Goal: Task Accomplishment & Management: Manage account settings

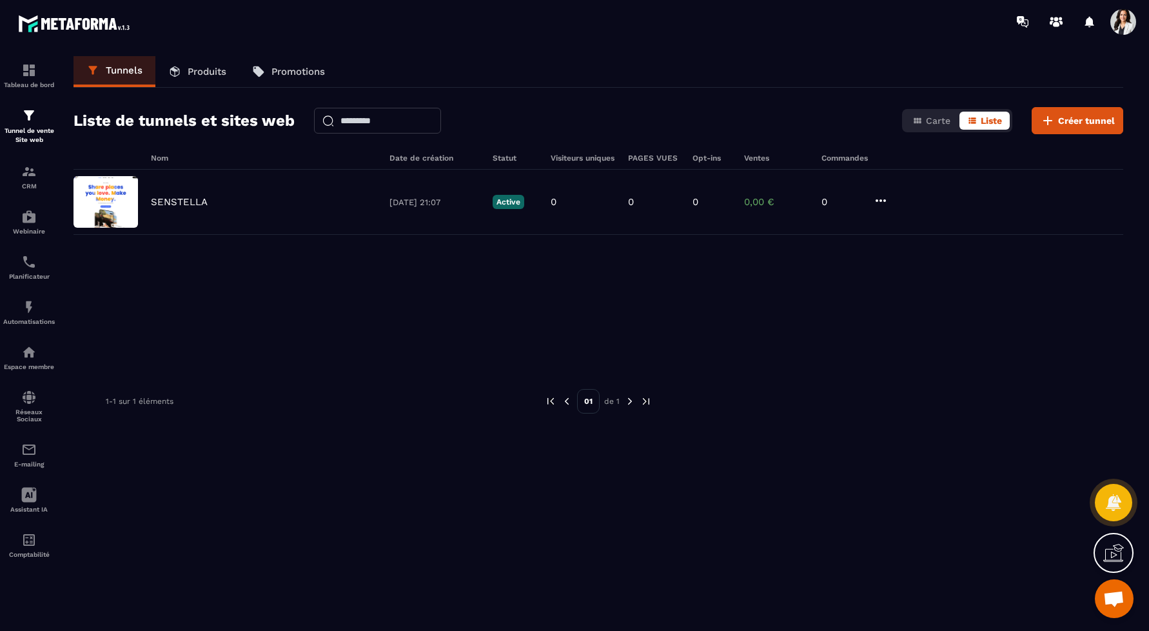
scroll to position [405, 0]
click at [32, 451] on img at bounding box center [28, 449] width 15 height 15
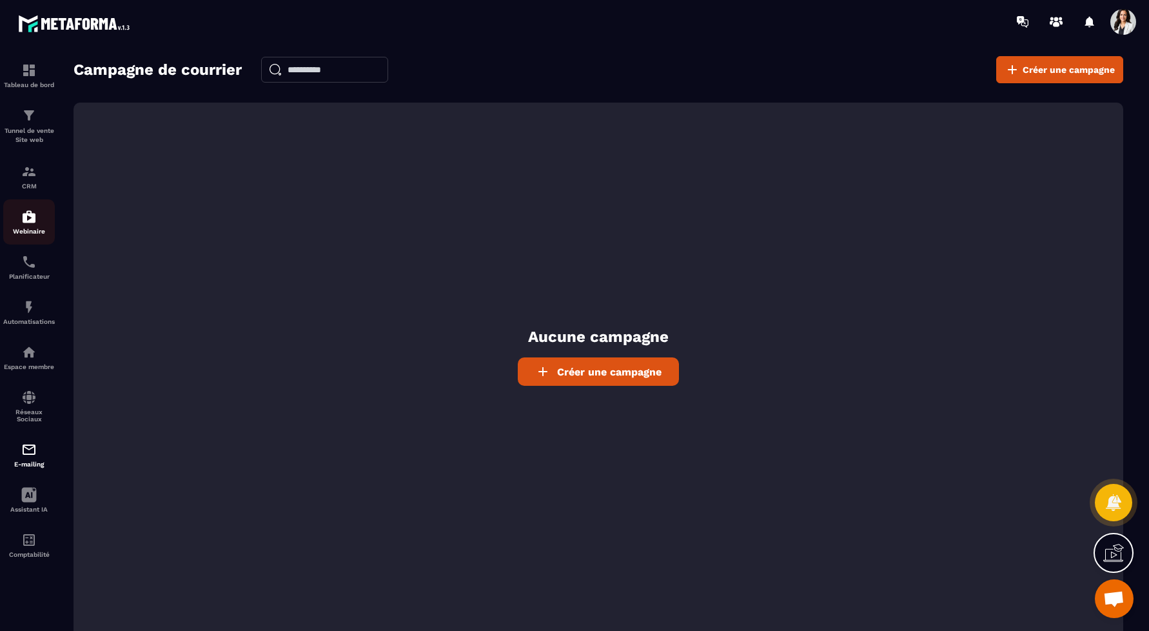
click at [34, 213] on img at bounding box center [28, 216] width 15 height 15
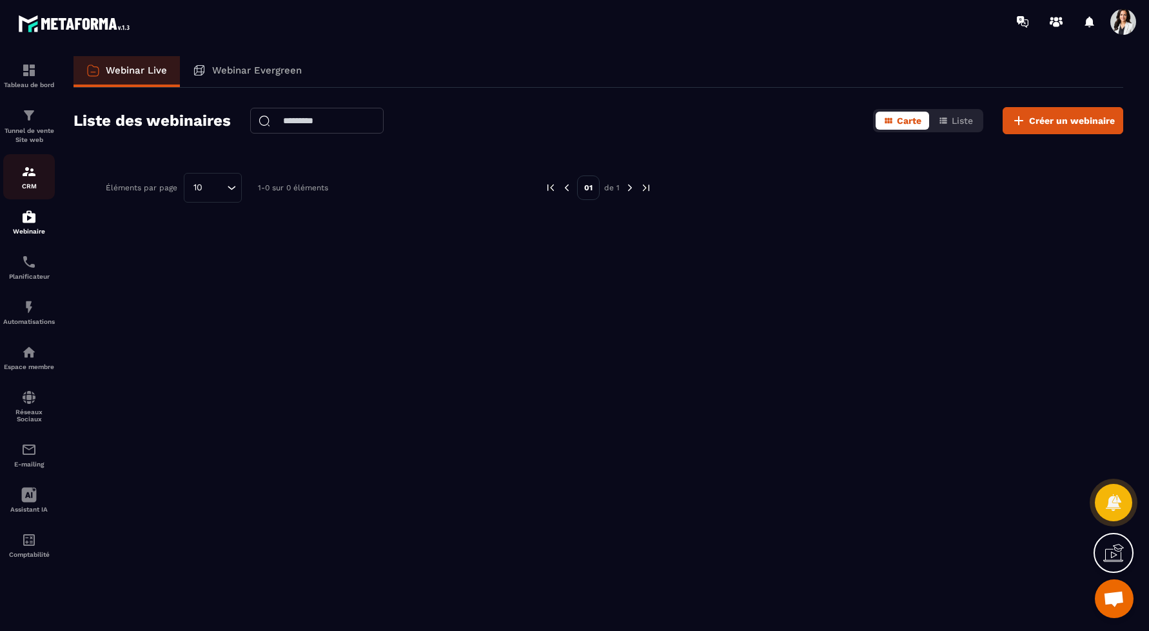
click at [30, 182] on p "CRM" at bounding box center [29, 185] width 52 height 7
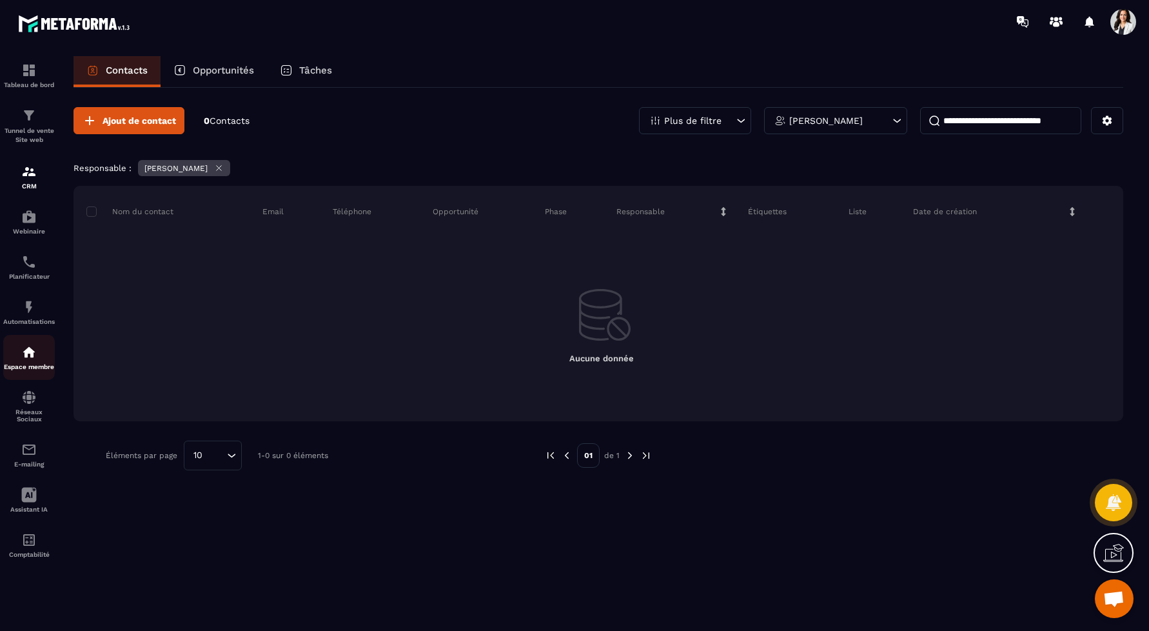
click at [30, 345] on img at bounding box center [28, 351] width 15 height 15
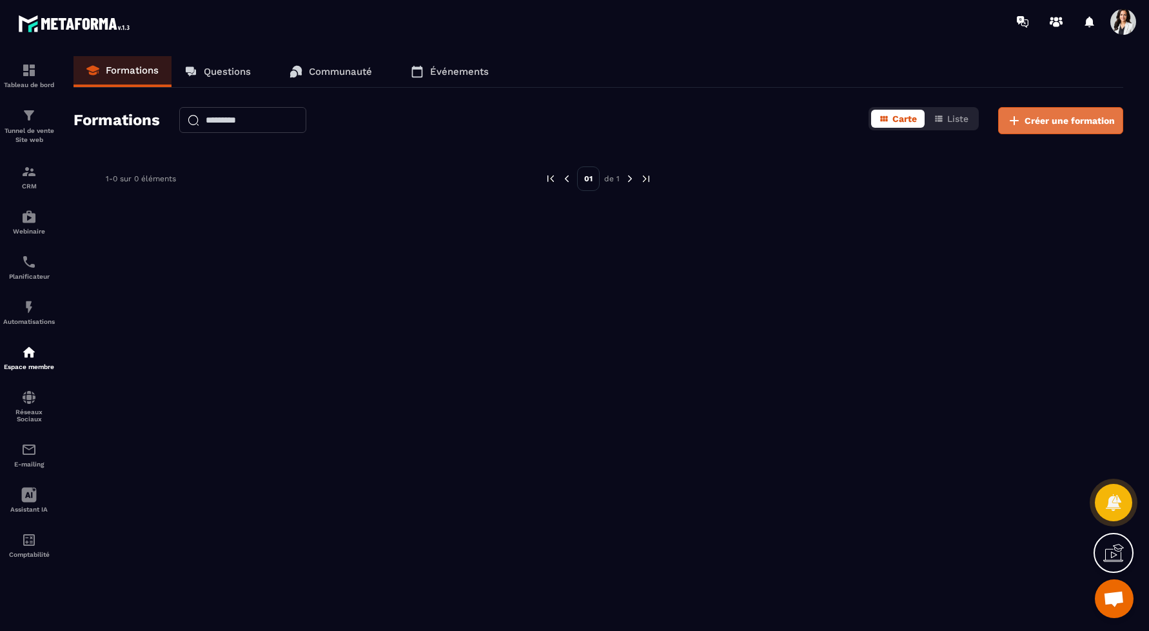
click at [1055, 122] on span "Créer une formation" at bounding box center [1070, 120] width 90 height 13
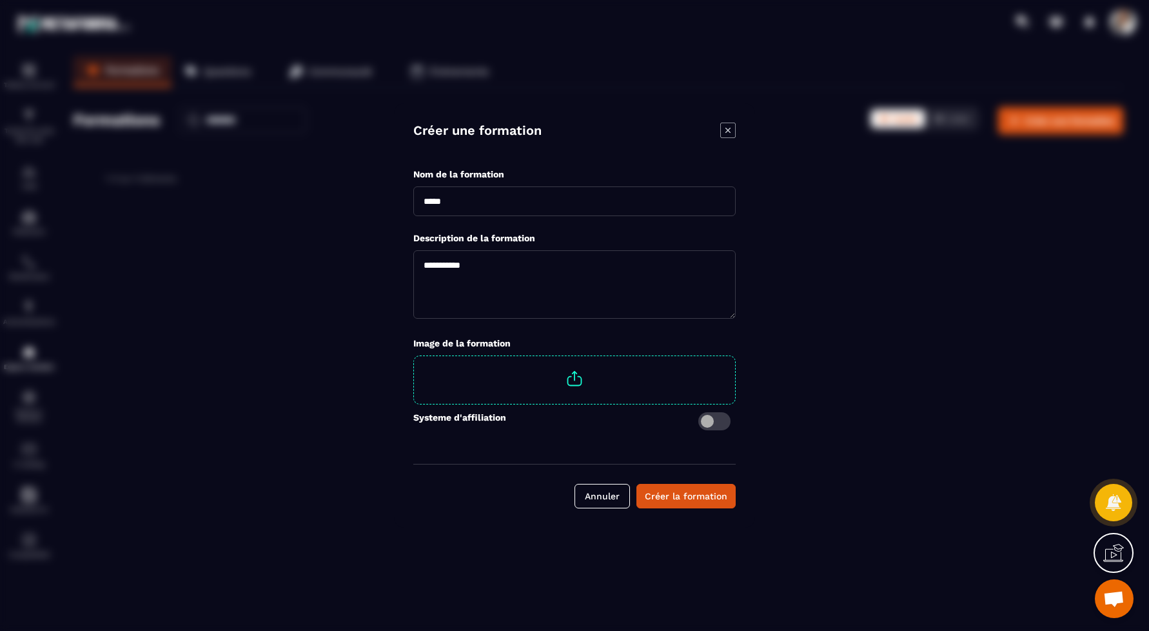
click at [533, 203] on input "Modal window" at bounding box center [574, 201] width 322 height 30
type input "**********"
click at [560, 374] on span "Modal window" at bounding box center [574, 378] width 321 height 45
click at [735, 356] on input "Modal window" at bounding box center [735, 356] width 0 height 0
click at [678, 492] on div "Créer la formation" at bounding box center [686, 495] width 83 height 13
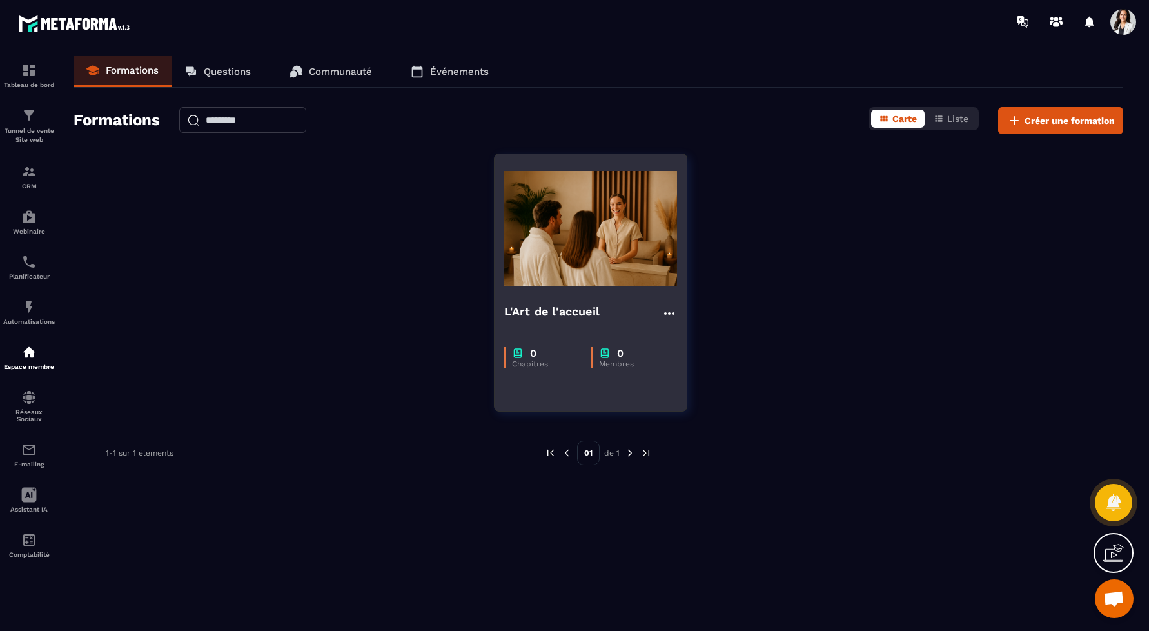
click at [623, 199] on img at bounding box center [590, 228] width 173 height 129
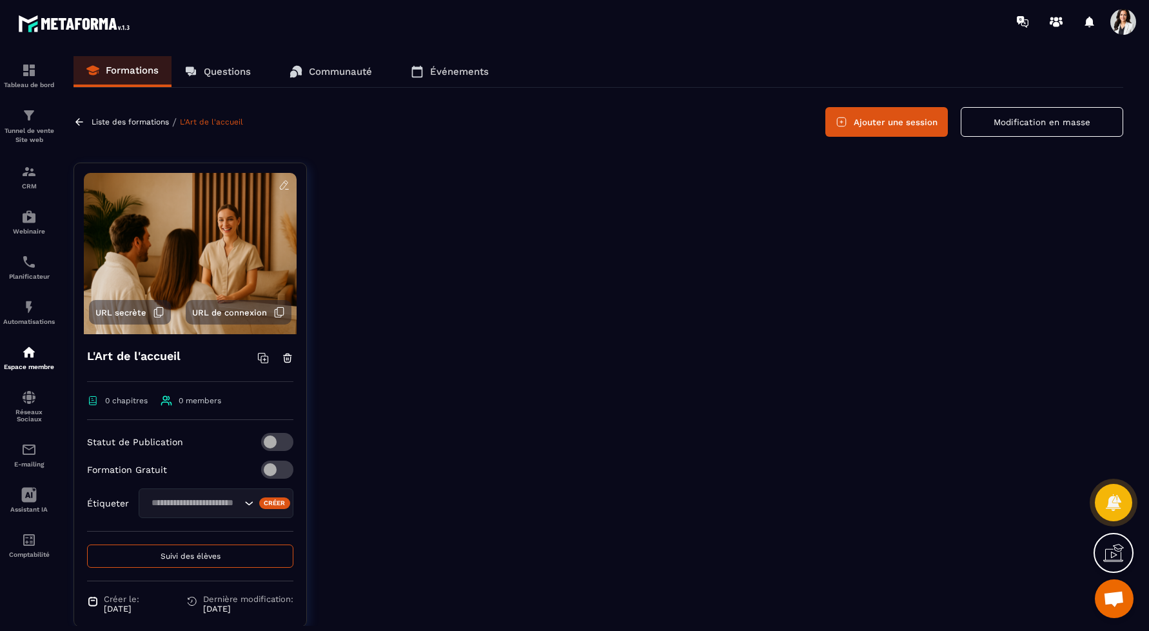
scroll to position [33, 0]
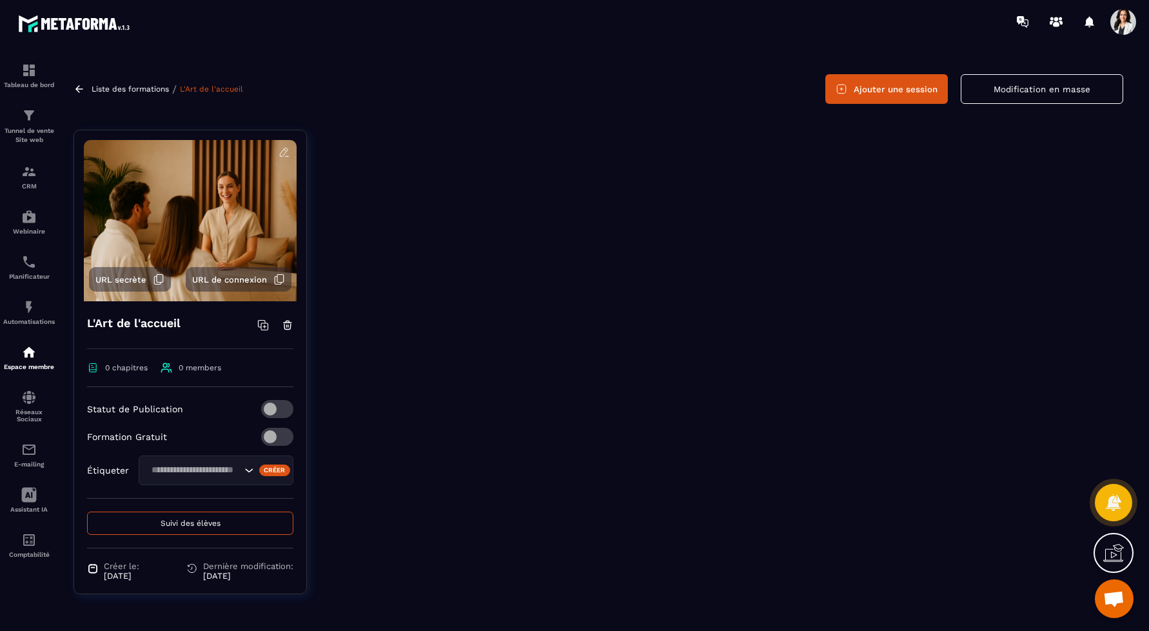
click at [246, 277] on span "URL de connexion" at bounding box center [229, 280] width 75 height 10
click at [132, 319] on h4 "L'Art de l'accueil" at bounding box center [133, 323] width 93 height 18
click at [195, 172] on img at bounding box center [190, 220] width 213 height 161
click at [281, 154] on icon at bounding box center [285, 152] width 12 height 12
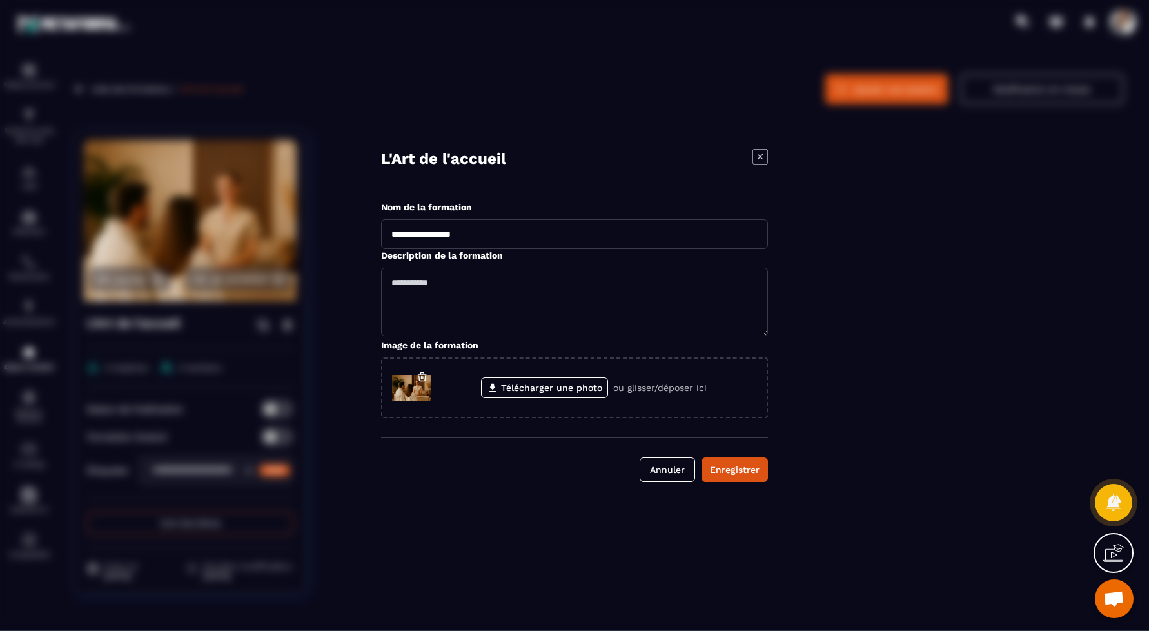
scroll to position [0, 0]
click at [731, 467] on div "Enregistrer" at bounding box center [735, 469] width 50 height 13
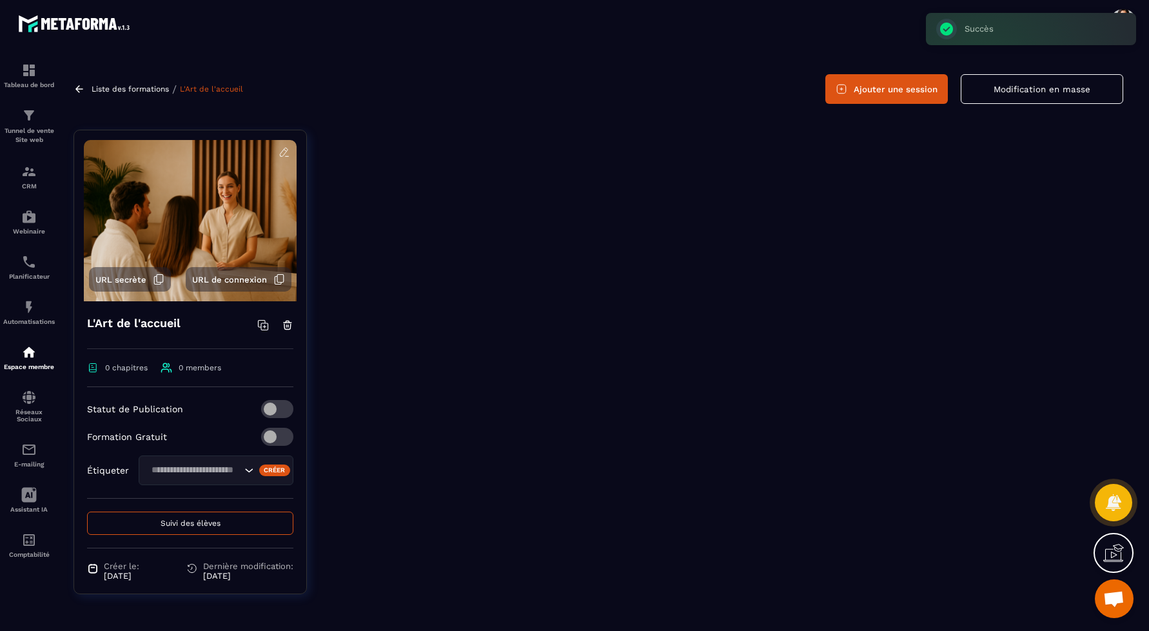
scroll to position [43, 0]
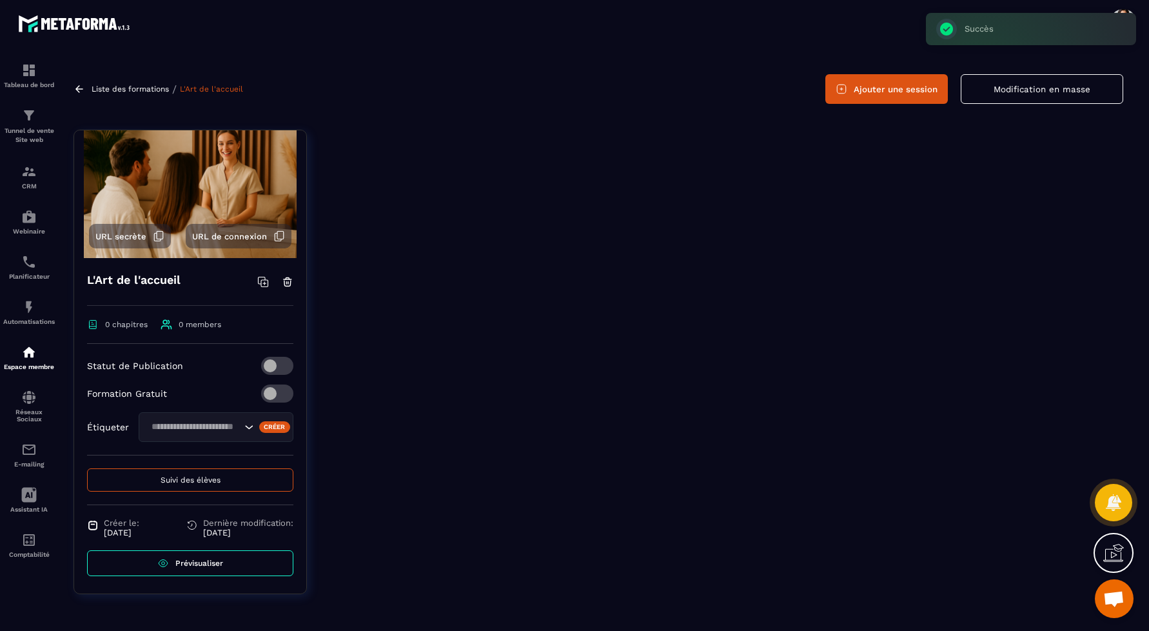
click at [191, 562] on span "Prévisualiser" at bounding box center [199, 562] width 48 height 9
click at [884, 84] on button "Ajouter une session" at bounding box center [886, 89] width 123 height 30
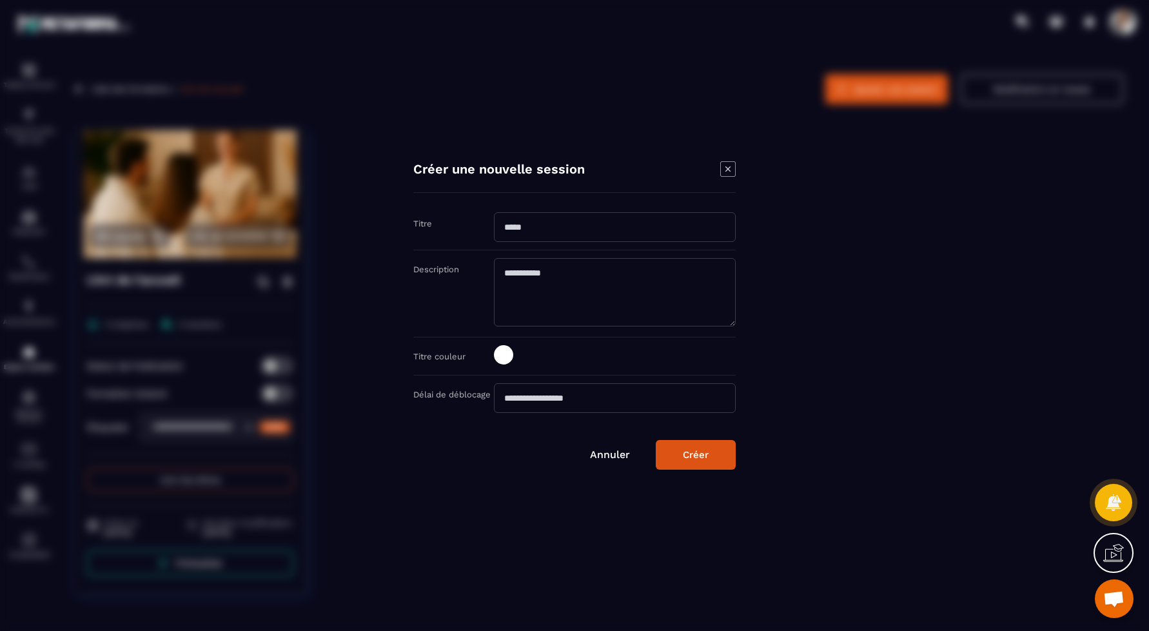
click at [575, 224] on input "Modal window" at bounding box center [615, 227] width 242 height 30
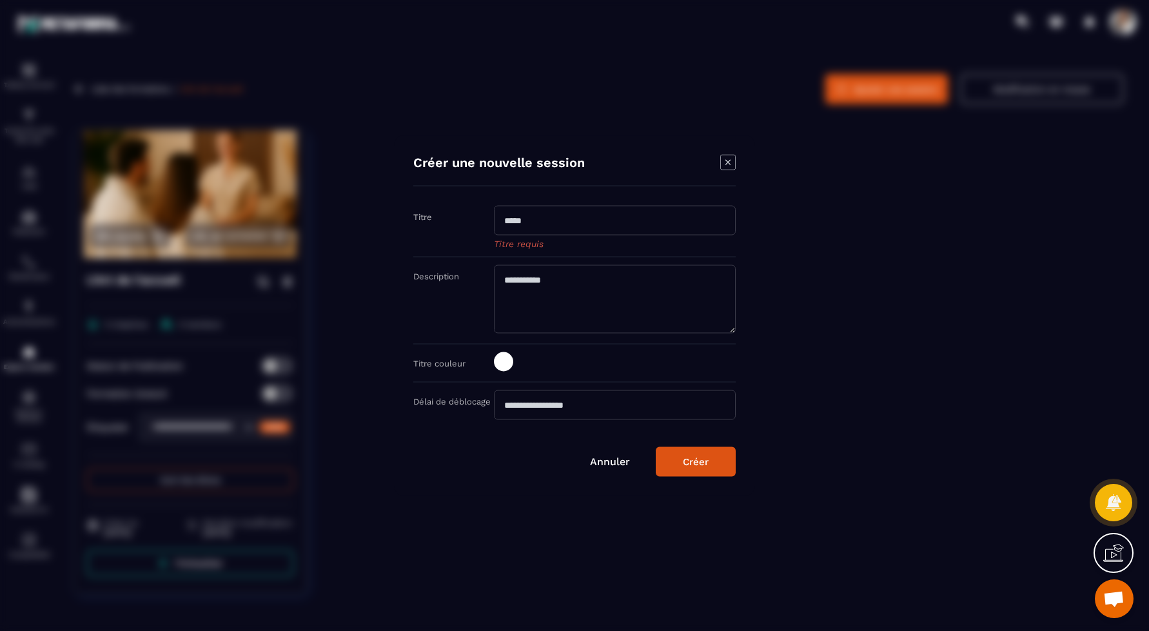
paste input "**********"
drag, startPoint x: 672, startPoint y: 219, endPoint x: 519, endPoint y: 218, distance: 153.5
click at [519, 218] on input "**********" at bounding box center [615, 221] width 242 height 30
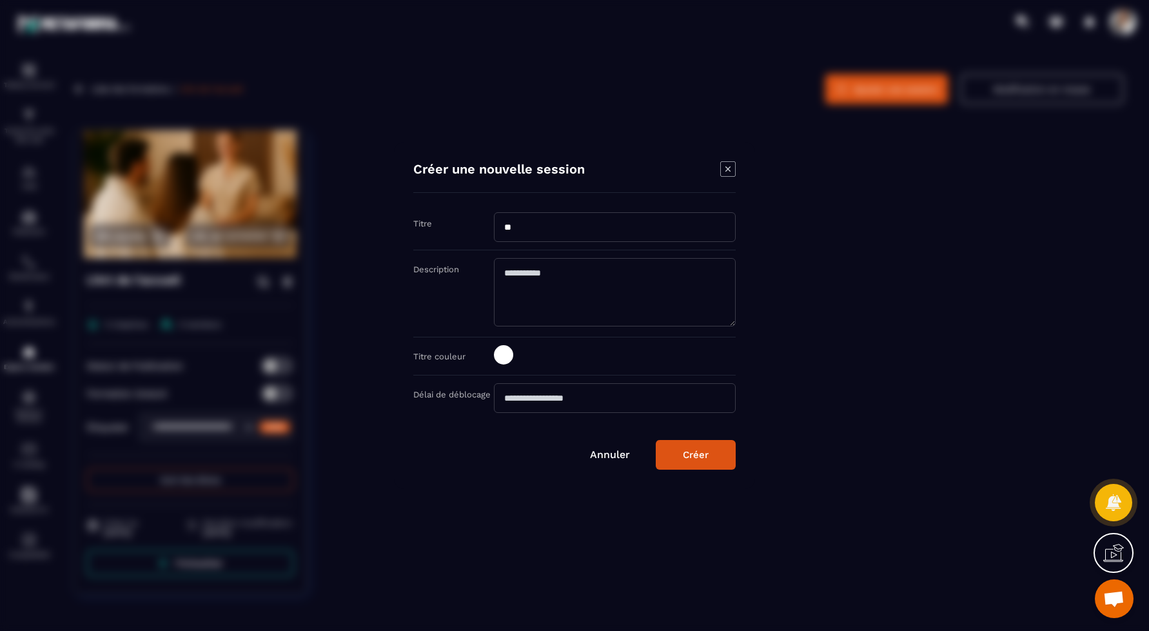
type input "*"
paste input "**********"
type input "**********"
click at [660, 399] on input "Modal window" at bounding box center [615, 398] width 242 height 30
click at [679, 451] on button "Créer" at bounding box center [696, 455] width 80 height 30
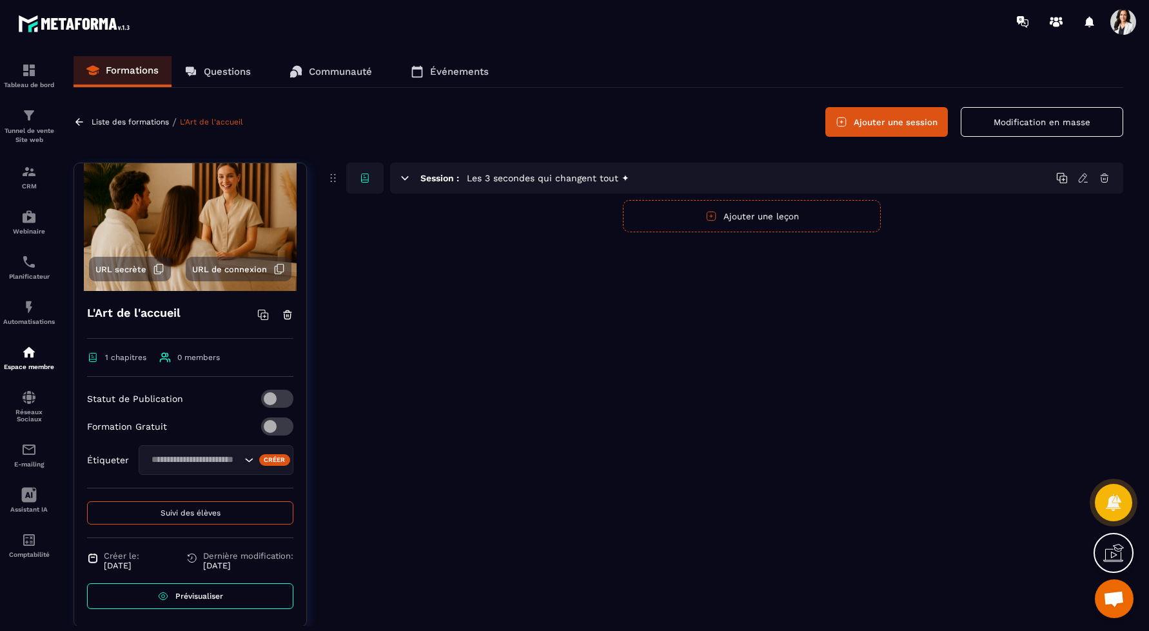
click at [896, 123] on button "Ajouter une session" at bounding box center [886, 122] width 123 height 30
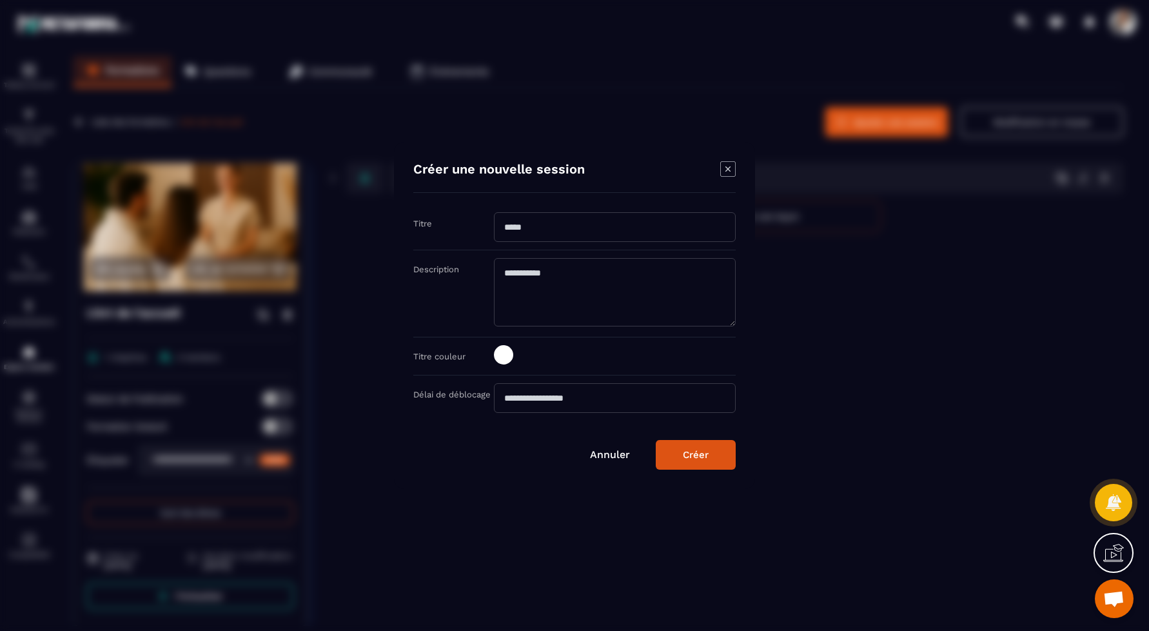
click at [536, 228] on input "Modal window" at bounding box center [615, 227] width 242 height 30
type input "**********"
click at [697, 453] on div "Créer" at bounding box center [696, 455] width 26 height 12
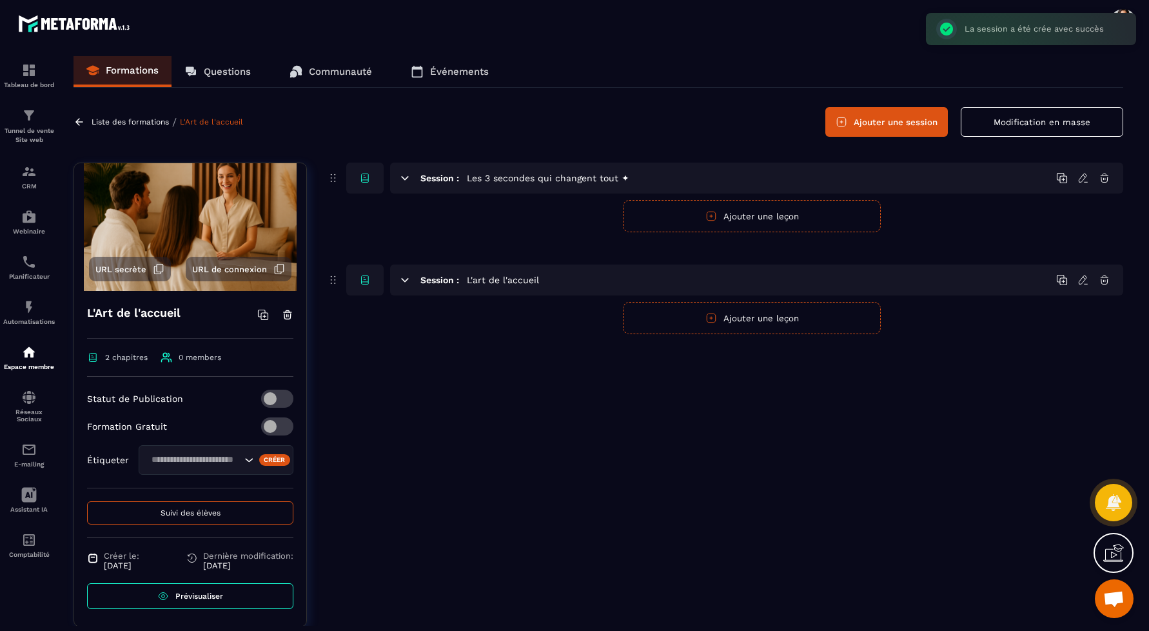
click at [761, 208] on button "Ajouter une leçon" at bounding box center [752, 216] width 258 height 32
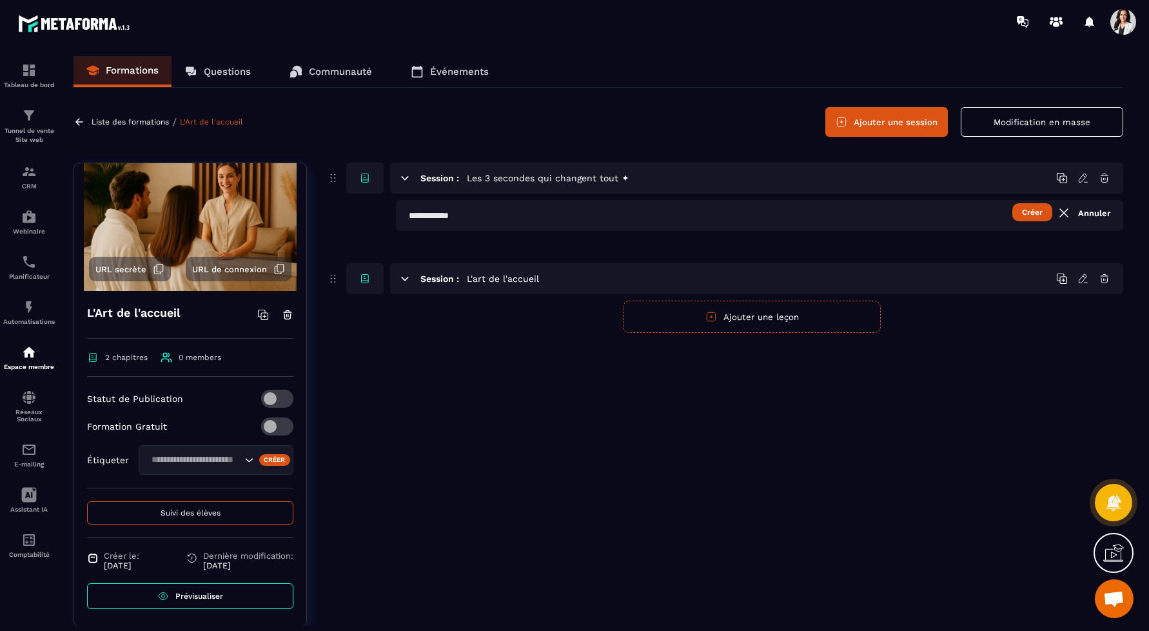
click at [556, 204] on input "text" at bounding box center [759, 215] width 727 height 31
click at [1086, 175] on icon at bounding box center [1083, 177] width 8 height 8
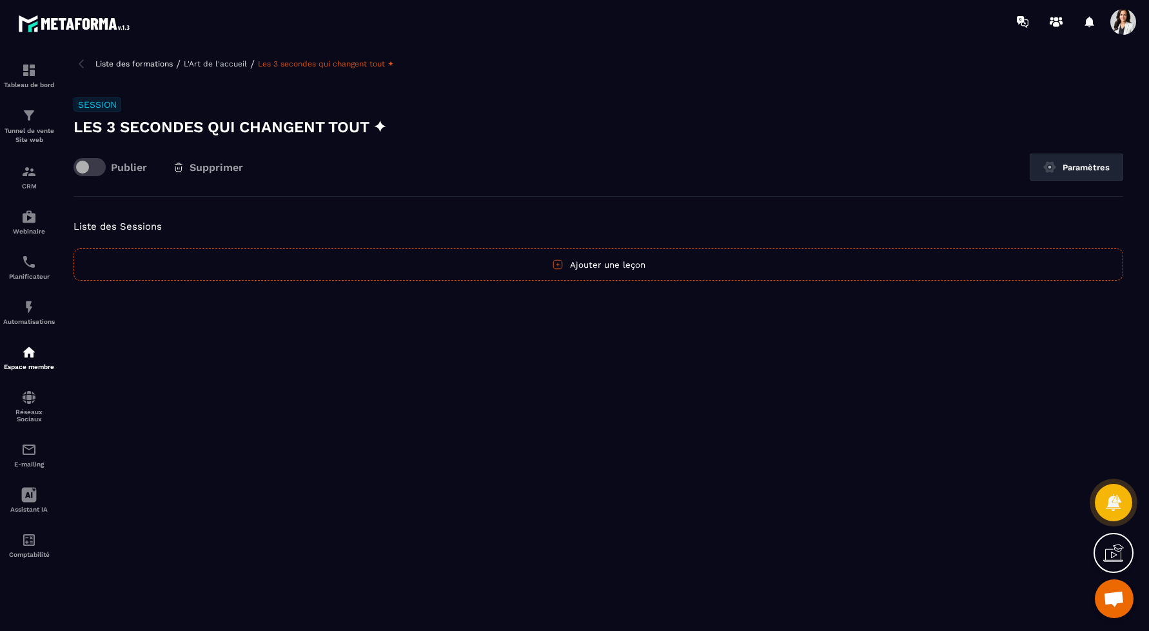
click at [643, 257] on button "Ajouter une leçon" at bounding box center [599, 264] width 1050 height 32
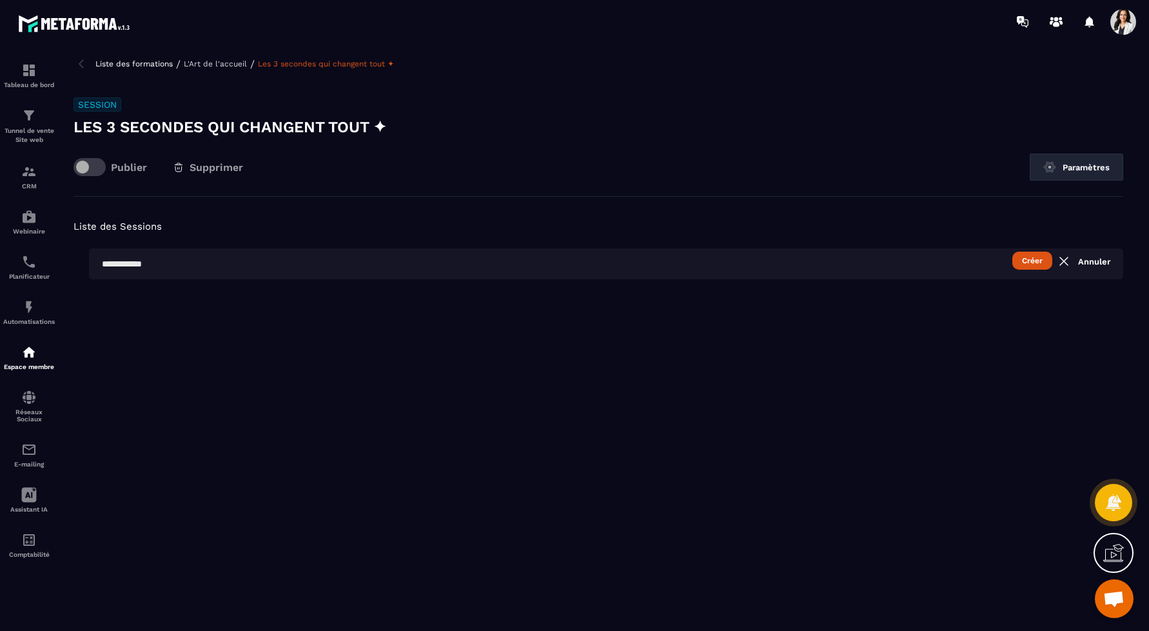
click at [1040, 259] on button "Créer" at bounding box center [1032, 260] width 40 height 18
click at [616, 244] on div "Liste des Sessions Créer Annuler Le champ est obligatoire" at bounding box center [599, 264] width 1050 height 135
click at [610, 257] on input "text" at bounding box center [606, 263] width 1034 height 31
click at [1100, 163] on button "Paramètres" at bounding box center [1076, 166] width 93 height 27
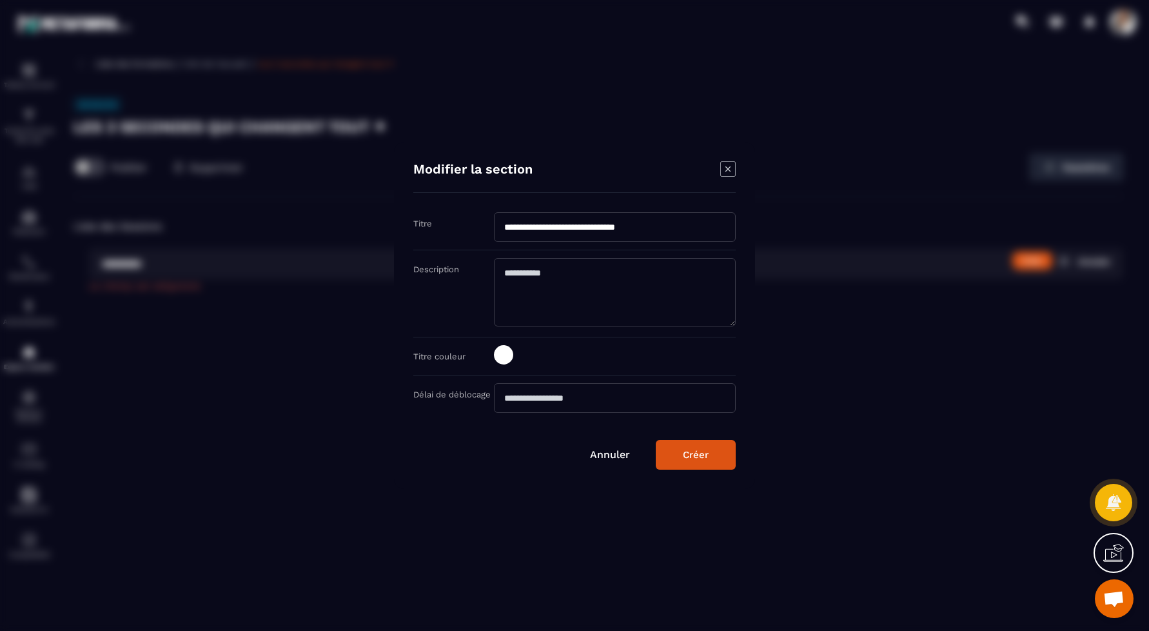
click at [725, 167] on icon "Modal window" at bounding box center [727, 168] width 15 height 15
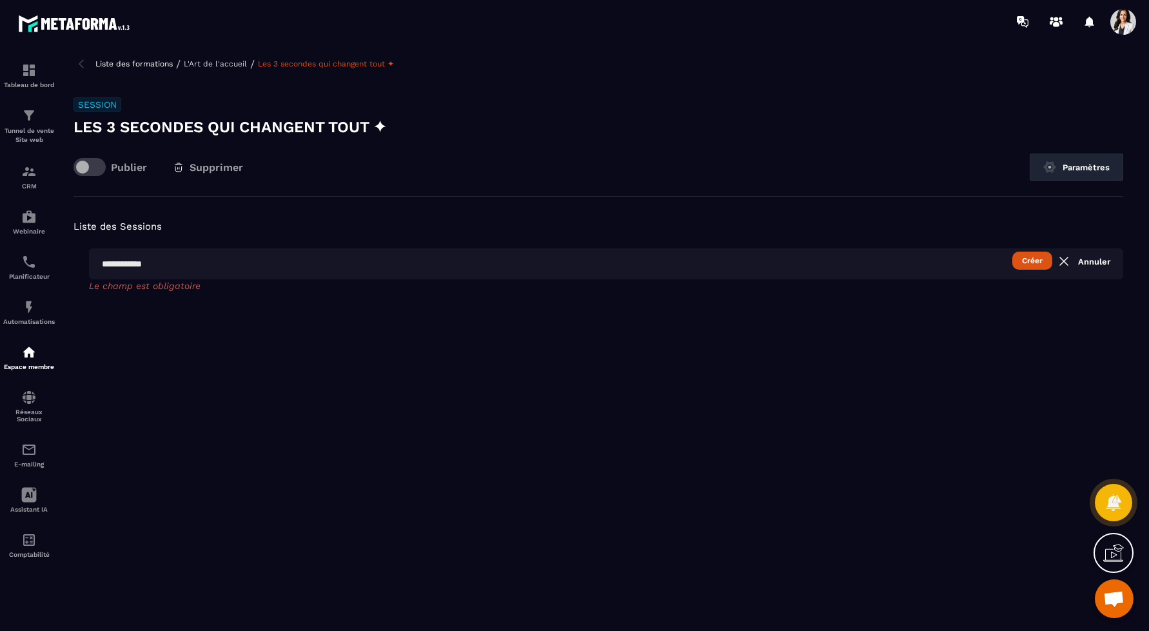
click at [230, 59] on p "L'Art de l'accueil" at bounding box center [215, 63] width 63 height 9
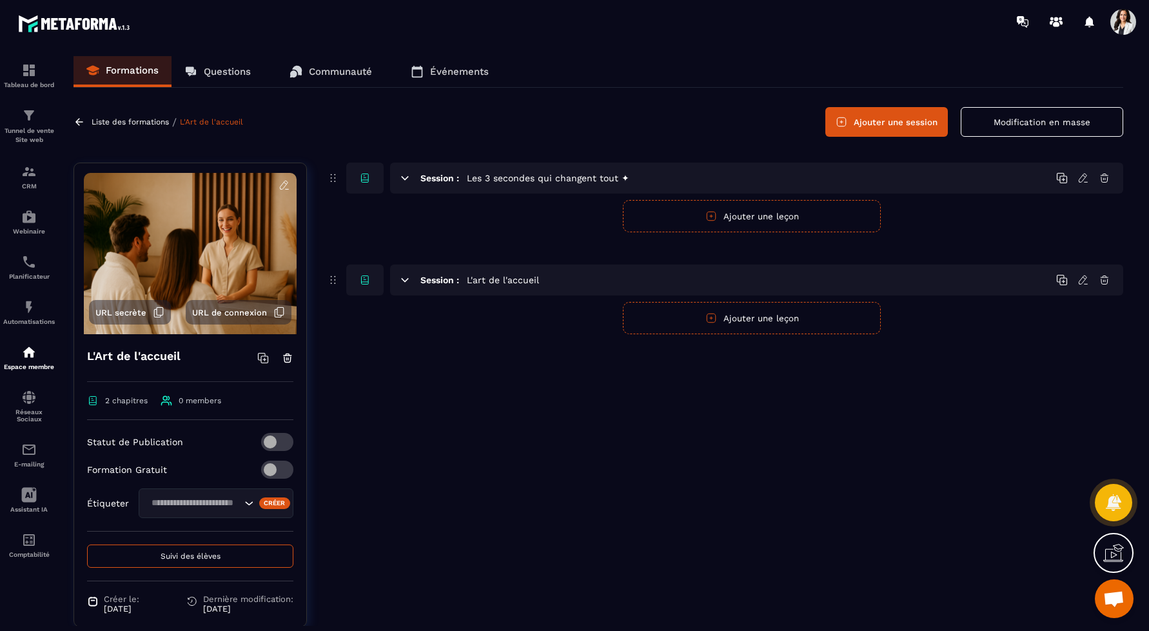
click at [1062, 179] on icon at bounding box center [1062, 178] width 12 height 12
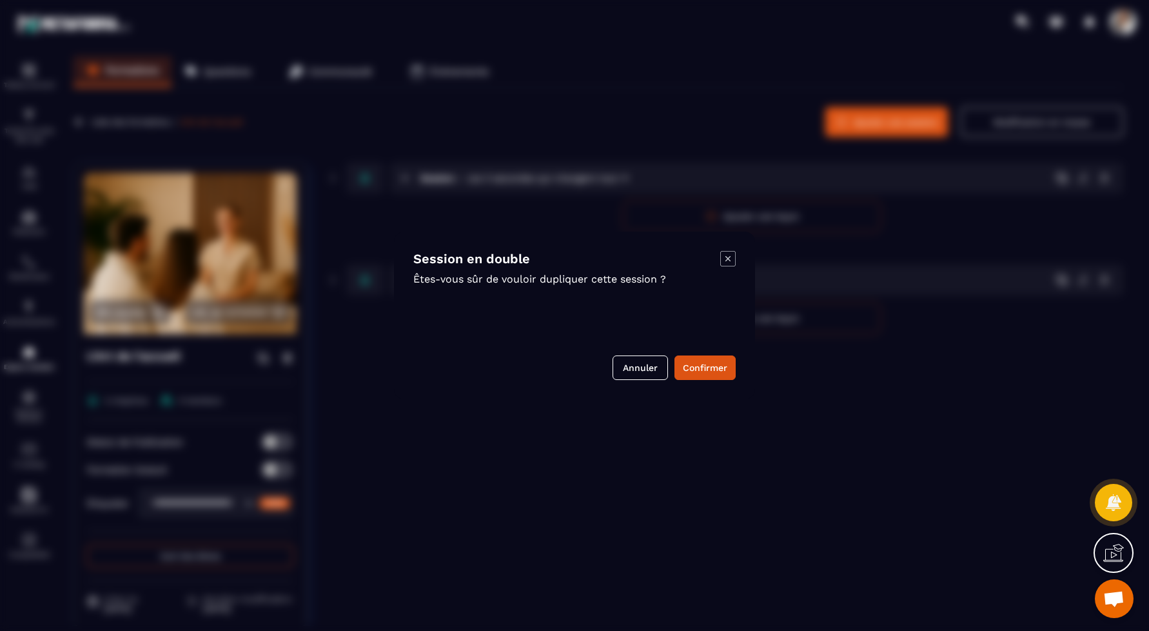
click at [728, 253] on icon "Modal window" at bounding box center [727, 258] width 15 height 15
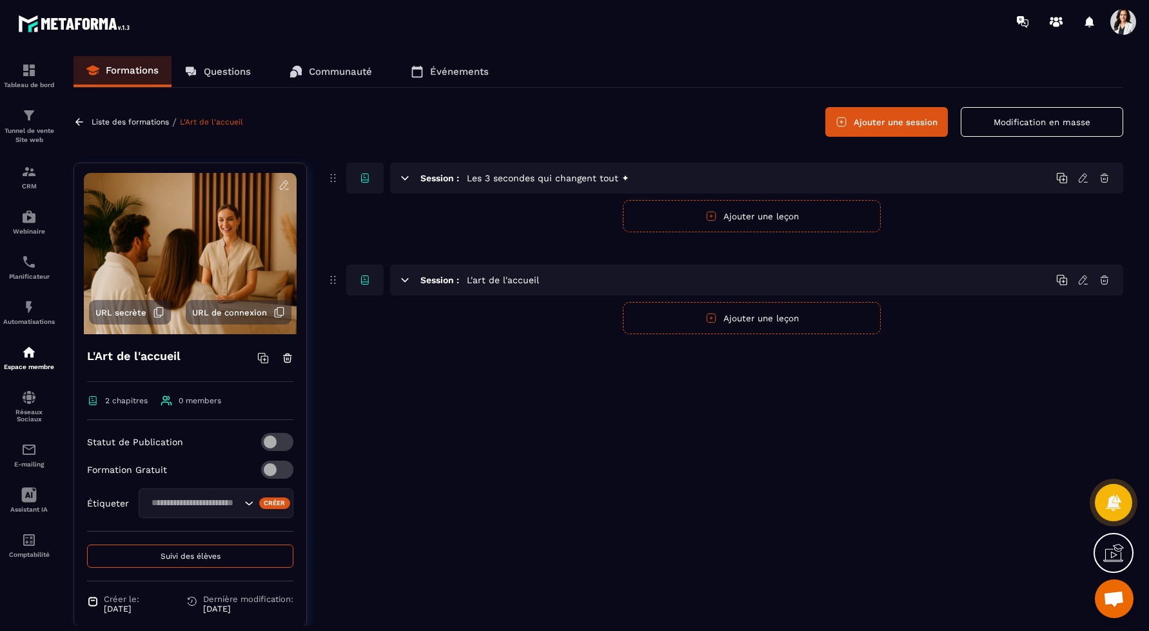
click at [817, 217] on button "Ajouter une leçon" at bounding box center [752, 216] width 258 height 32
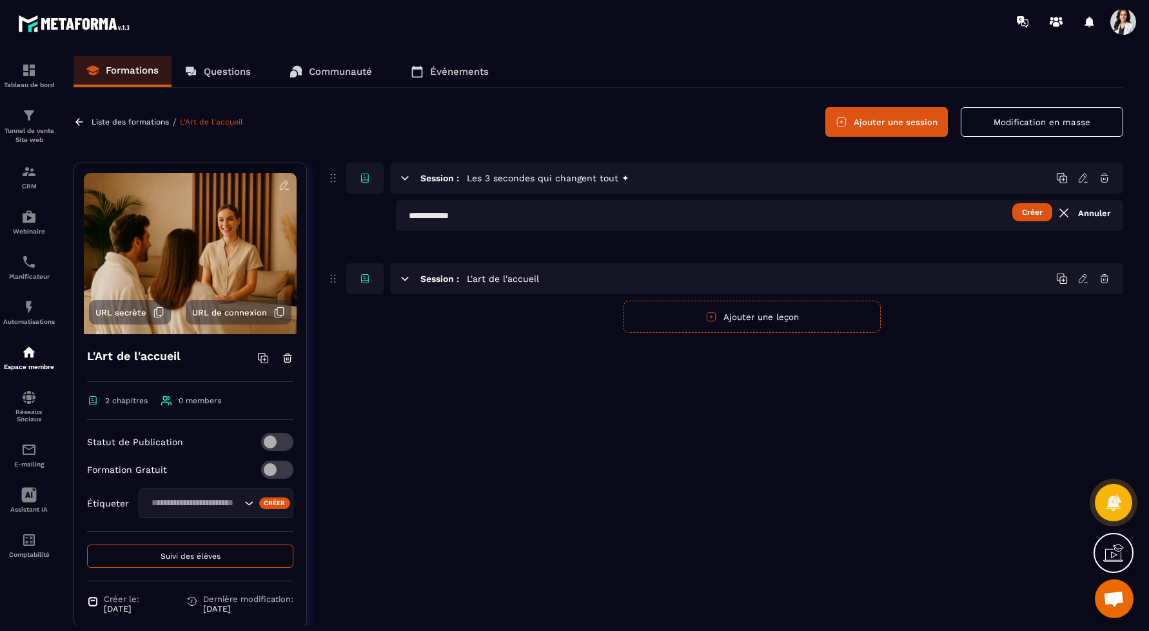
click at [582, 213] on input "text" at bounding box center [759, 215] width 727 height 31
type input "*"
type input "*******"
click at [1035, 213] on button "Créer" at bounding box center [1032, 212] width 40 height 18
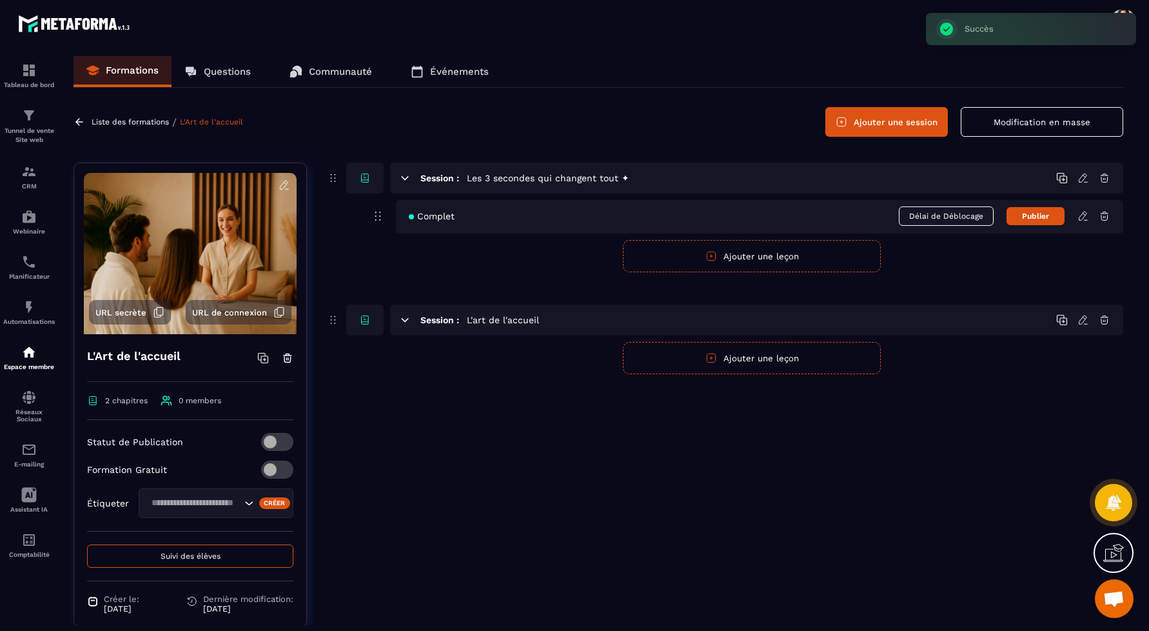
click at [836, 222] on div "Complet Délai de Déblocage Publier" at bounding box center [759, 217] width 727 height 34
click at [1087, 220] on icon at bounding box center [1085, 220] width 3 height 0
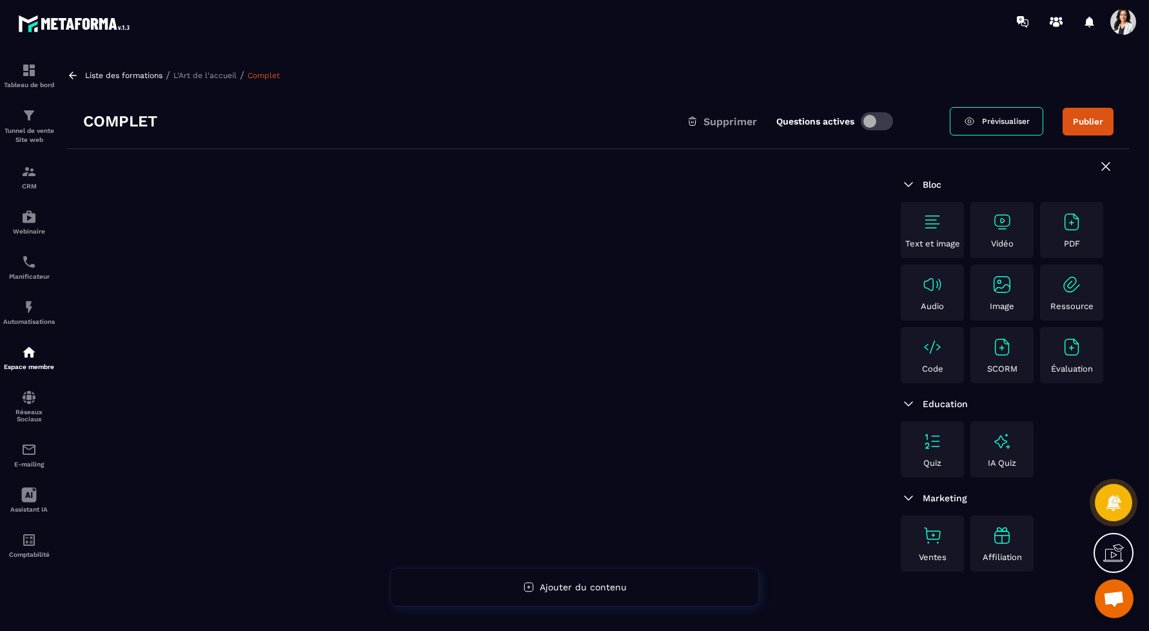
click at [1076, 286] on img at bounding box center [1071, 284] width 21 height 21
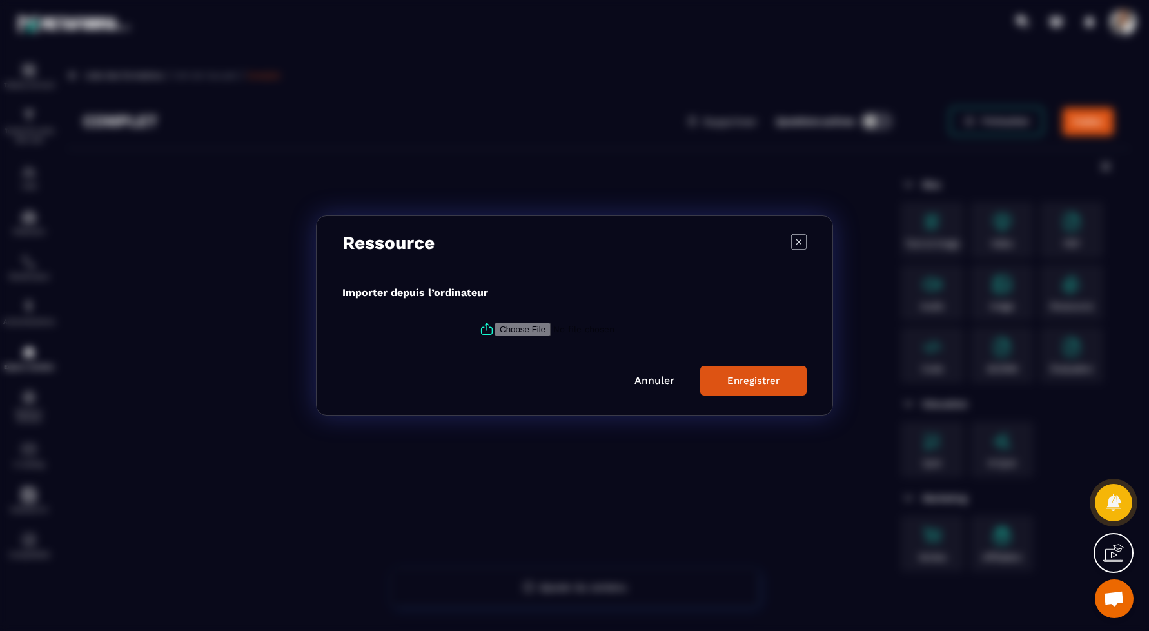
click at [545, 317] on label "Modal window" at bounding box center [574, 328] width 464 height 35
click at [545, 322] on input "Modal window" at bounding box center [582, 329] width 175 height 14
type input "**********"
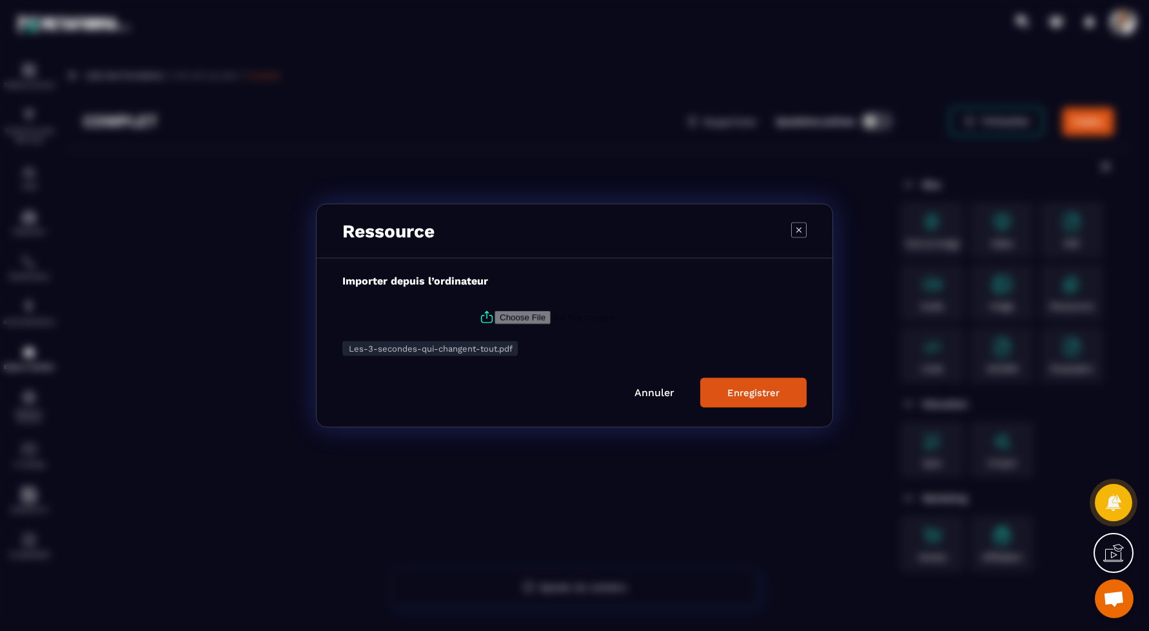
click at [769, 391] on div "Enregistrer" at bounding box center [753, 393] width 52 height 12
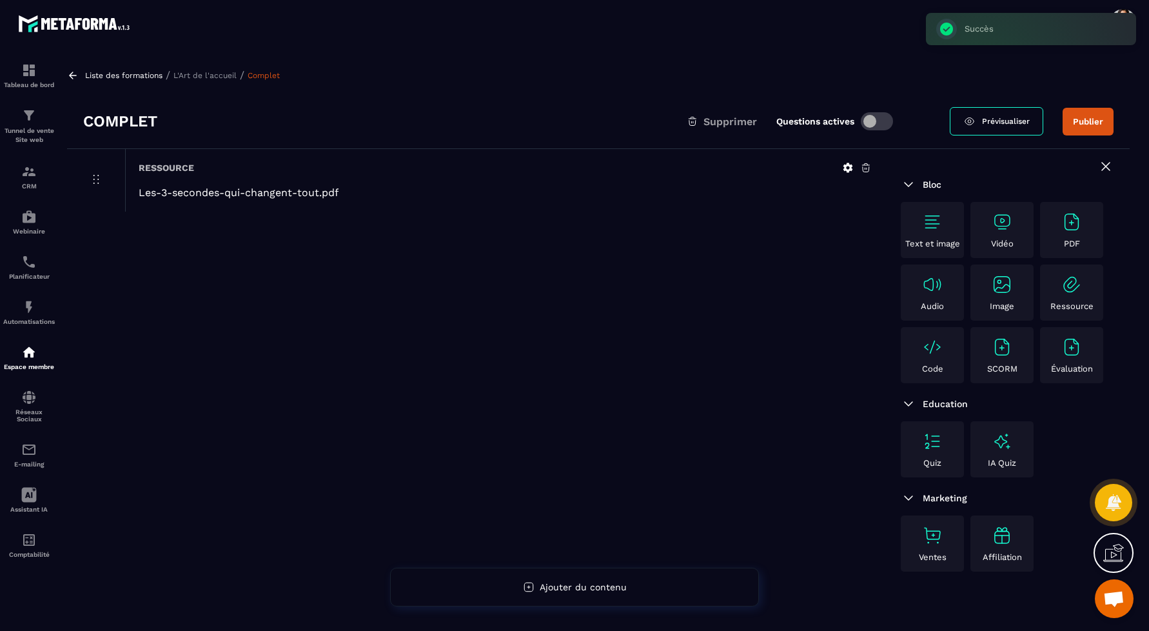
click at [187, 74] on p "L'Art de l'accueil" at bounding box center [204, 75] width 63 height 9
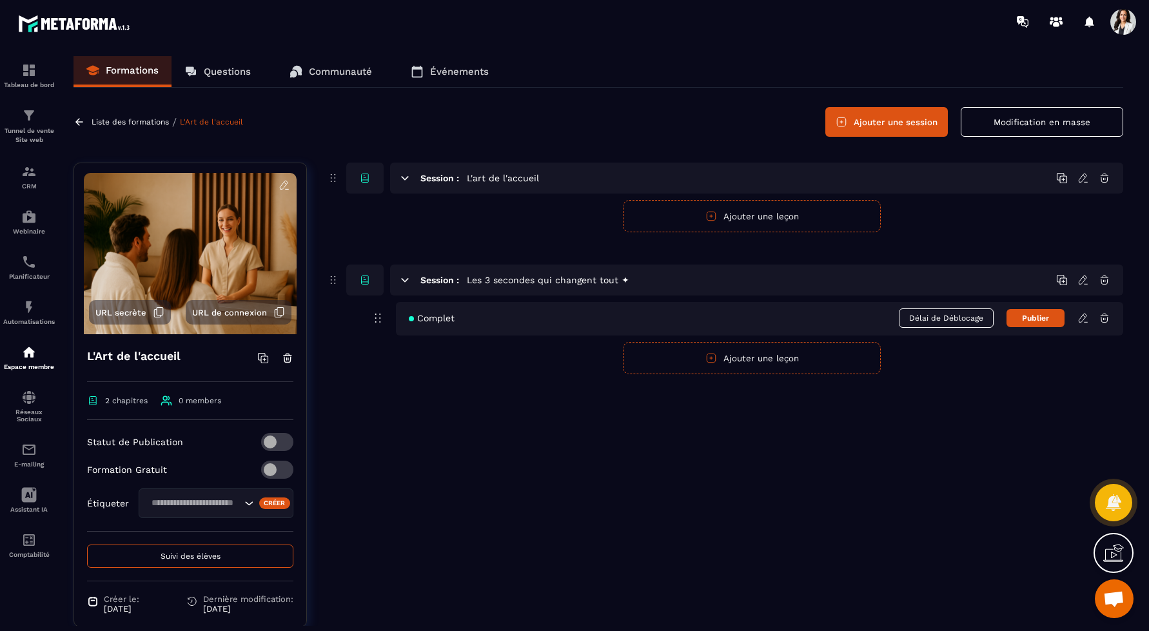
click at [826, 216] on button "Ajouter une leçon" at bounding box center [752, 216] width 258 height 32
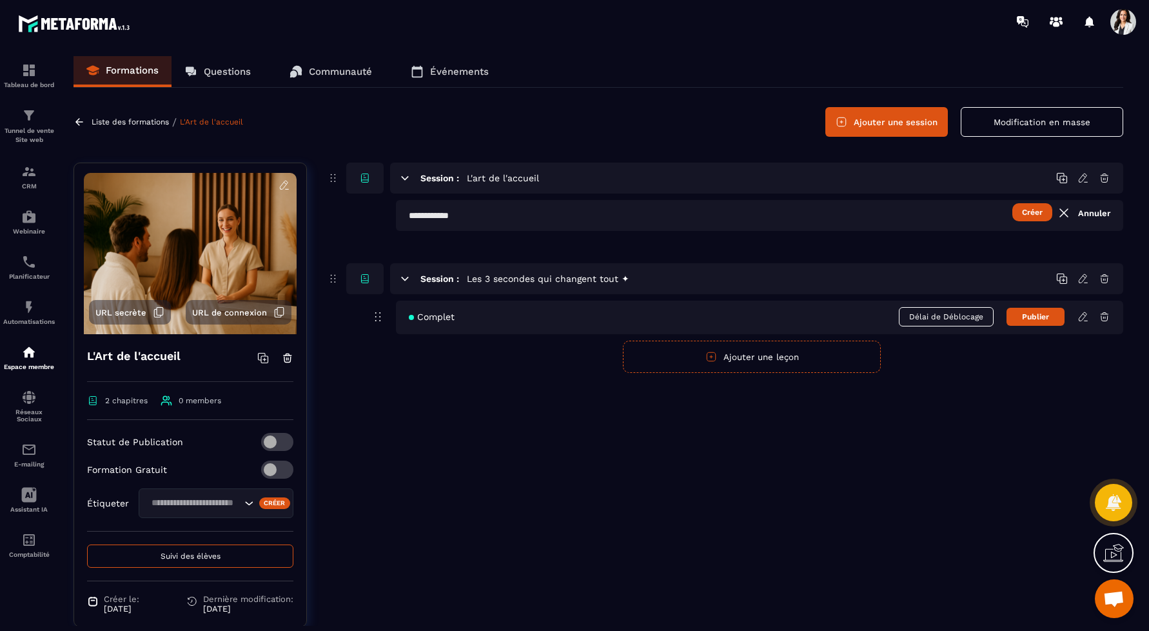
click at [825, 217] on input "text" at bounding box center [759, 215] width 727 height 31
type input "*******"
click at [808, 257] on div "Session : L'art de l'accueil ******* Créer Annuler Session : Les 3 secondes qui…" at bounding box center [724, 267] width 797 height 210
click at [696, 277] on div "Session : Les 3 secondes qui changent tout ✦" at bounding box center [756, 278] width 733 height 31
click at [1059, 276] on icon at bounding box center [1062, 279] width 12 height 12
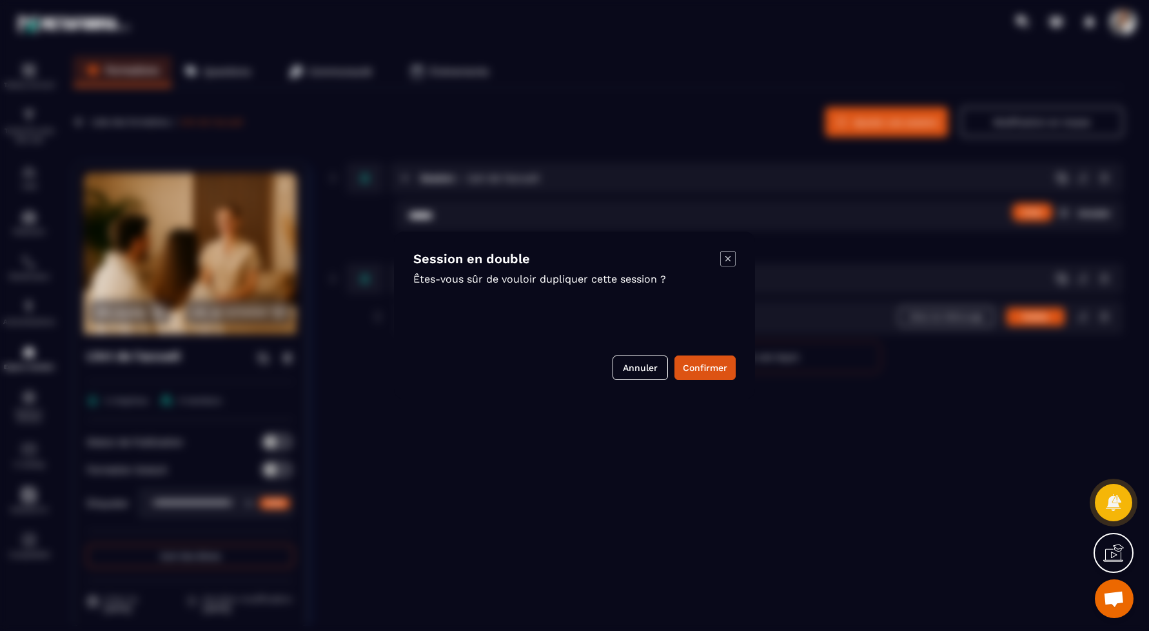
click at [697, 279] on p "Êtes-vous sûr de vouloir dupliquer cette session ?" at bounding box center [566, 279] width 307 height 12
click at [637, 370] on button "Annuler" at bounding box center [640, 367] width 55 height 25
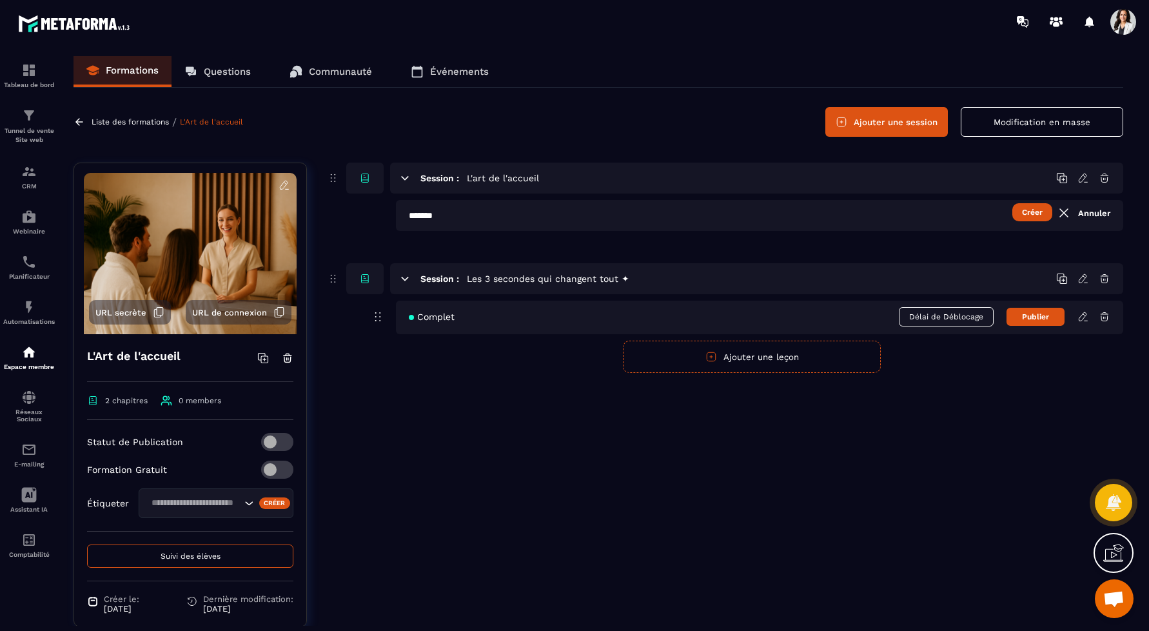
click at [1042, 214] on button "Créer" at bounding box center [1032, 212] width 40 height 18
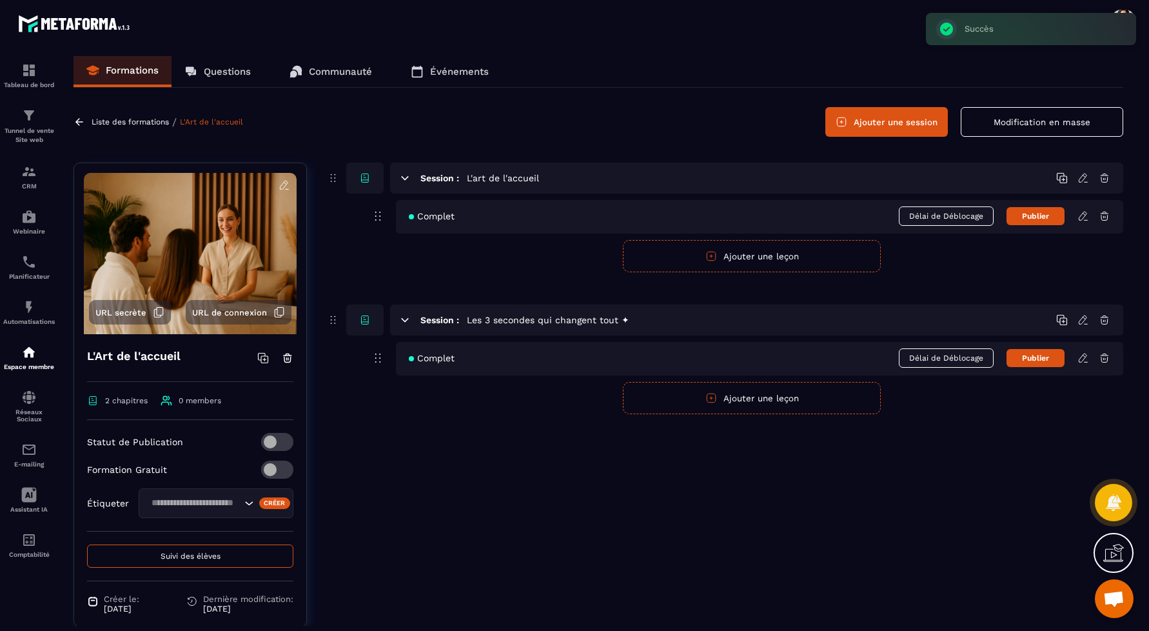
click at [798, 247] on button "Ajouter une leçon" at bounding box center [752, 256] width 258 height 32
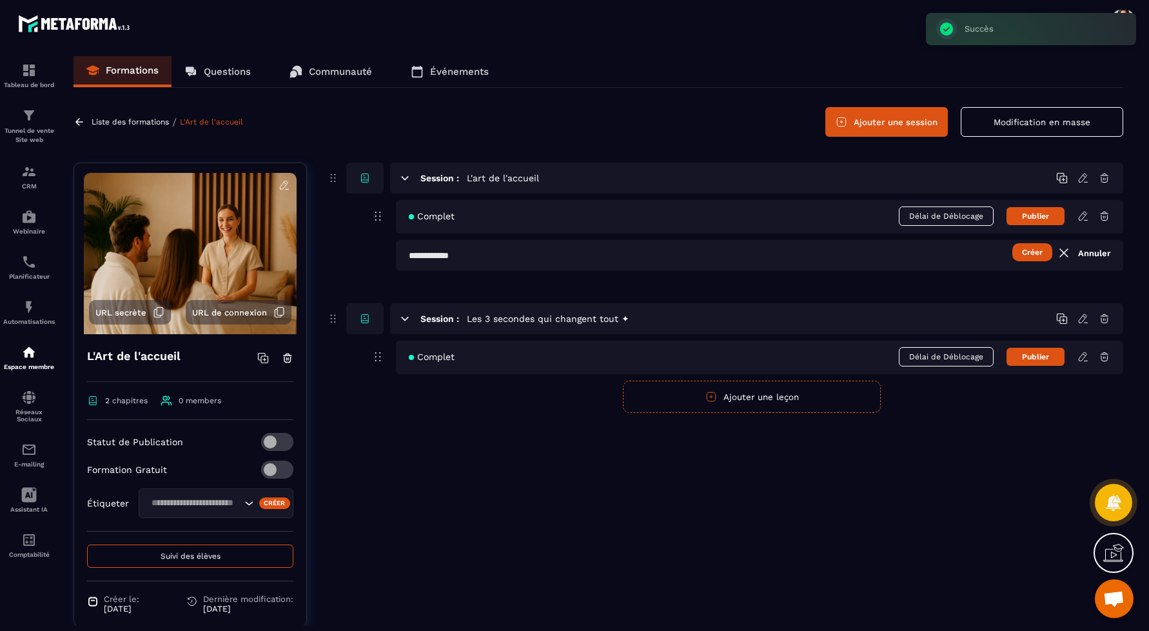
click at [1066, 251] on icon at bounding box center [1063, 252] width 15 height 15
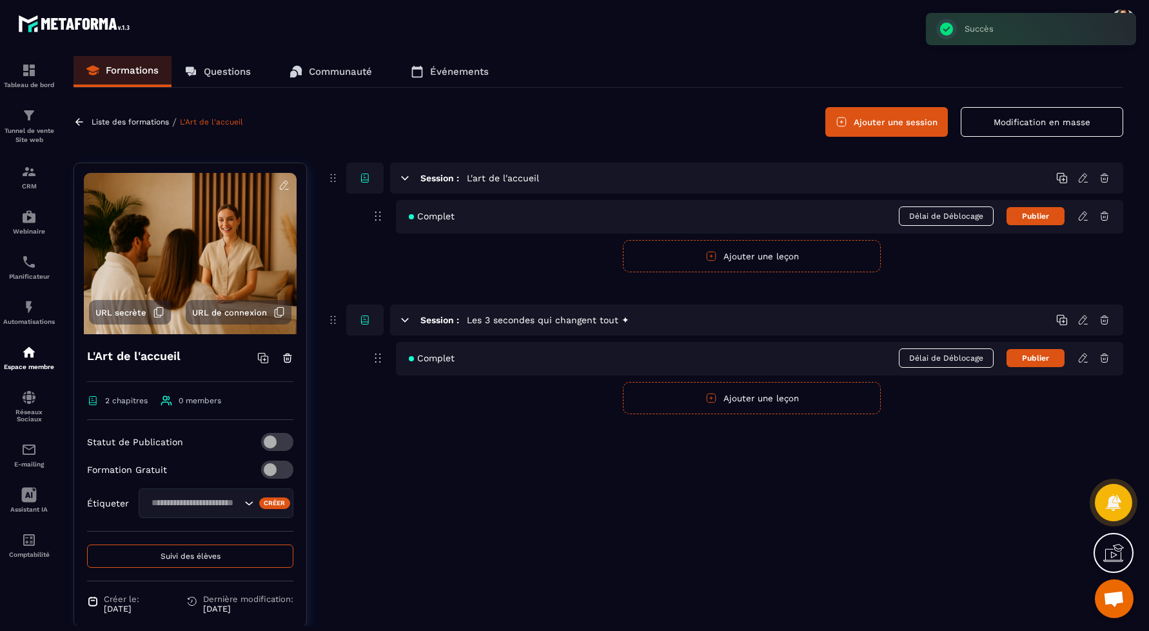
click at [1084, 222] on div "Complet Délai de Déblocage Publier" at bounding box center [759, 217] width 727 height 34
click at [1083, 214] on icon at bounding box center [1083, 216] width 12 height 12
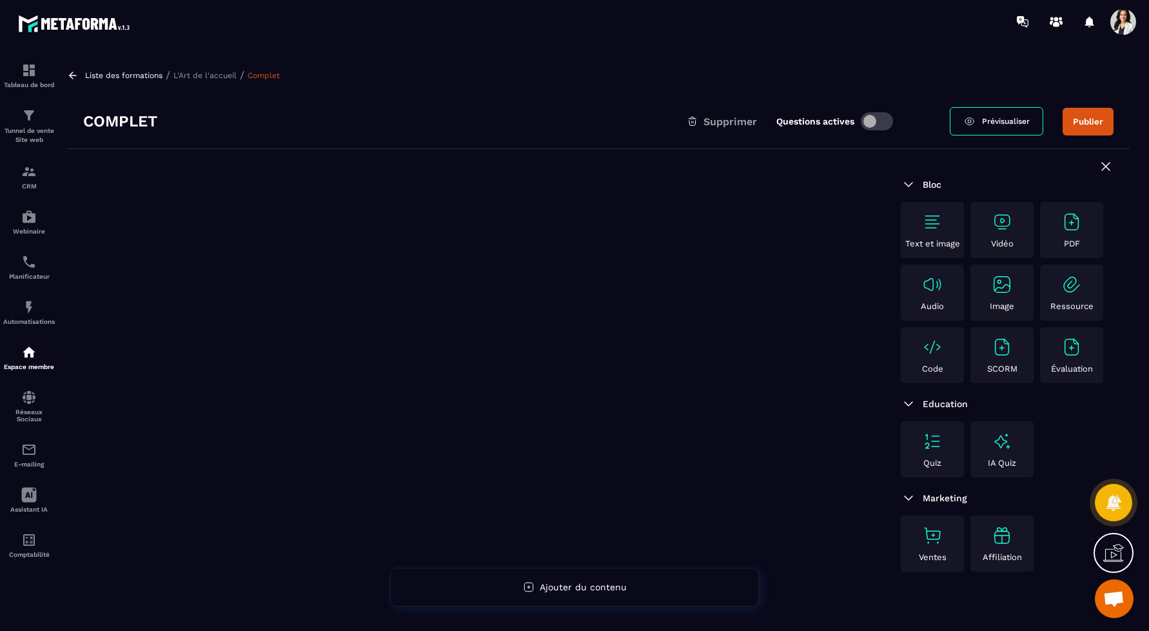
click at [1067, 280] on img at bounding box center [1071, 284] width 21 height 21
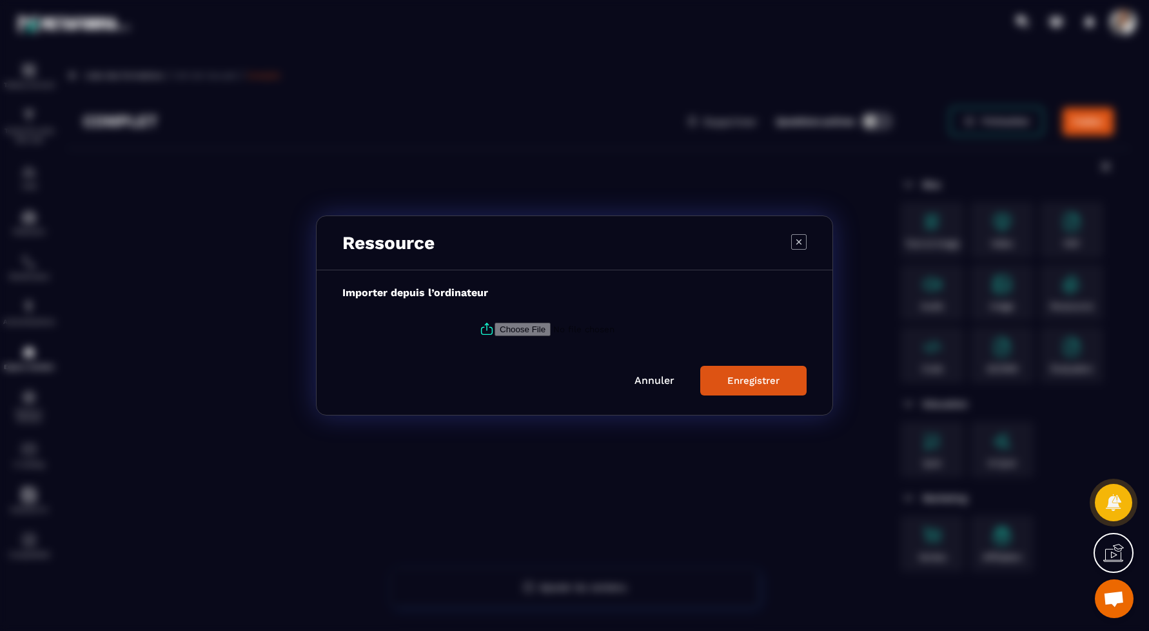
click at [549, 328] on input "Modal window" at bounding box center [582, 329] width 175 height 14
type input "**********"
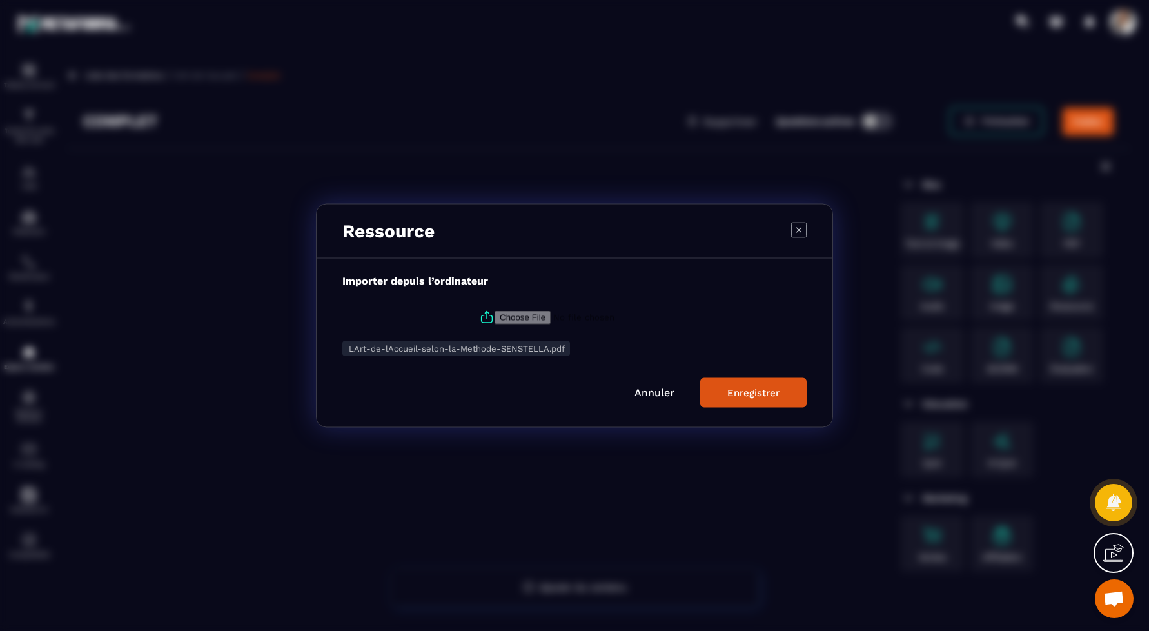
click at [742, 387] on div "Enregistrer" at bounding box center [753, 393] width 52 height 12
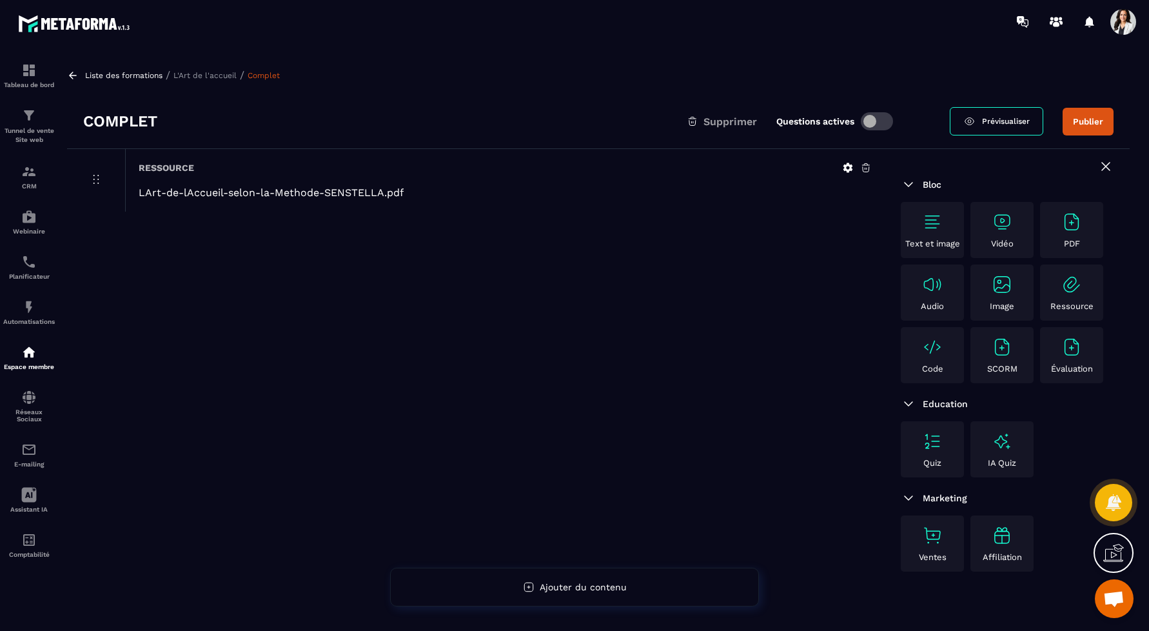
click at [190, 74] on p "L'Art de l'accueil" at bounding box center [204, 75] width 63 height 9
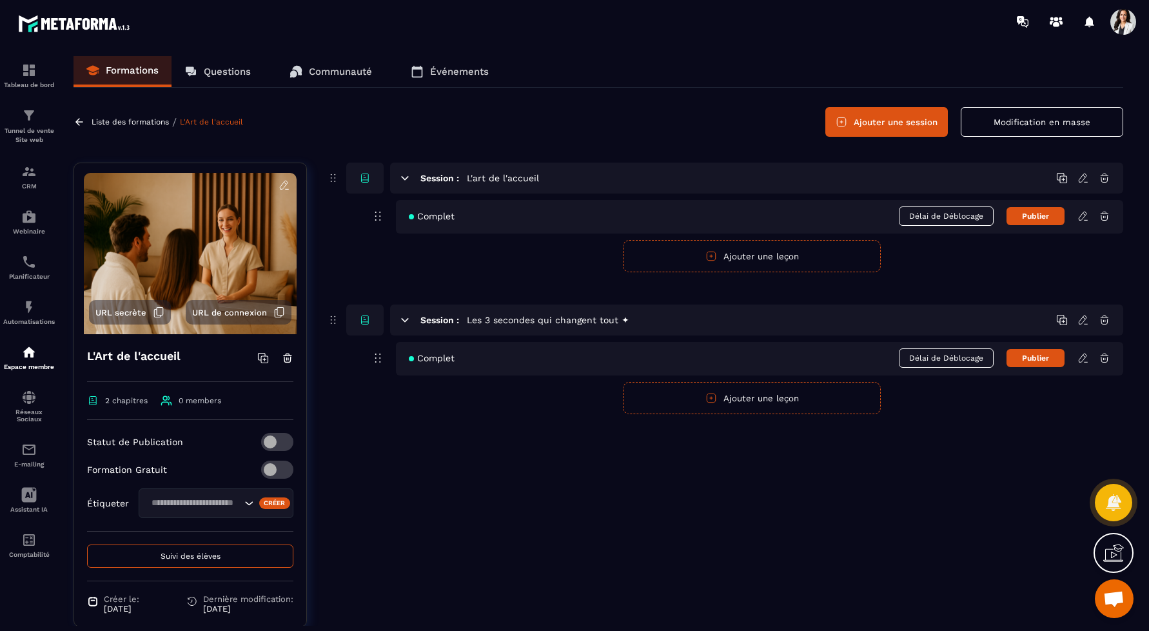
scroll to position [33, 0]
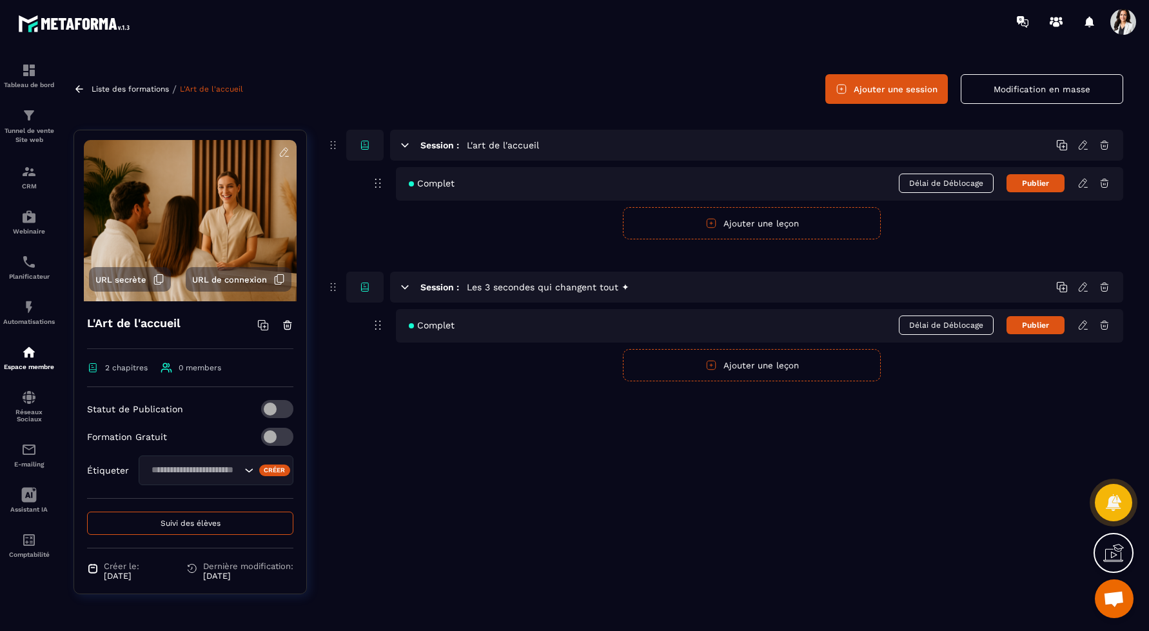
click at [894, 86] on button "Ajouter une session" at bounding box center [886, 89] width 123 height 30
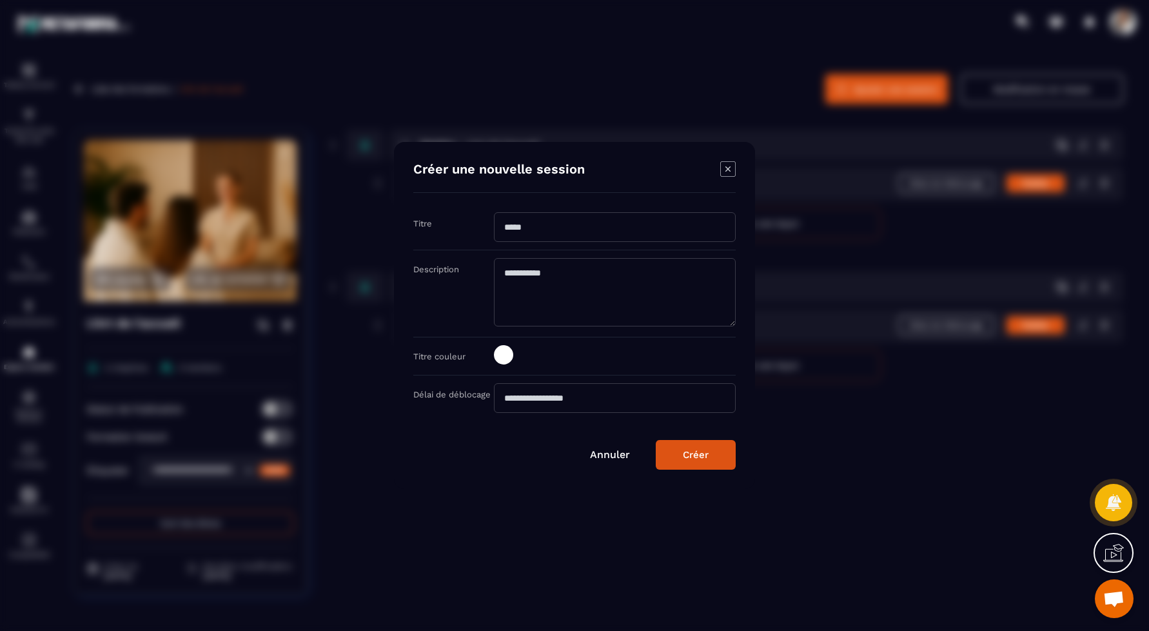
click at [628, 229] on input "Modal window" at bounding box center [615, 227] width 242 height 30
paste input "**********"
type input "**********"
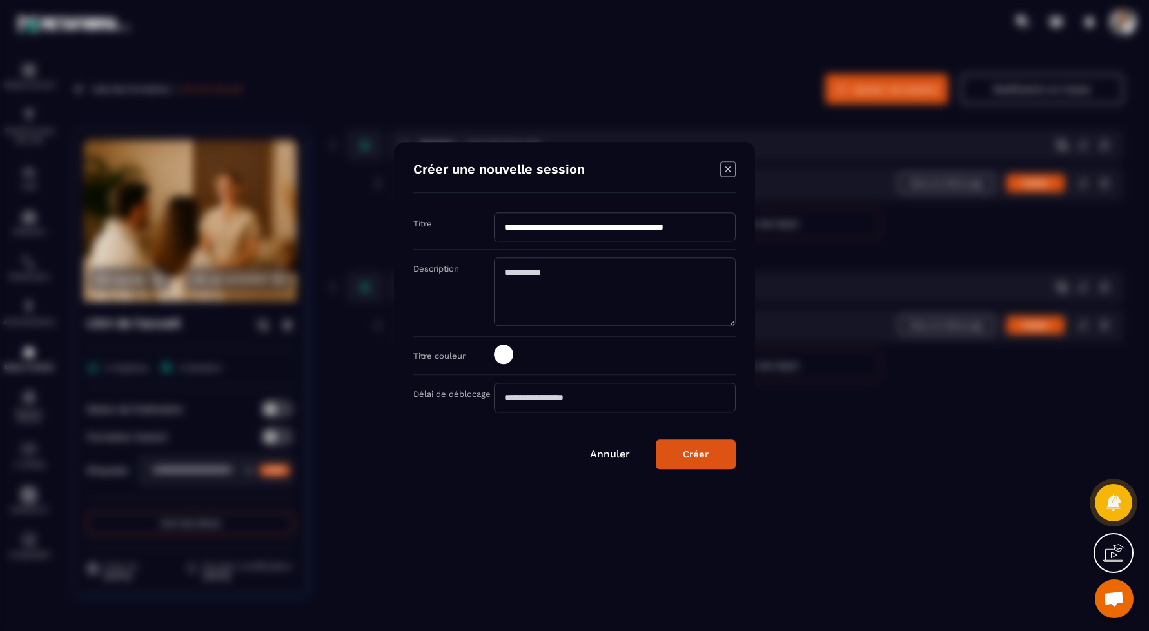
click at [695, 451] on div "Créer" at bounding box center [696, 455] width 26 height 12
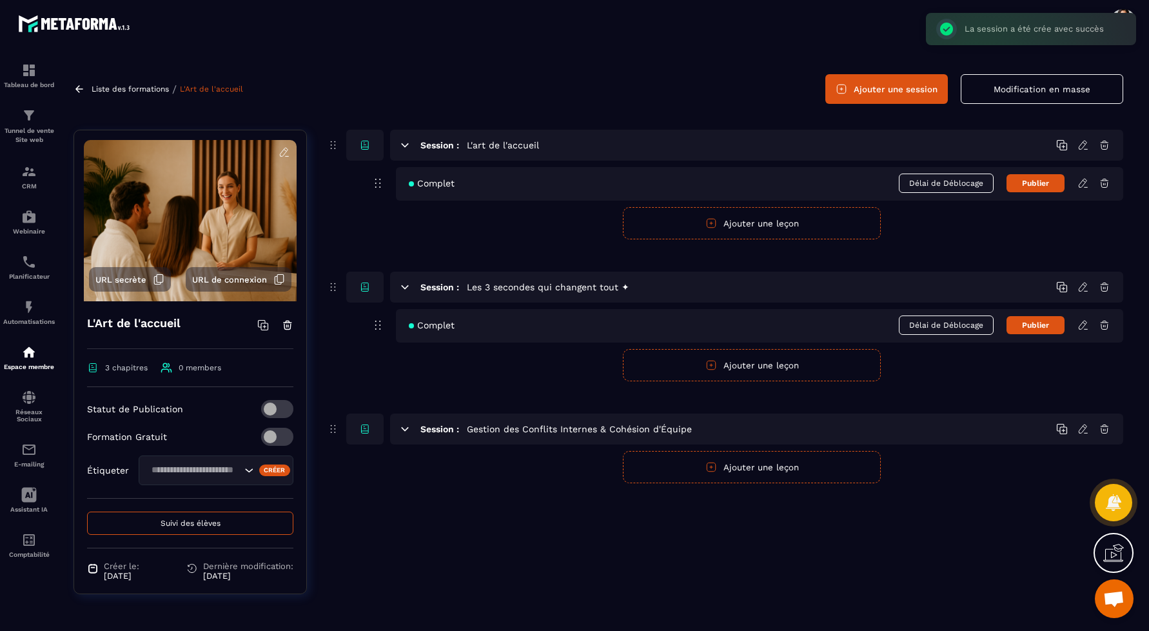
click at [804, 465] on button "Ajouter une leçon" at bounding box center [752, 467] width 258 height 32
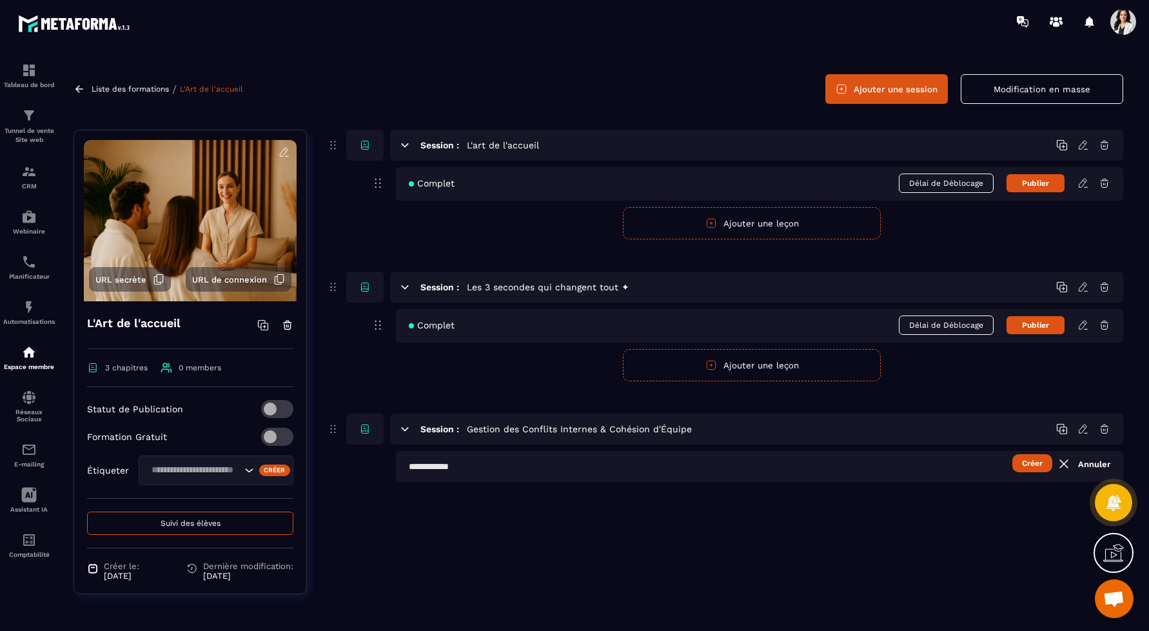
click at [804, 465] on input "text" at bounding box center [759, 466] width 727 height 31
type input "*******"
click at [1061, 427] on icon at bounding box center [1063, 430] width 7 height 7
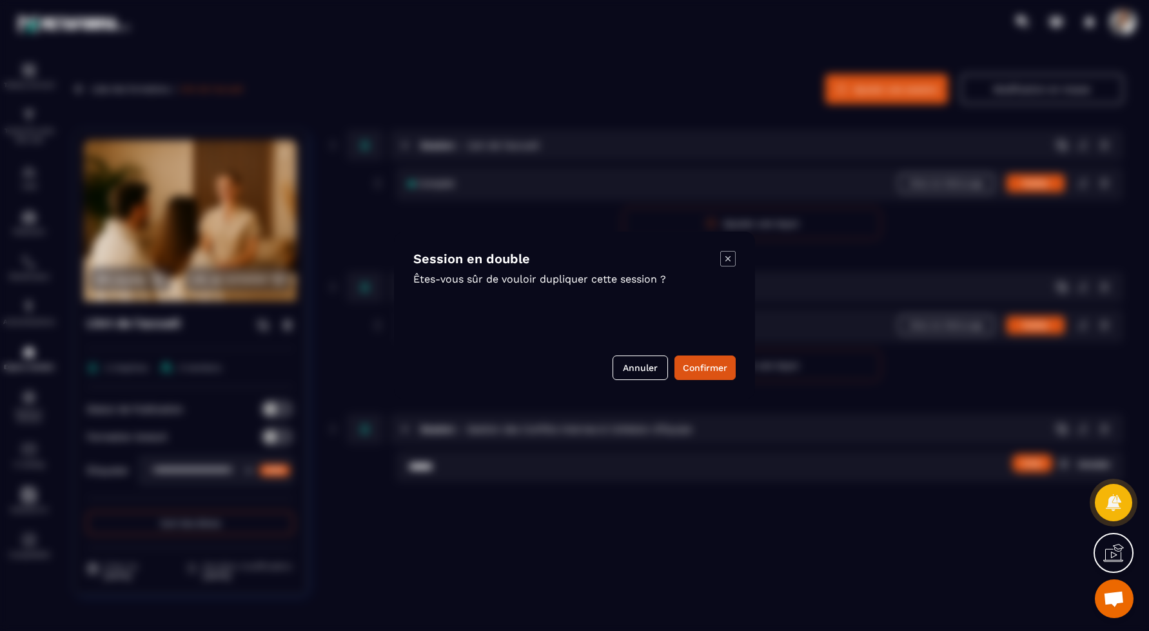
click at [662, 273] on p "Êtes-vous sûr de vouloir dupliquer cette session ?" at bounding box center [566, 279] width 307 height 12
click at [645, 366] on button "Annuler" at bounding box center [640, 367] width 55 height 25
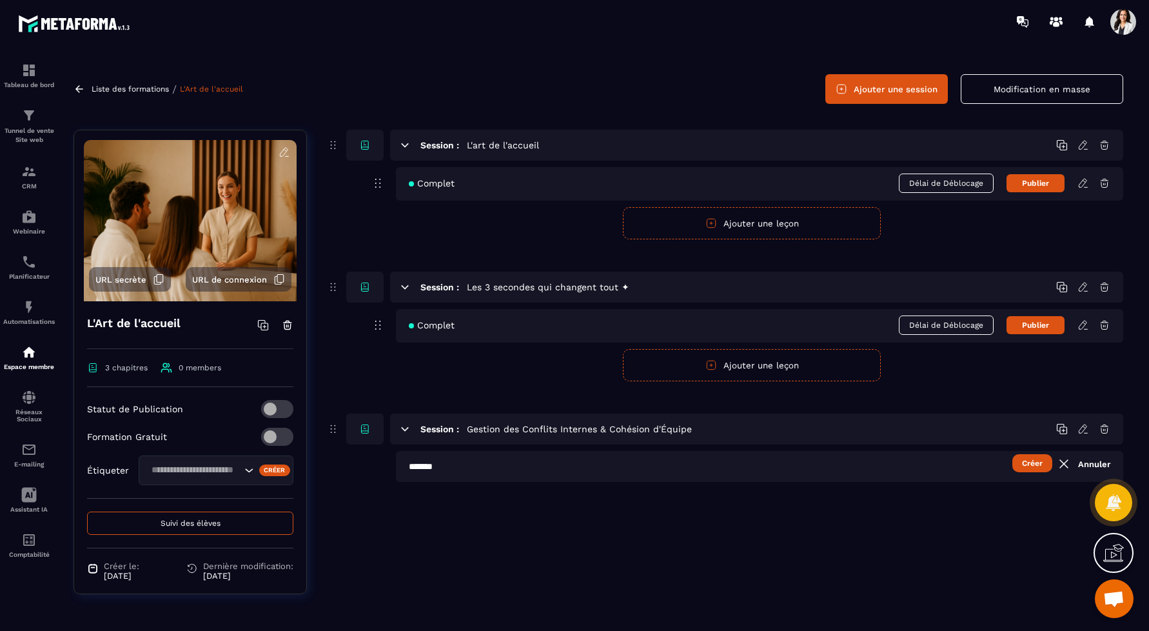
click at [1083, 428] on icon at bounding box center [1083, 429] width 12 height 12
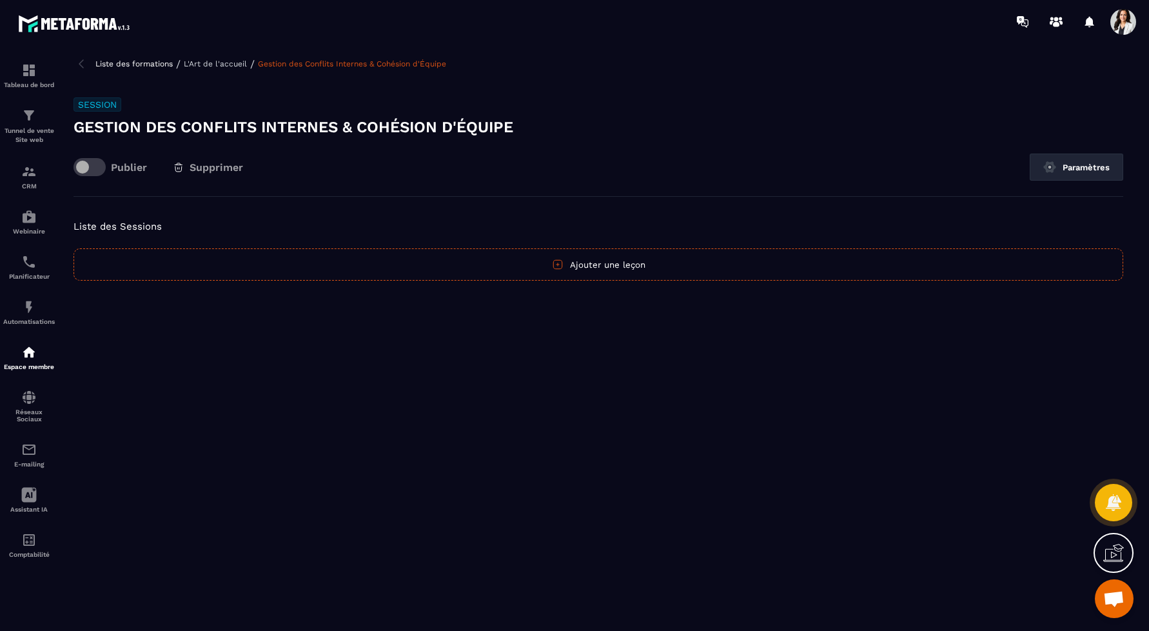
click at [413, 249] on button "Ajouter une leçon" at bounding box center [599, 264] width 1050 height 32
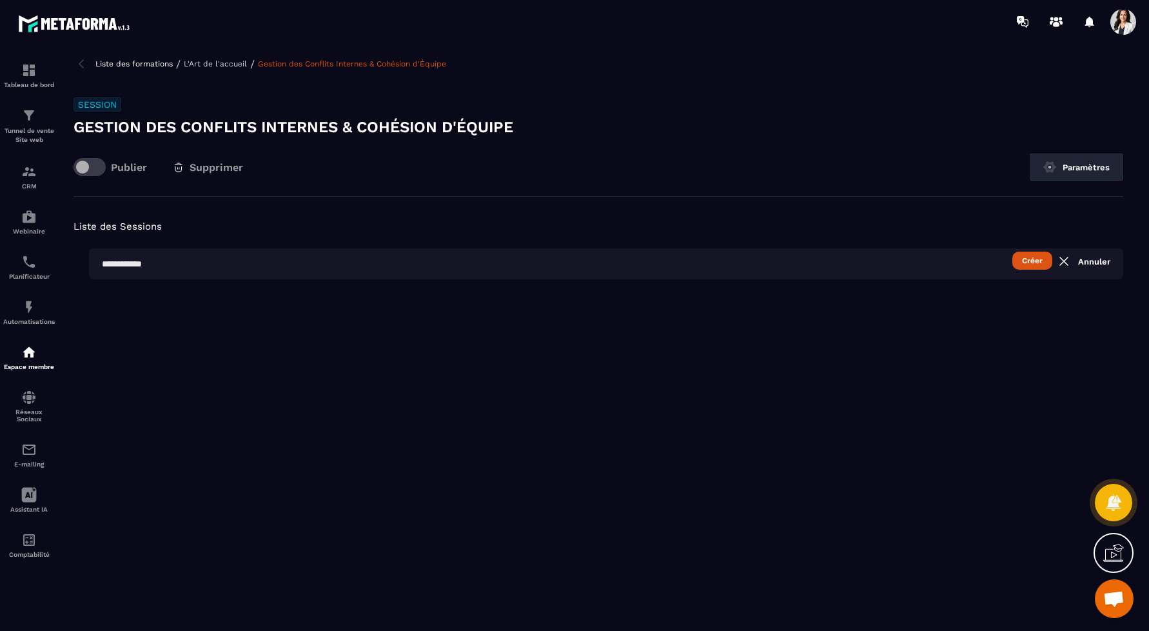
click at [1068, 268] on icon at bounding box center [1063, 260] width 15 height 15
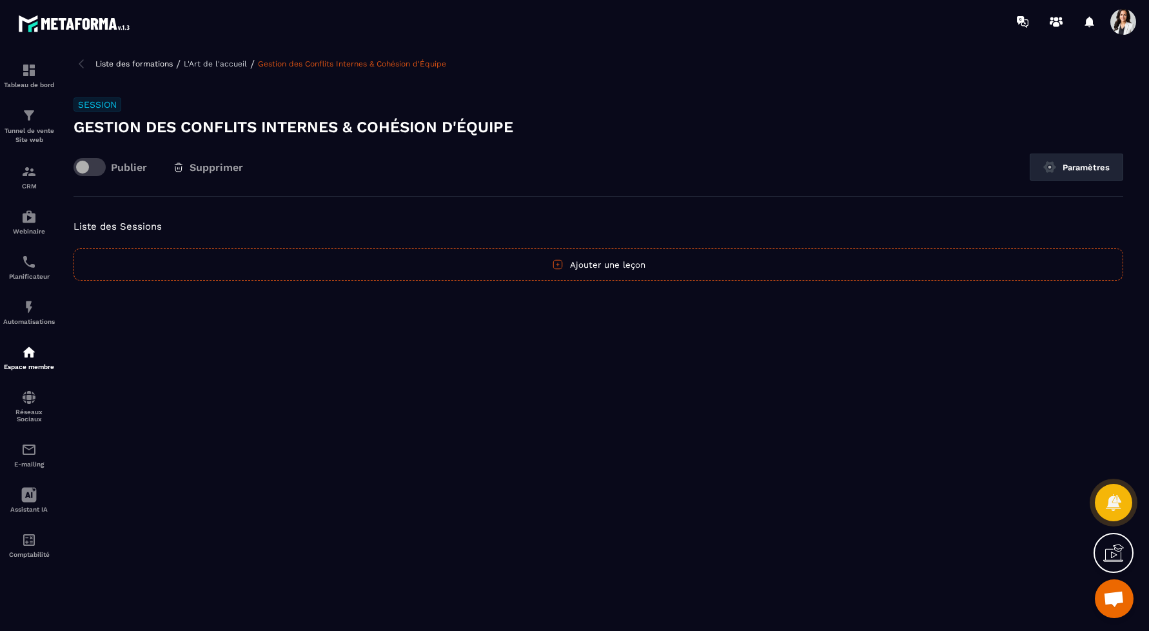
click at [235, 63] on p "L'Art de l'accueil" at bounding box center [215, 63] width 63 height 9
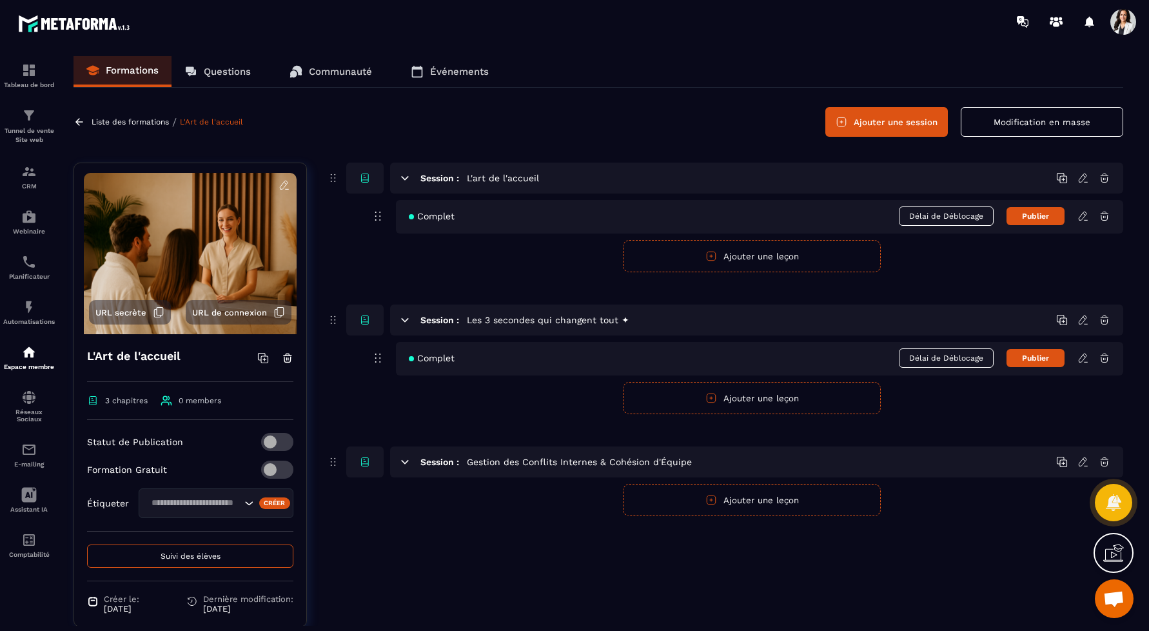
click at [750, 498] on button "Ajouter une leçon" at bounding box center [752, 500] width 258 height 32
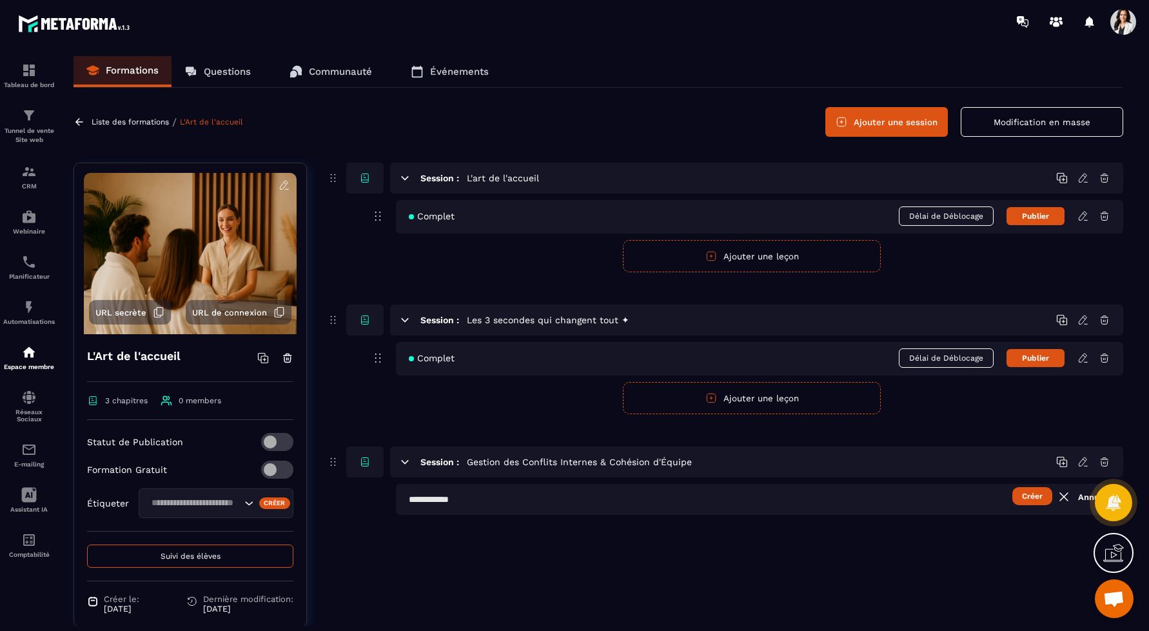
click at [750, 498] on input "text" at bounding box center [759, 499] width 727 height 31
click at [431, 496] on input "*******" at bounding box center [759, 499] width 727 height 31
type input "*"
type input "**********"
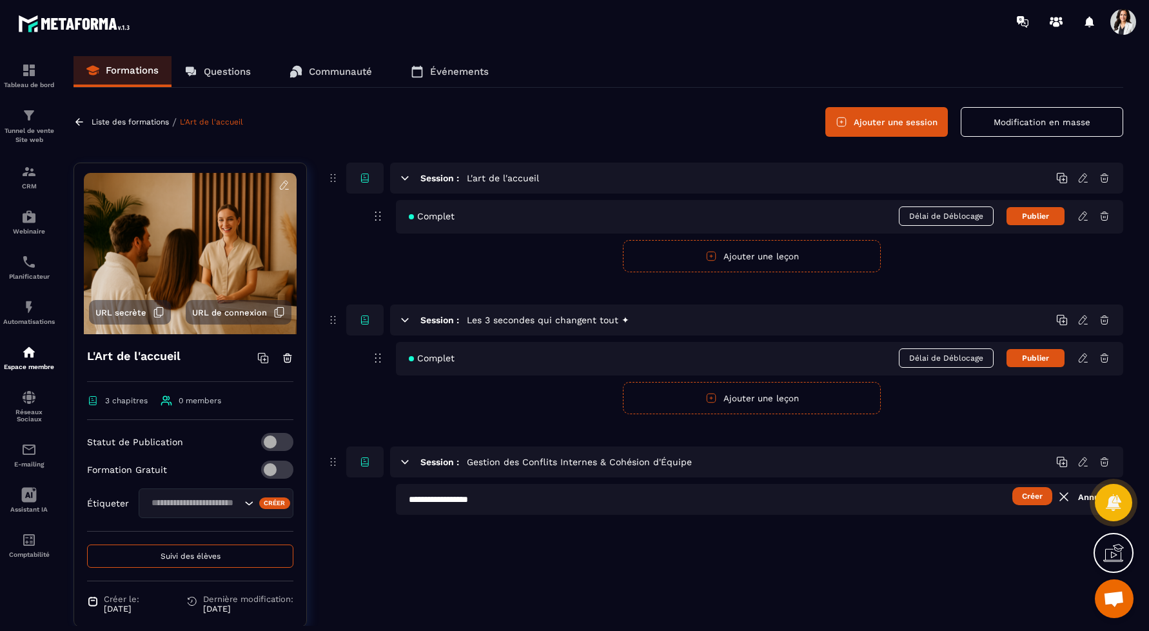
click at [1038, 494] on button "Créer" at bounding box center [1032, 496] width 40 height 18
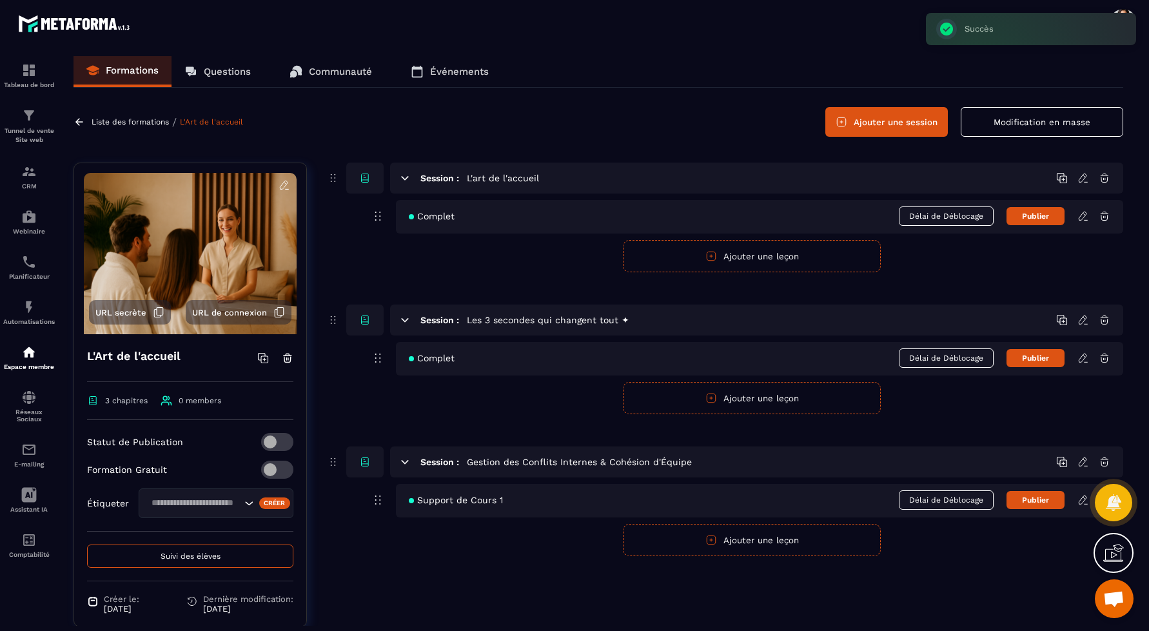
click at [1085, 495] on icon at bounding box center [1083, 500] width 12 height 12
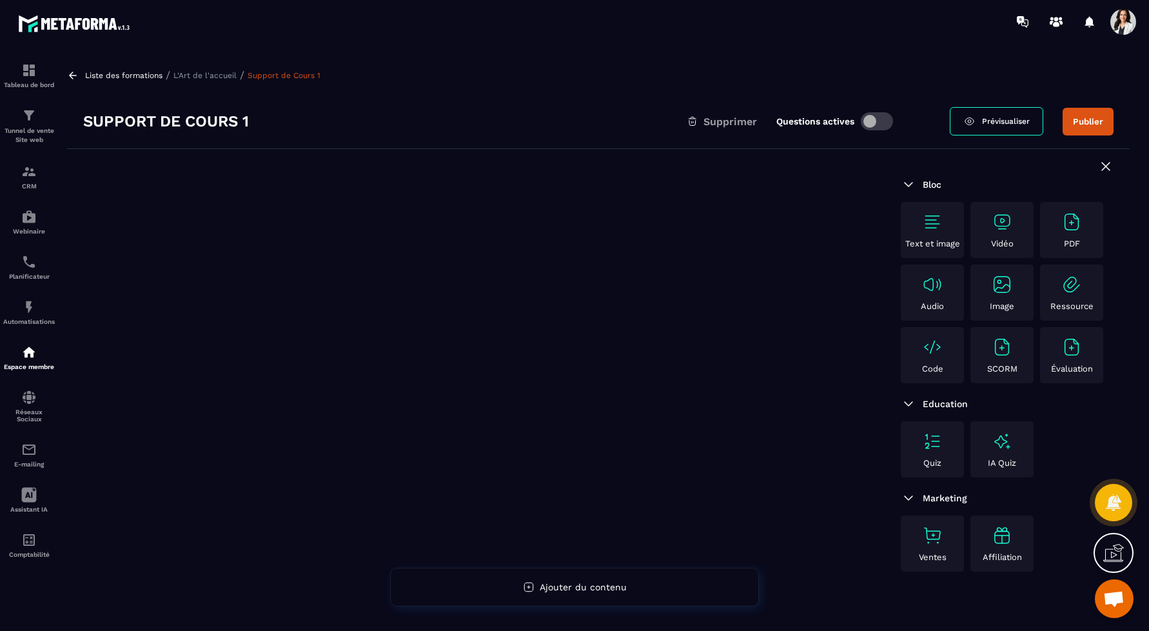
click at [1076, 274] on img at bounding box center [1071, 284] width 21 height 21
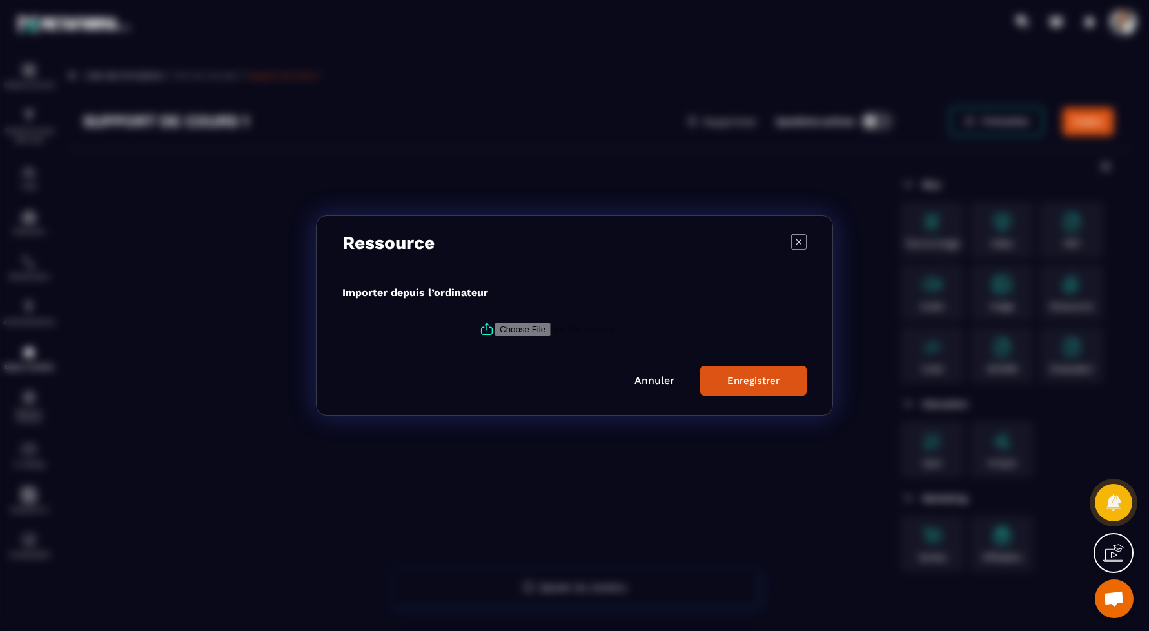
click at [547, 316] on label "Modal window" at bounding box center [574, 328] width 464 height 35
click at [547, 322] on input "Modal window" at bounding box center [582, 329] width 175 height 14
click at [543, 327] on input "Modal window" at bounding box center [582, 329] width 175 height 14
type input "**********"
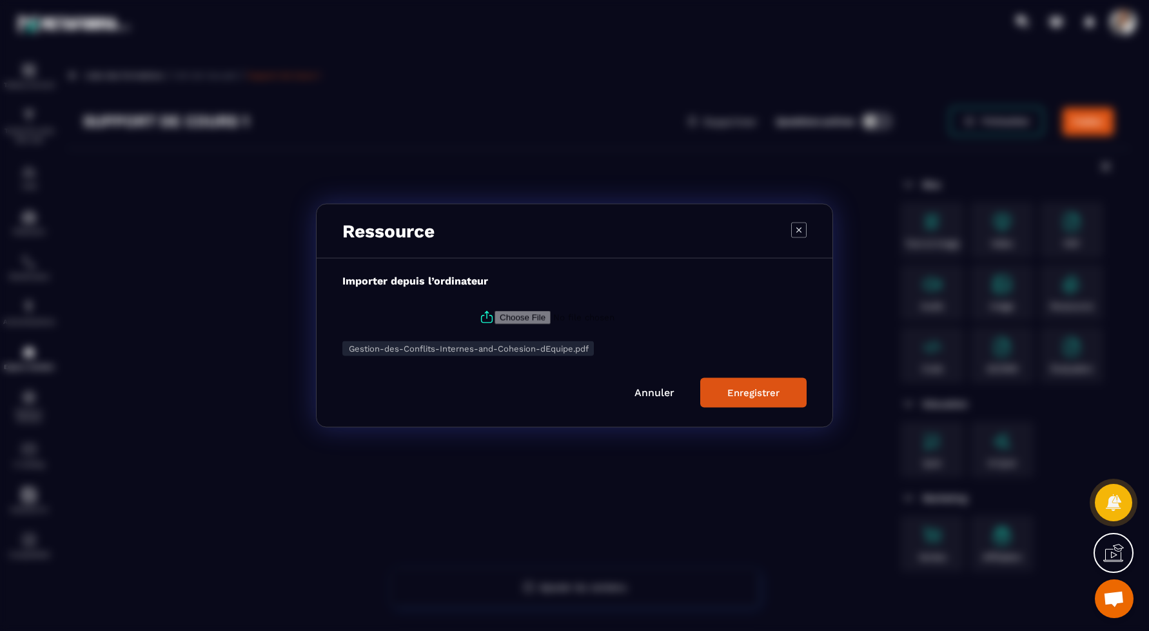
click at [753, 393] on div "Enregistrer" at bounding box center [753, 393] width 52 height 12
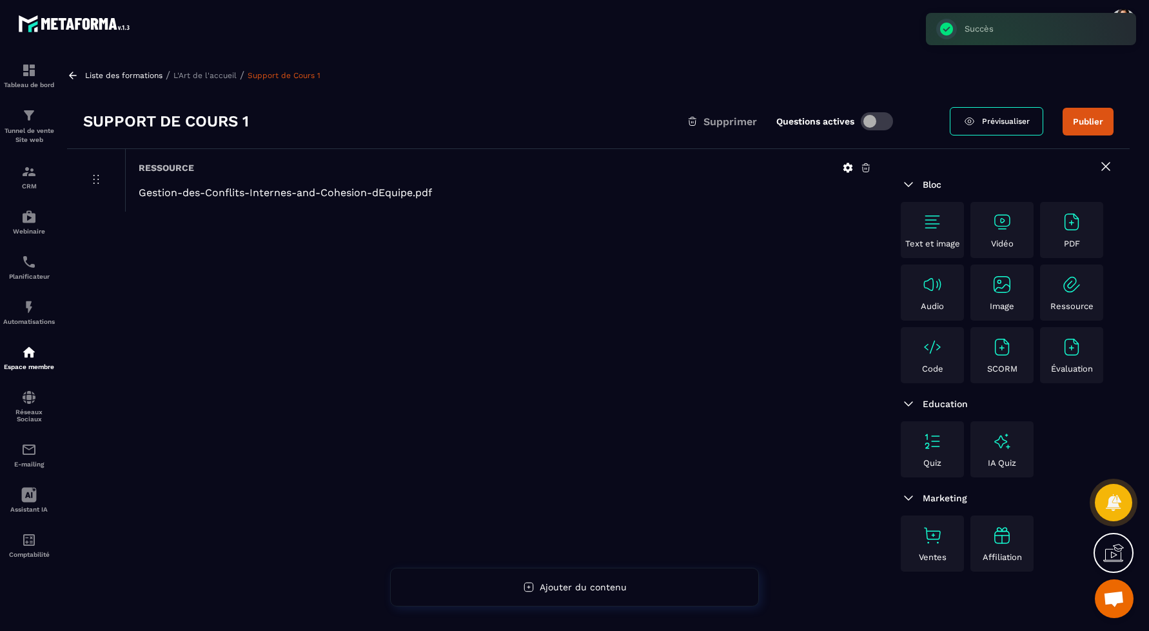
click at [999, 129] on link "Prévisualiser" at bounding box center [996, 121] width 93 height 28
click at [190, 71] on p "L'Art de l'accueil" at bounding box center [204, 75] width 63 height 9
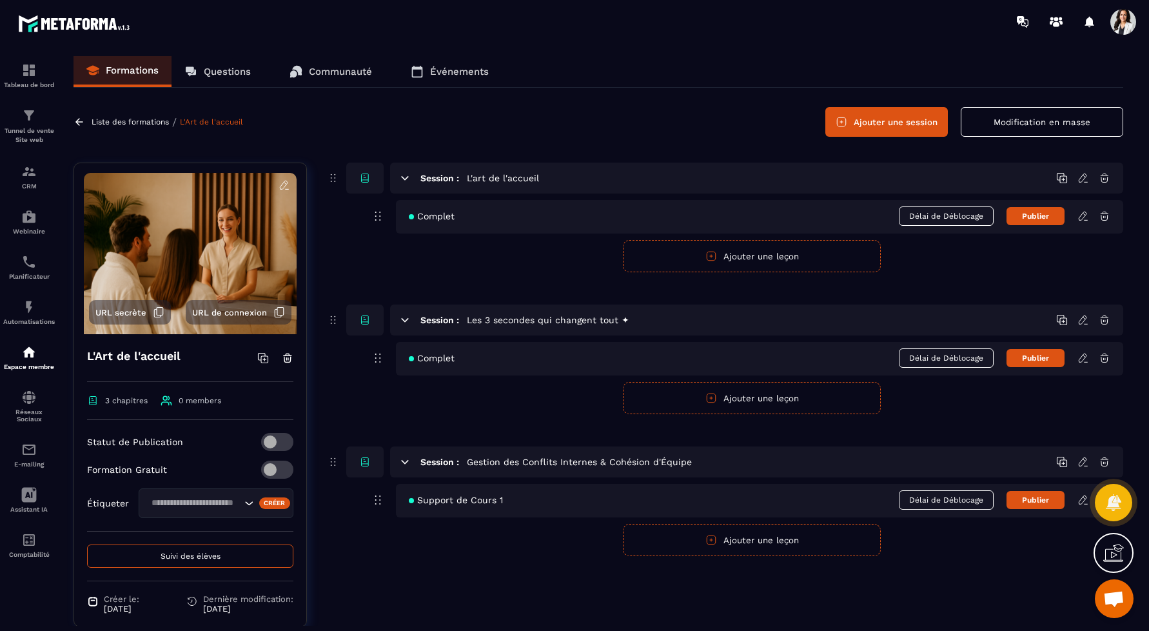
scroll to position [32, 0]
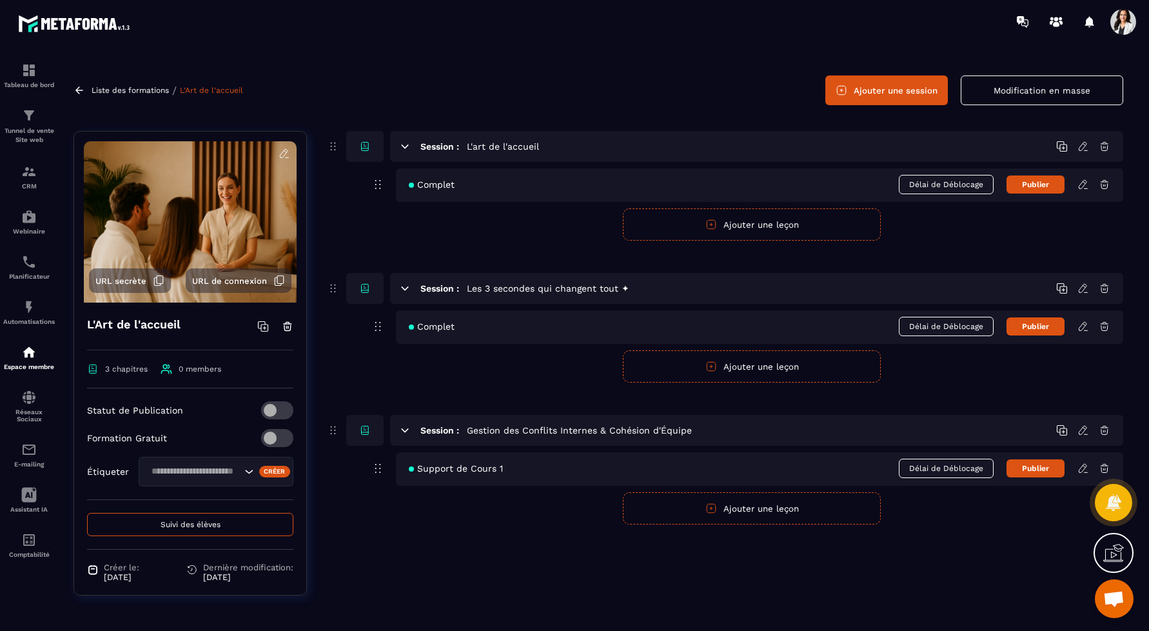
click at [460, 184] on div "Complet Délai de Déblocage Publier" at bounding box center [759, 185] width 727 height 34
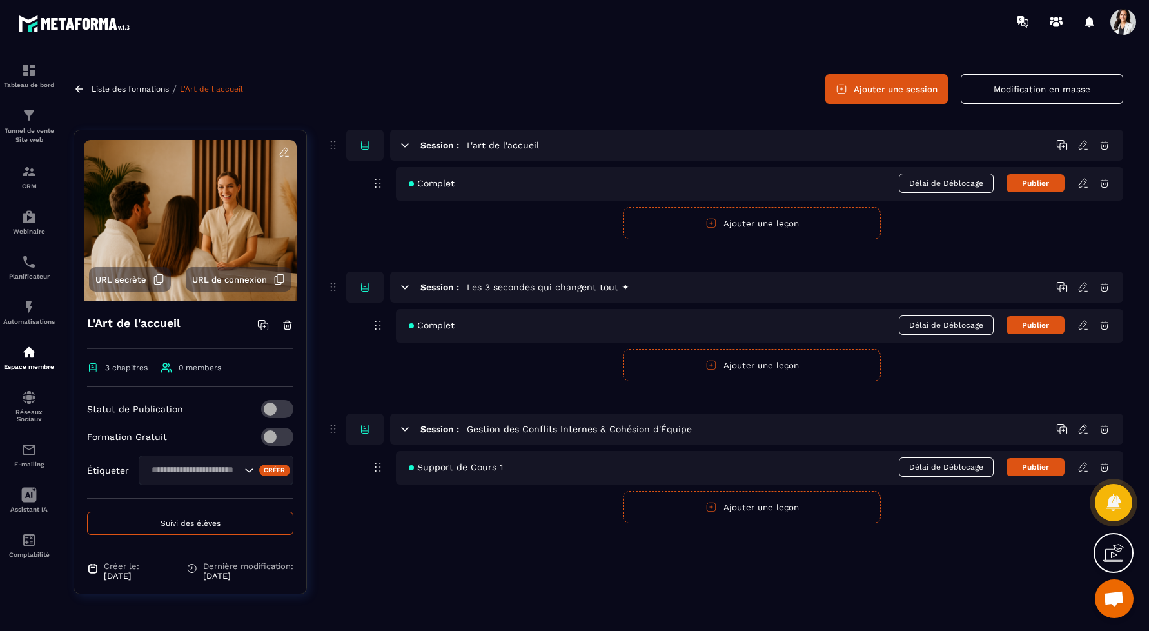
click at [1127, 553] on div at bounding box center [1114, 553] width 40 height 40
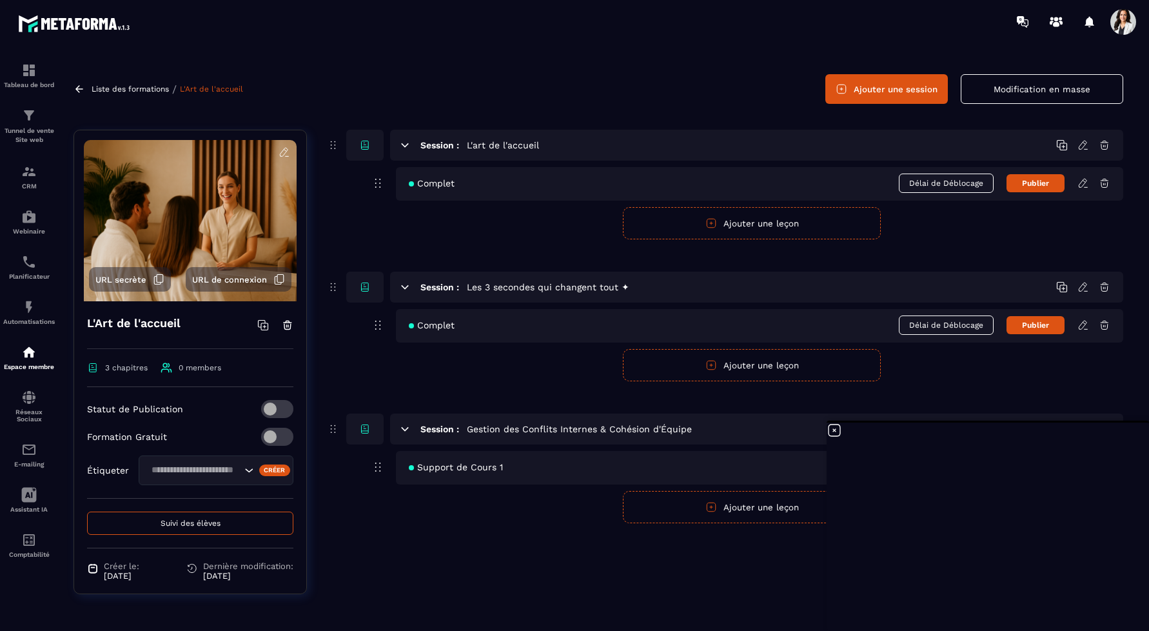
click at [552, 550] on div "Session : L'art de l'accueil Complet Délai de Déblocage Publier Publier Annuler…" at bounding box center [724, 372] width 797 height 484
click at [1083, 287] on icon at bounding box center [1083, 287] width 12 height 12
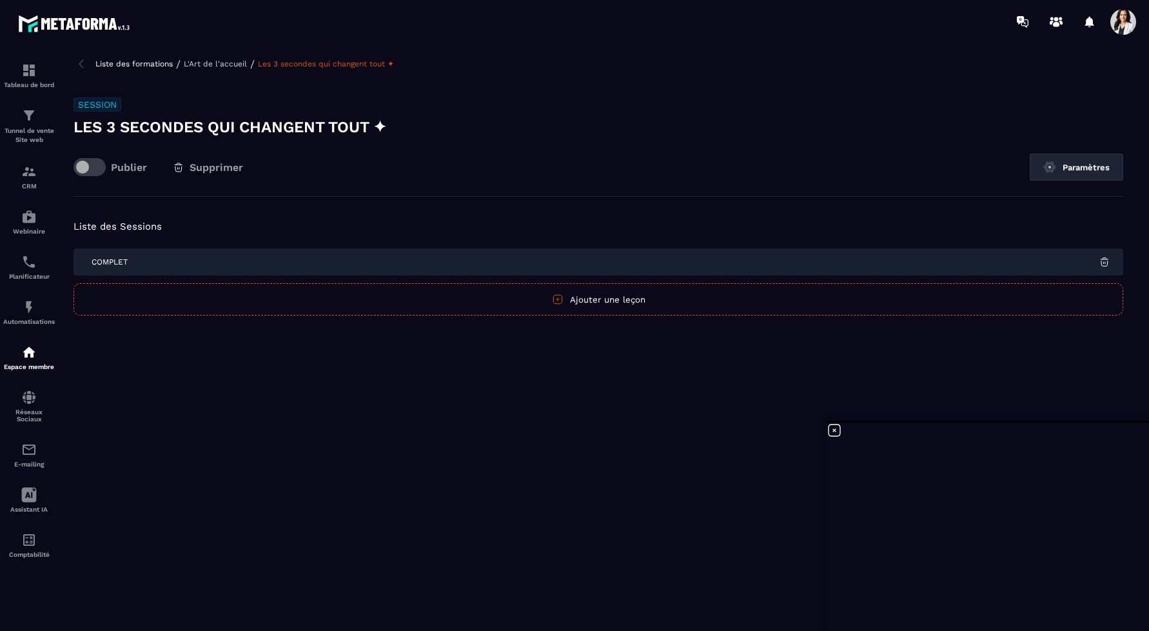
click at [78, 129] on h3 "Les 3 secondes qui changent tout ✦" at bounding box center [599, 127] width 1050 height 21
click at [1061, 170] on button "Paramètres" at bounding box center [1076, 166] width 93 height 27
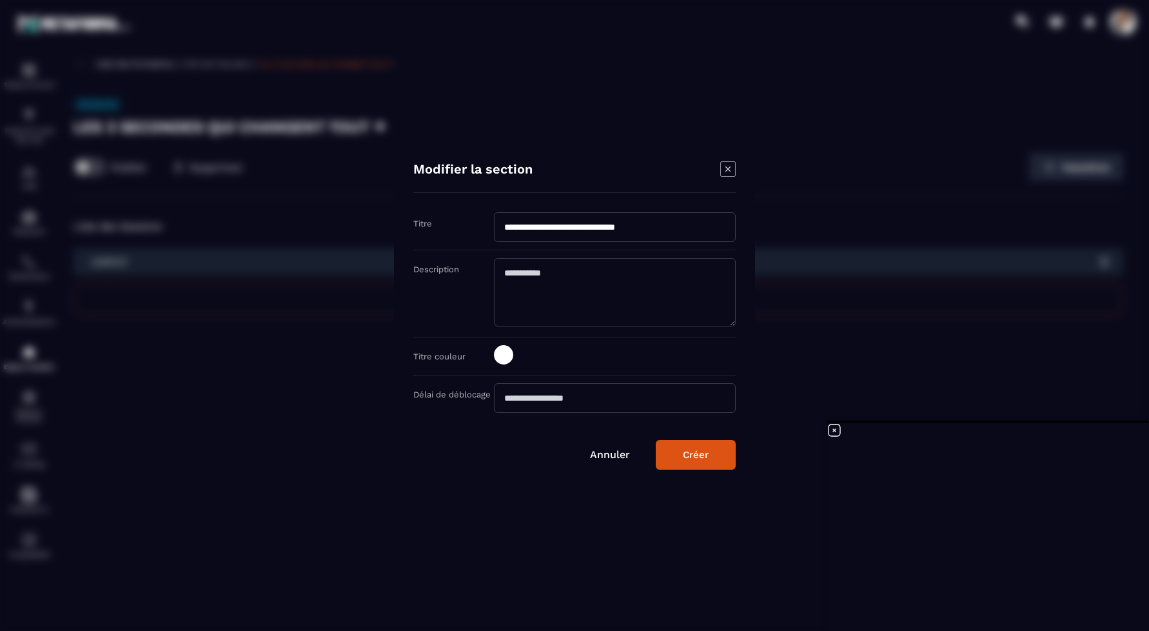
click at [505, 231] on input "**********" at bounding box center [615, 227] width 242 height 30
type input "**********"
click at [691, 458] on div "Créer" at bounding box center [696, 455] width 26 height 12
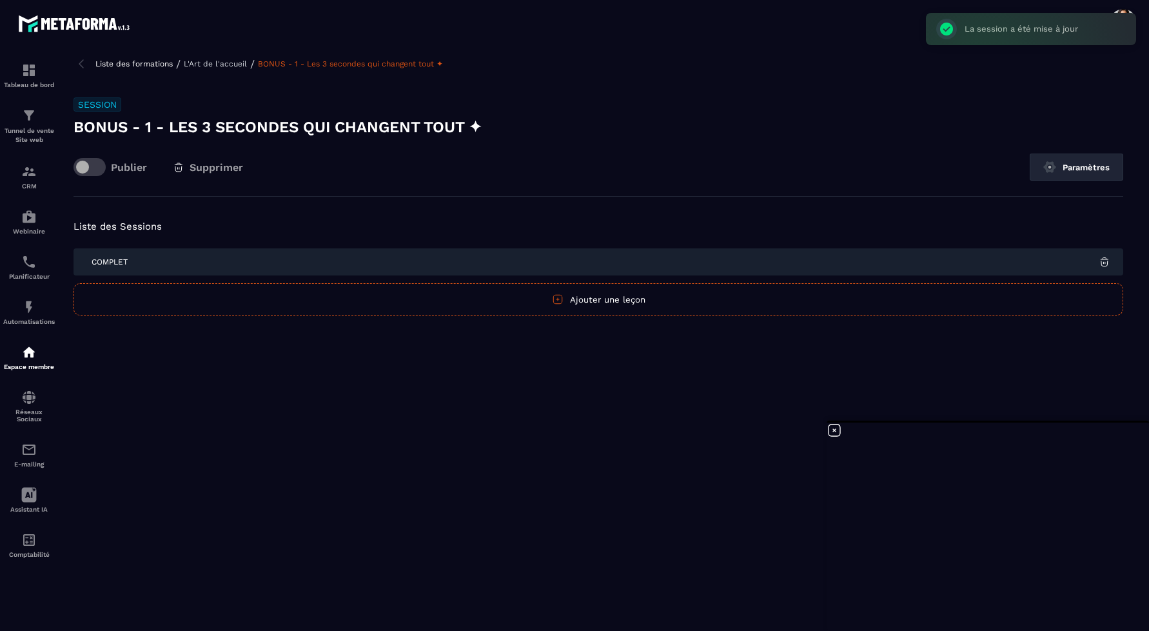
click at [217, 63] on p "L'Art de l'accueil" at bounding box center [215, 63] width 63 height 9
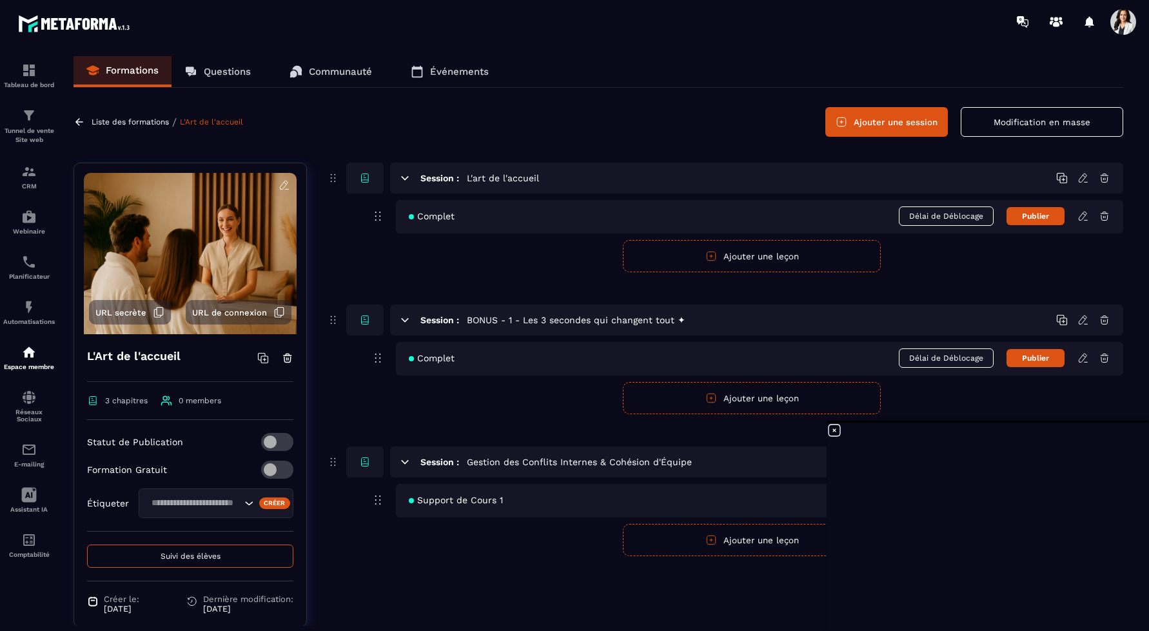
click at [444, 462] on h6 "Session :" at bounding box center [439, 461] width 39 height 10
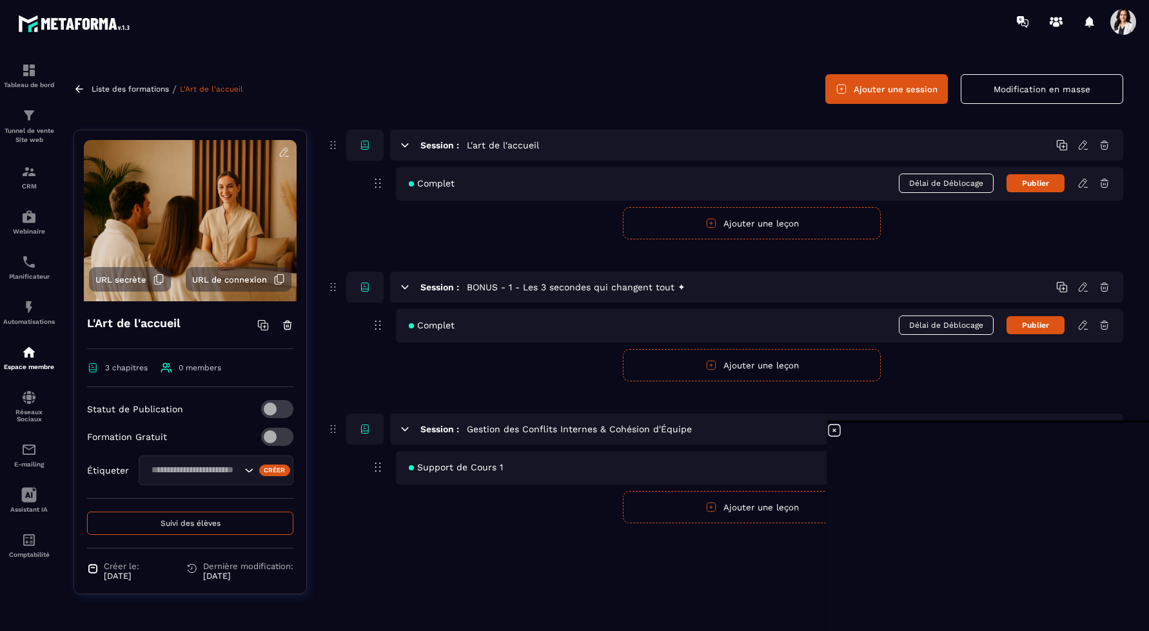
click at [131, 89] on p "Liste des formations" at bounding box center [130, 88] width 77 height 9
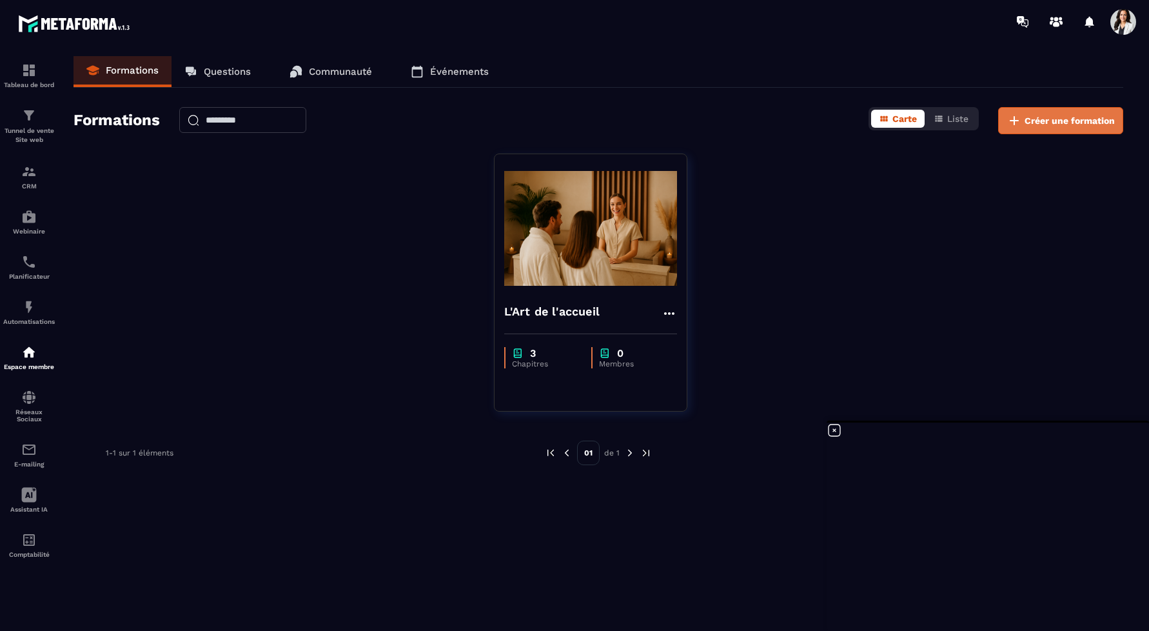
click at [1063, 117] on span "Créer une formation" at bounding box center [1070, 120] width 90 height 13
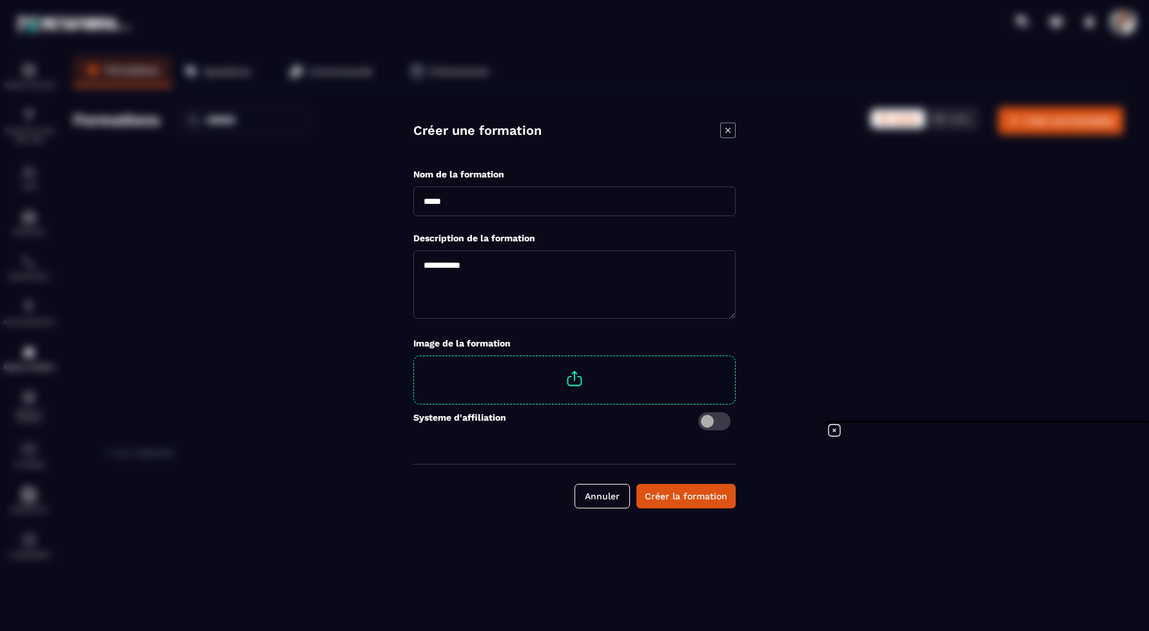
drag, startPoint x: 591, startPoint y: 206, endPoint x: 380, endPoint y: 206, distance: 210.2
click at [380, 206] on section "Créer une formation Nom de la formation Description de la formation Image de la…" at bounding box center [574, 315] width 1149 height 631
type input "**********"
click at [589, 371] on span "Modal window" at bounding box center [574, 378] width 321 height 45
click at [735, 356] on input "Modal window" at bounding box center [735, 356] width 0 height 0
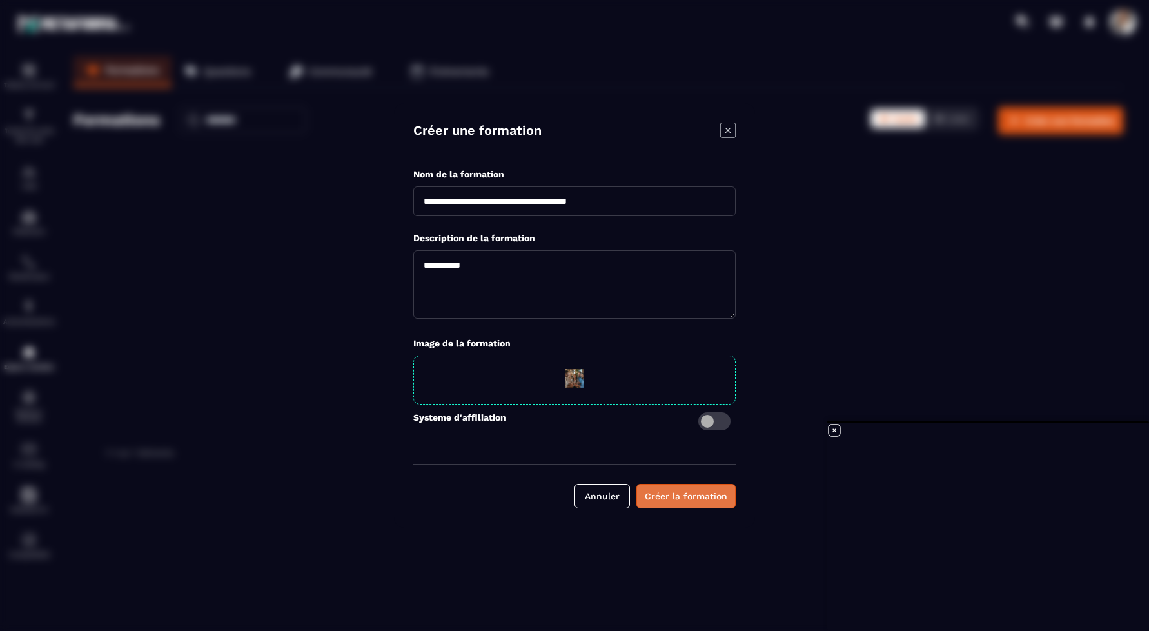
click at [702, 495] on div "Créer la formation" at bounding box center [686, 495] width 83 height 13
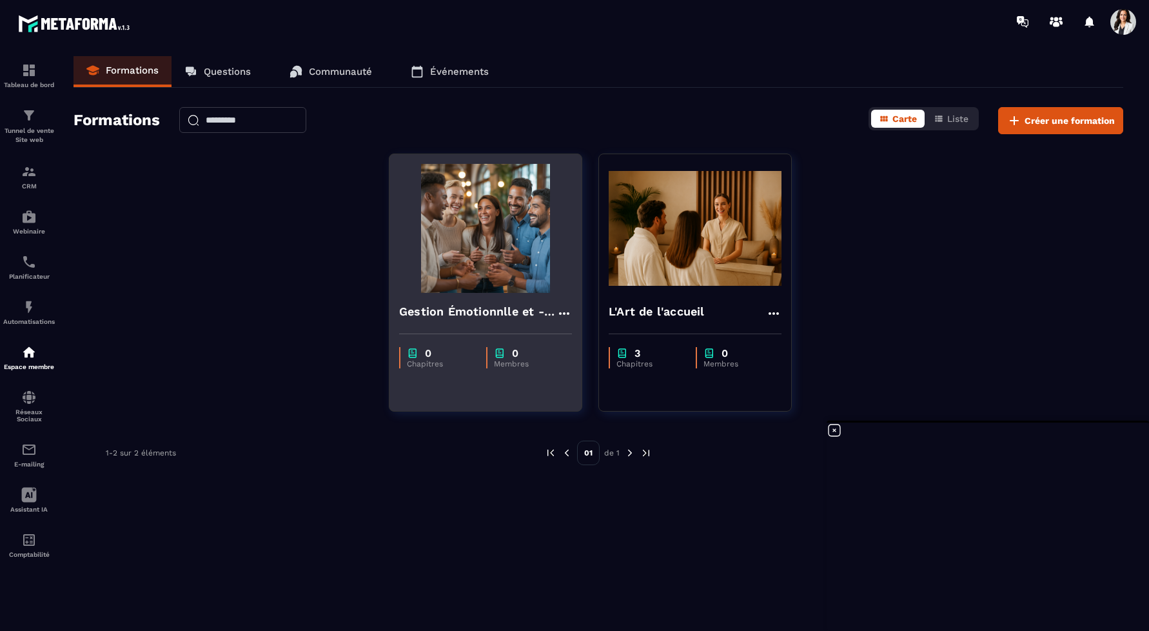
click at [522, 250] on img at bounding box center [485, 228] width 173 height 129
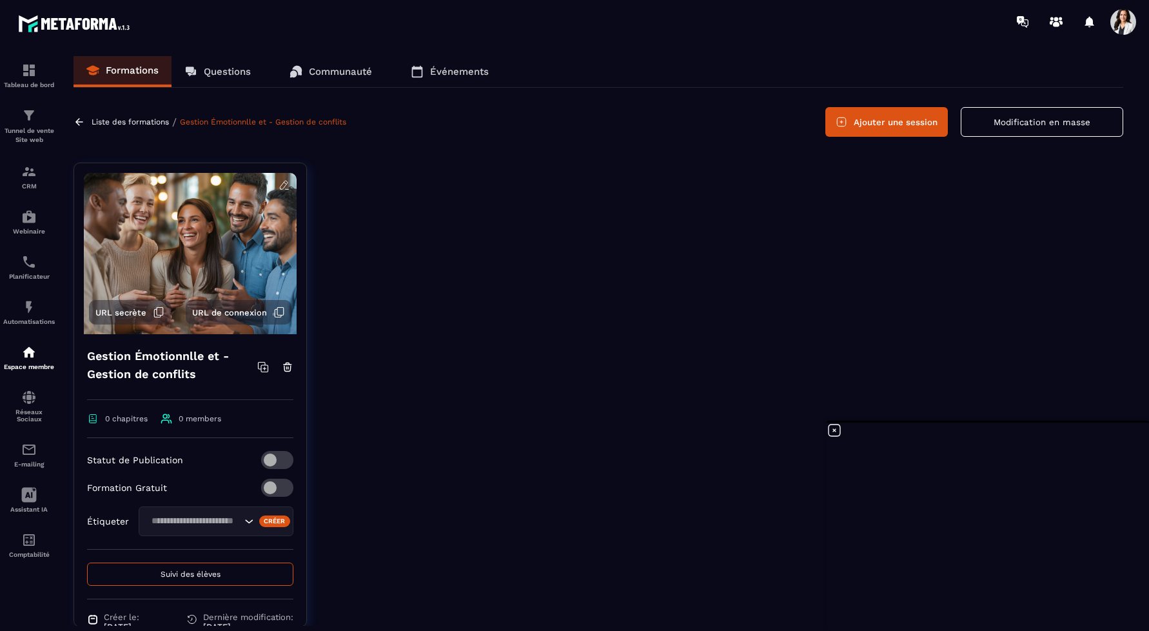
click at [889, 123] on button "Ajouter une session" at bounding box center [886, 122] width 123 height 30
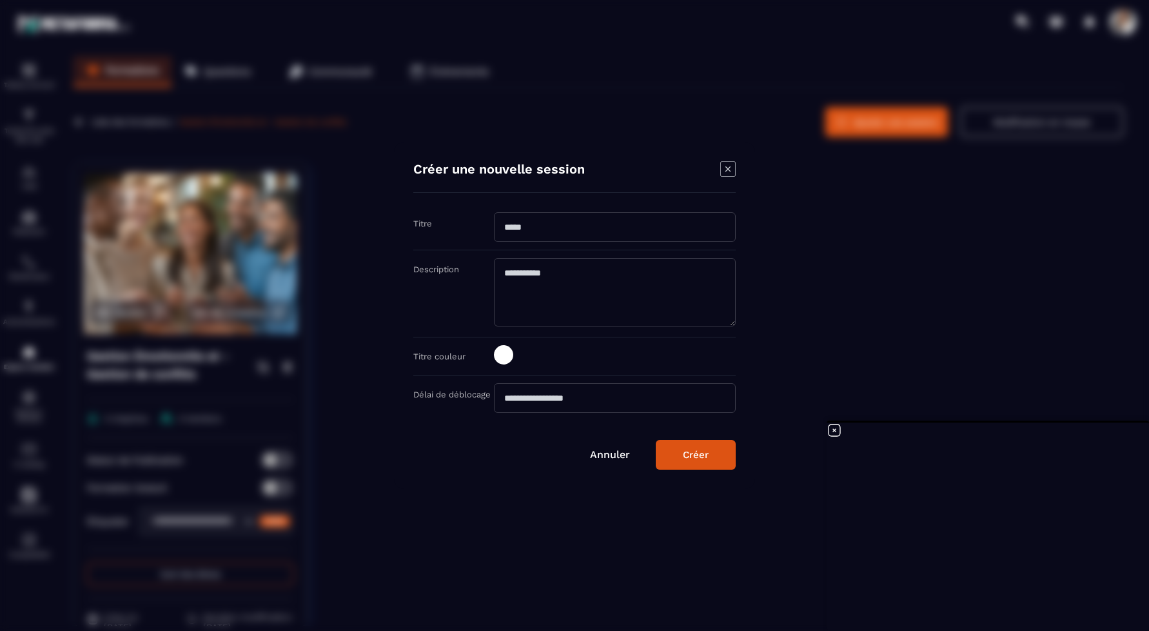
click at [565, 230] on input "Modal window" at bounding box center [615, 227] width 242 height 30
paste input "**********"
type input "**********"
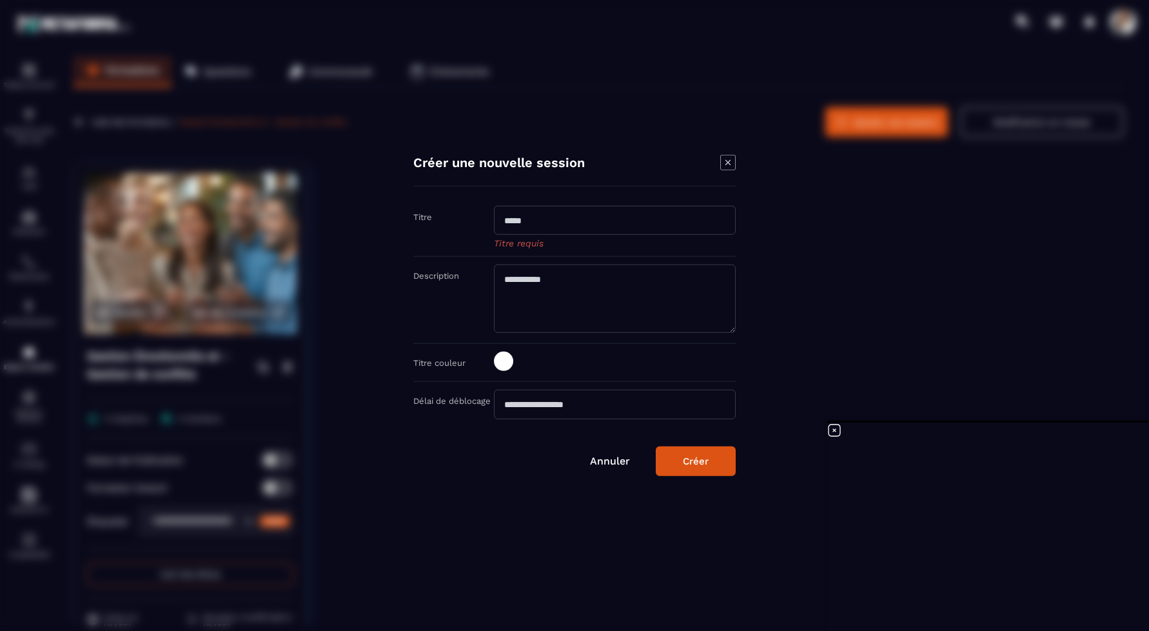
paste input "**********"
type input "**********"
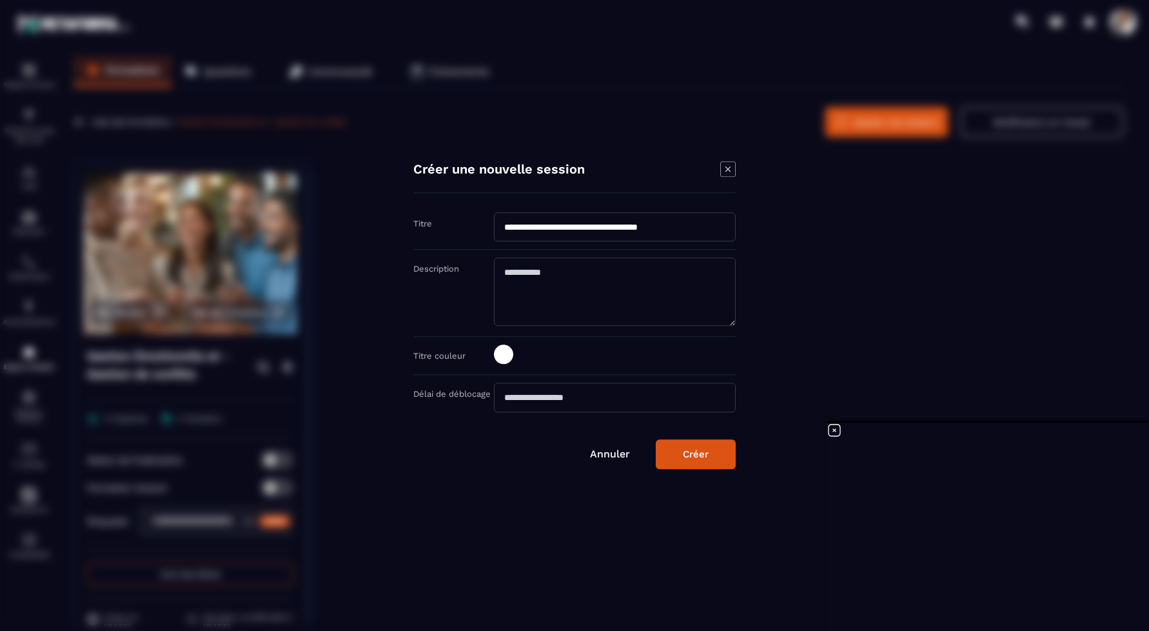
click at [690, 463] on button "Créer" at bounding box center [696, 455] width 80 height 30
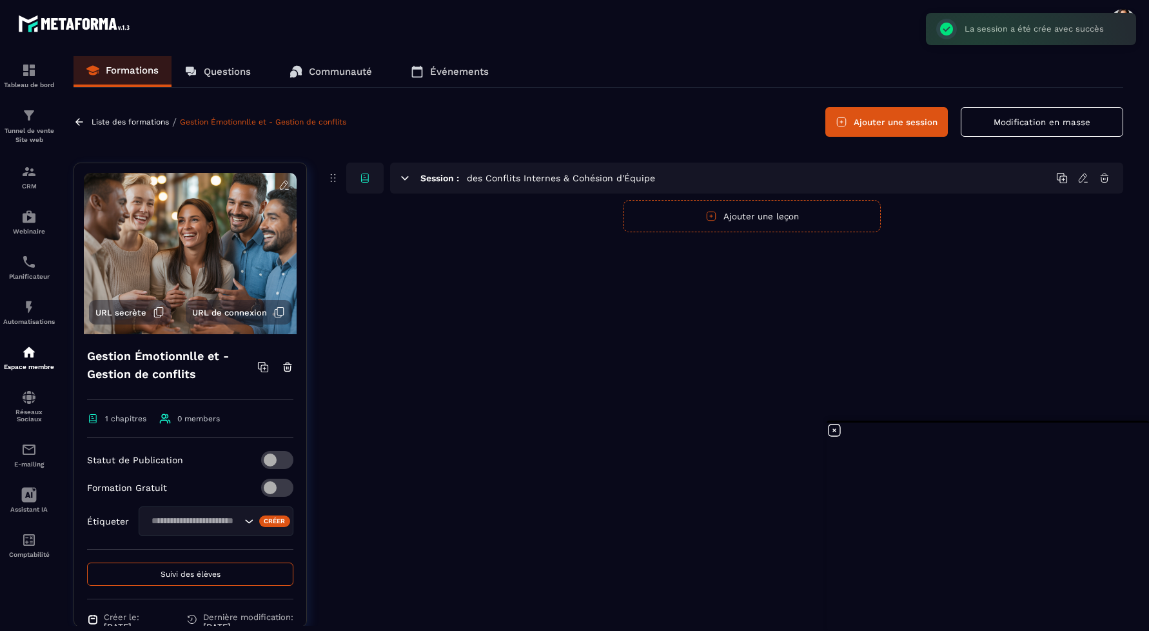
click at [698, 219] on button "Ajouter une leçon" at bounding box center [752, 216] width 258 height 32
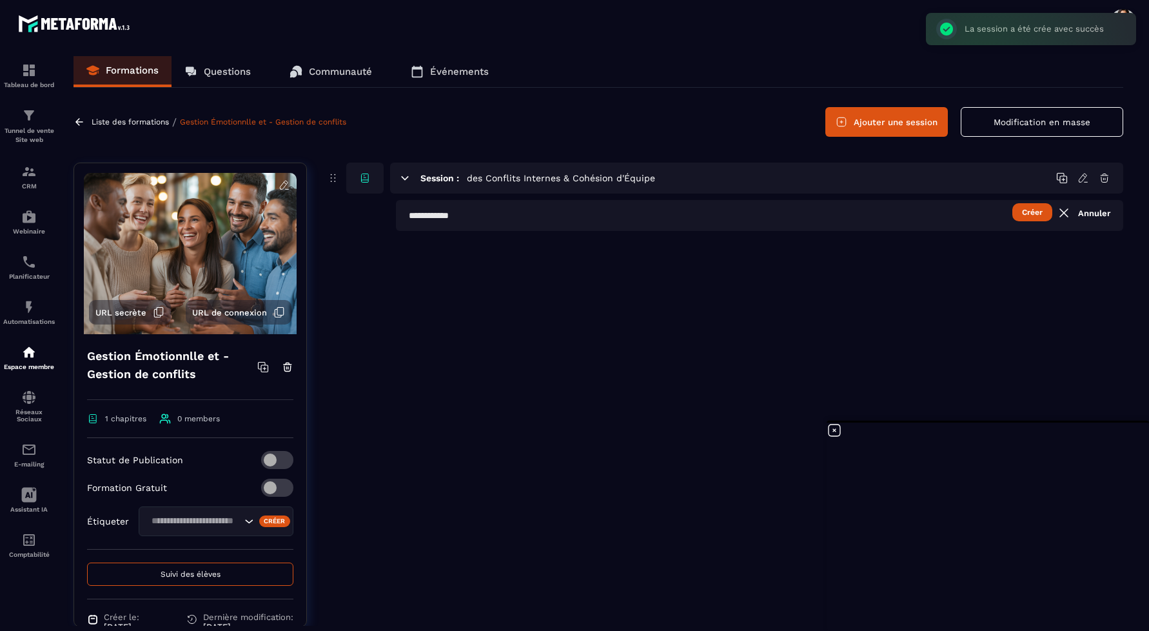
click at [679, 218] on input "text" at bounding box center [759, 215] width 727 height 31
type input "**********"
click at [1026, 212] on button "Créer" at bounding box center [1032, 212] width 40 height 18
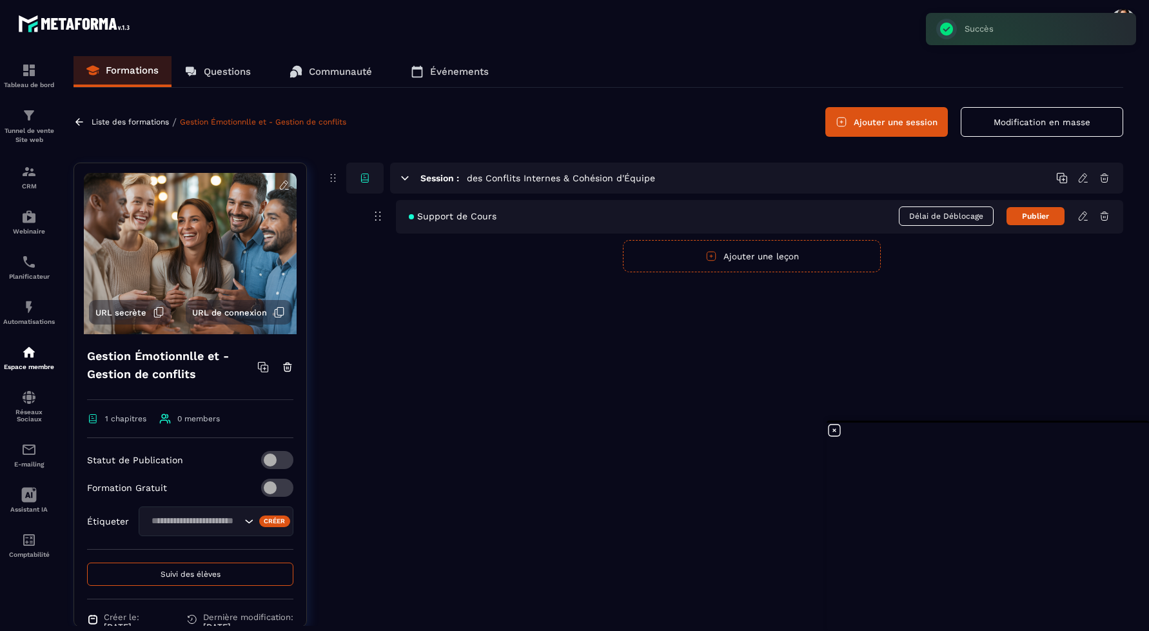
click at [1080, 216] on icon at bounding box center [1083, 216] width 12 height 12
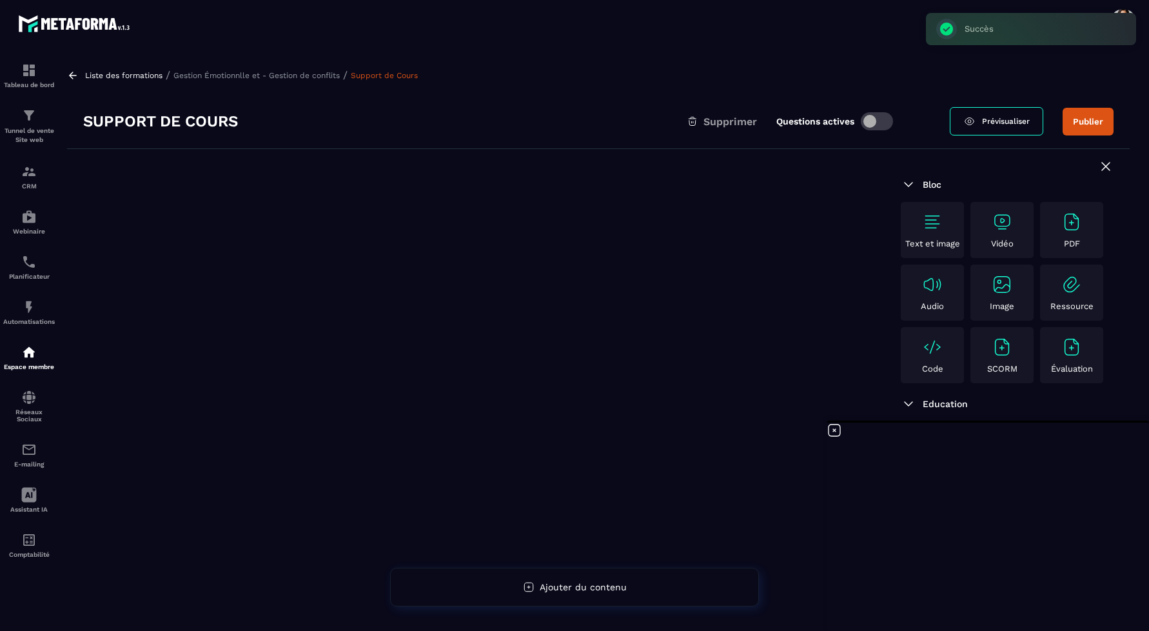
click at [1067, 299] on div "Ressource" at bounding box center [1071, 292] width 57 height 37
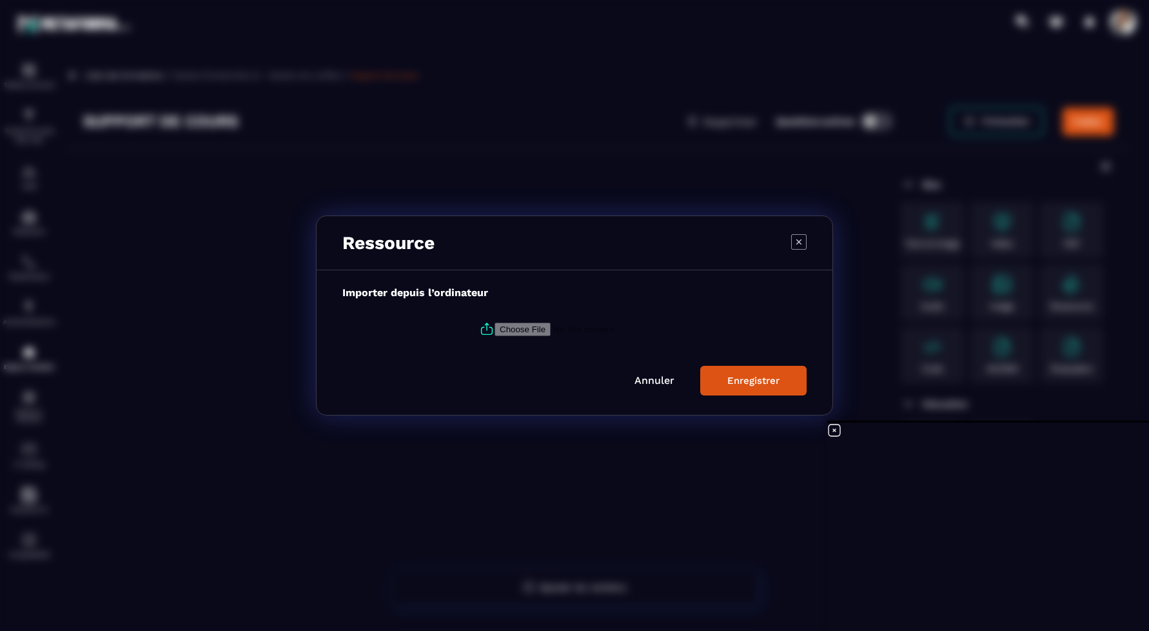
click at [529, 331] on input "Modal window" at bounding box center [582, 329] width 175 height 14
type input "**********"
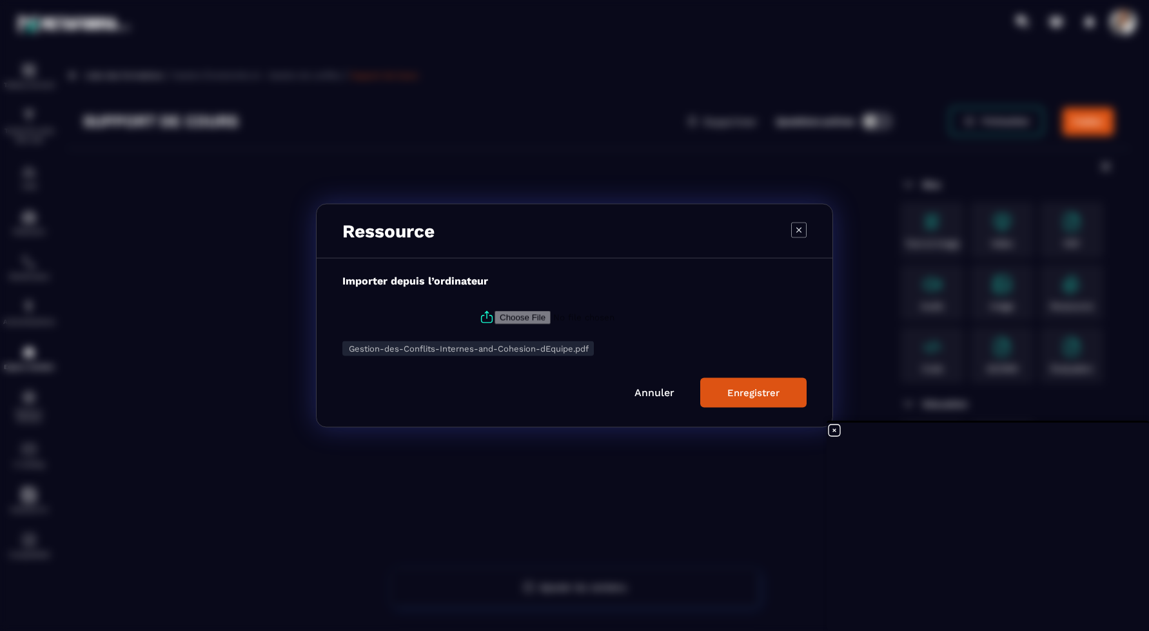
click at [763, 391] on div "Enregistrer" at bounding box center [753, 393] width 52 height 12
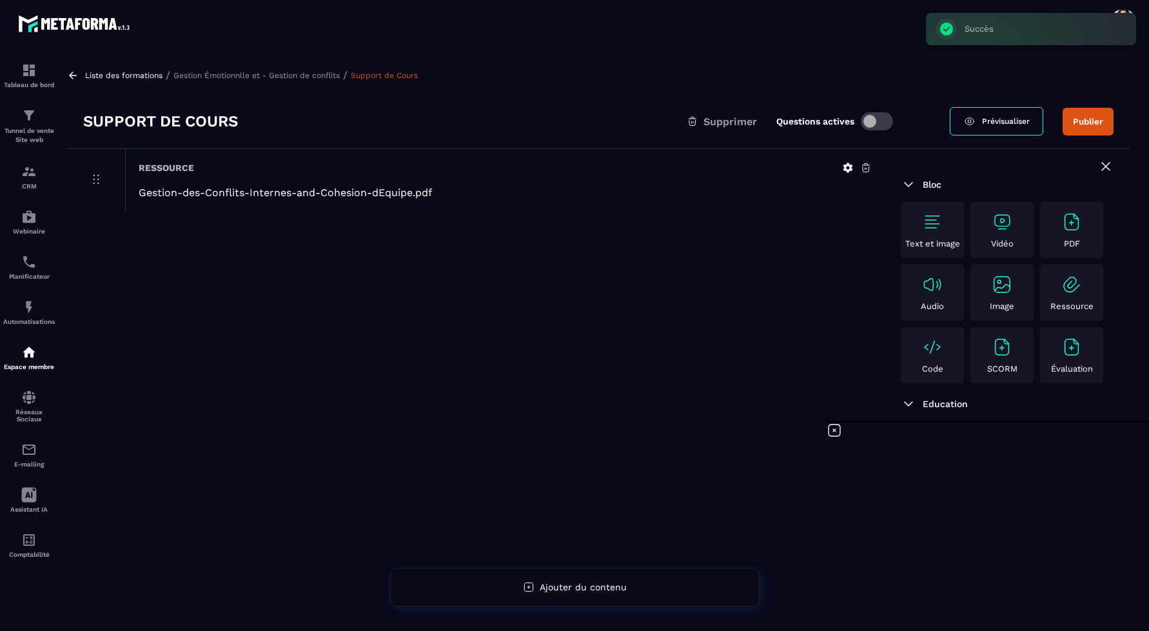
click at [115, 72] on p "Liste des formations" at bounding box center [123, 75] width 77 height 9
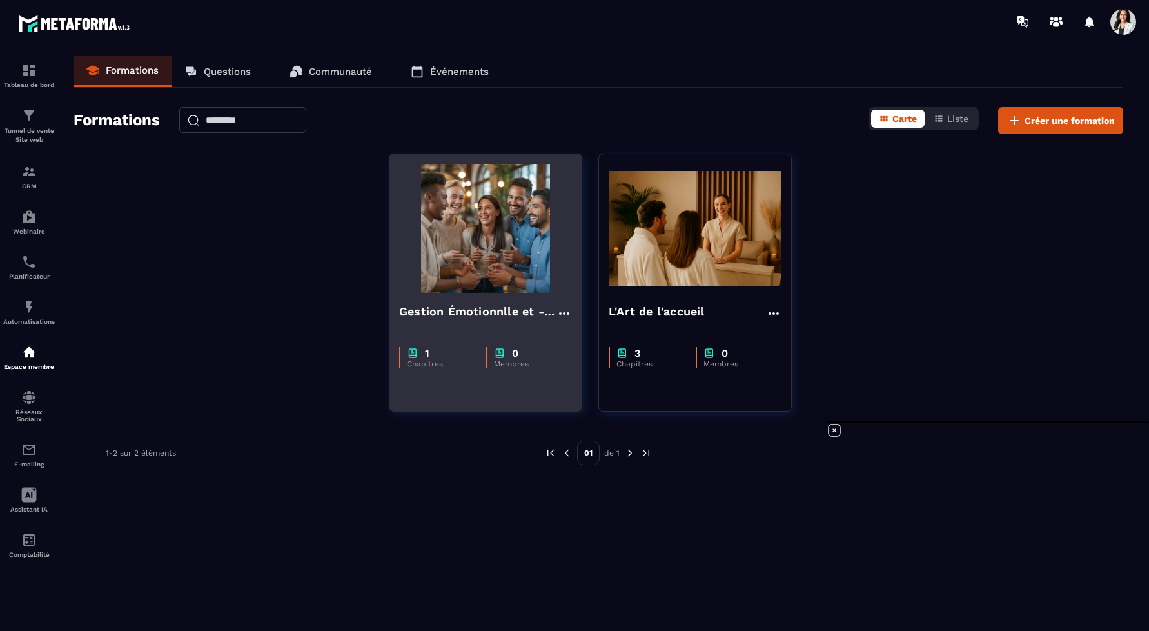
click at [536, 240] on img at bounding box center [485, 228] width 173 height 129
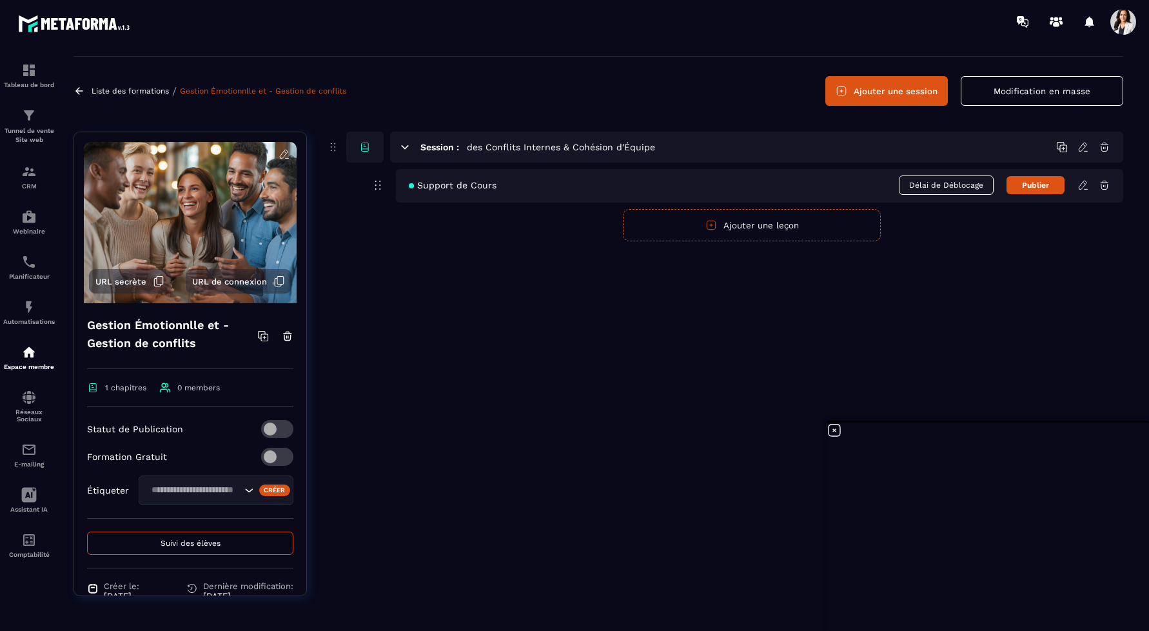
scroll to position [33, 0]
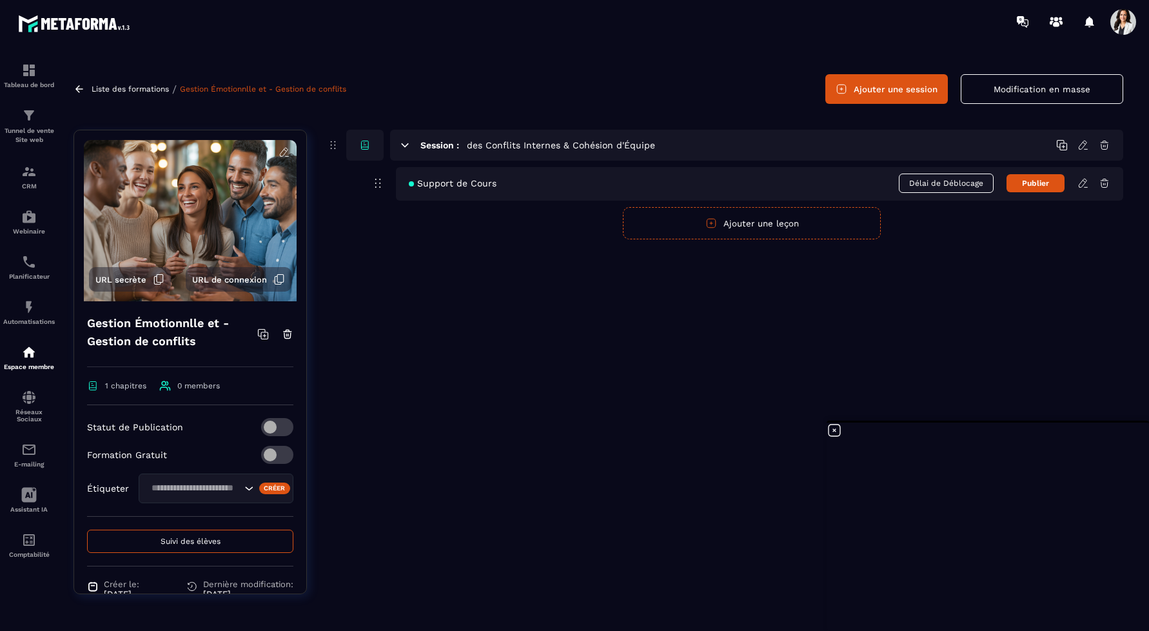
click at [248, 491] on icon "Search for option" at bounding box center [248, 488] width 13 height 13
click at [341, 473] on div "Session : des Conflits Internes & Cohésion d'Équipe Support de Cours Délai de D…" at bounding box center [724, 372] width 797 height 484
click at [277, 484] on div "Créer" at bounding box center [275, 488] width 32 height 12
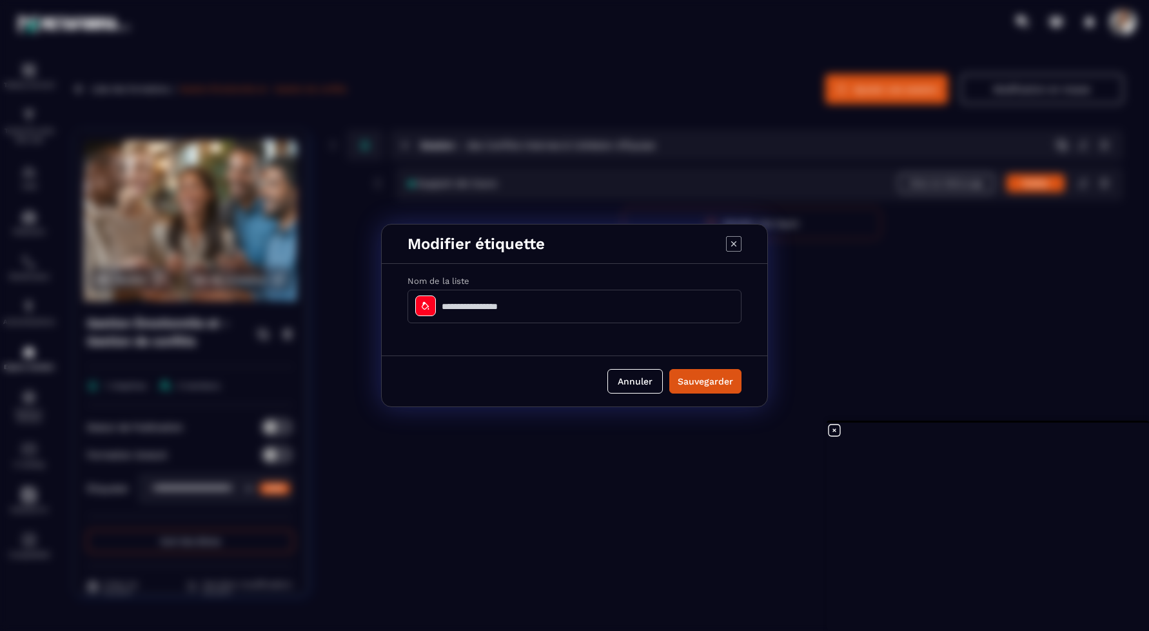
click at [509, 306] on input "Modal window" at bounding box center [574, 307] width 334 height 34
type input "*"
type input "**********"
click at [721, 382] on button "Sauvegarder" at bounding box center [705, 381] width 72 height 25
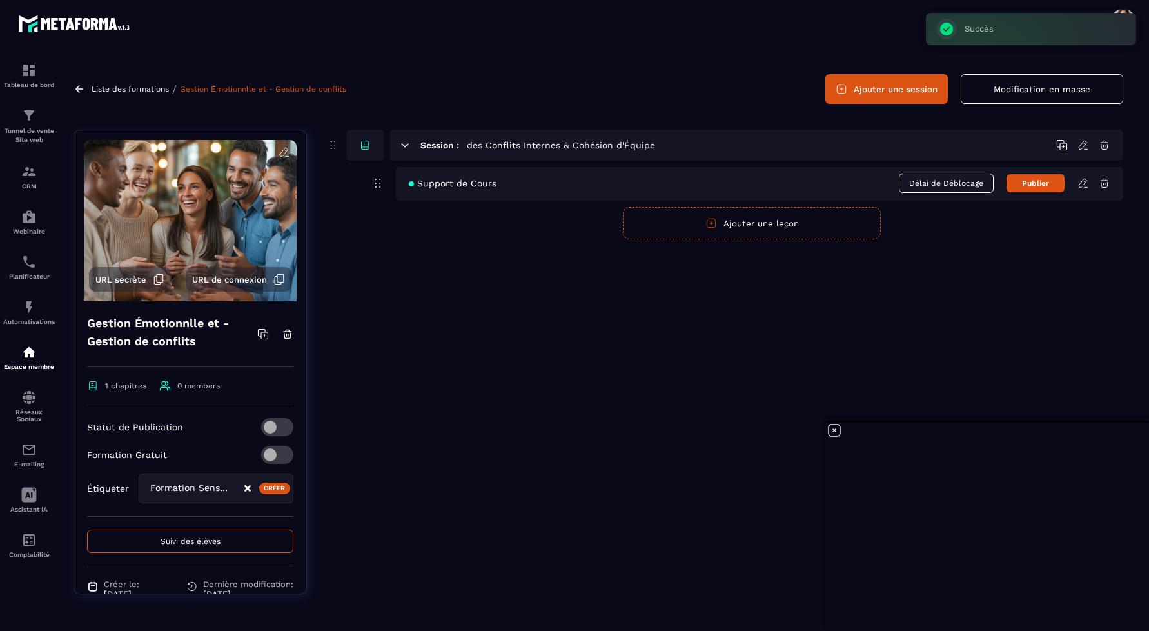
scroll to position [62, 0]
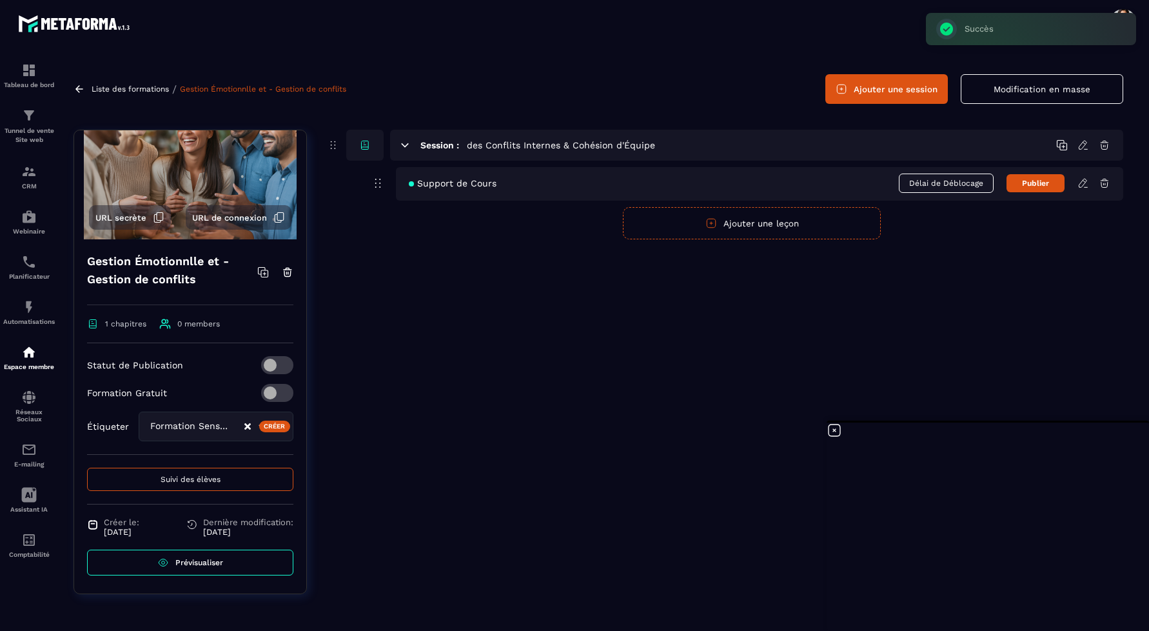
click at [204, 555] on link "Prévisualiser" at bounding box center [190, 562] width 206 height 26
click at [1084, 188] on icon at bounding box center [1083, 183] width 12 height 12
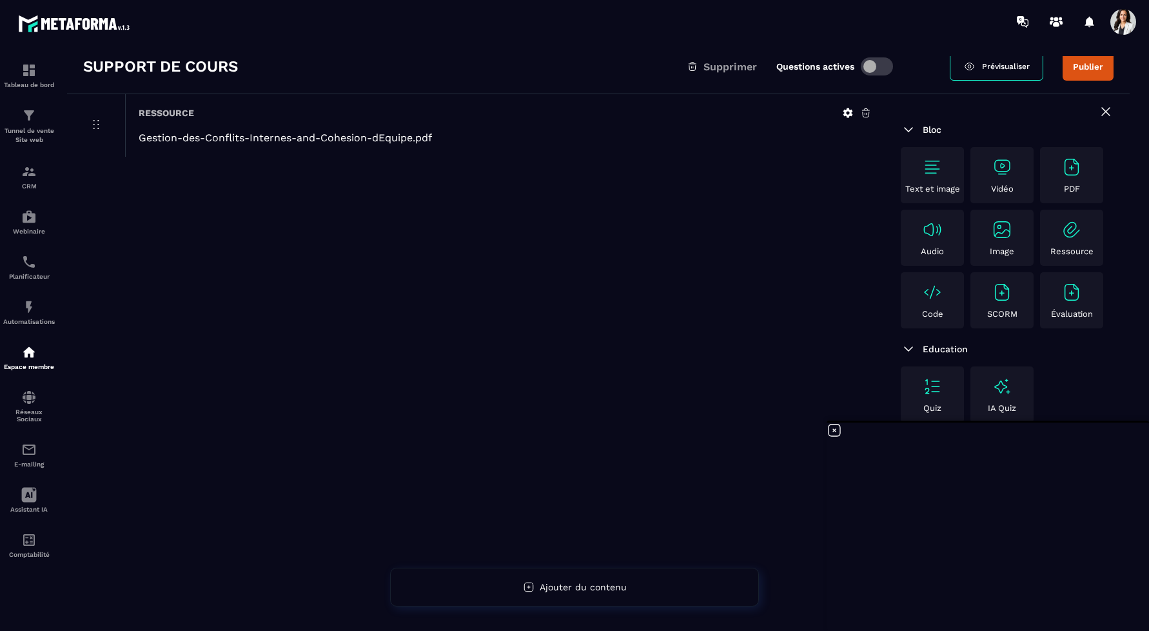
scroll to position [83, 0]
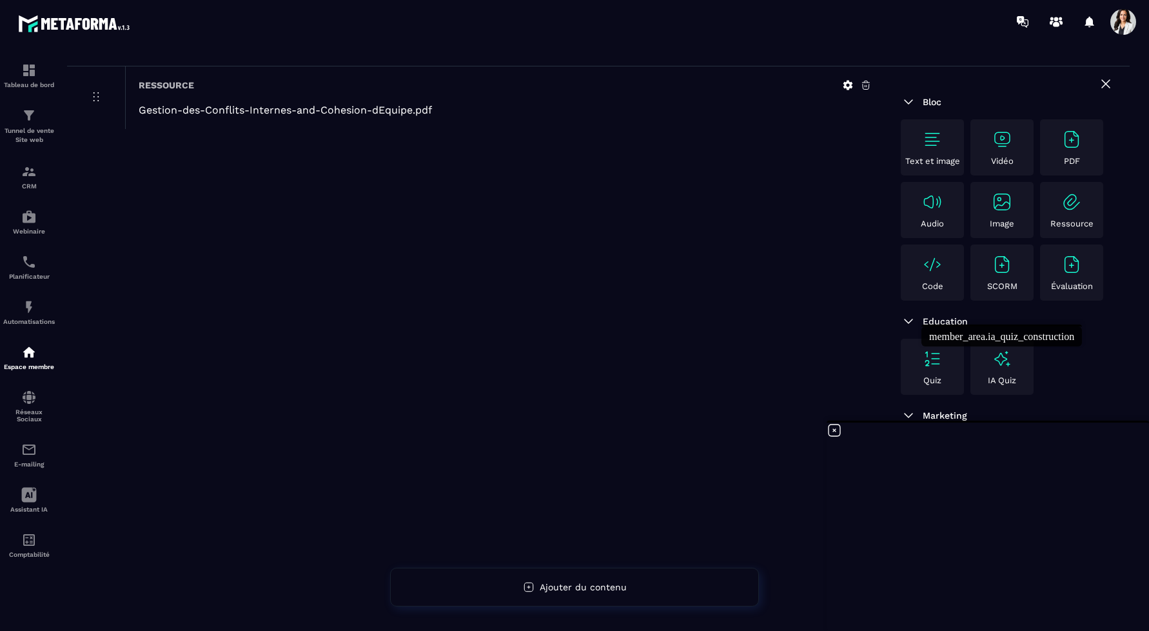
click at [1009, 349] on img at bounding box center [1002, 358] width 21 height 21
click at [1002, 357] on img at bounding box center [1002, 358] width 21 height 21
click at [998, 360] on img at bounding box center [1002, 358] width 21 height 21
click at [486, 289] on div "Ressource Gestion-des-Conflits-Internes-and-Cohesion-dEquipe.pdf" at bounding box center [476, 339] width 818 height 547
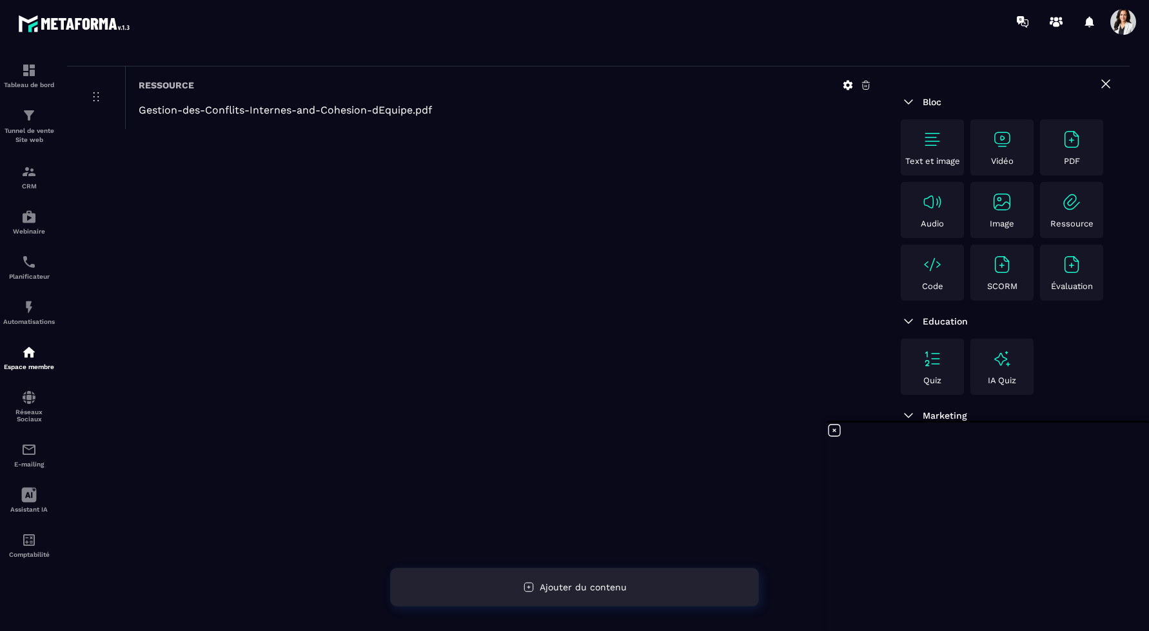
click at [554, 589] on span "Ajouter du contenu" at bounding box center [583, 587] width 87 height 10
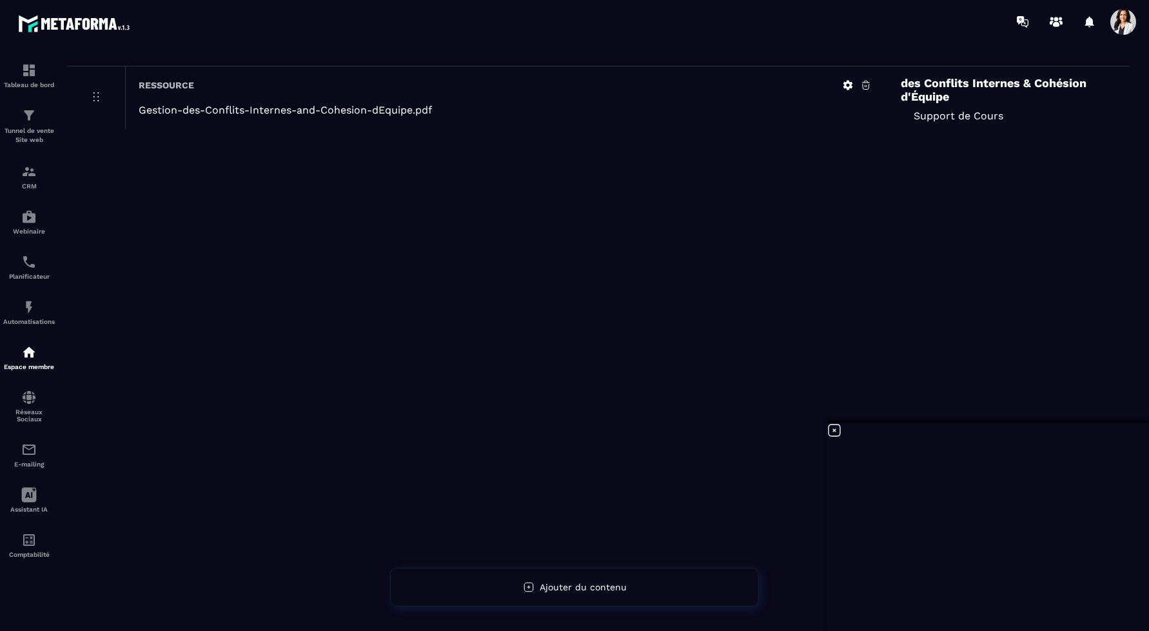
click at [964, 97] on h6 "des Conflits Internes & Cohésion d'Équipe" at bounding box center [1007, 89] width 213 height 27
click at [912, 92] on h6 "des Conflits Internes & Cohésion d'Équipe" at bounding box center [1007, 89] width 213 height 27
click at [193, 119] on div "Ressource Gestion-des-Conflits-Internes-and-Cohesion-dEquipe.pdf" at bounding box center [505, 97] width 760 height 63
click at [155, 74] on div "Ressource Gestion-des-Conflits-Internes-and-Cohesion-dEquipe.pdf" at bounding box center [505, 97] width 760 height 63
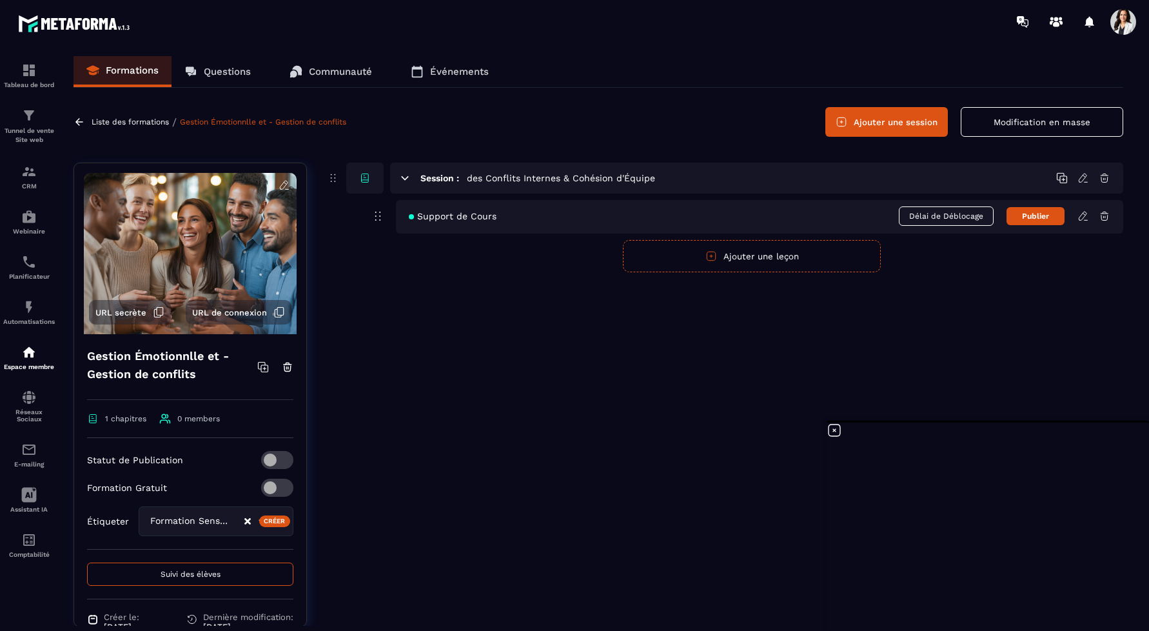
click at [1032, 213] on button "Publier" at bounding box center [1035, 216] width 58 height 18
click at [1085, 216] on icon at bounding box center [1083, 216] width 12 height 12
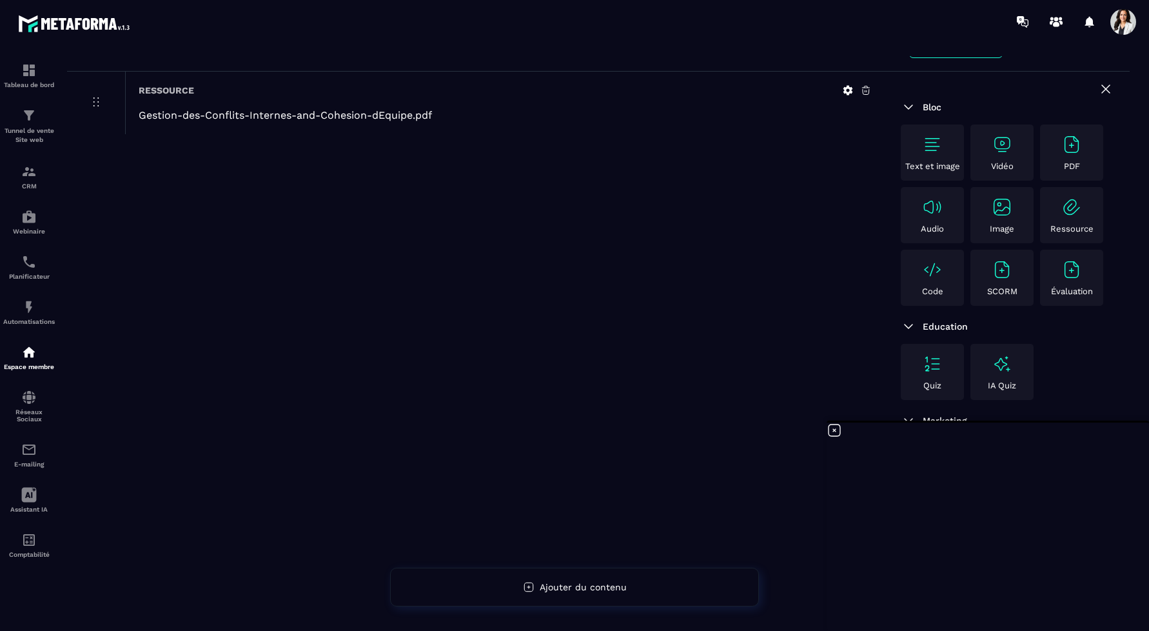
scroll to position [83, 0]
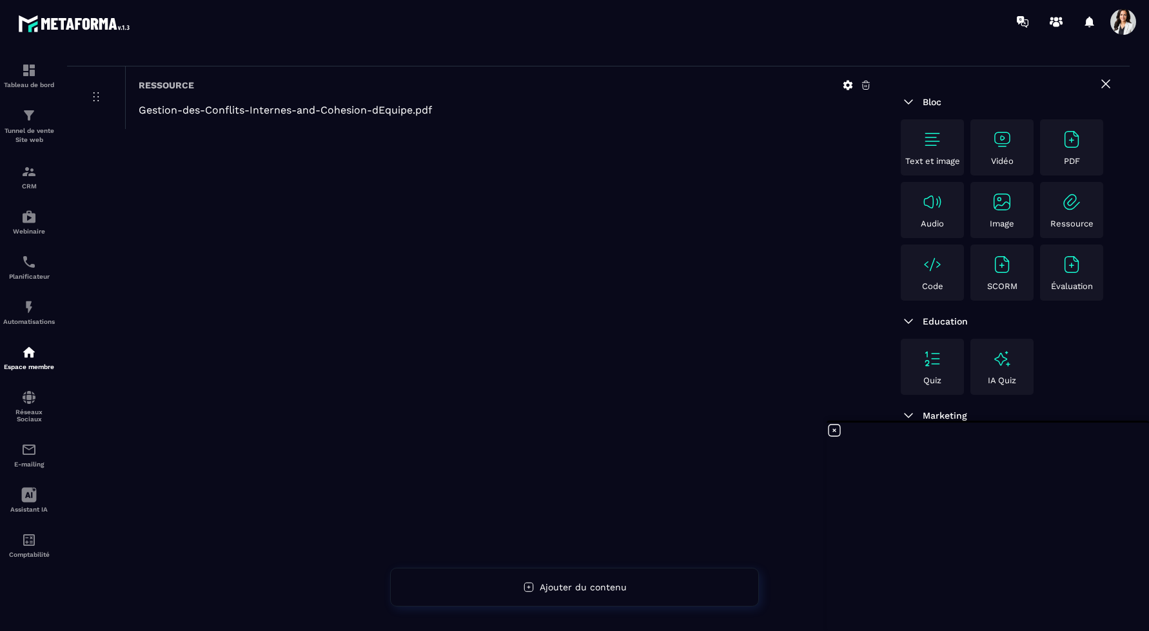
click at [1068, 137] on img at bounding box center [1071, 139] width 21 height 21
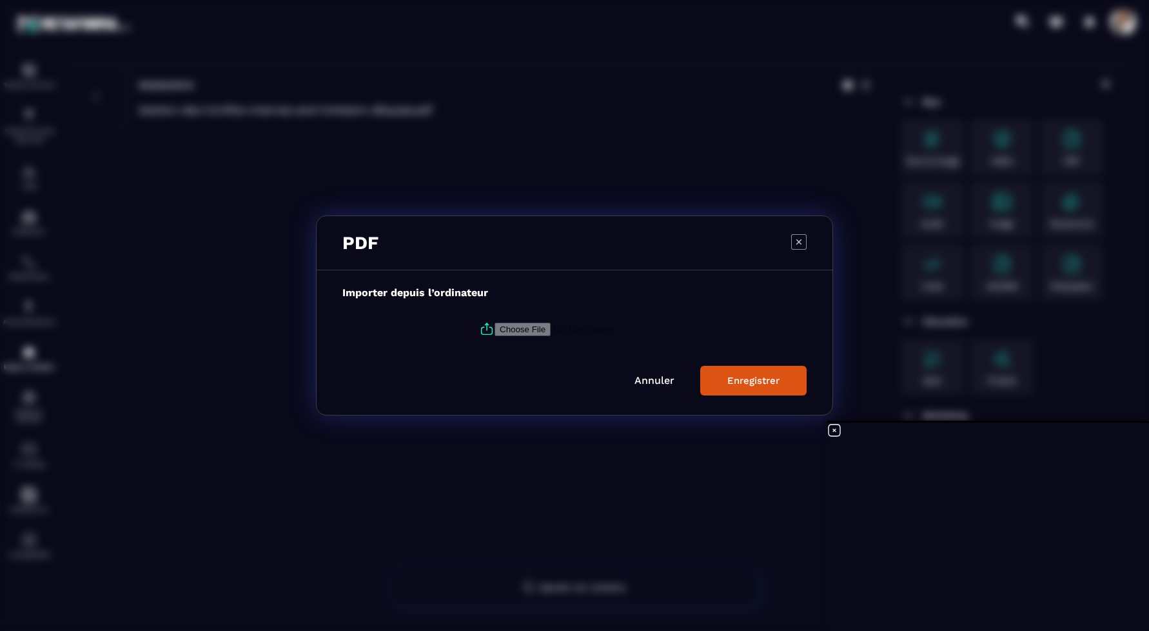
click at [533, 331] on input "Modal window" at bounding box center [582, 329] width 175 height 14
type input "**********"
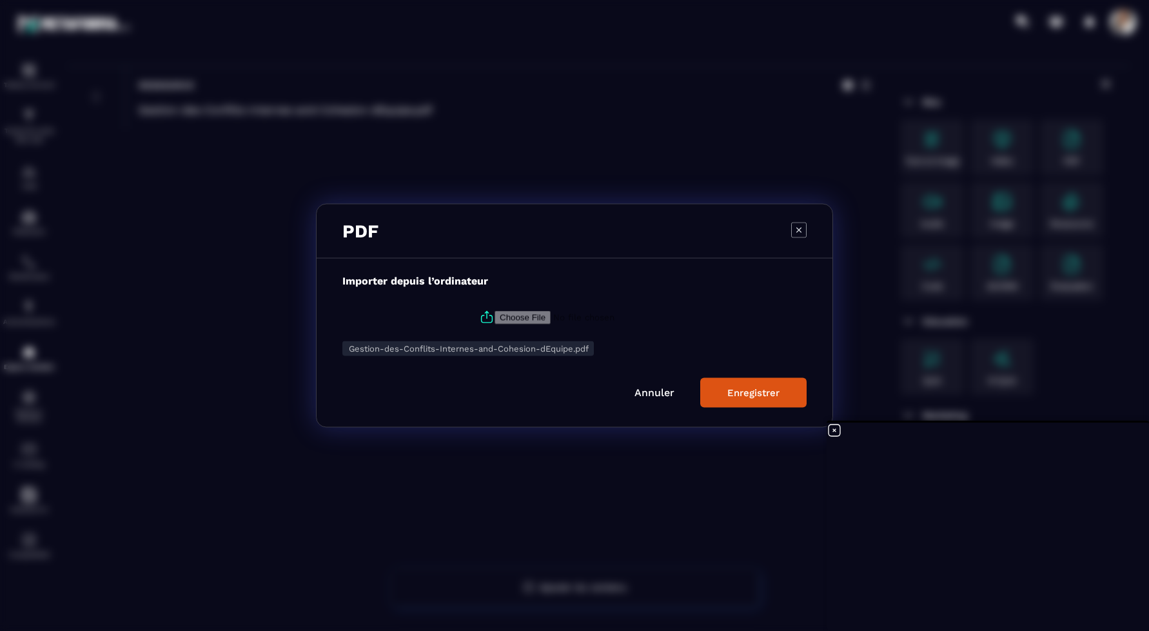
click at [752, 393] on div "Enregistrer" at bounding box center [753, 393] width 52 height 12
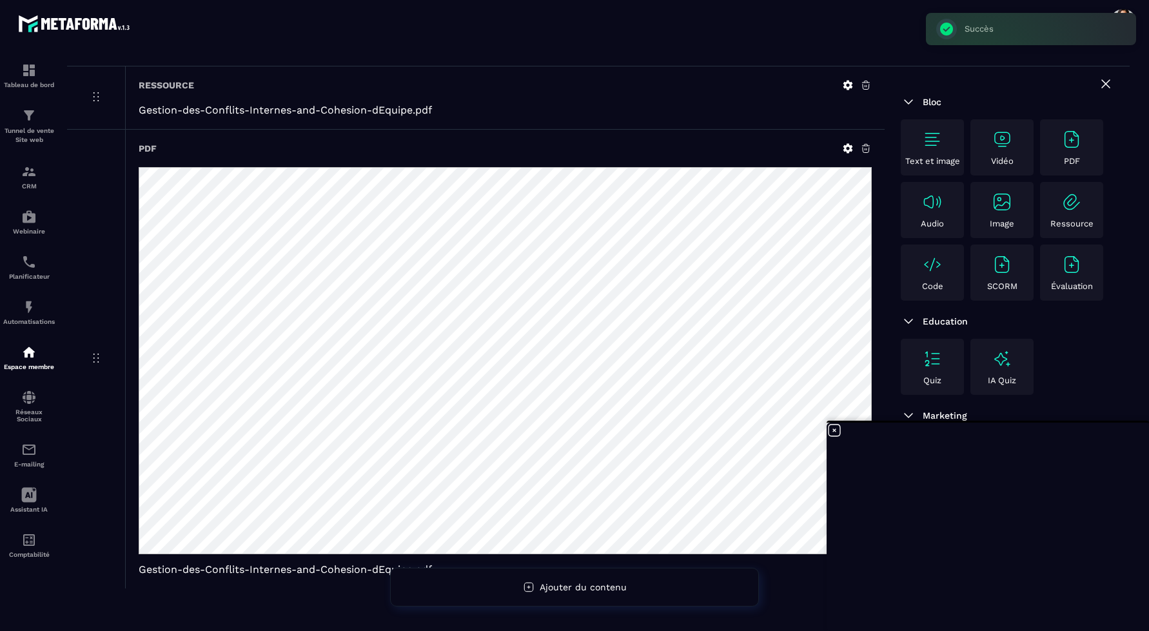
click at [867, 86] on icon at bounding box center [866, 85] width 12 height 12
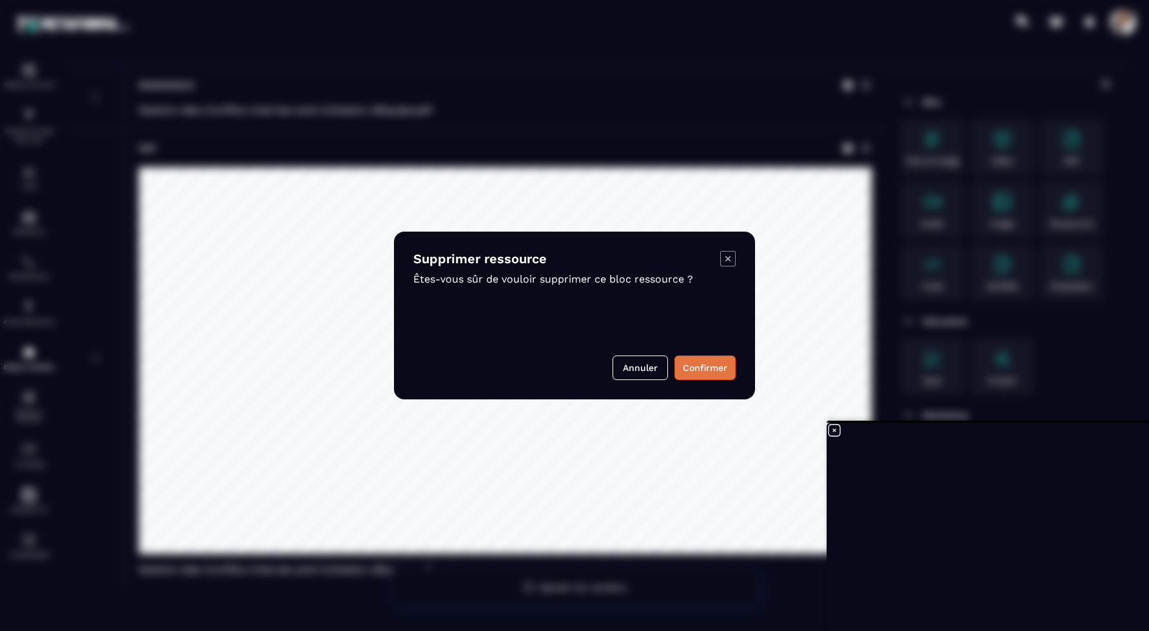
click at [708, 373] on button "Confirmer" at bounding box center [704, 367] width 61 height 25
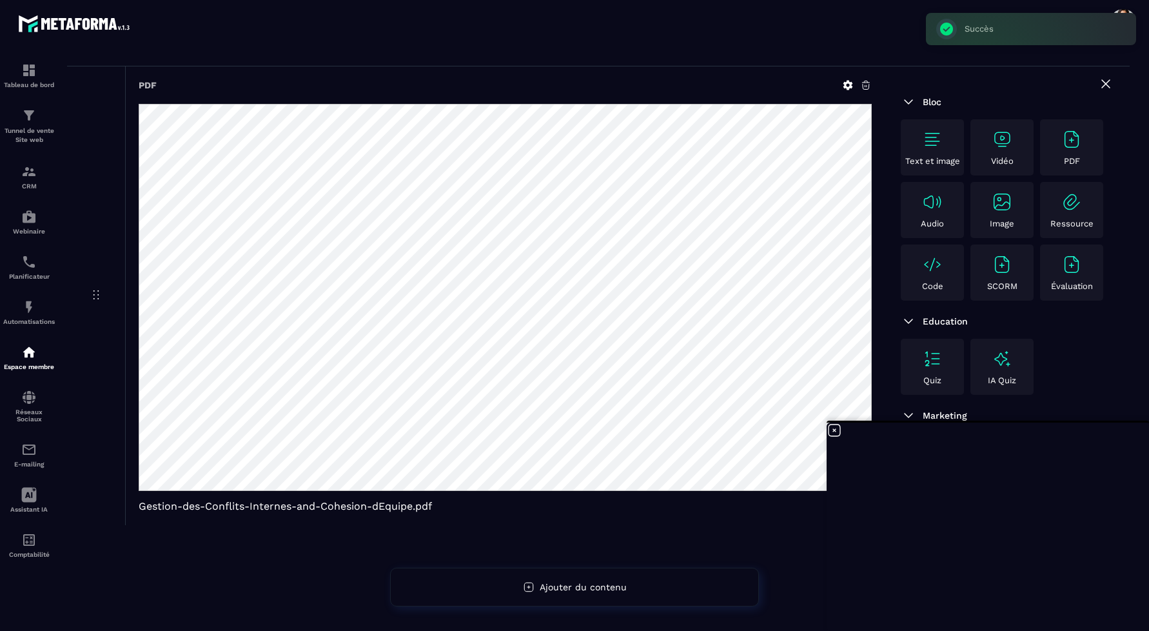
scroll to position [0, 0]
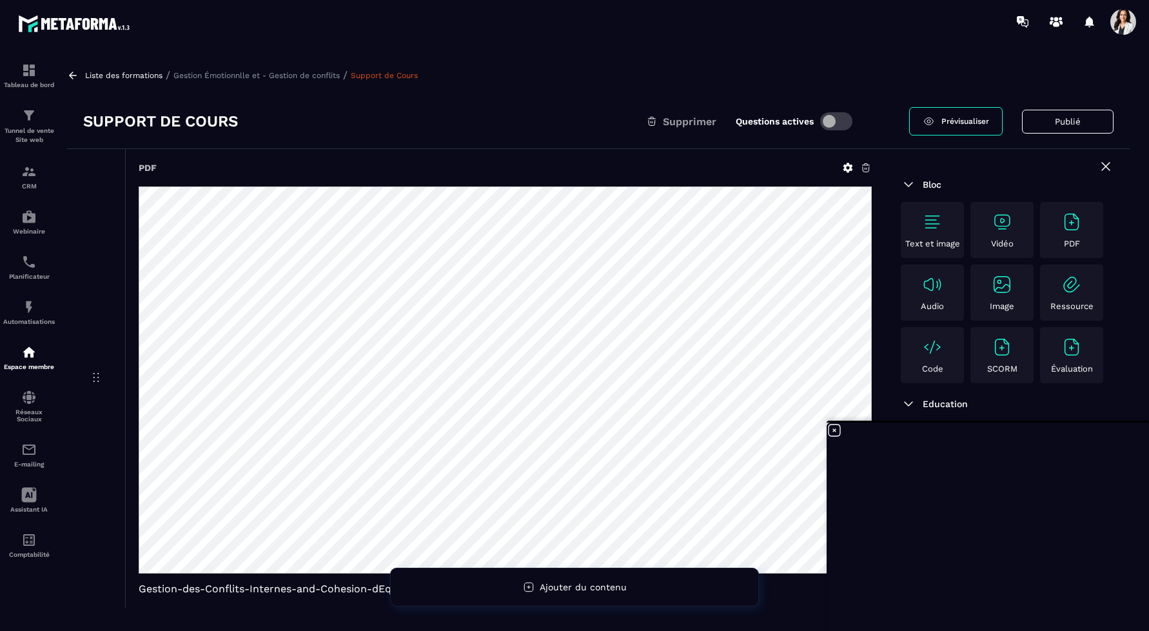
click at [1056, 123] on button "Publié" at bounding box center [1068, 122] width 92 height 24
click at [281, 75] on p "Gestion Émotionnlle et - Gestion de conflits" at bounding box center [256, 75] width 166 height 9
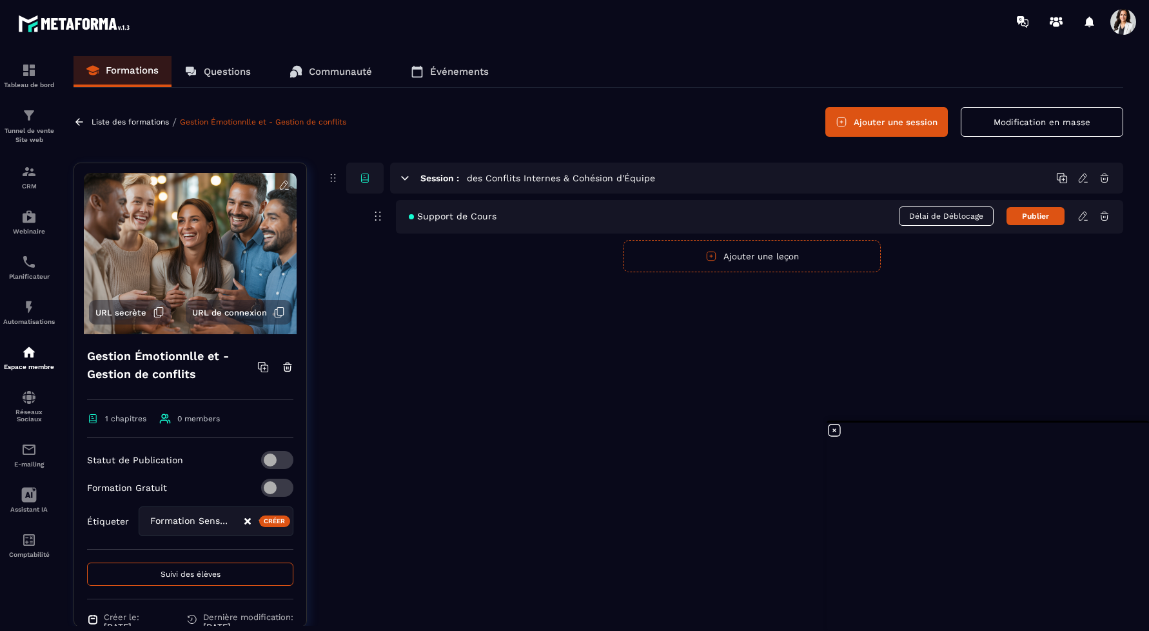
click at [608, 213] on div "Support de Cours Délai de Déblocage Publier" at bounding box center [759, 217] width 727 height 34
click at [135, 119] on p "Liste des formations" at bounding box center [130, 121] width 77 height 9
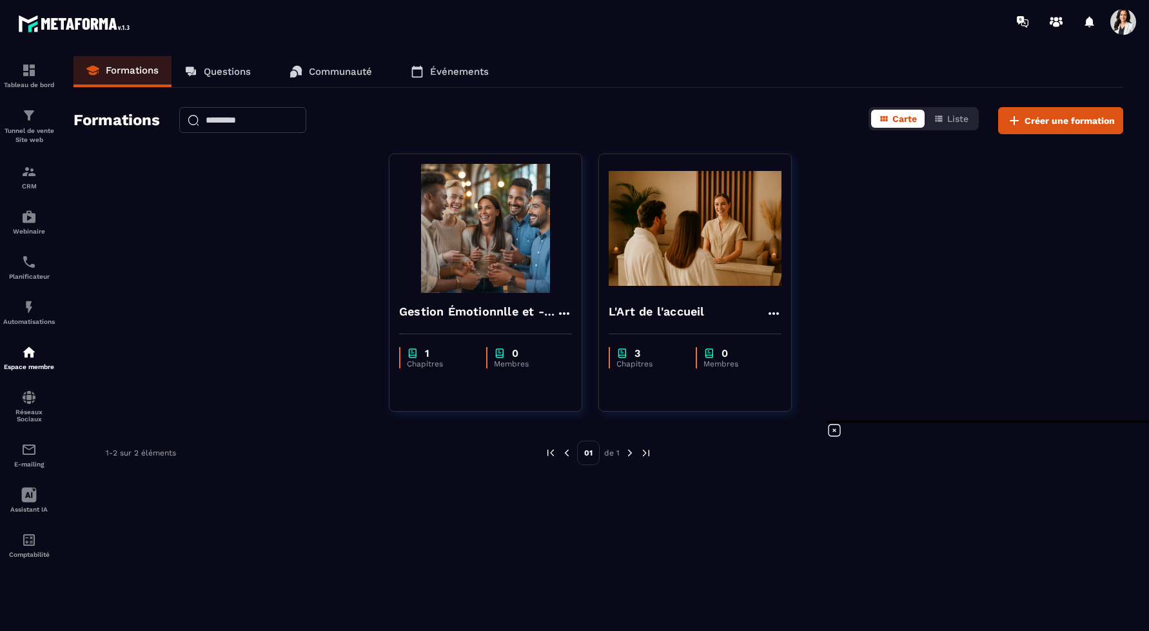
click at [121, 68] on p "Formations" at bounding box center [132, 70] width 53 height 12
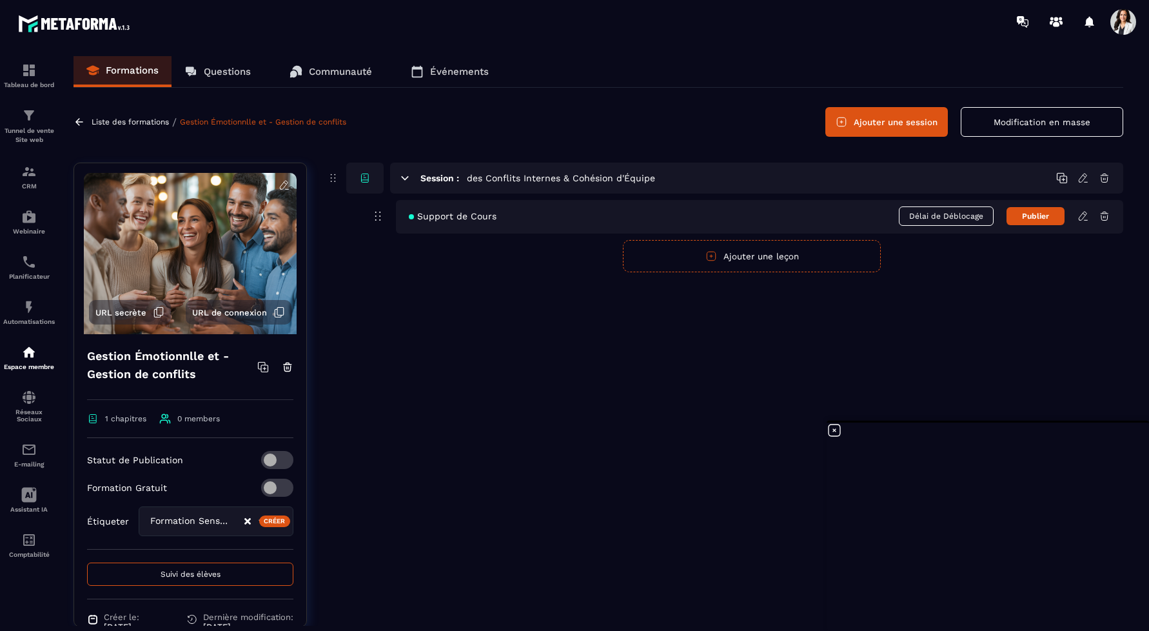
click at [1084, 219] on icon at bounding box center [1083, 216] width 12 height 12
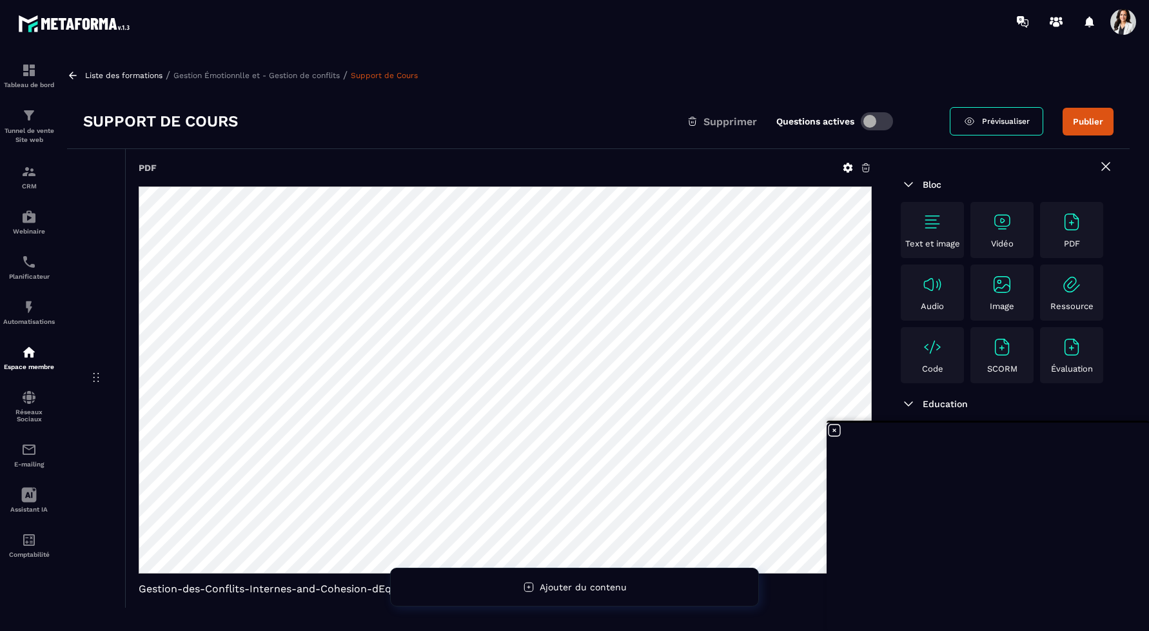
click at [123, 78] on p "Liste des formations" at bounding box center [123, 75] width 77 height 9
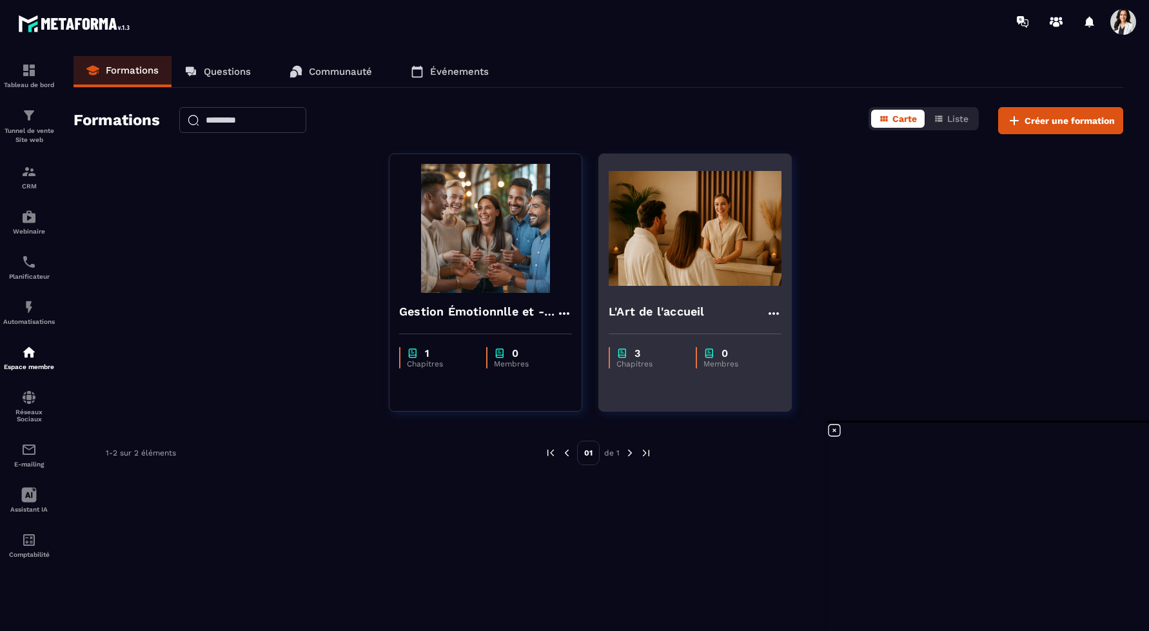
click at [685, 235] on img at bounding box center [695, 228] width 173 height 129
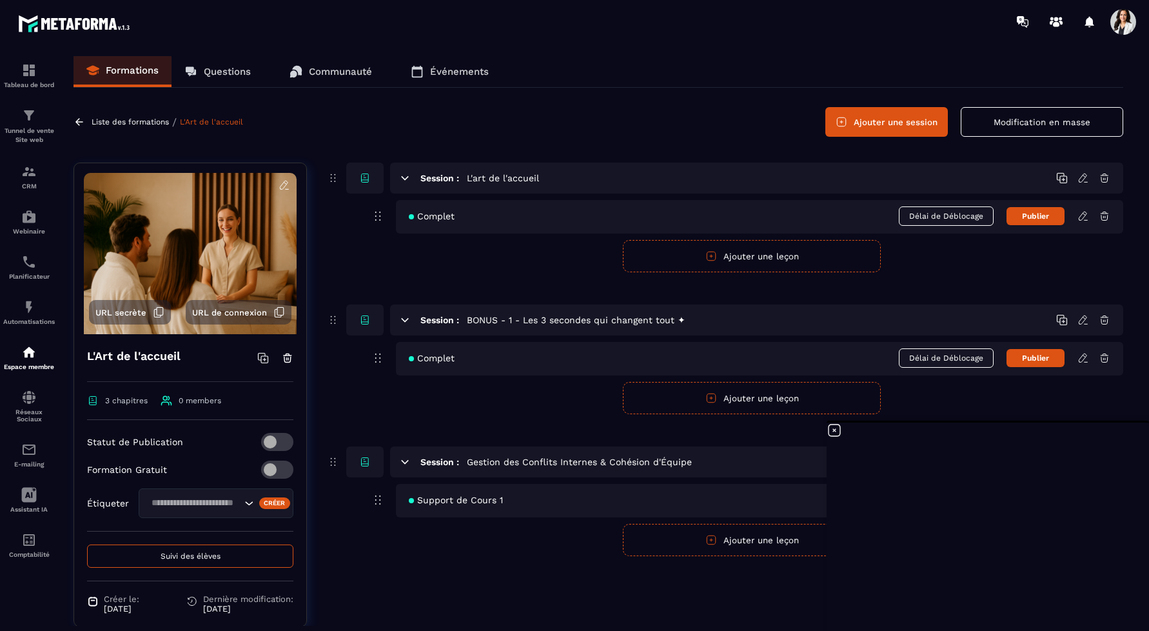
scroll to position [33, 0]
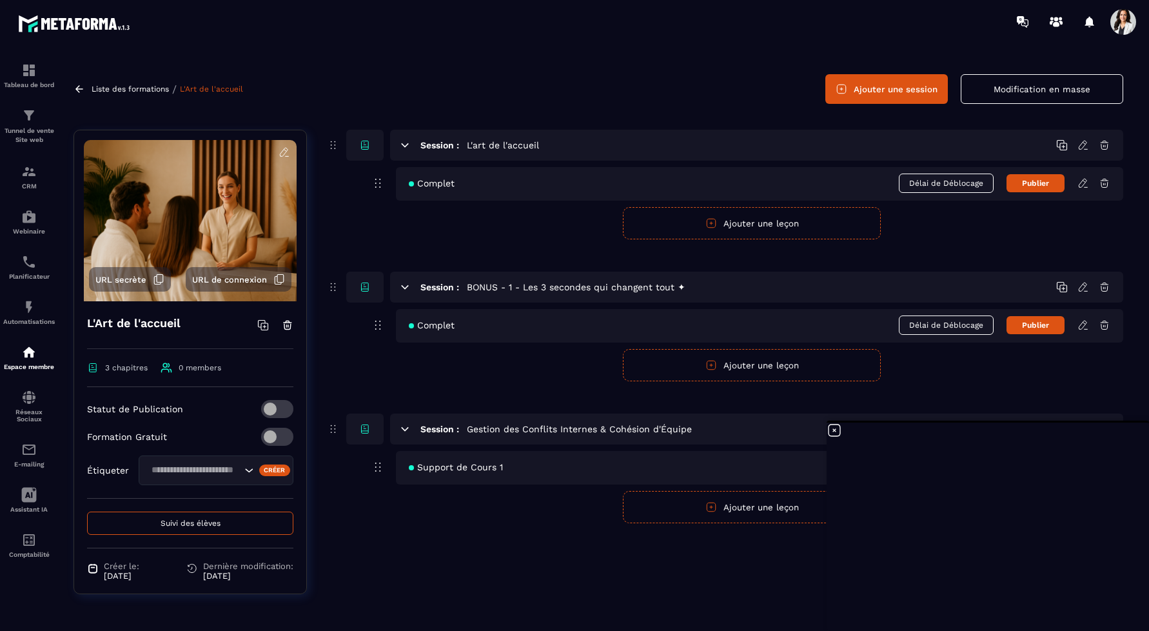
click at [330, 425] on icon at bounding box center [333, 428] width 14 height 15
click at [832, 428] on icon at bounding box center [835, 430] width 12 height 12
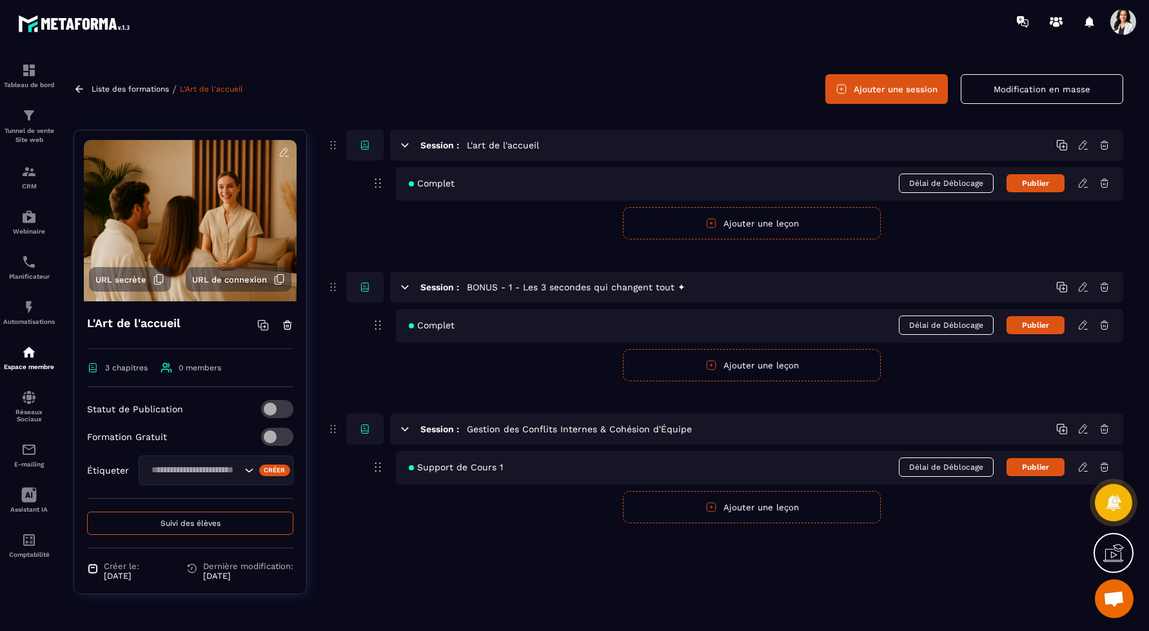
click at [1104, 429] on icon at bounding box center [1105, 429] width 12 height 12
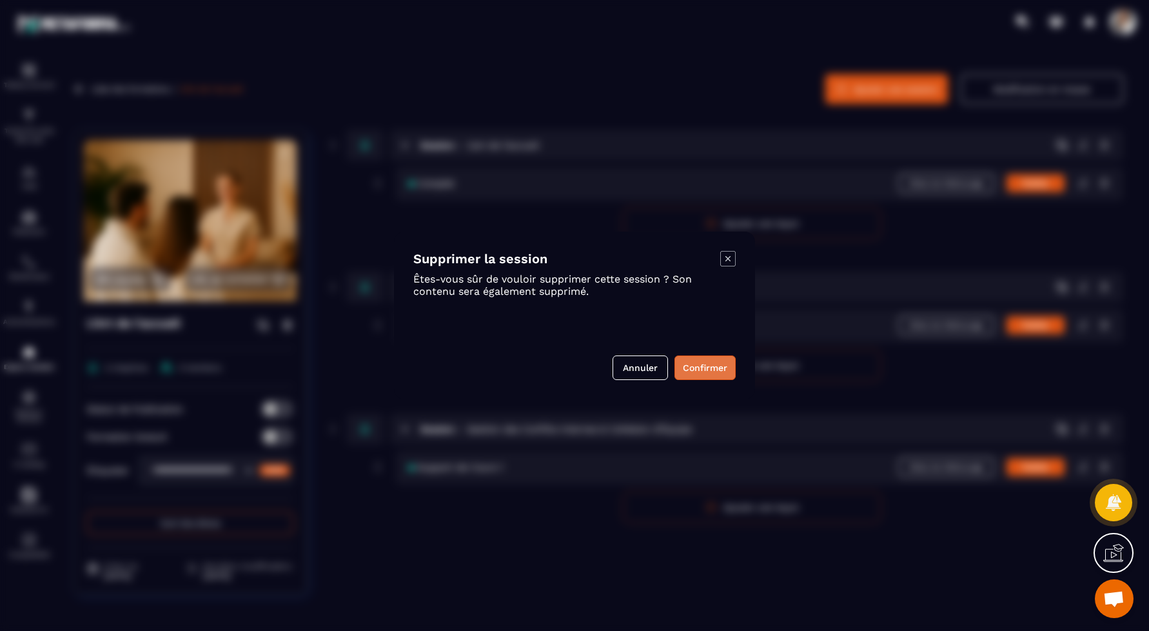
click at [722, 367] on button "Confirmer" at bounding box center [704, 367] width 61 height 25
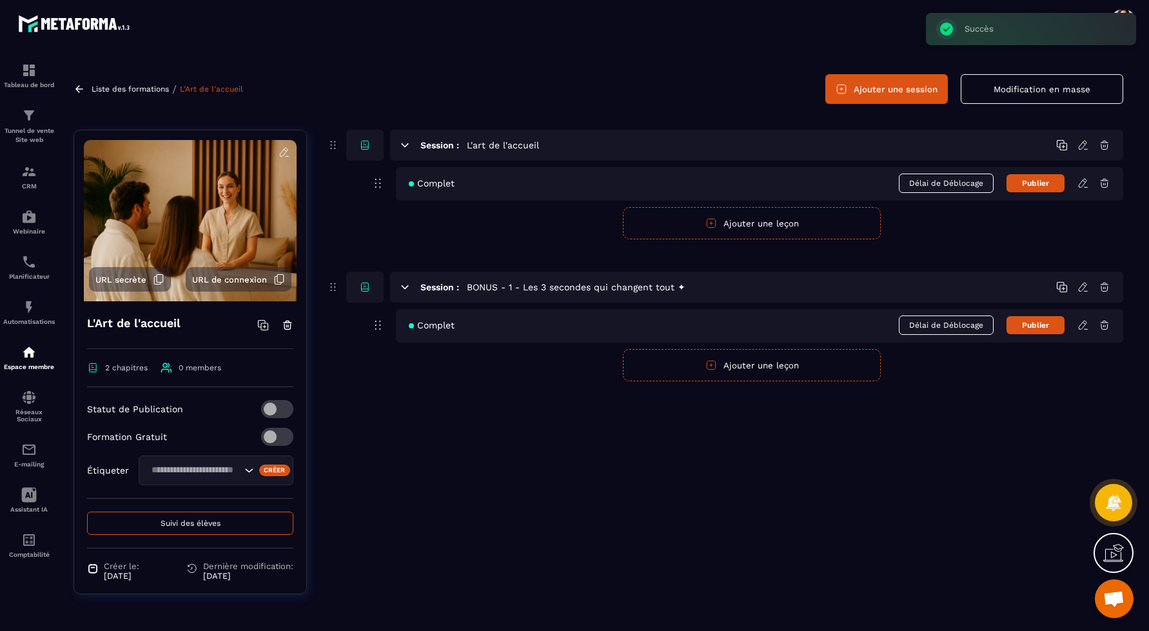
click at [1082, 186] on icon at bounding box center [1083, 183] width 12 height 12
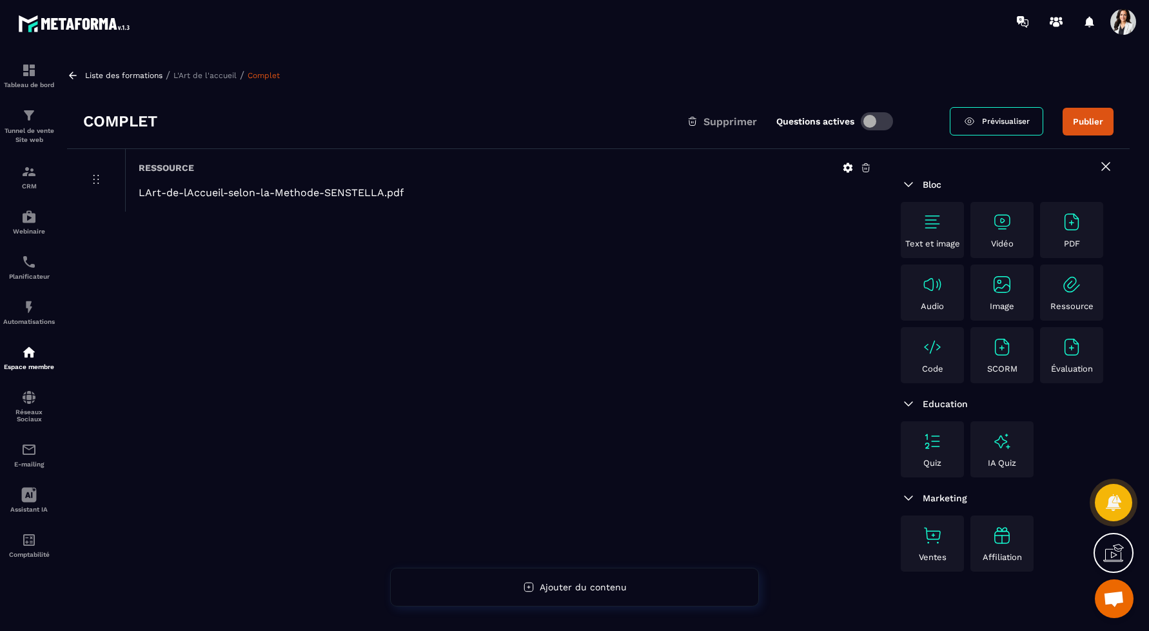
click at [865, 169] on icon at bounding box center [866, 168] width 12 height 12
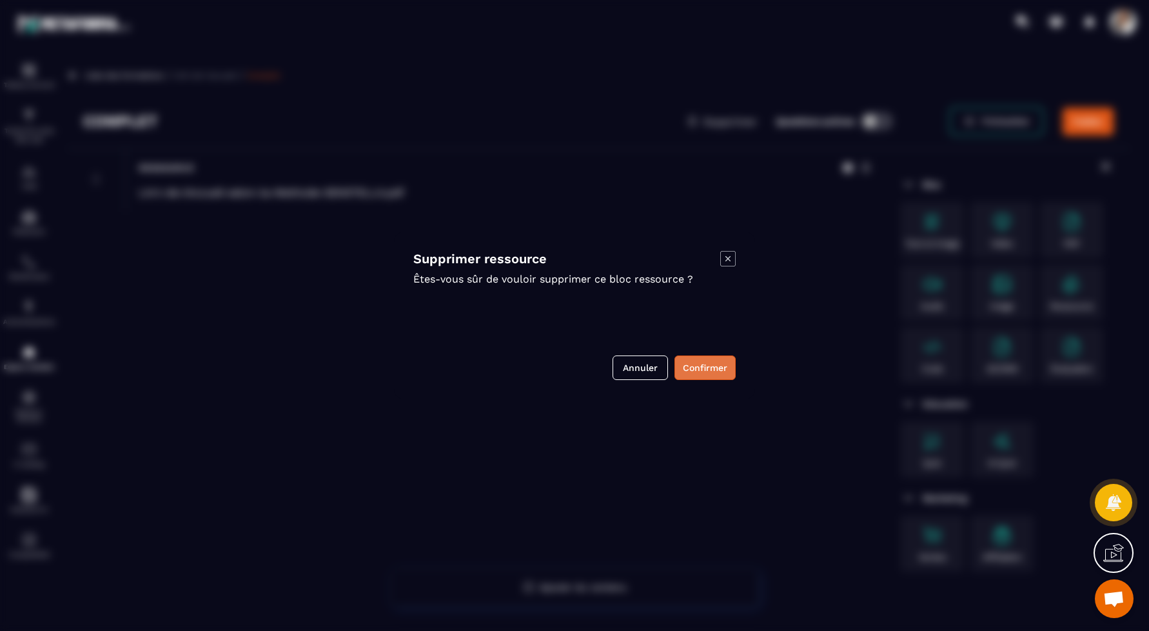
click at [707, 367] on button "Confirmer" at bounding box center [704, 367] width 61 height 25
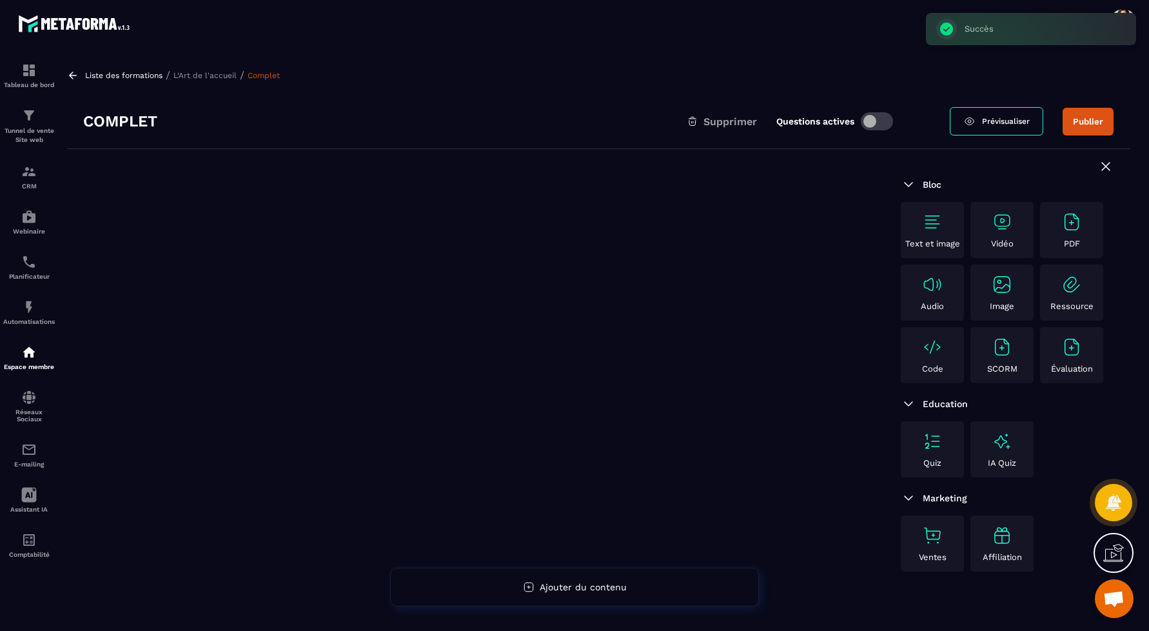
click at [1077, 225] on img at bounding box center [1071, 221] width 21 height 21
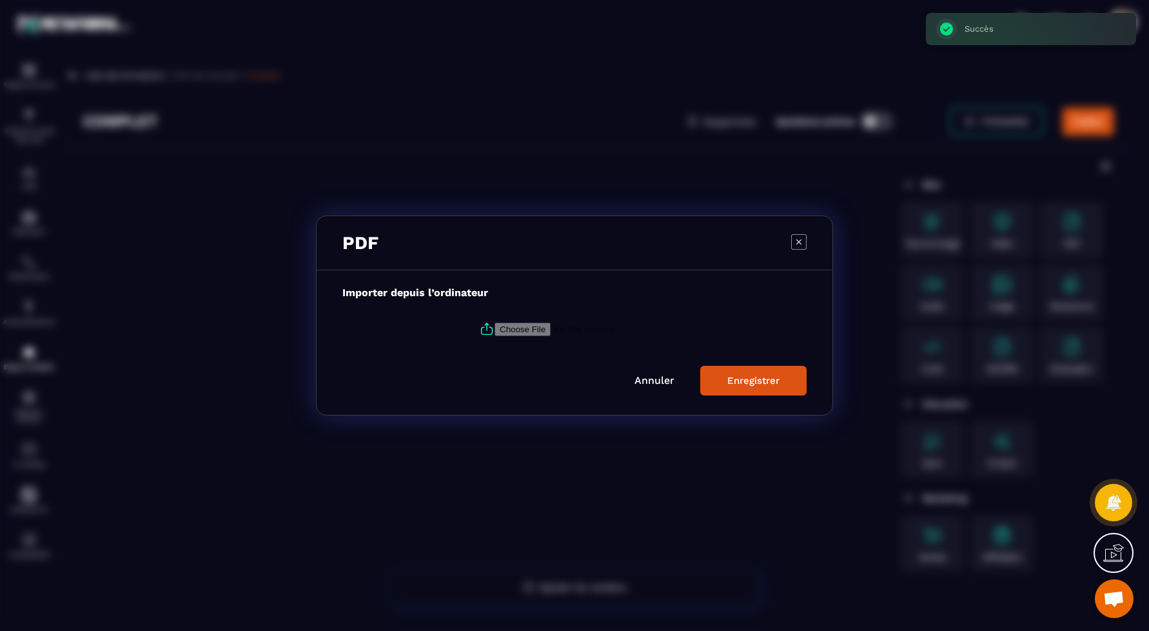
click at [518, 322] on input "Modal window" at bounding box center [582, 329] width 175 height 14
click at [799, 244] on icon "Modal window" at bounding box center [798, 241] width 15 height 15
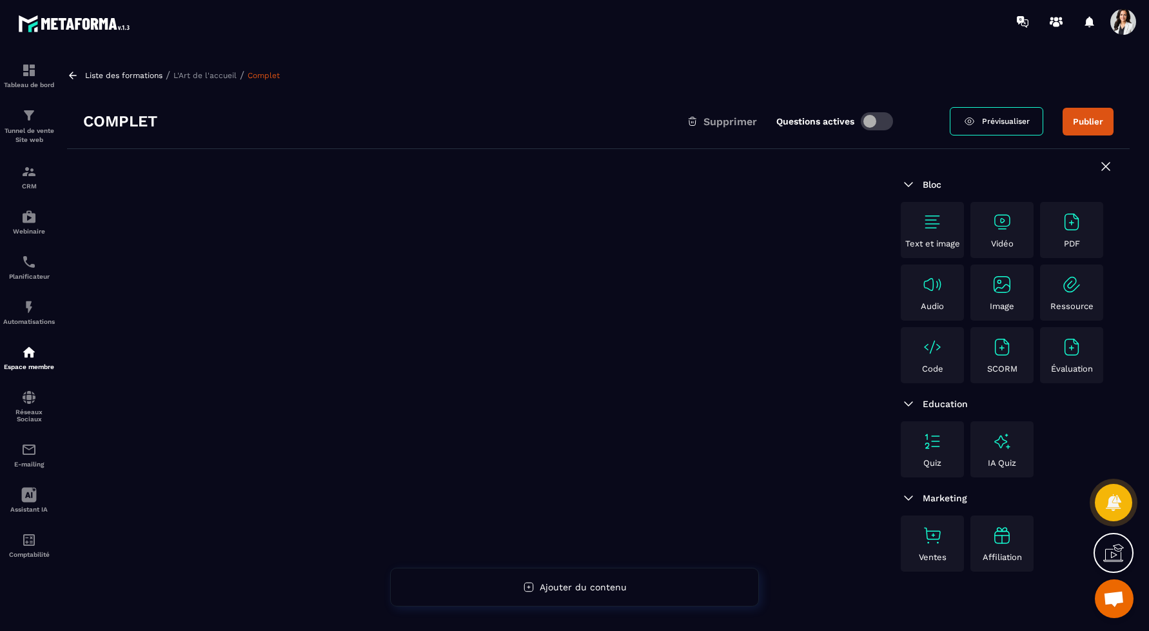
click at [1073, 235] on div "PDF" at bounding box center [1071, 229] width 57 height 37
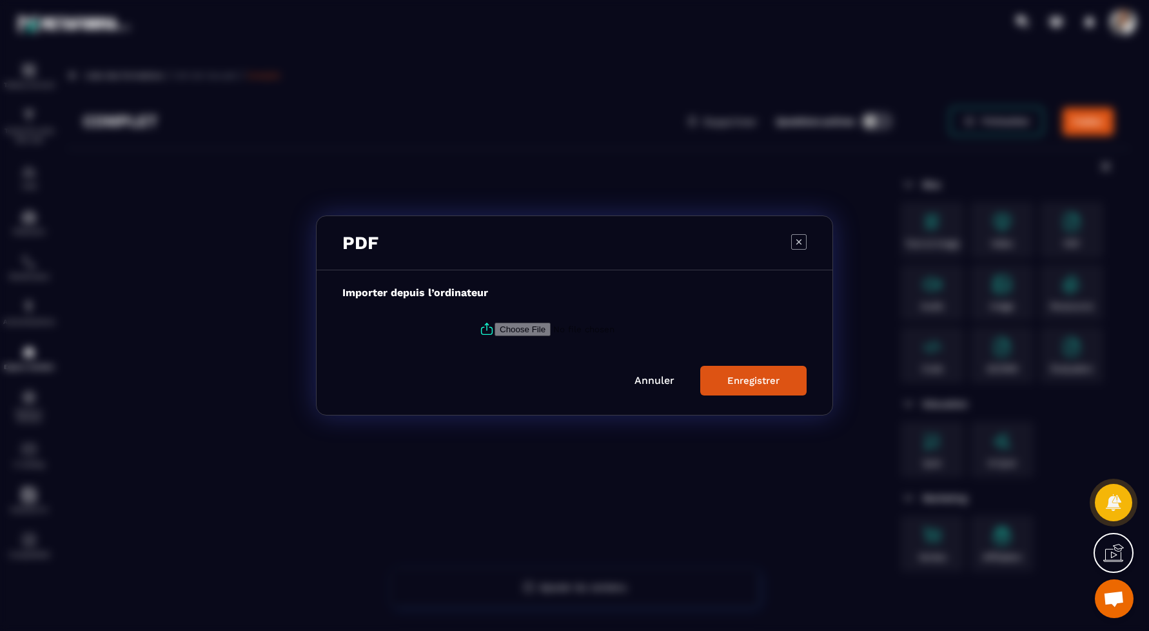
click at [518, 326] on input "Modal window" at bounding box center [582, 329] width 175 height 14
type input "**********"
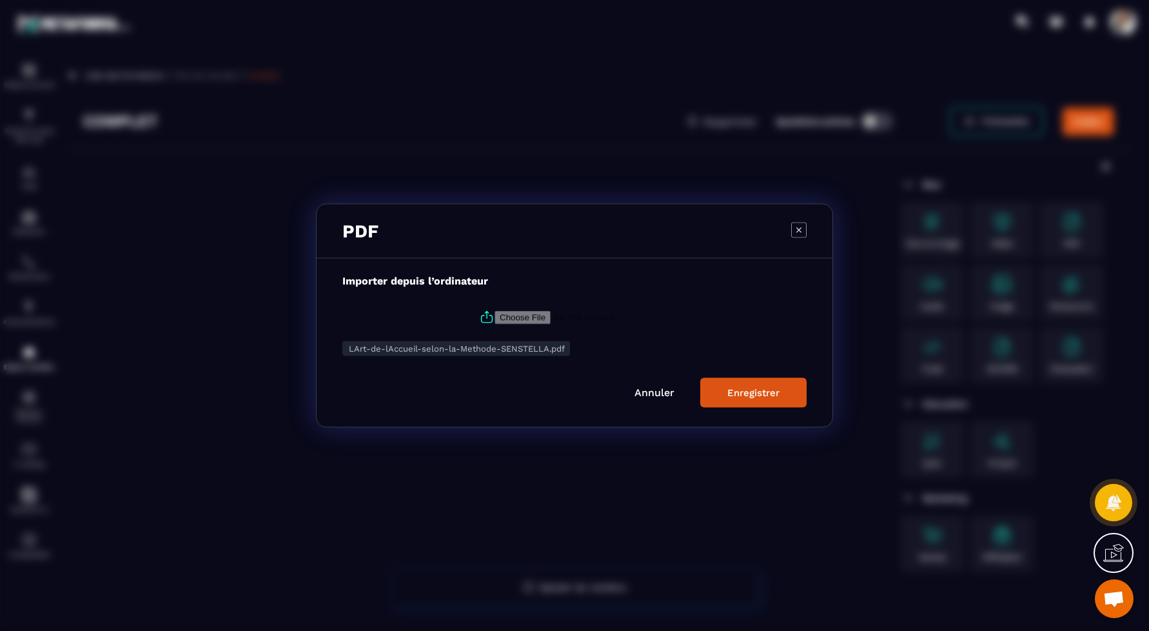
click at [728, 392] on div "Enregistrer" at bounding box center [753, 393] width 52 height 12
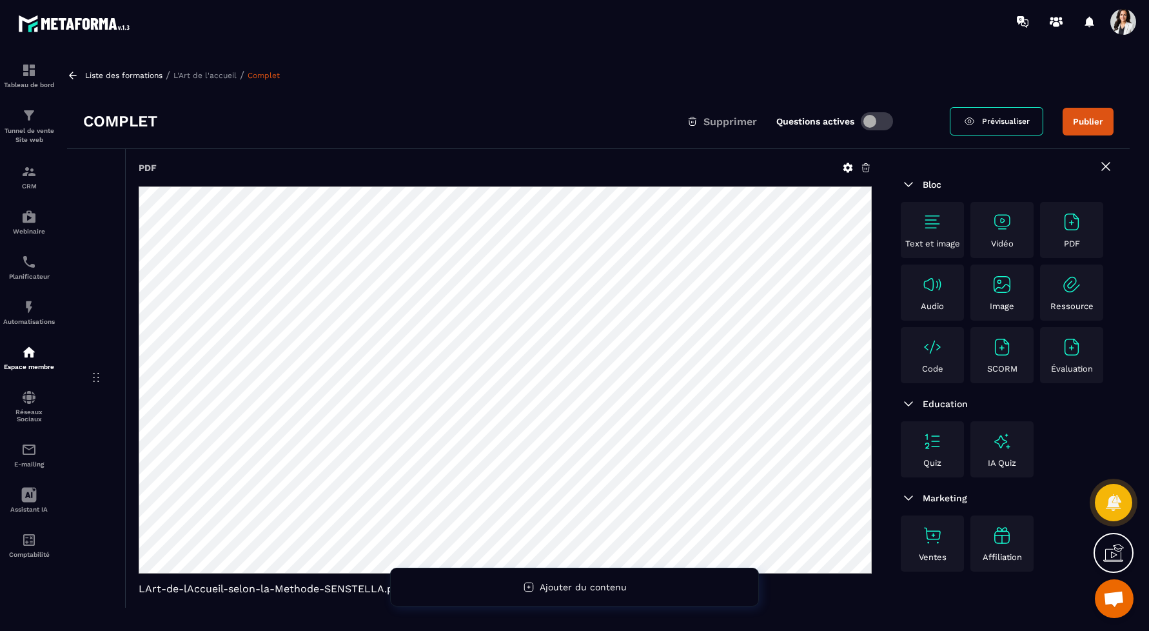
click at [1096, 123] on button "Publier" at bounding box center [1088, 122] width 51 height 28
click at [961, 124] on span "Prévisualiser" at bounding box center [965, 121] width 48 height 9
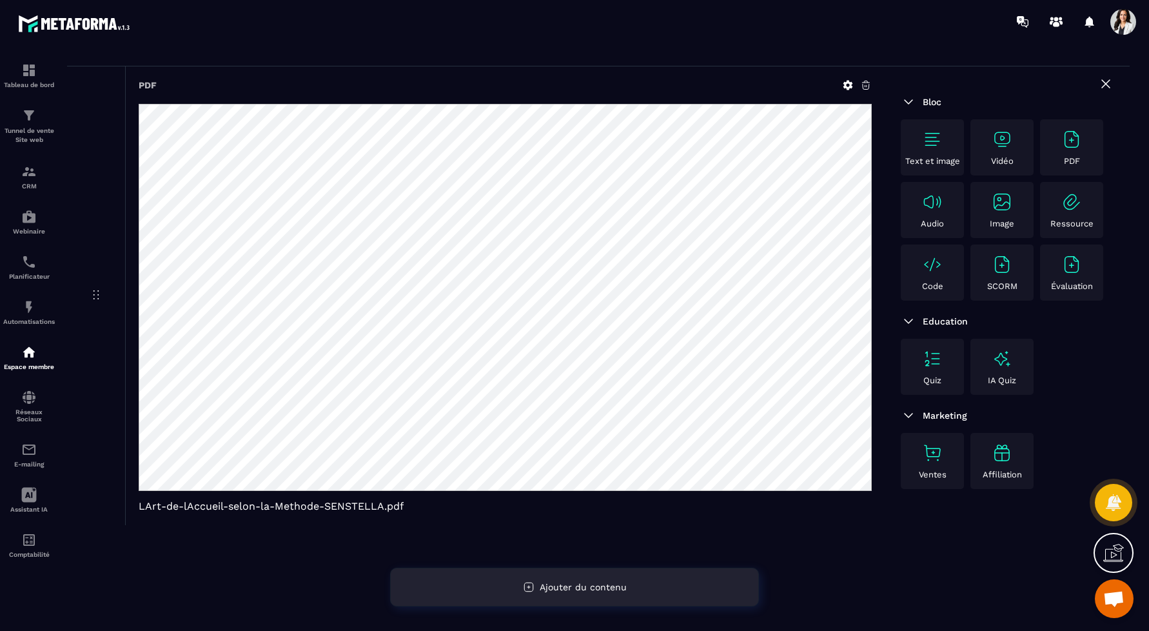
click at [573, 583] on span "Ajouter du contenu" at bounding box center [583, 587] width 87 height 10
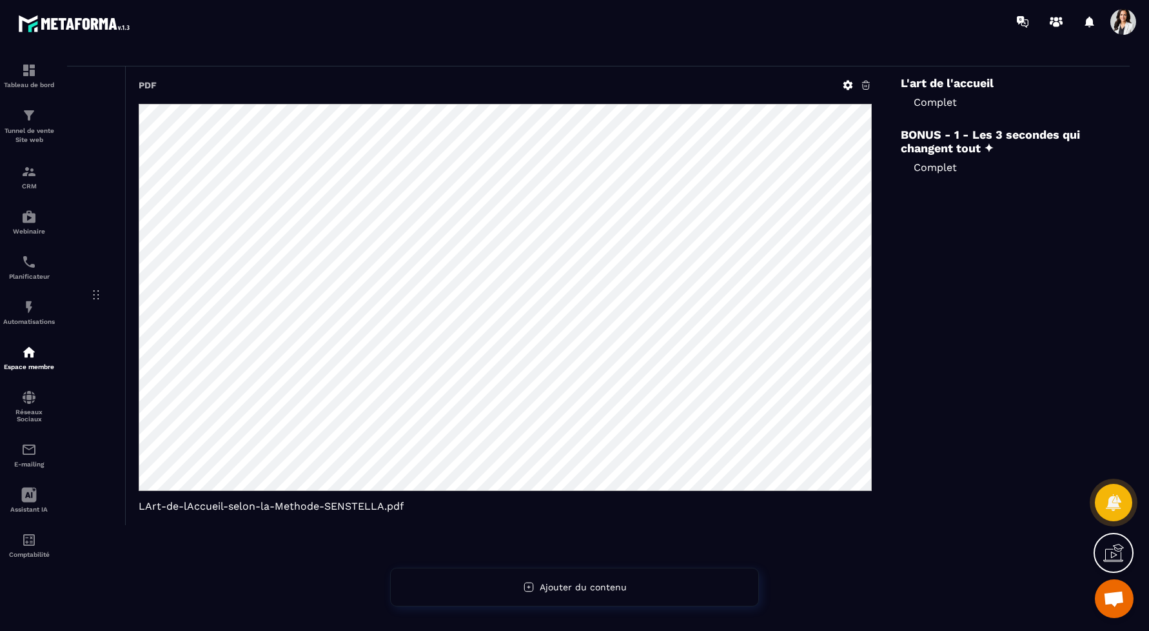
click at [946, 145] on h6 "BONUS - 1 - Les 3 secondes qui changent tout ✦" at bounding box center [1007, 141] width 213 height 27
click at [947, 179] on div "Complet" at bounding box center [1007, 167] width 213 height 25
click at [939, 157] on div "Complet" at bounding box center [1007, 167] width 213 height 25
click at [947, 90] on div "Complet" at bounding box center [1007, 102] width 213 height 25
click at [943, 119] on div "L'art de l'accueil Complet BONUS - 1 - Les 3 secondes qui changent tout ✦ Compl…" at bounding box center [1007, 128] width 213 height 104
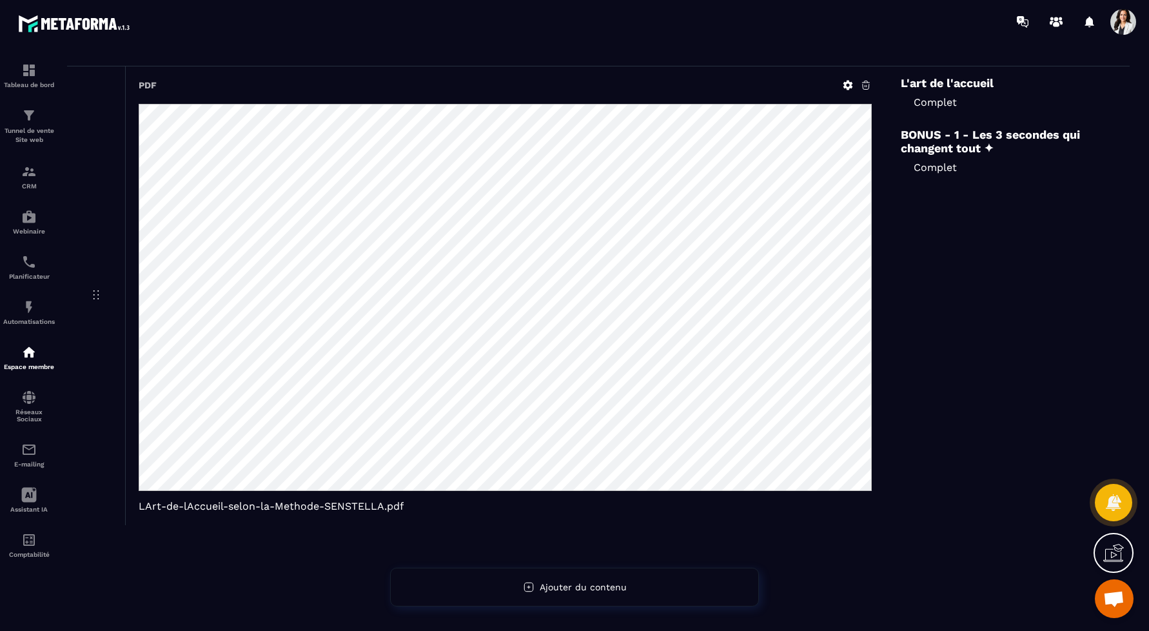
click at [943, 152] on h6 "BONUS - 1 - Les 3 secondes qui changent tout ✦" at bounding box center [1007, 141] width 213 height 27
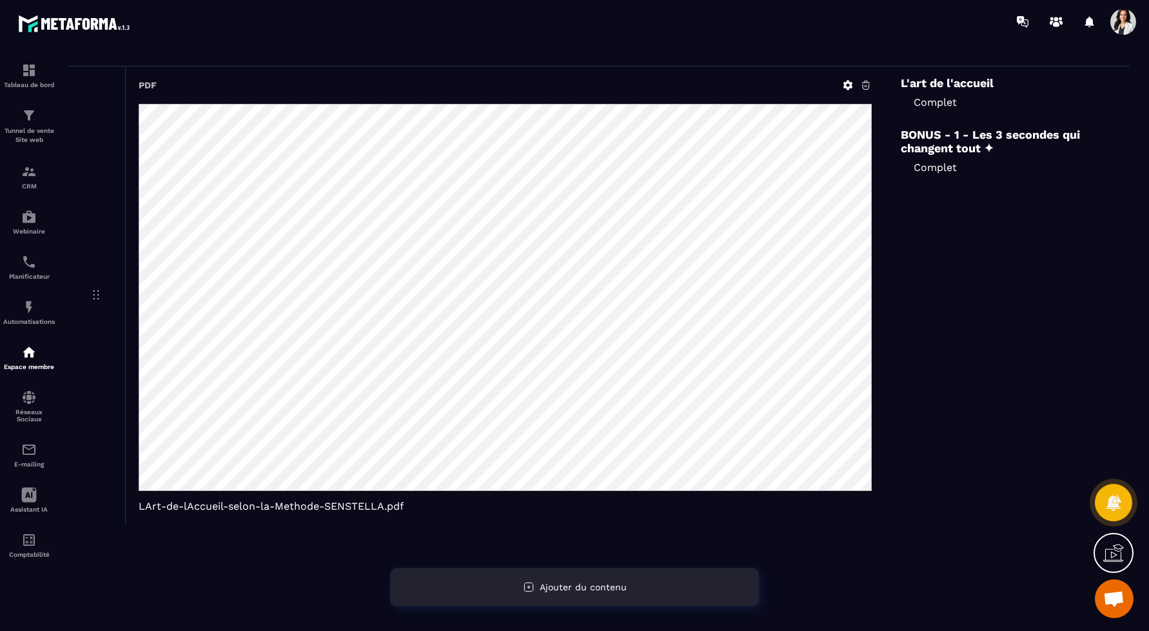
click at [562, 582] on span "Ajouter du contenu" at bounding box center [583, 587] width 87 height 10
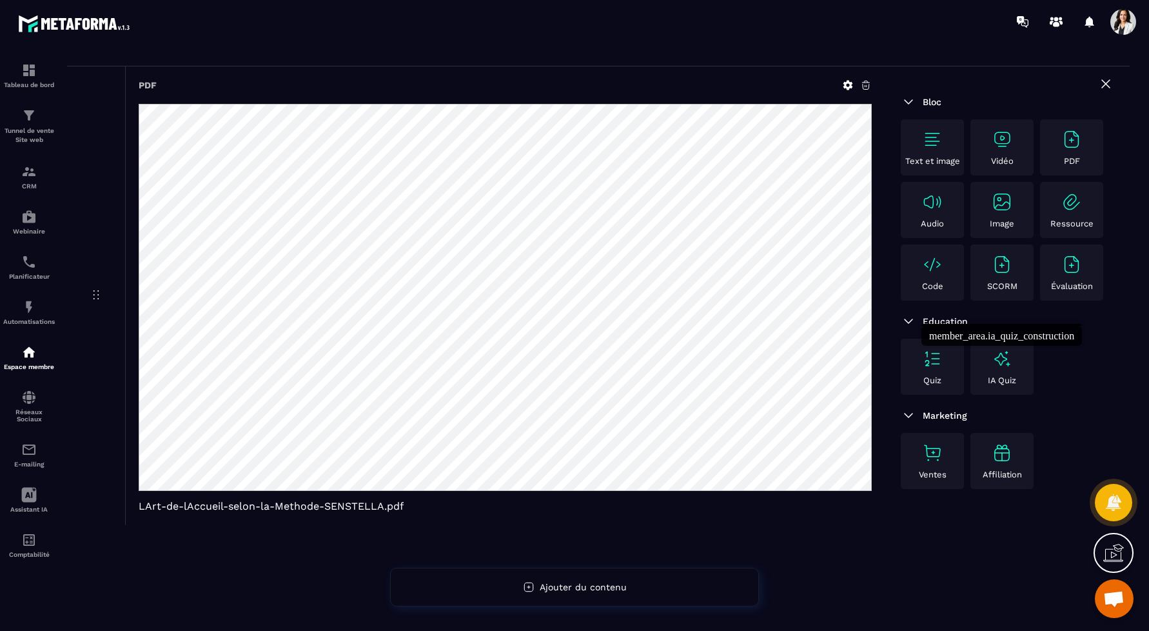
click at [1006, 358] on img at bounding box center [1002, 358] width 21 height 21
click at [405, 503] on span "LArt-de-lAccueil-selon-la-Methode-SENSTELLA.pdf" at bounding box center [505, 506] width 733 height 12
click at [992, 365] on img at bounding box center [1002, 358] width 21 height 21
click at [373, 505] on span "LArt-de-lAccueil-selon-la-Methode-SENSTELLA.pdf" at bounding box center [505, 506] width 733 height 12
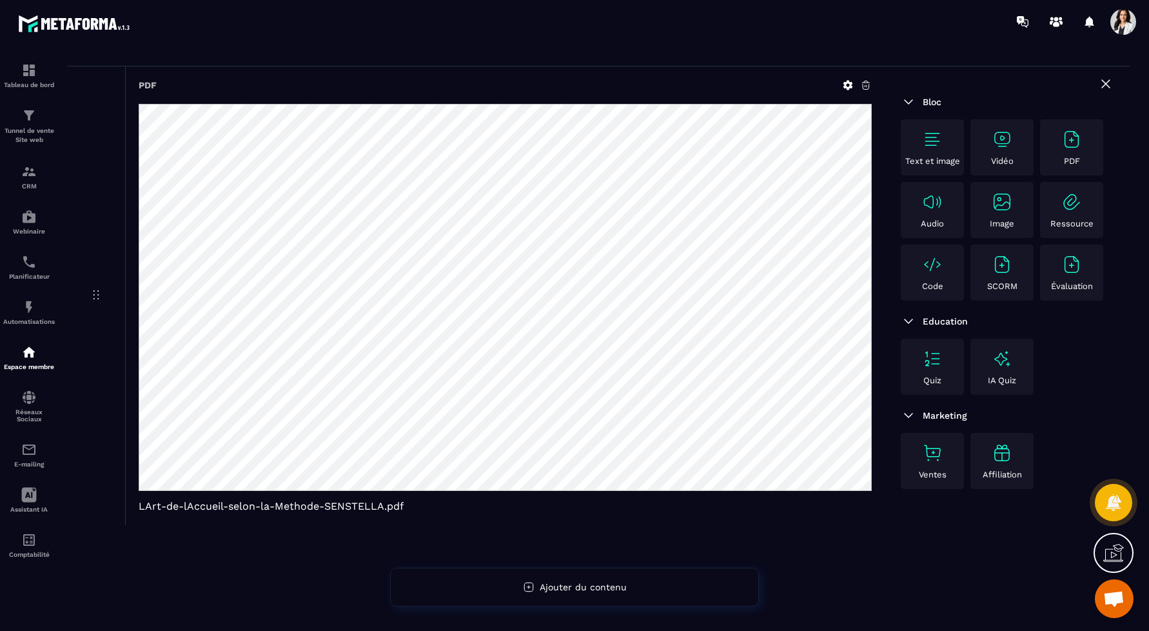
scroll to position [0, 0]
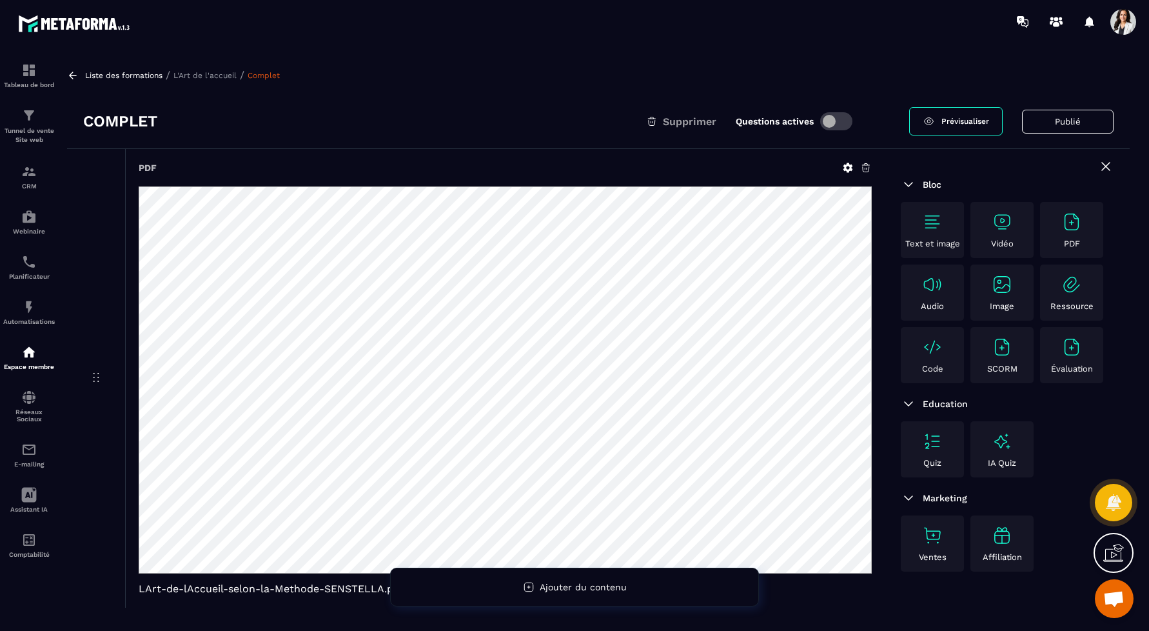
click at [219, 79] on div "Liste des formations / L'Art de l'accueil / Complet" at bounding box center [598, 75] width 1063 height 12
click at [208, 77] on p "L'Art de l'accueil" at bounding box center [204, 75] width 63 height 9
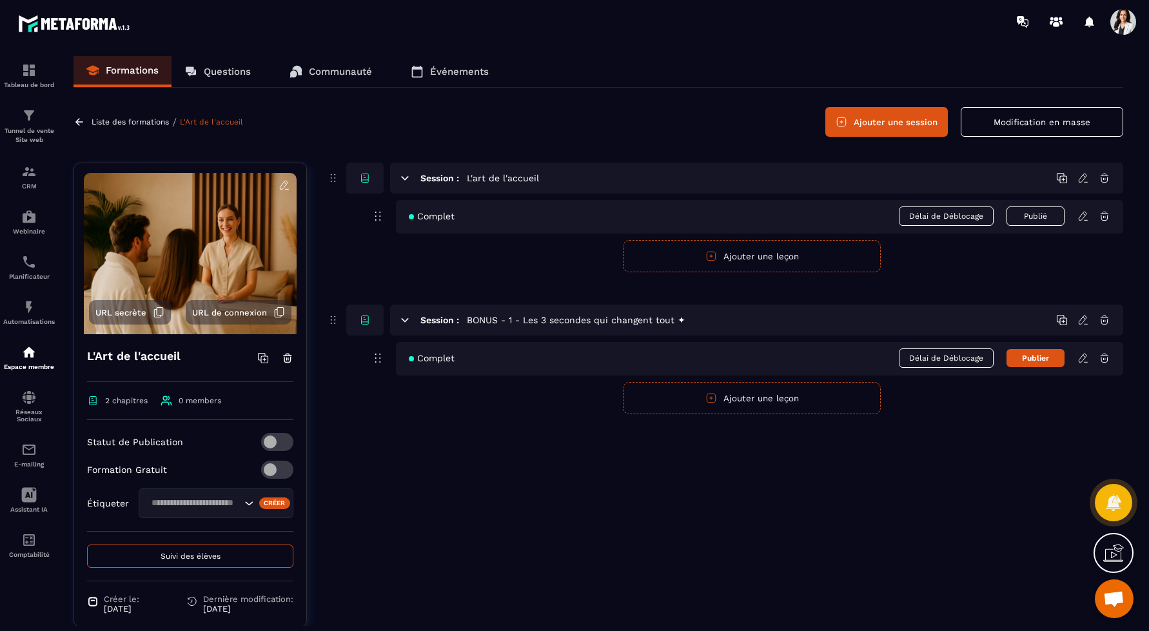
click at [1081, 218] on icon at bounding box center [1083, 216] width 12 height 12
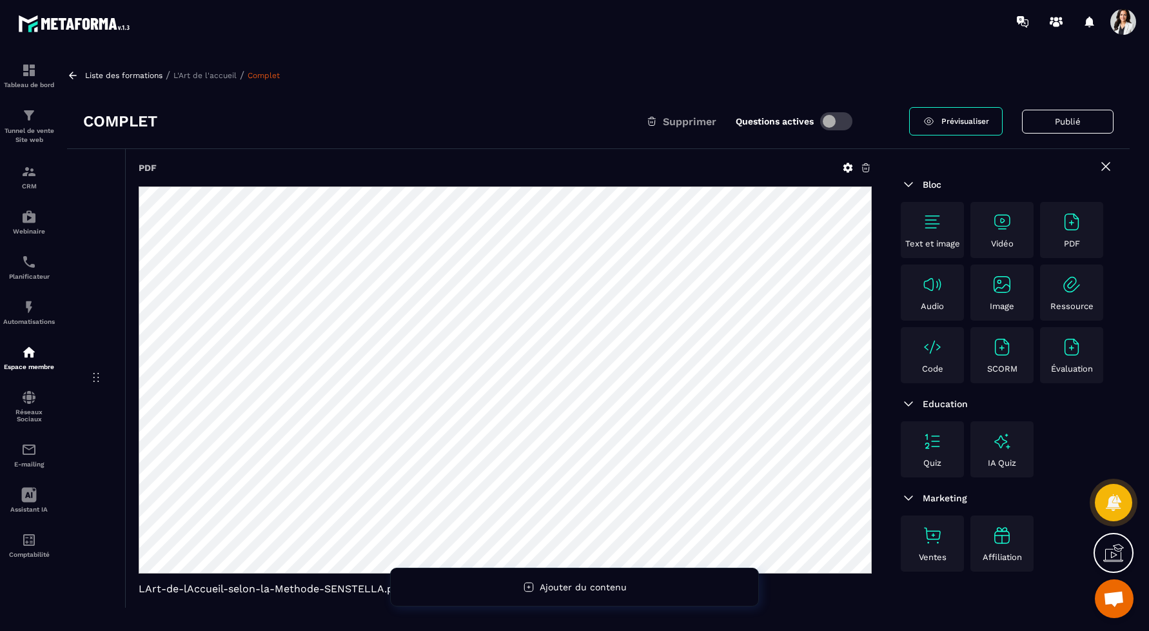
click at [74, 74] on icon at bounding box center [73, 76] width 12 height 12
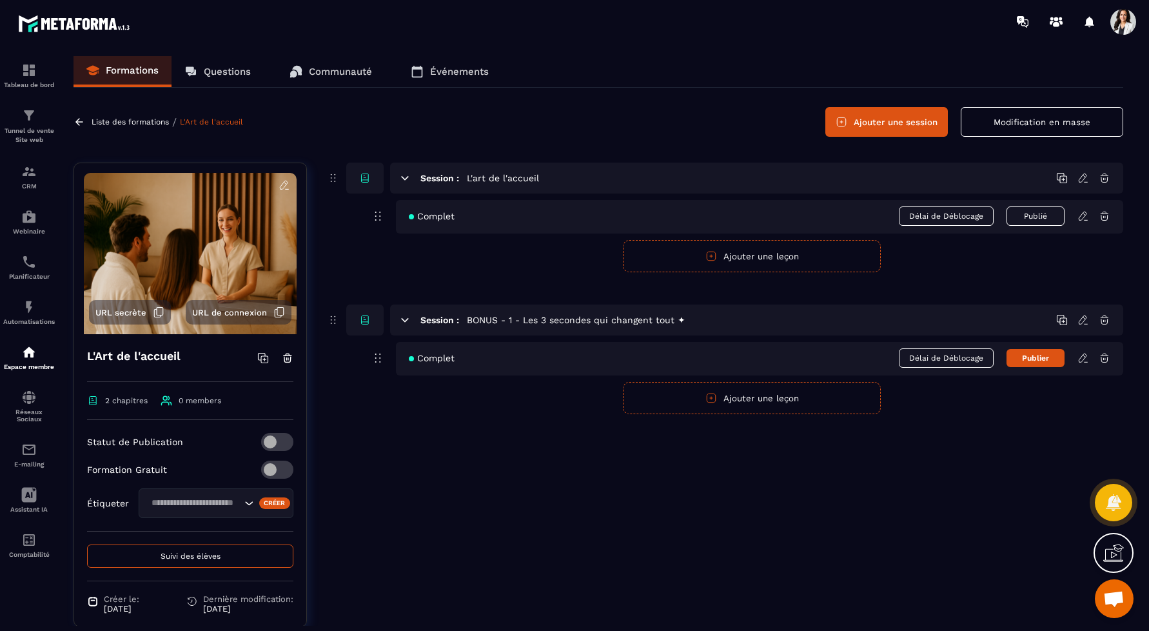
click at [438, 217] on span "Complet" at bounding box center [432, 216] width 46 height 10
click at [438, 216] on span "Complet" at bounding box center [432, 216] width 46 height 10
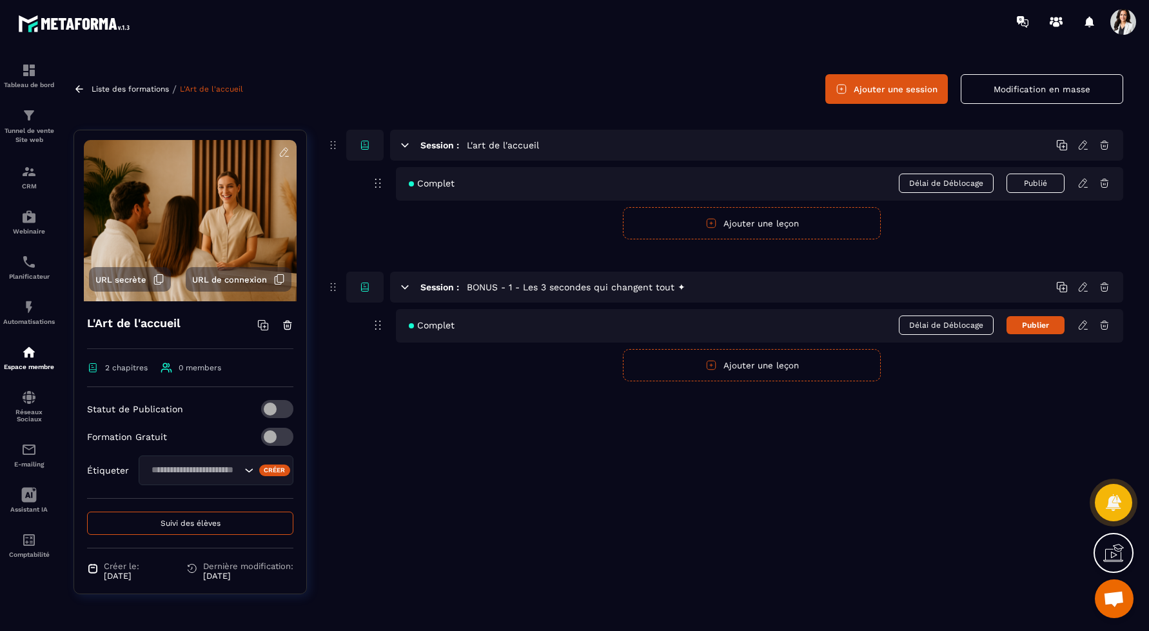
click at [552, 313] on div "Complet Délai de Déblocage Publier" at bounding box center [759, 326] width 727 height 34
click at [1084, 327] on icon at bounding box center [1083, 325] width 12 height 12
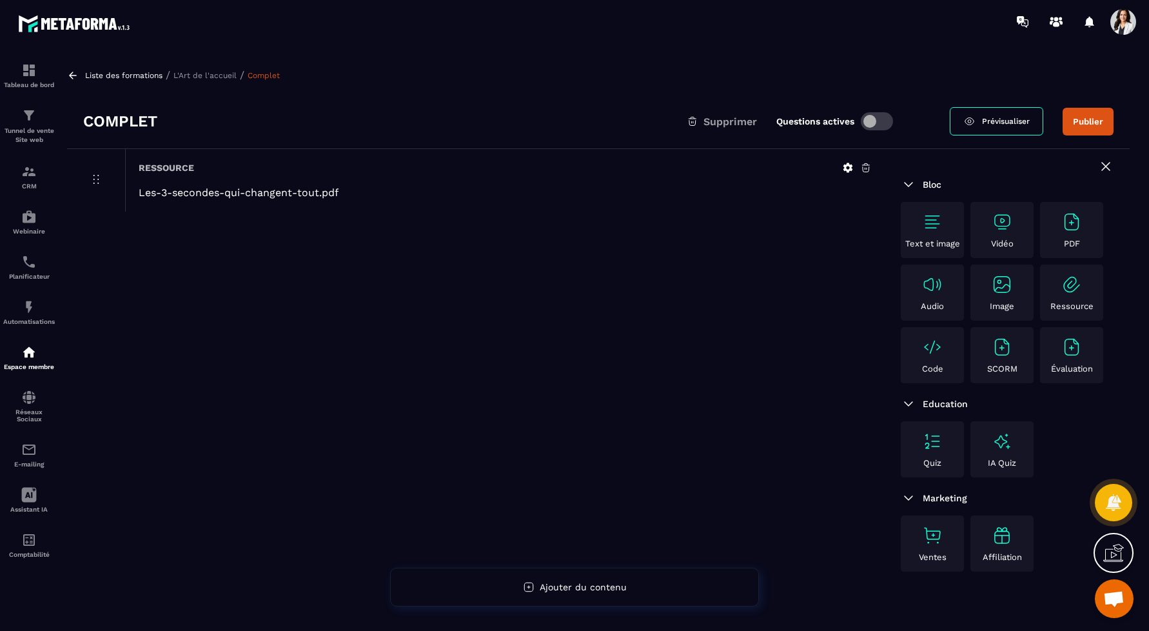
click at [867, 166] on icon at bounding box center [866, 168] width 12 height 12
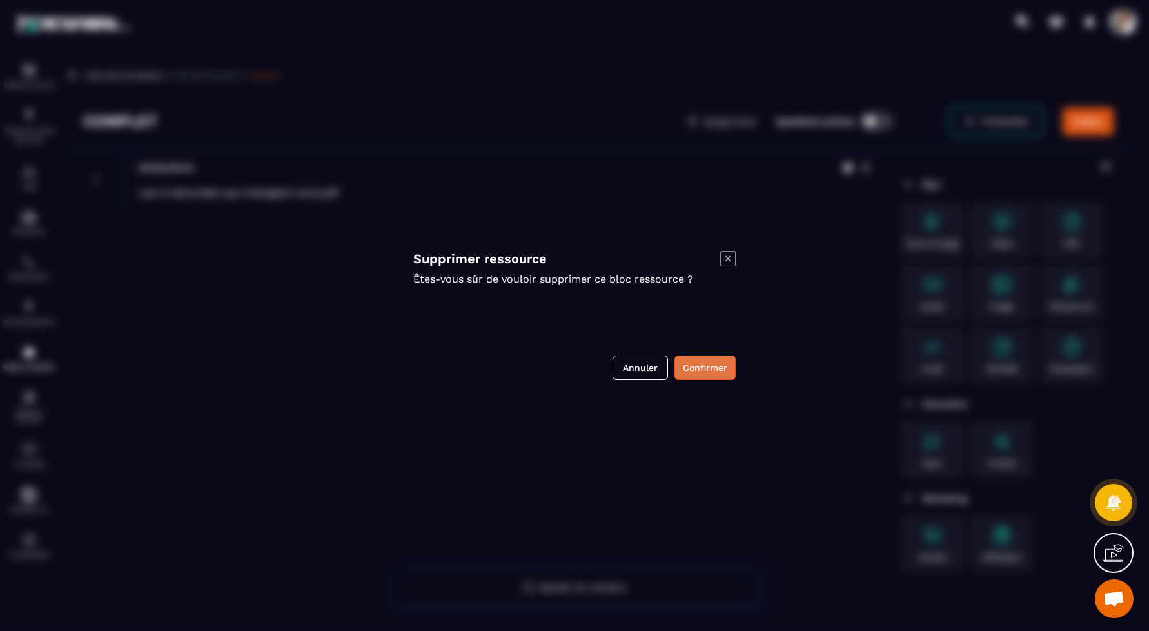
click at [709, 366] on button "Confirmer" at bounding box center [704, 367] width 61 height 25
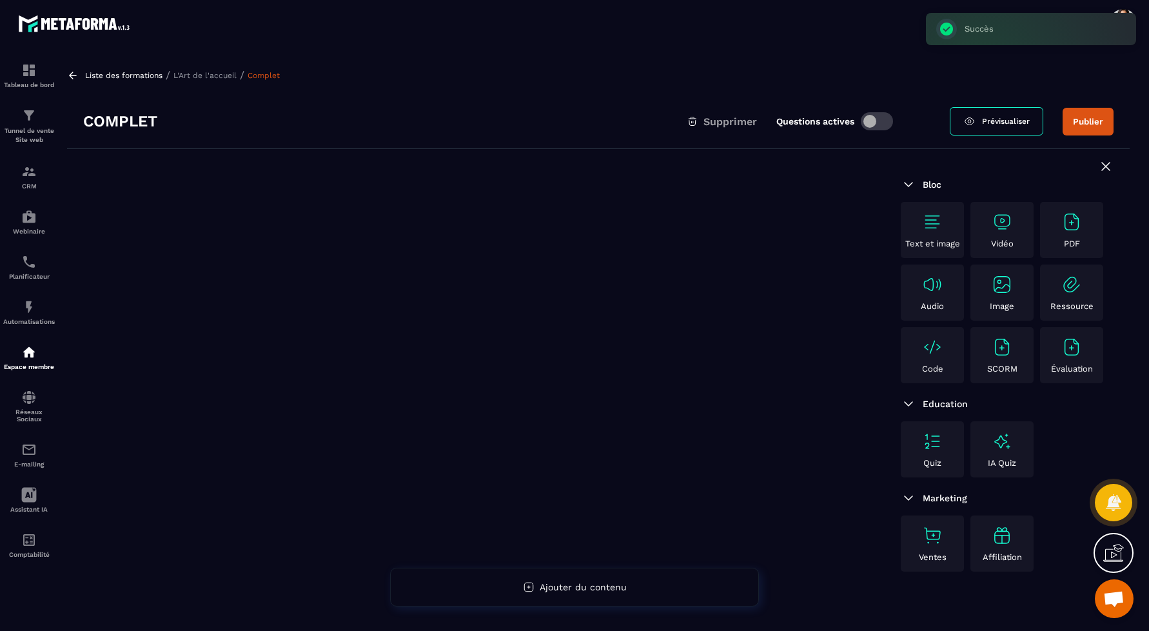
click at [1066, 226] on img at bounding box center [1071, 221] width 21 height 21
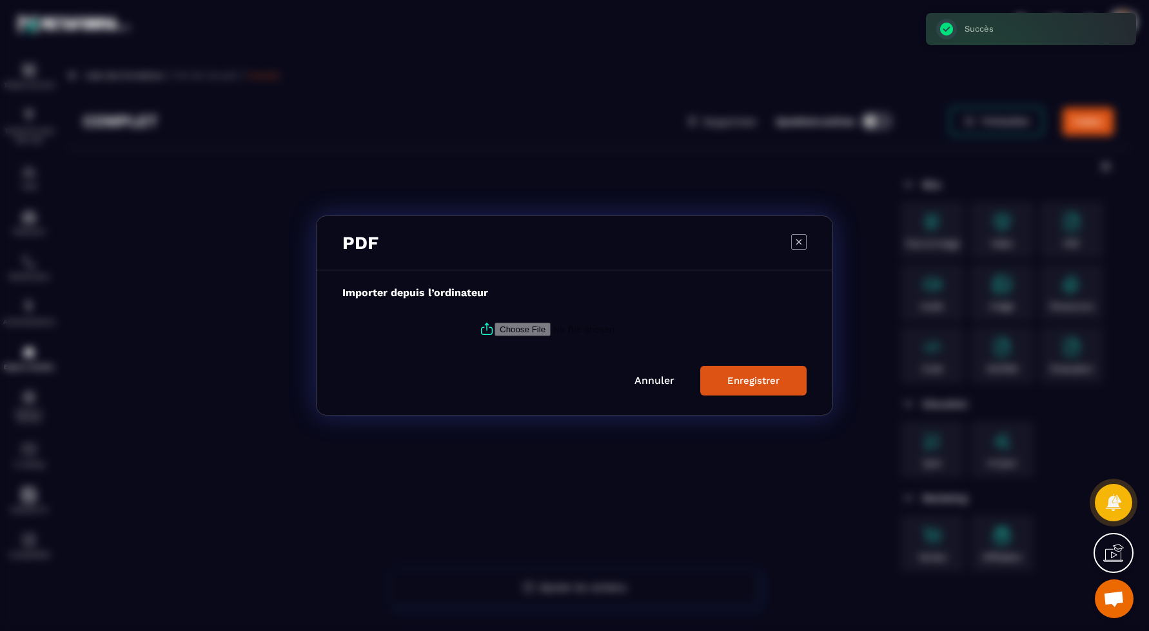
click at [542, 330] on input "Modal window" at bounding box center [582, 329] width 175 height 14
type input "**********"
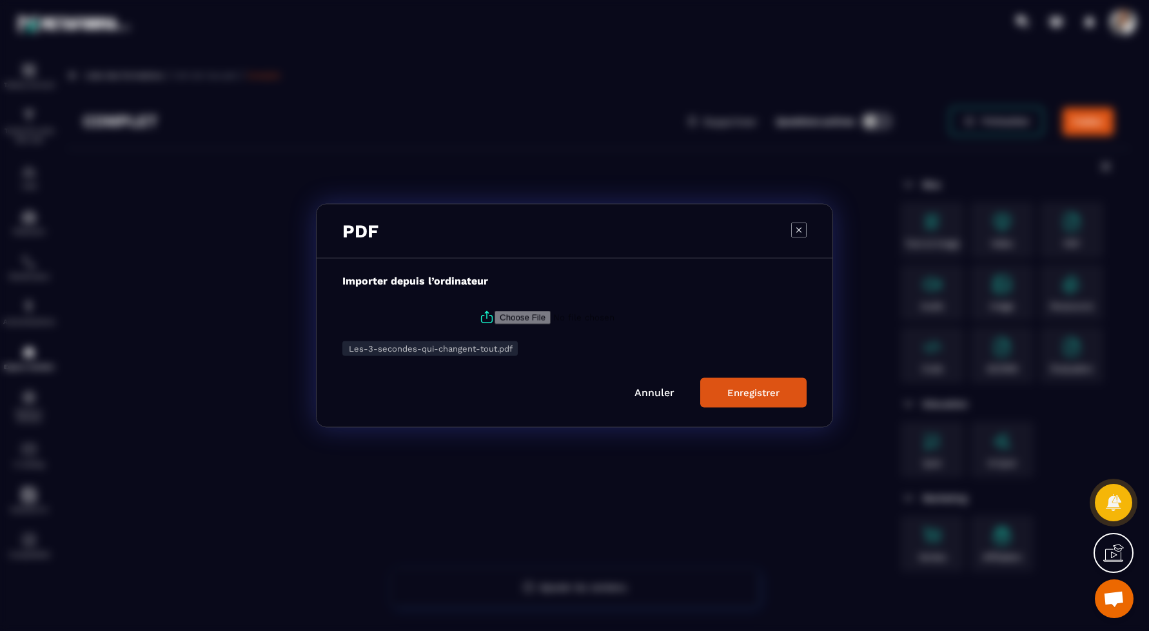
click at [745, 383] on button "Enregistrer" at bounding box center [753, 393] width 106 height 30
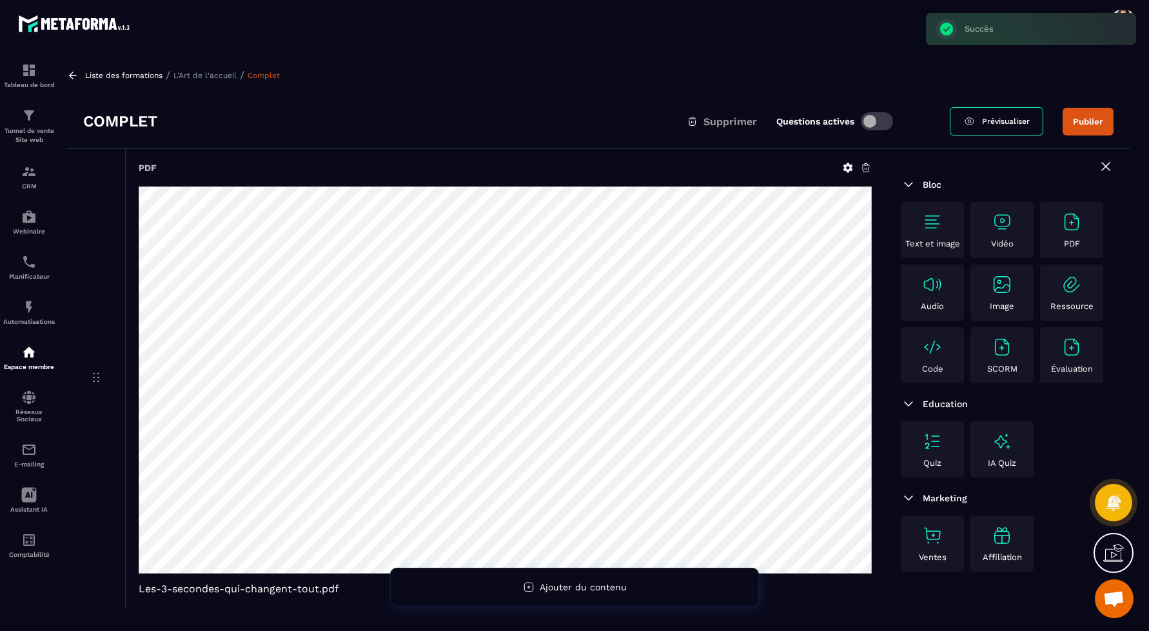
click at [1090, 128] on button "Publier" at bounding box center [1088, 122] width 51 height 28
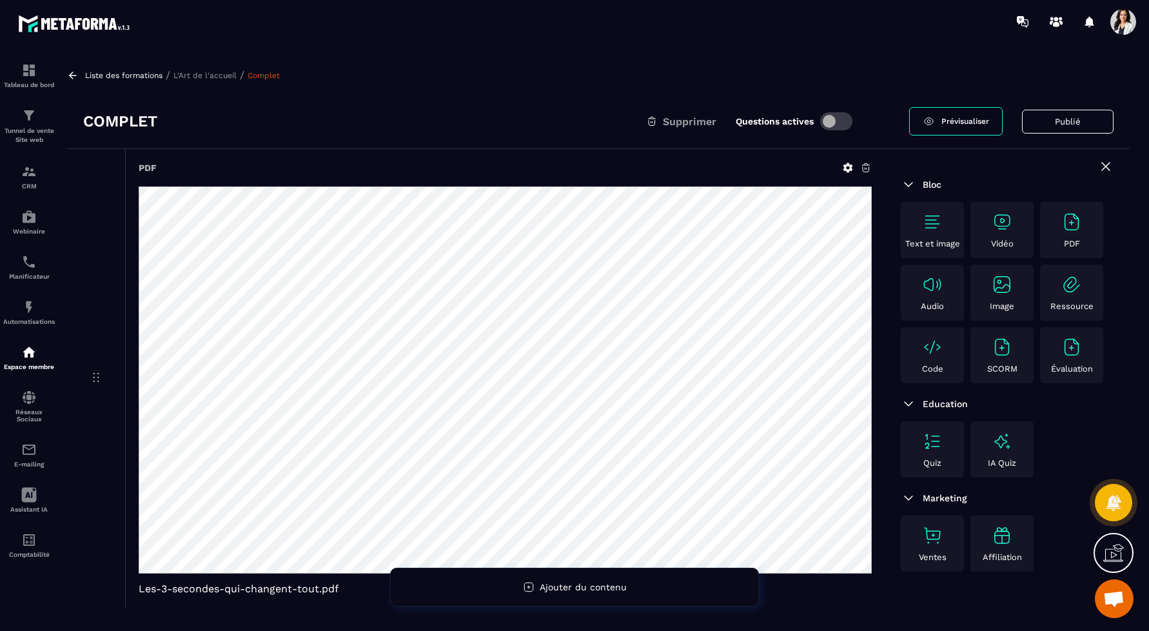
click at [109, 75] on p "Liste des formations" at bounding box center [123, 75] width 77 height 9
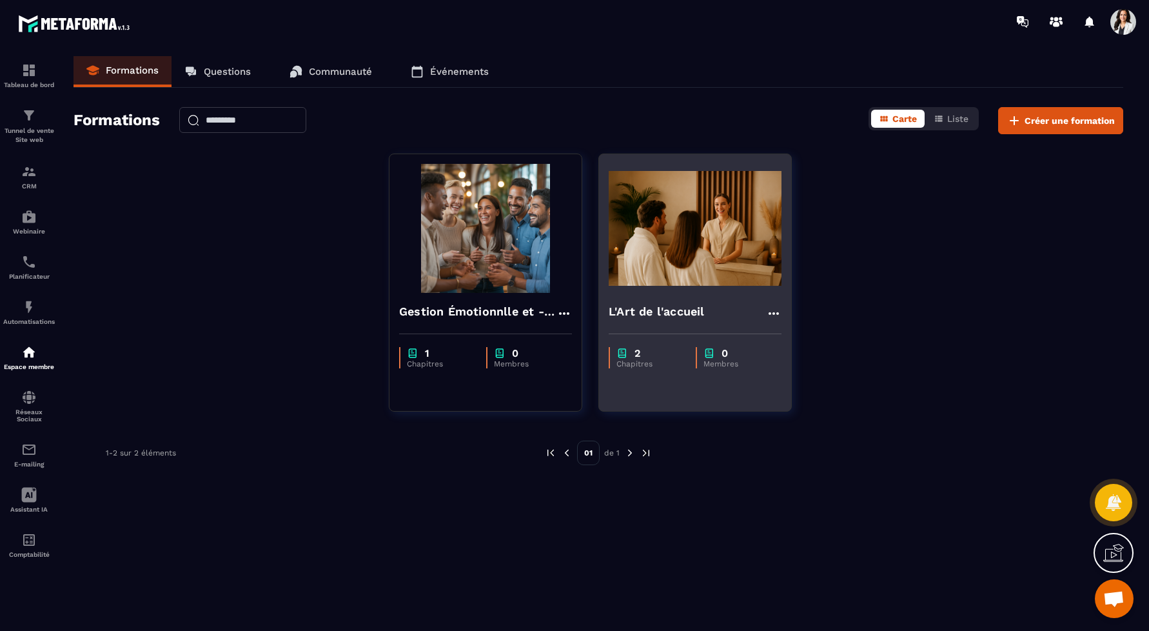
click at [653, 253] on img at bounding box center [695, 228] width 173 height 129
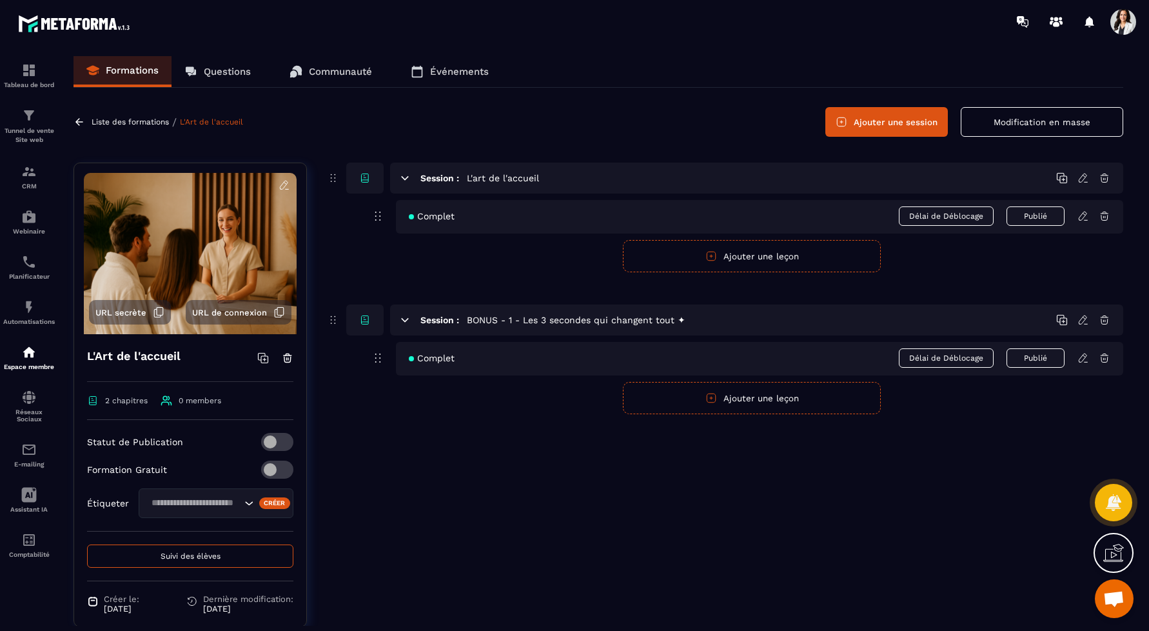
scroll to position [43, 0]
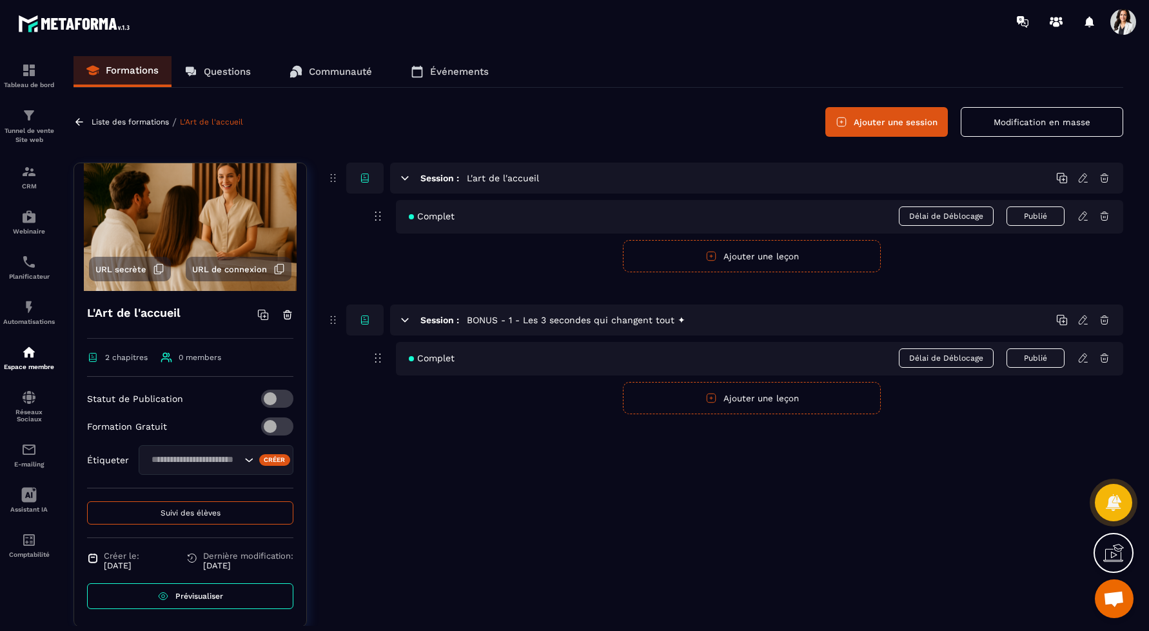
click at [186, 353] on span "0 members" at bounding box center [200, 357] width 43 height 9
click at [265, 313] on icon at bounding box center [264, 316] width 7 height 7
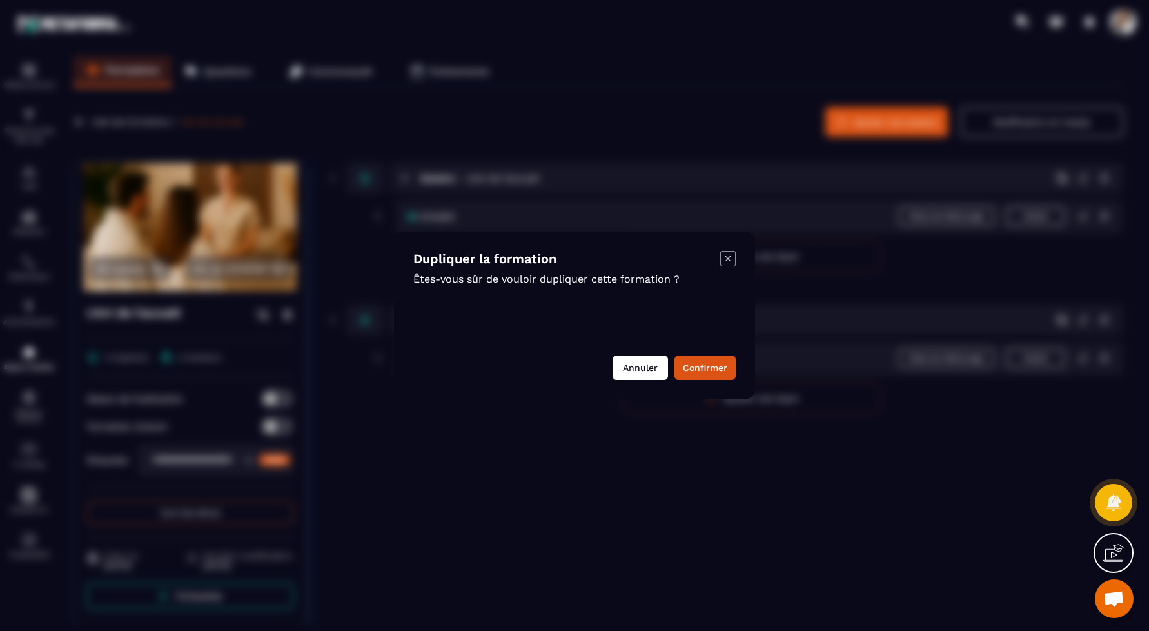
click at [642, 370] on button "Annuler" at bounding box center [640, 367] width 55 height 25
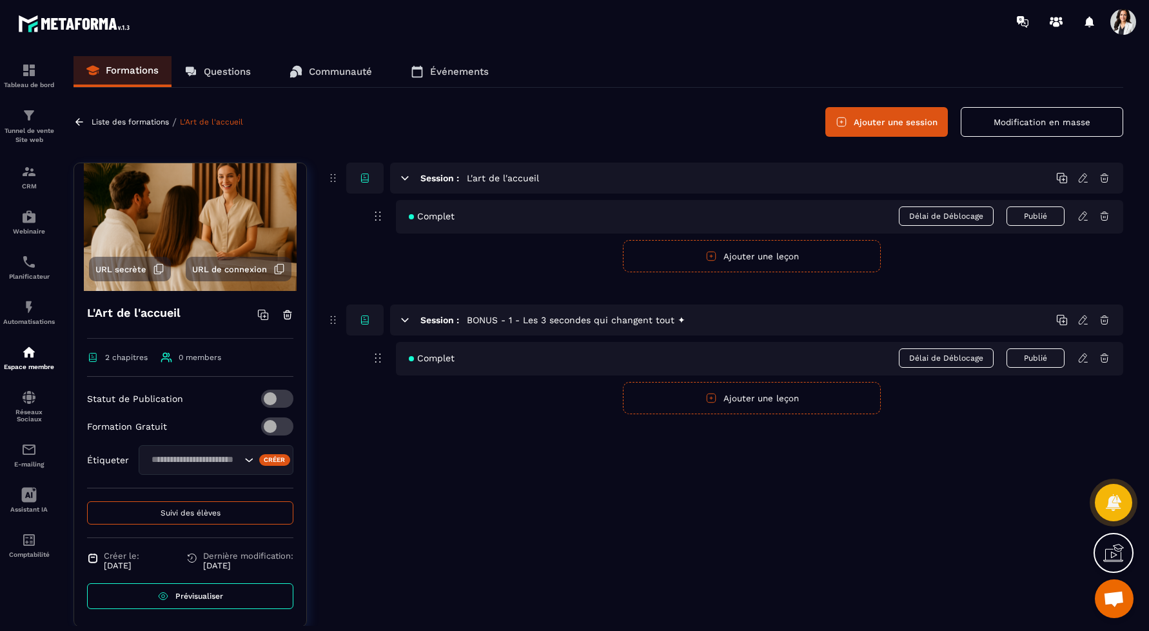
scroll to position [33, 0]
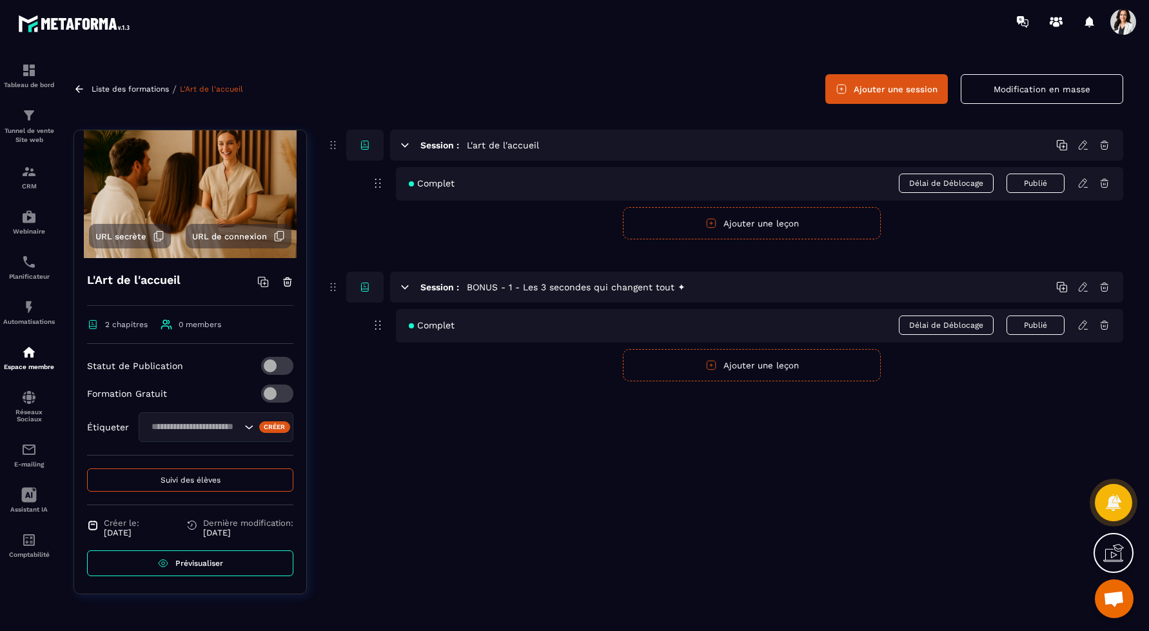
click at [140, 85] on p "Liste des formations" at bounding box center [130, 88] width 77 height 9
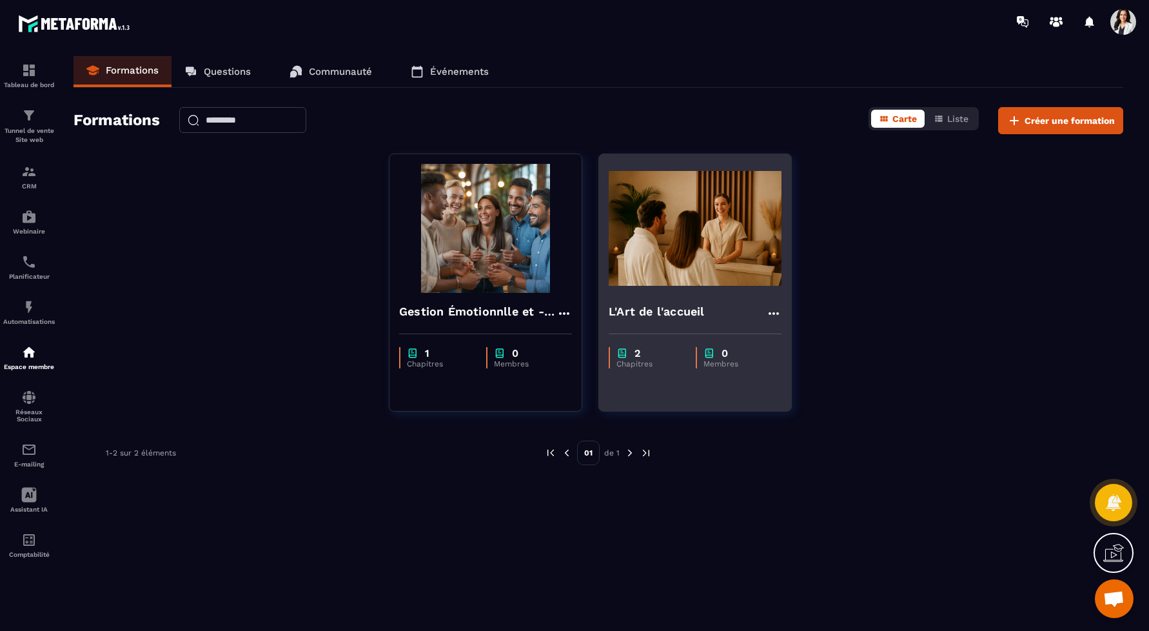
click at [697, 257] on img at bounding box center [695, 228] width 173 height 129
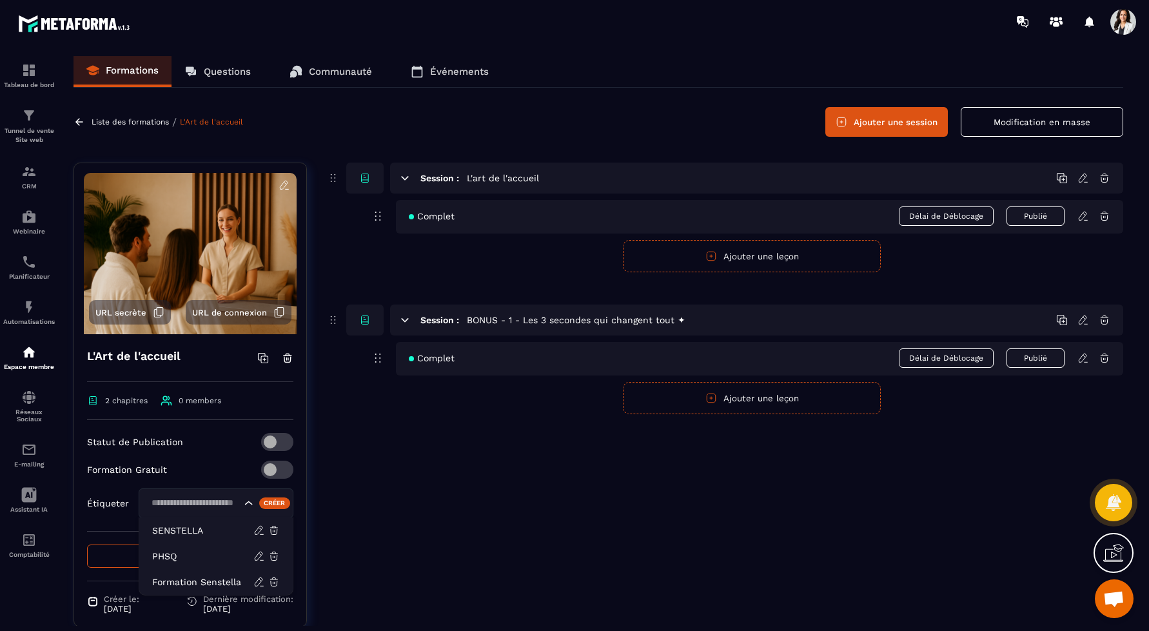
click at [203, 504] on input "Search for option" at bounding box center [194, 503] width 94 height 14
click at [188, 582] on p "Formation Senstella" at bounding box center [202, 581] width 101 height 13
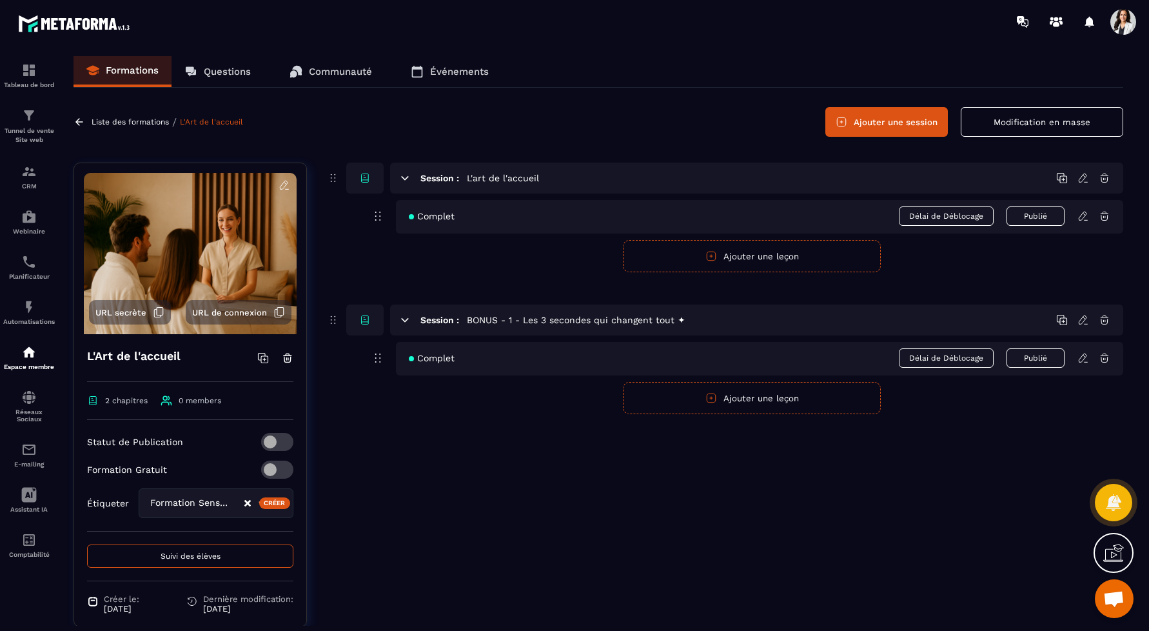
click at [400, 550] on div "Session : L'art de l'accueil Complet Délai de Déblocage Publié Publier Annuler …" at bounding box center [724, 404] width 797 height 484
click at [32, 167] on img at bounding box center [28, 171] width 15 height 15
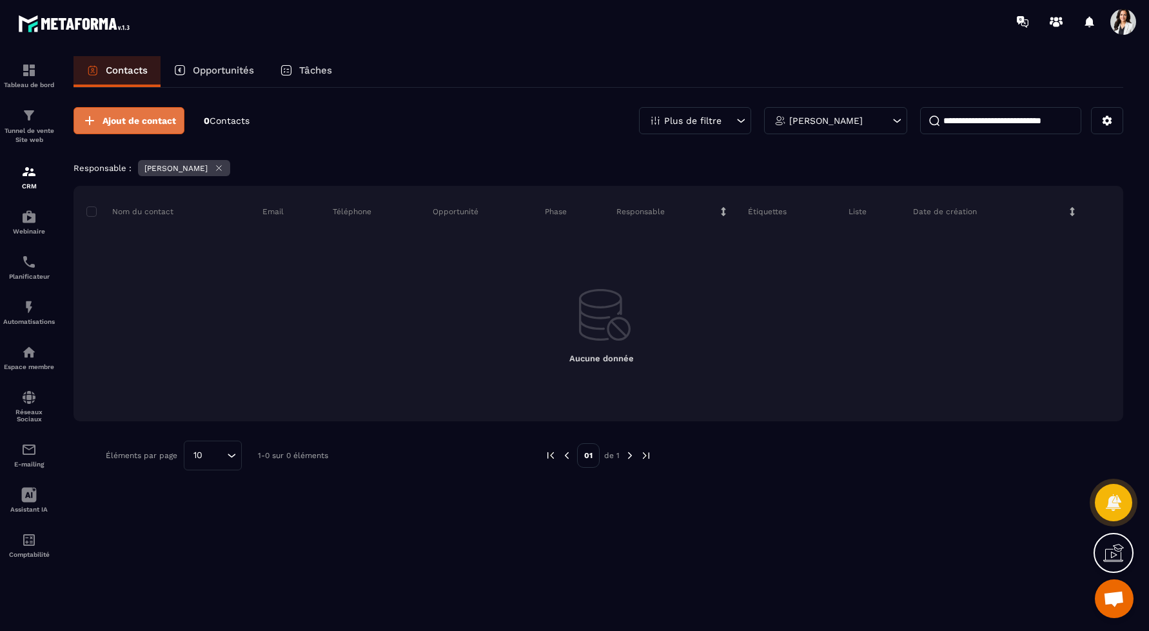
click at [141, 119] on span "Ajout de contact" at bounding box center [140, 120] width 74 height 13
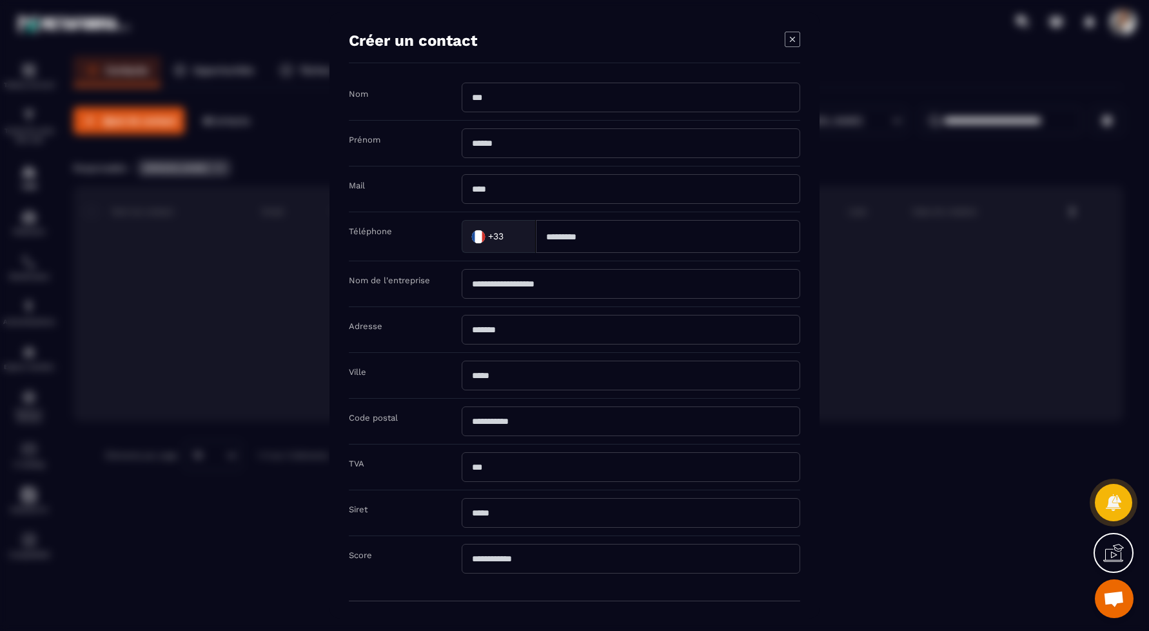
click at [493, 97] on input "Modal window" at bounding box center [631, 98] width 339 height 30
click at [790, 36] on icon "Modal window" at bounding box center [792, 39] width 15 height 15
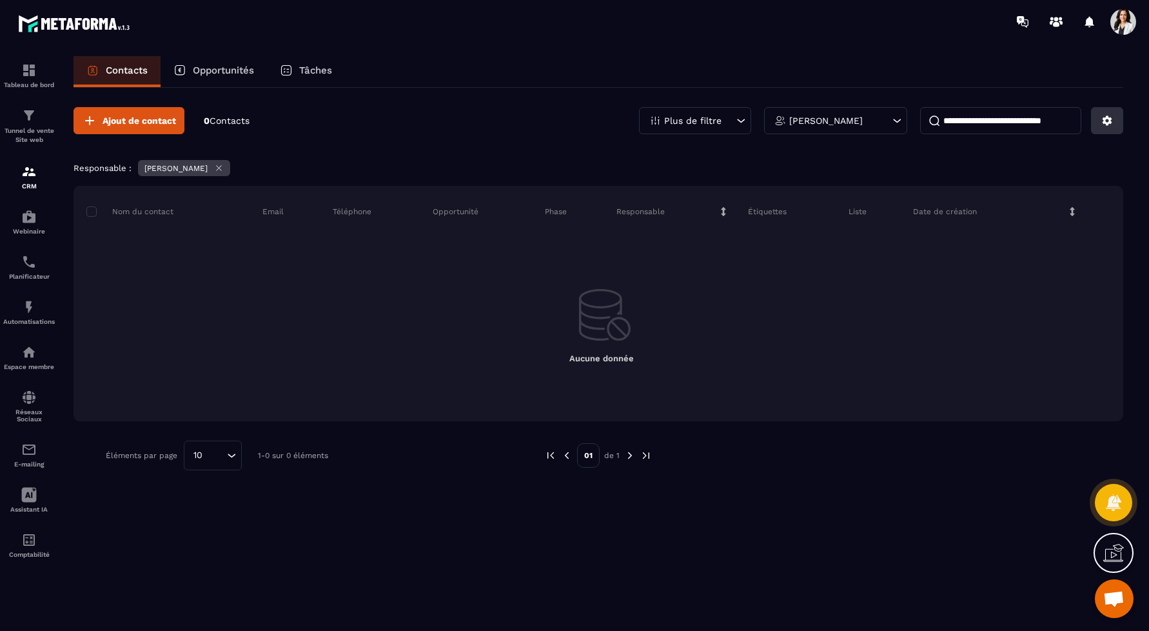
click at [1112, 125] on icon at bounding box center [1107, 121] width 12 height 12
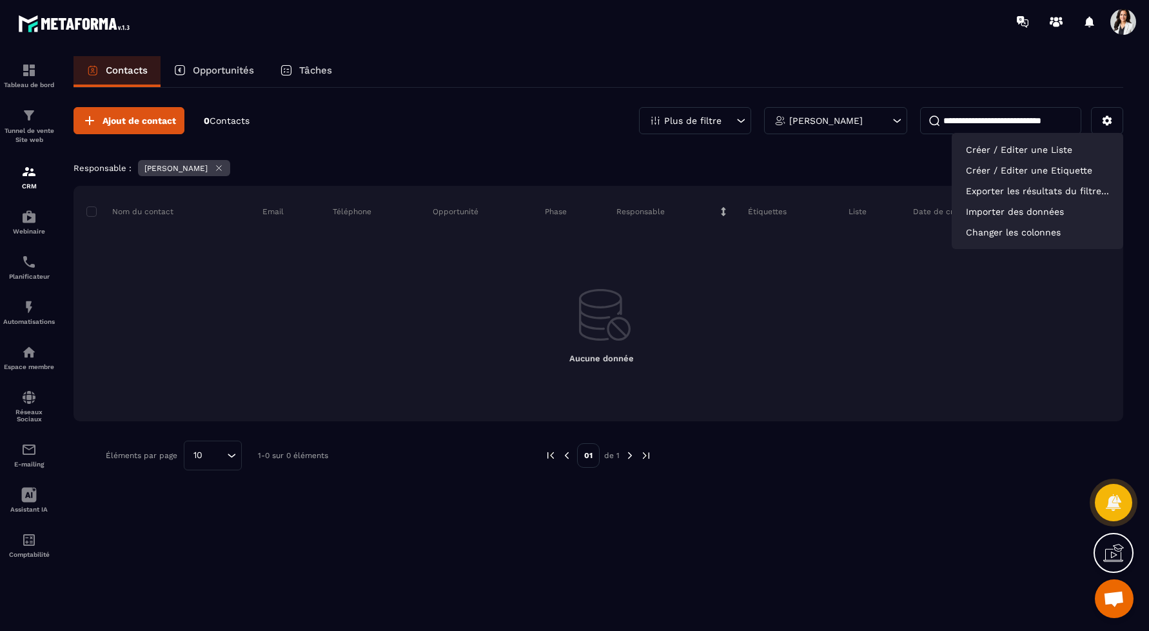
click at [1007, 112] on input at bounding box center [1000, 120] width 161 height 27
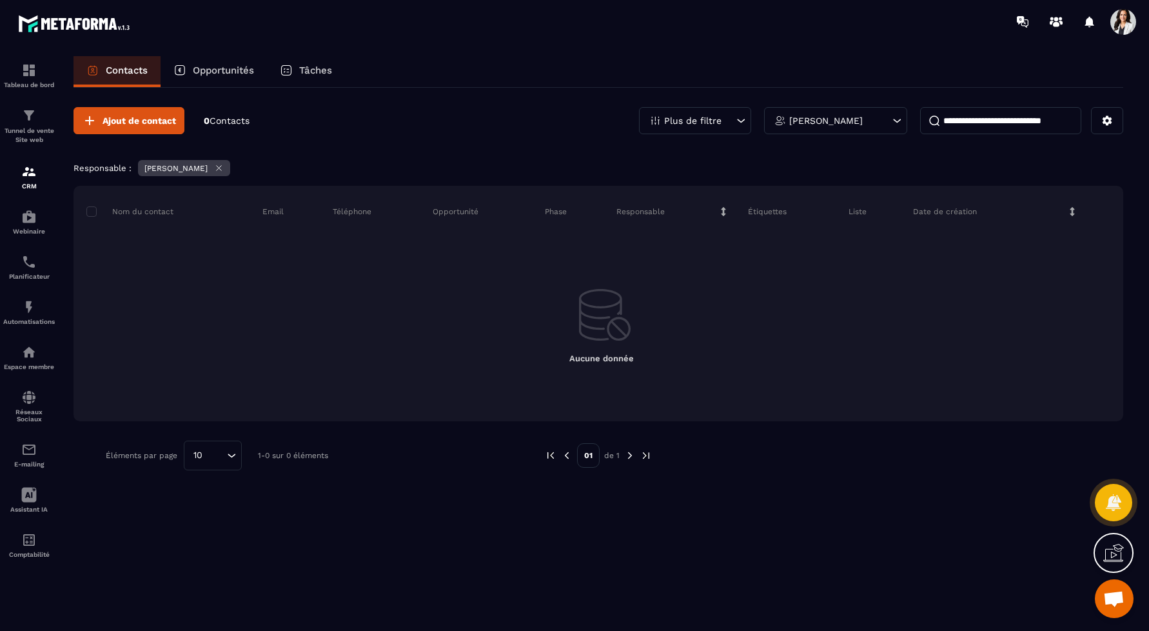
click at [873, 113] on div "[PERSON_NAME]" at bounding box center [835, 120] width 143 height 27
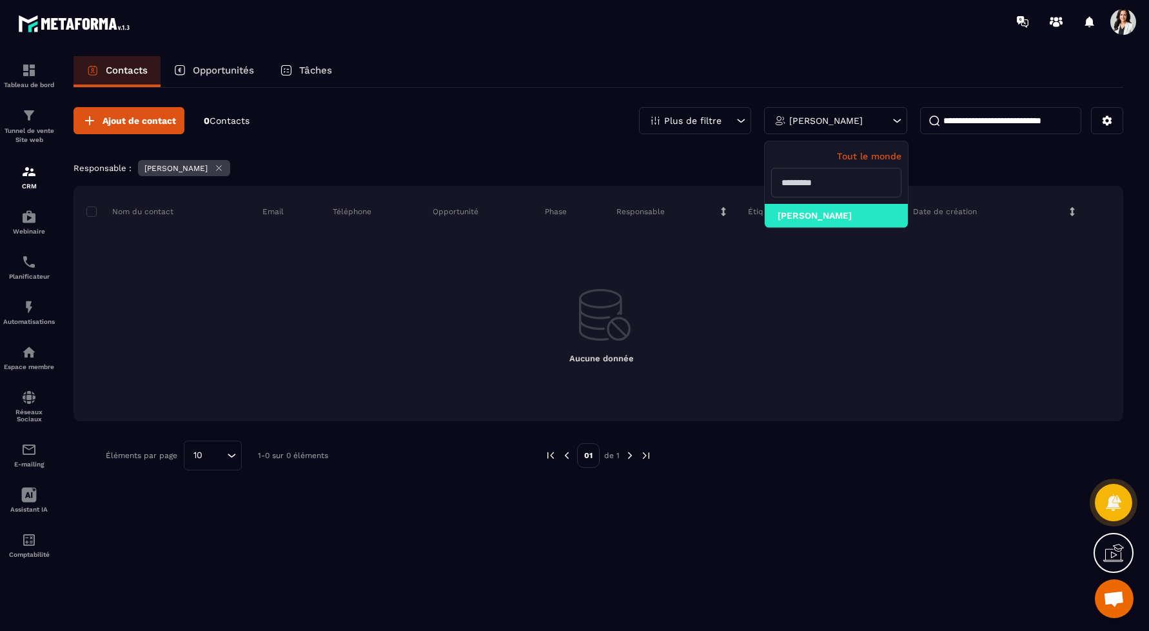
click at [873, 113] on div "[PERSON_NAME]" at bounding box center [835, 120] width 143 height 27
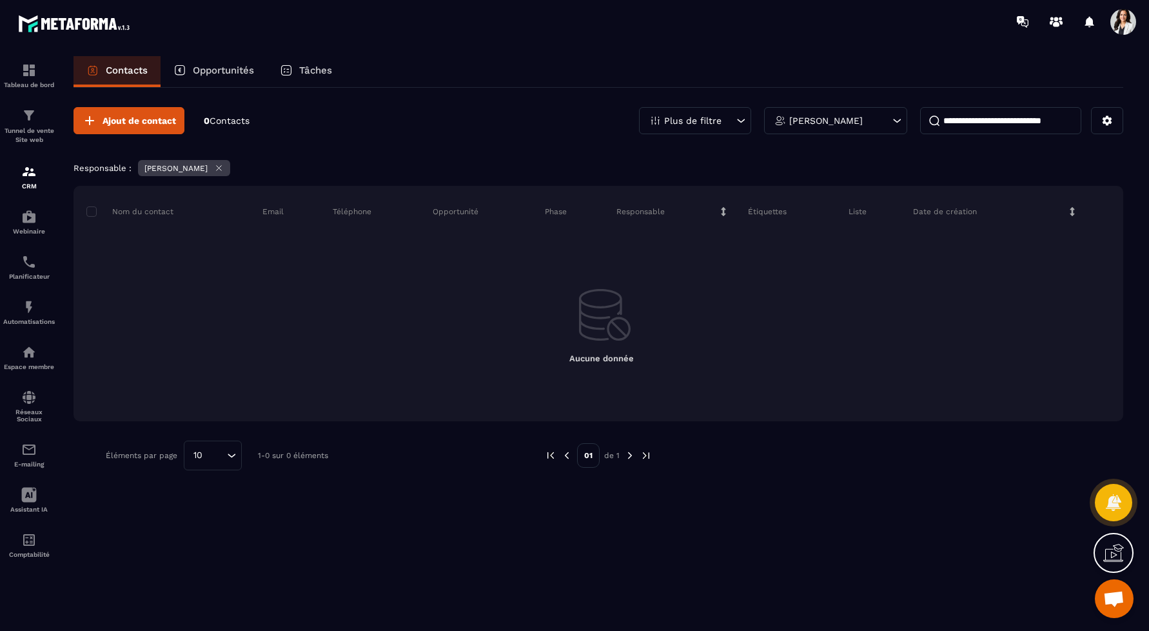
click at [727, 111] on div "Plus de filtre" at bounding box center [695, 120] width 112 height 27
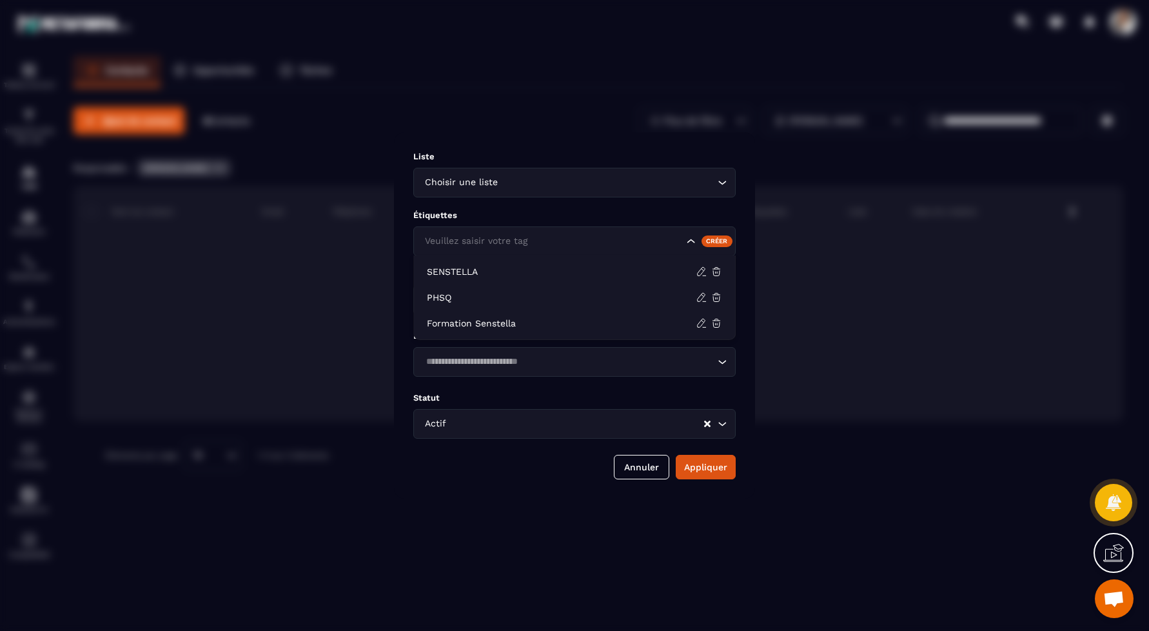
click at [669, 246] on input "Search for option" at bounding box center [553, 241] width 262 height 14
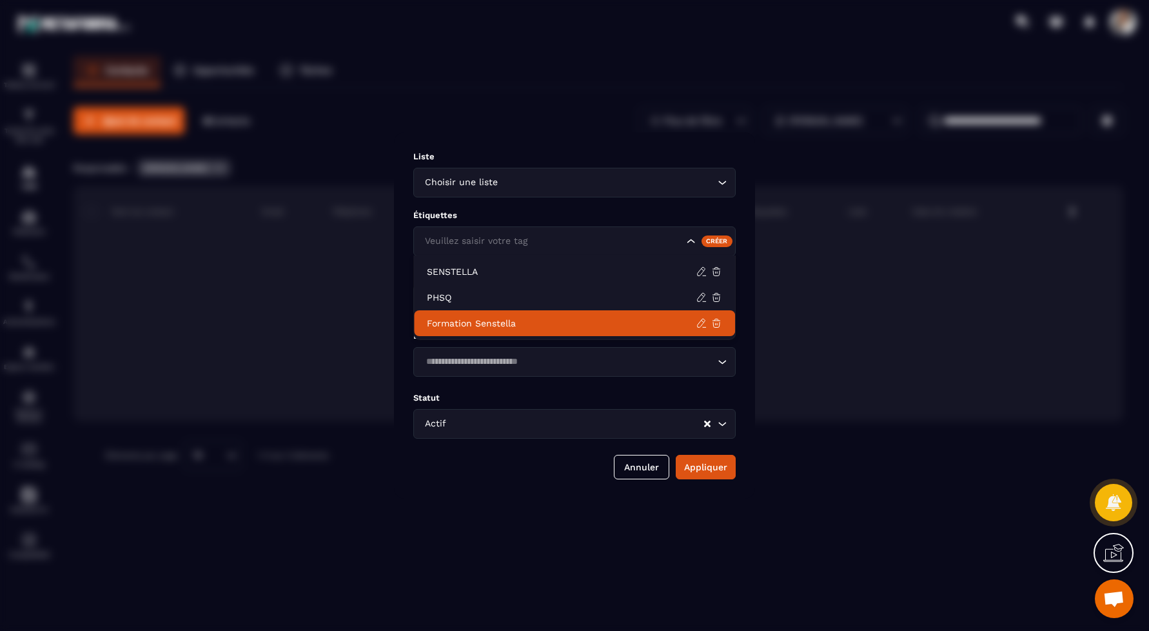
click at [569, 329] on li "Formation Senstella" at bounding box center [574, 323] width 321 height 26
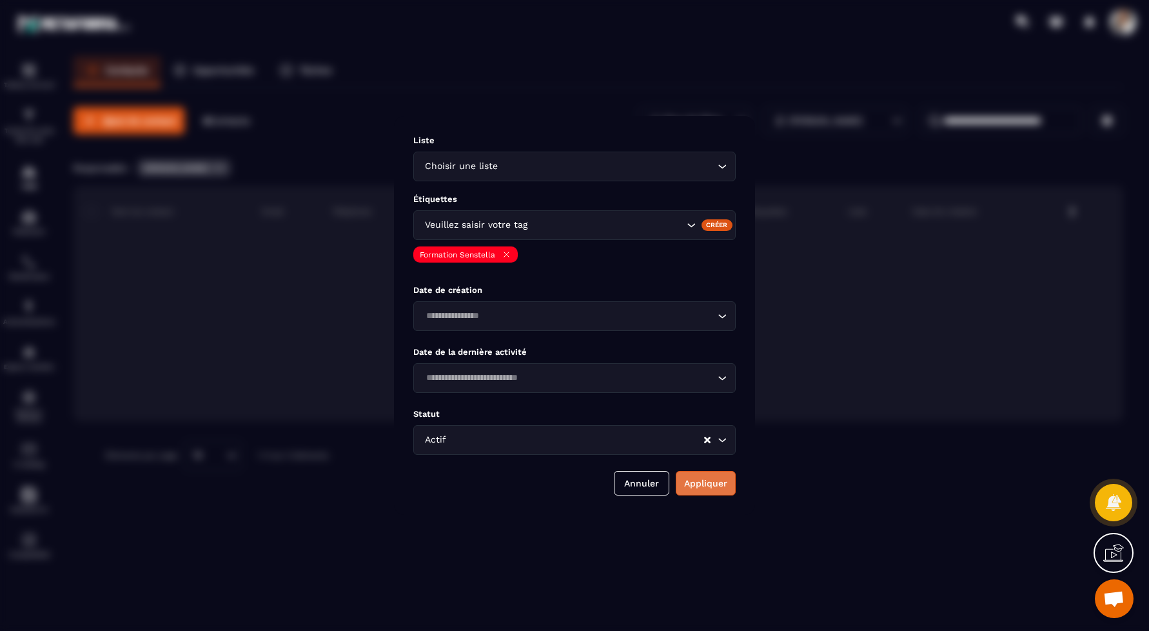
click at [710, 478] on button "Appliquer" at bounding box center [706, 483] width 60 height 25
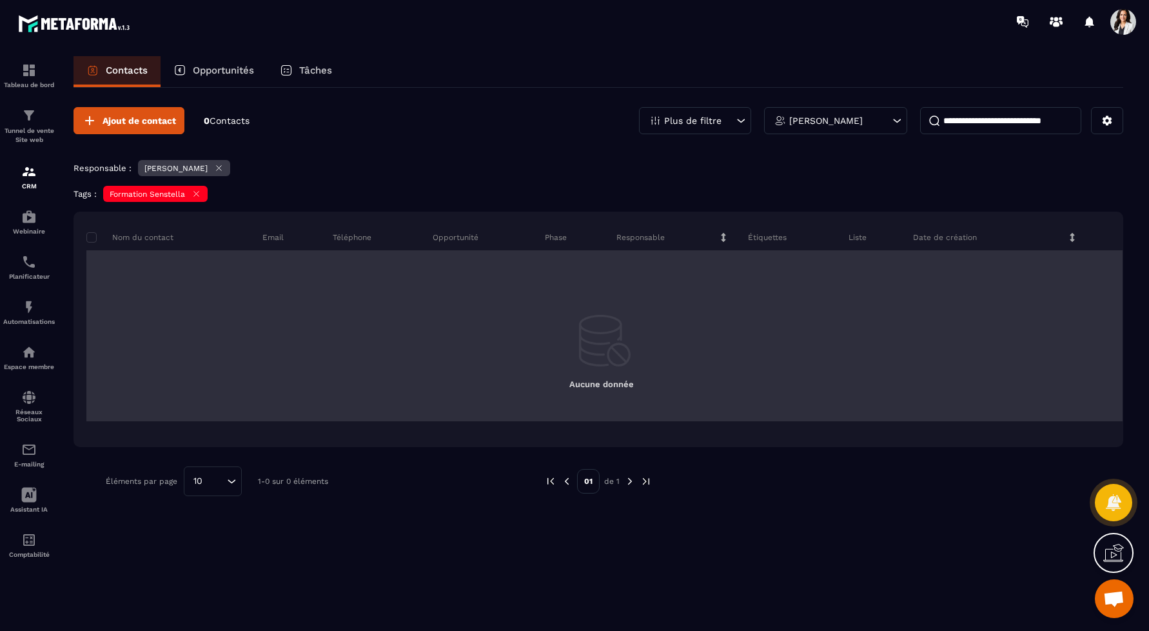
click at [184, 260] on td "Aucune donnée" at bounding box center [604, 335] width 1037 height 171
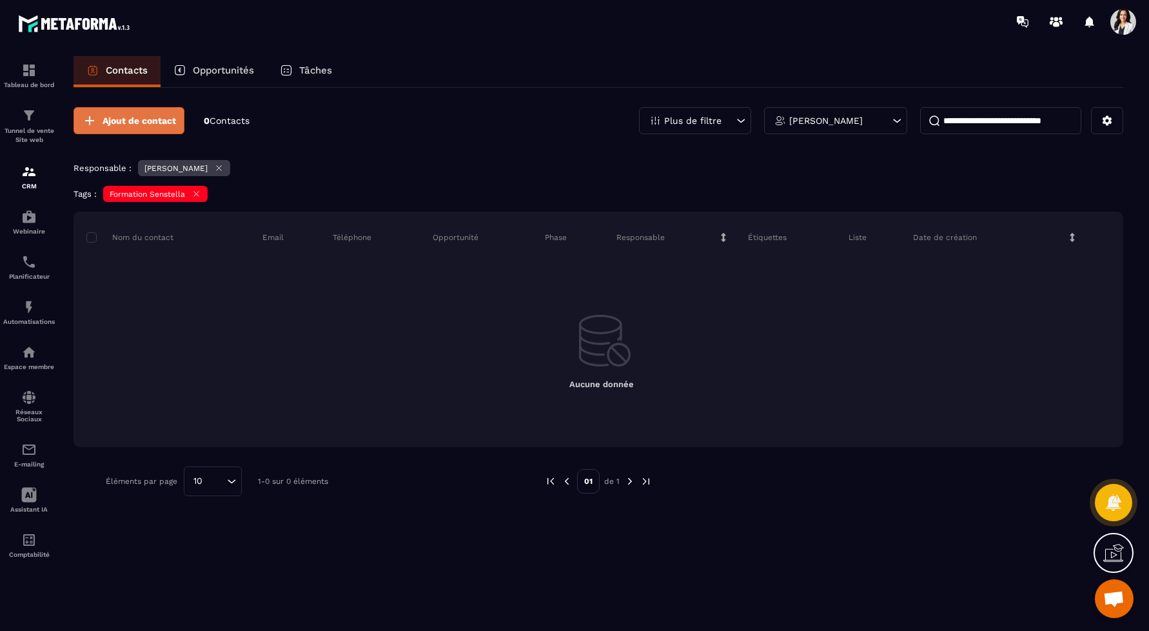
click at [146, 114] on span "Ajout de contact" at bounding box center [140, 120] width 74 height 13
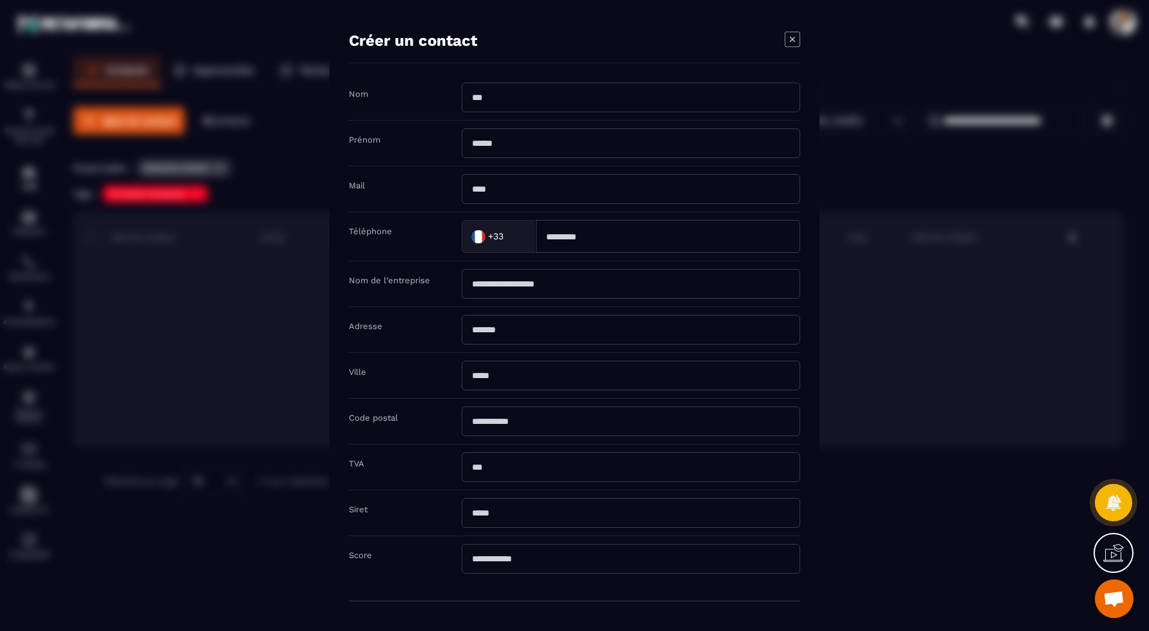
click at [549, 104] on input "Modal window" at bounding box center [631, 98] width 339 height 30
click at [525, 141] on input "Modal window" at bounding box center [631, 143] width 339 height 30
click at [566, 92] on input "**********" at bounding box center [631, 98] width 339 height 30
drag, startPoint x: 511, startPoint y: 97, endPoint x: 449, endPoint y: 97, distance: 61.9
click at [449, 97] on div "**********" at bounding box center [574, 102] width 451 height 38
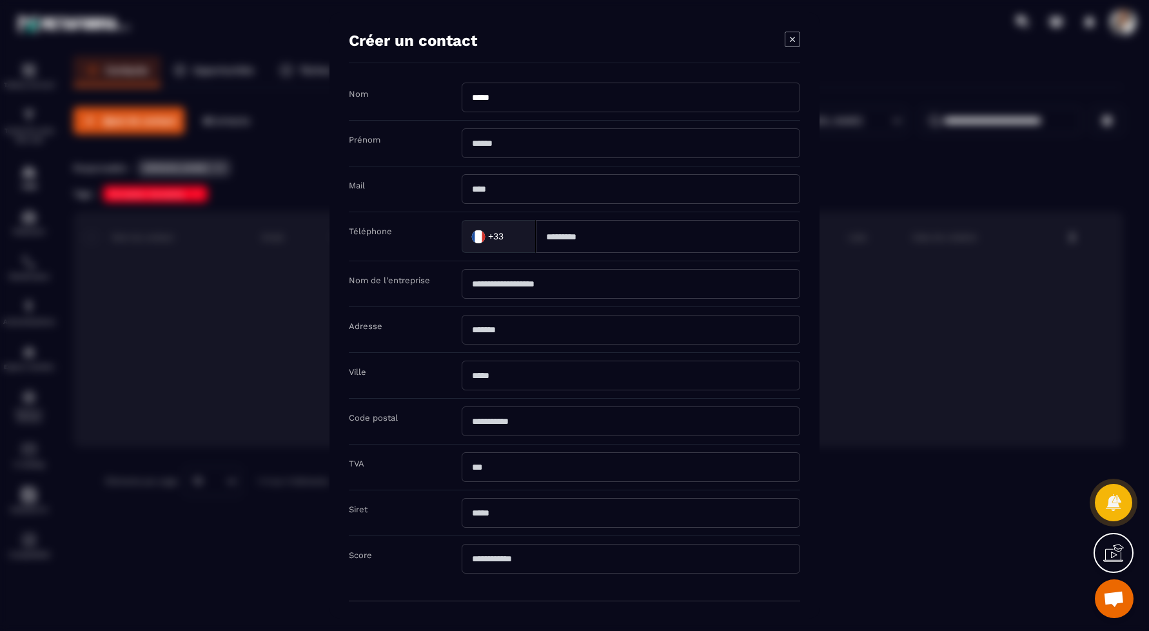
type input "*****"
click at [507, 141] on input "Modal window" at bounding box center [631, 143] width 339 height 30
paste input "********"
type input "********"
click at [503, 188] on input "Modal window" at bounding box center [631, 189] width 339 height 30
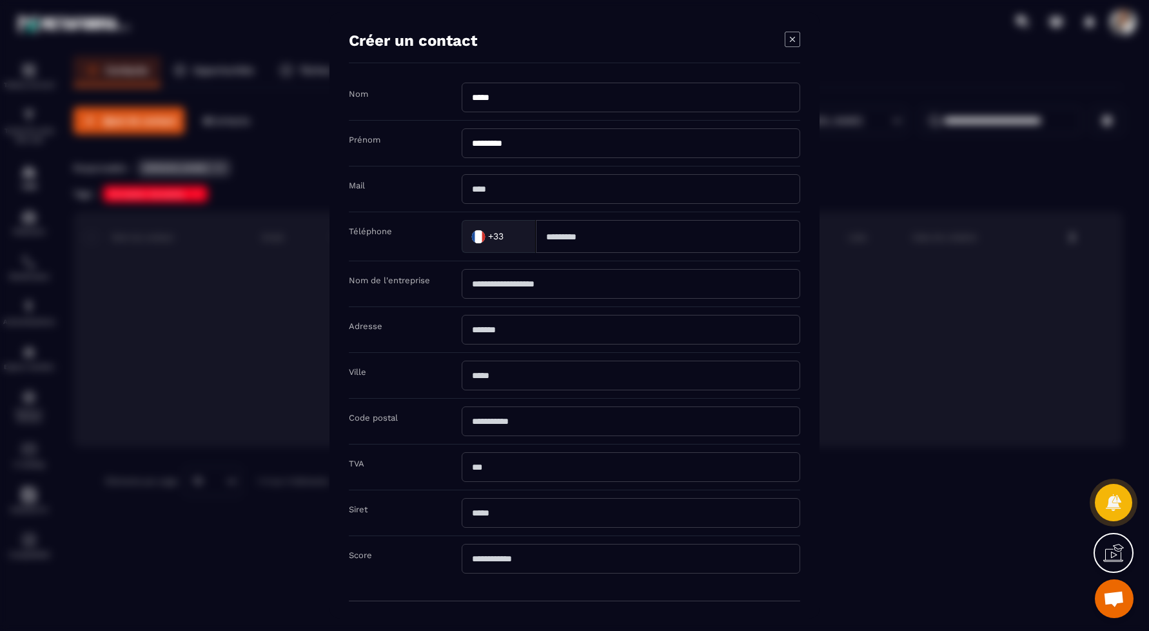
click at [565, 126] on div "Prénom ********" at bounding box center [574, 144] width 451 height 46
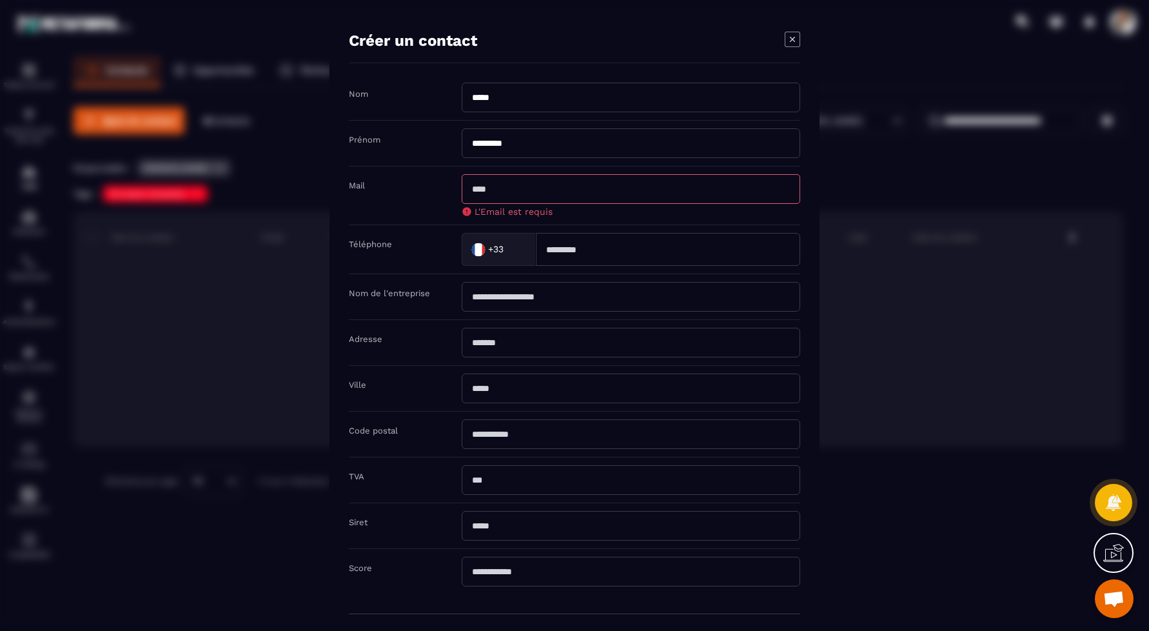
drag, startPoint x: 533, startPoint y: 141, endPoint x: 456, endPoint y: 139, distance: 76.1
click at [456, 139] on div "Prénom ********" at bounding box center [574, 144] width 451 height 46
drag, startPoint x: 479, startPoint y: 97, endPoint x: 412, endPoint y: 97, distance: 67.1
click at [412, 97] on div "Nom *****" at bounding box center [574, 102] width 451 height 38
type input "*******"
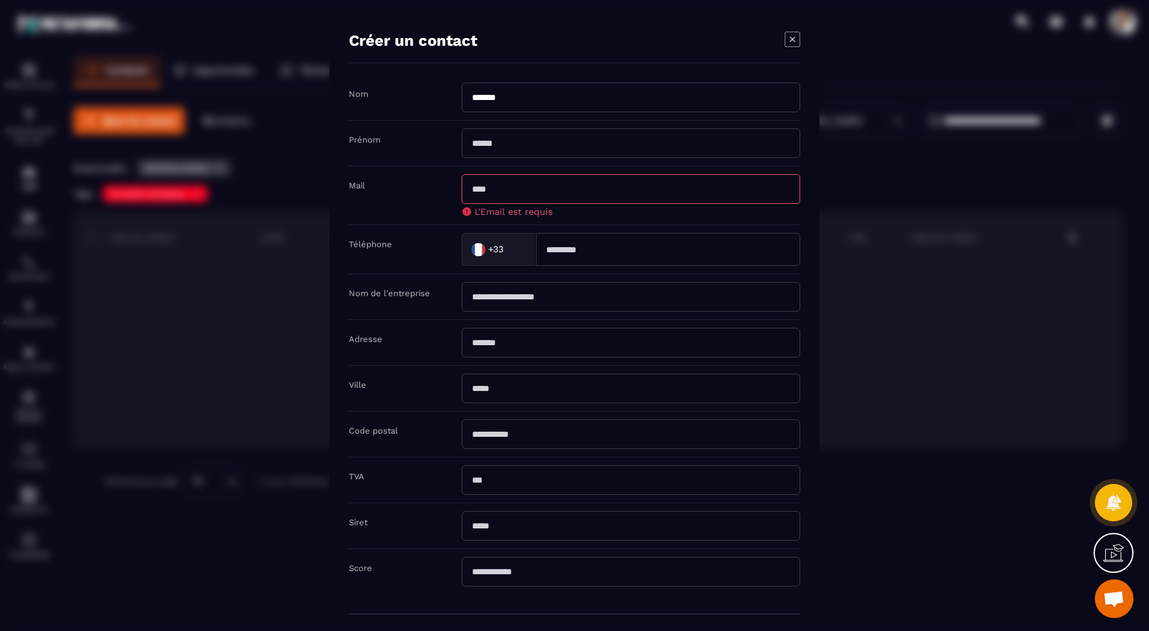
click at [511, 142] on input "Modal window" at bounding box center [631, 143] width 339 height 30
type input "*******"
click at [576, 259] on input "Modal window" at bounding box center [668, 249] width 264 height 33
type input "**********"
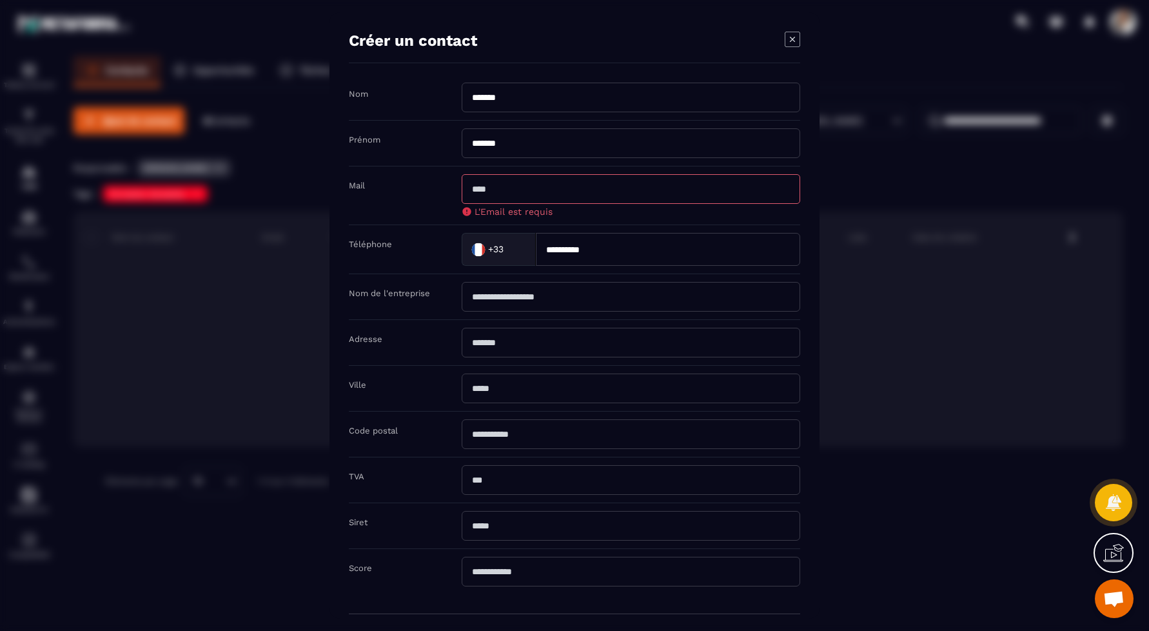
type input "**********"
type input "********"
type input "*****"
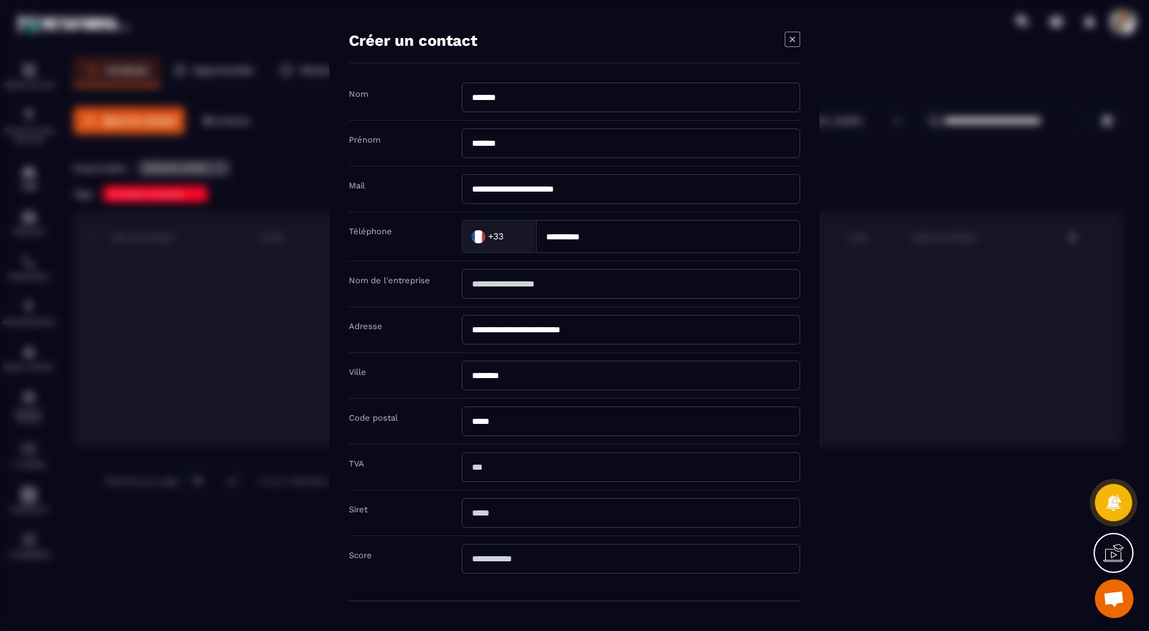
scroll to position [40, 0]
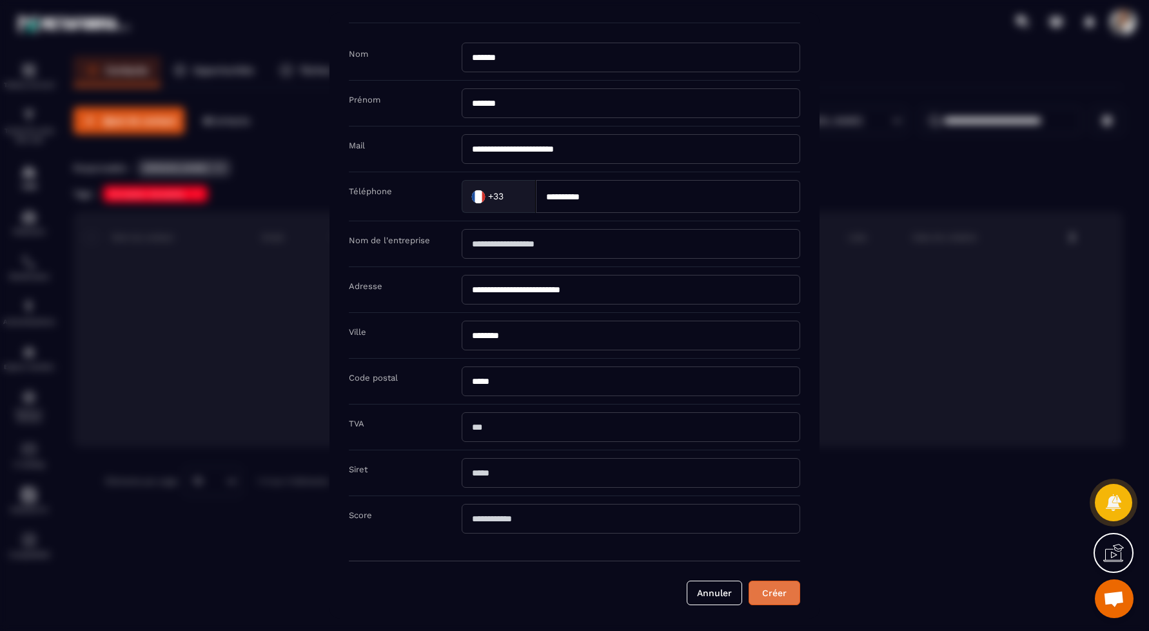
click at [768, 582] on button "Créer" at bounding box center [775, 592] width 52 height 25
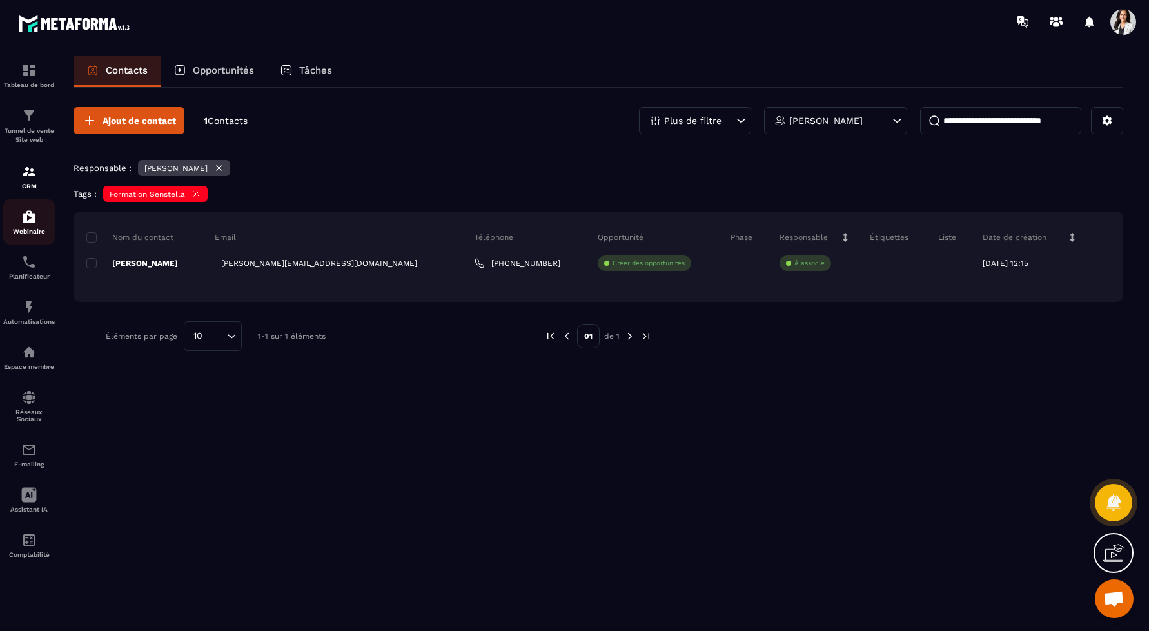
click at [30, 219] on img at bounding box center [28, 216] width 15 height 15
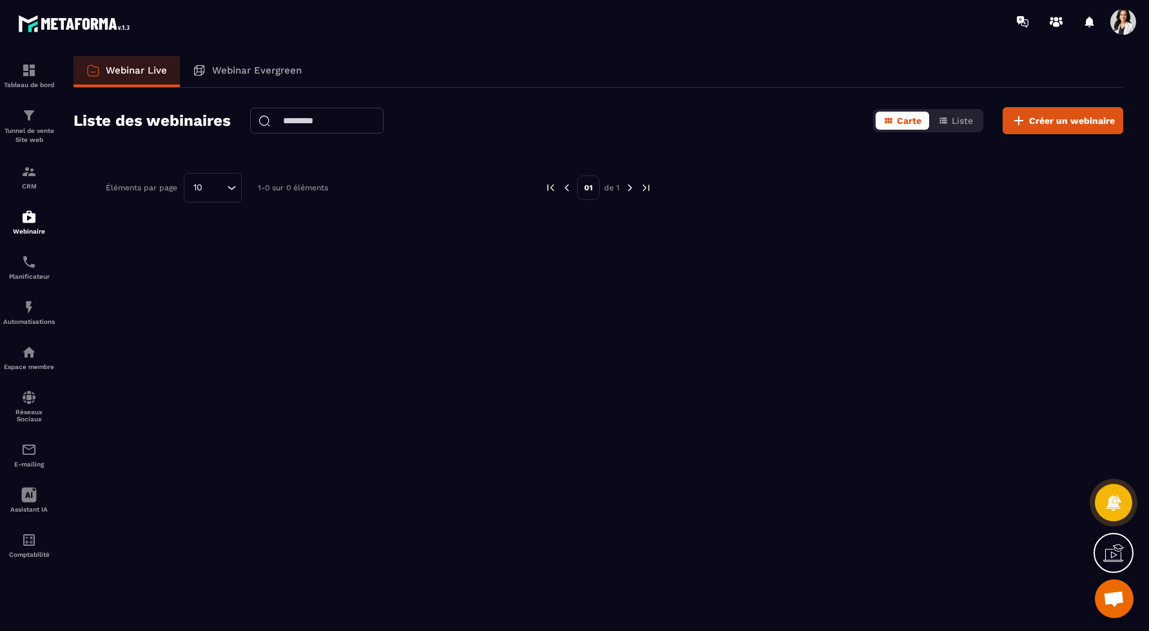
click at [143, 79] on link "Webinar Live" at bounding box center [127, 71] width 106 height 31
click at [124, 190] on p "Éléments par page" at bounding box center [142, 187] width 72 height 9
click at [241, 62] on div "Webinar Evergreen" at bounding box center [247, 71] width 135 height 31
click at [205, 70] on div "Webinar Evergreen" at bounding box center [247, 71] width 135 height 31
click at [25, 132] on p "Tunnel de vente Site web" at bounding box center [29, 135] width 52 height 18
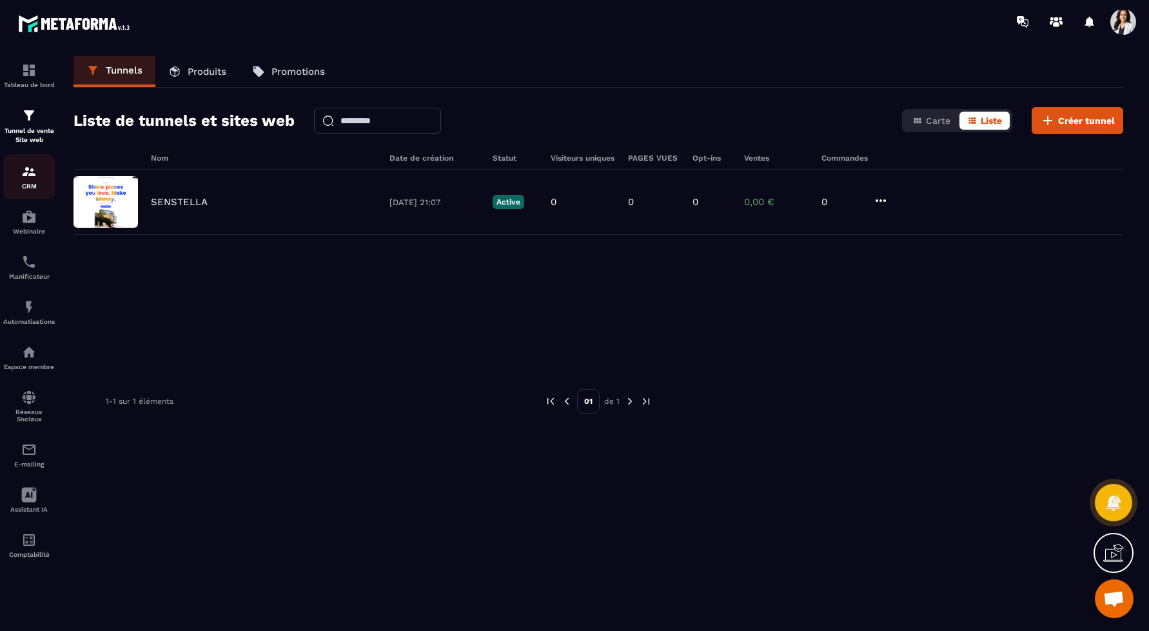
click at [26, 172] on img at bounding box center [28, 171] width 15 height 15
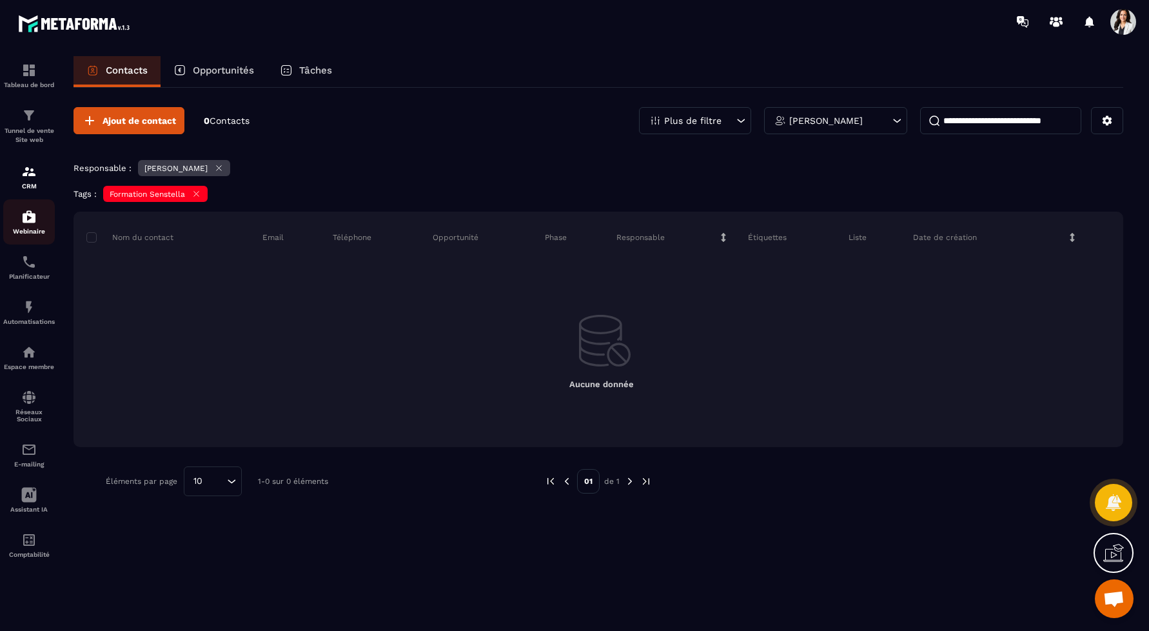
click at [28, 214] on img at bounding box center [28, 216] width 15 height 15
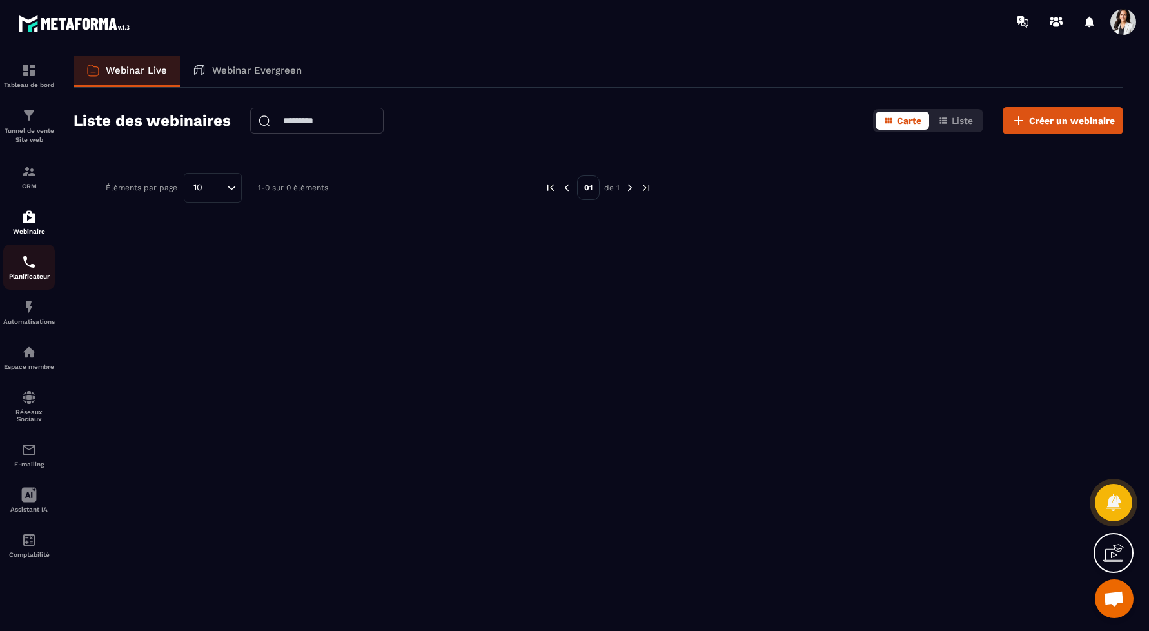
click at [34, 254] on img at bounding box center [28, 261] width 15 height 15
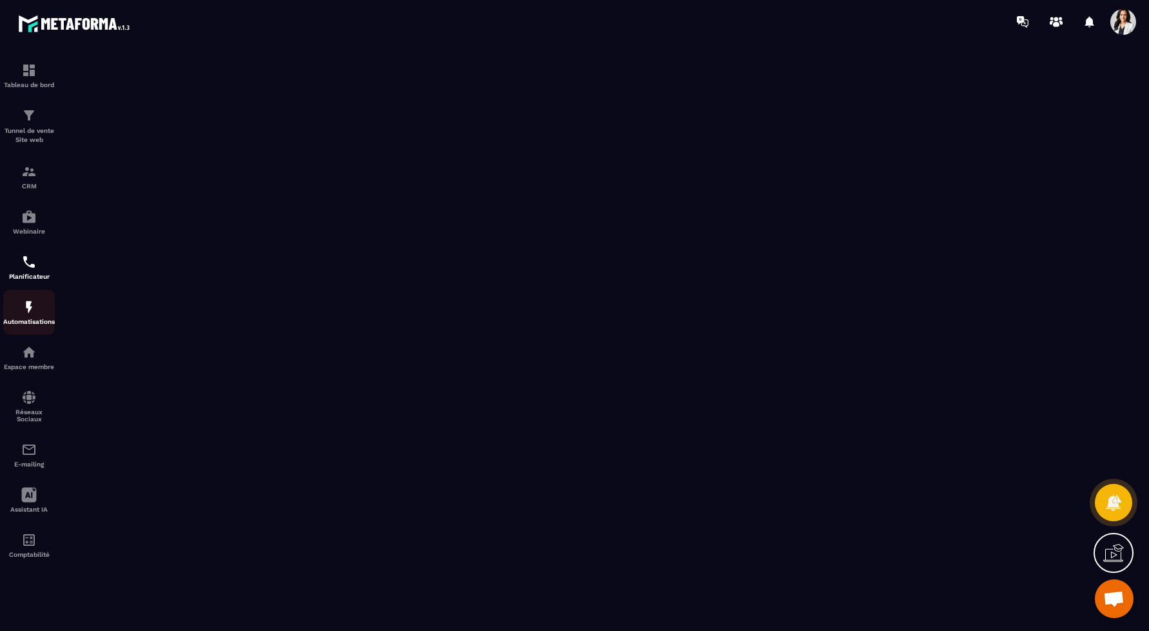
click at [34, 312] on img at bounding box center [28, 306] width 15 height 15
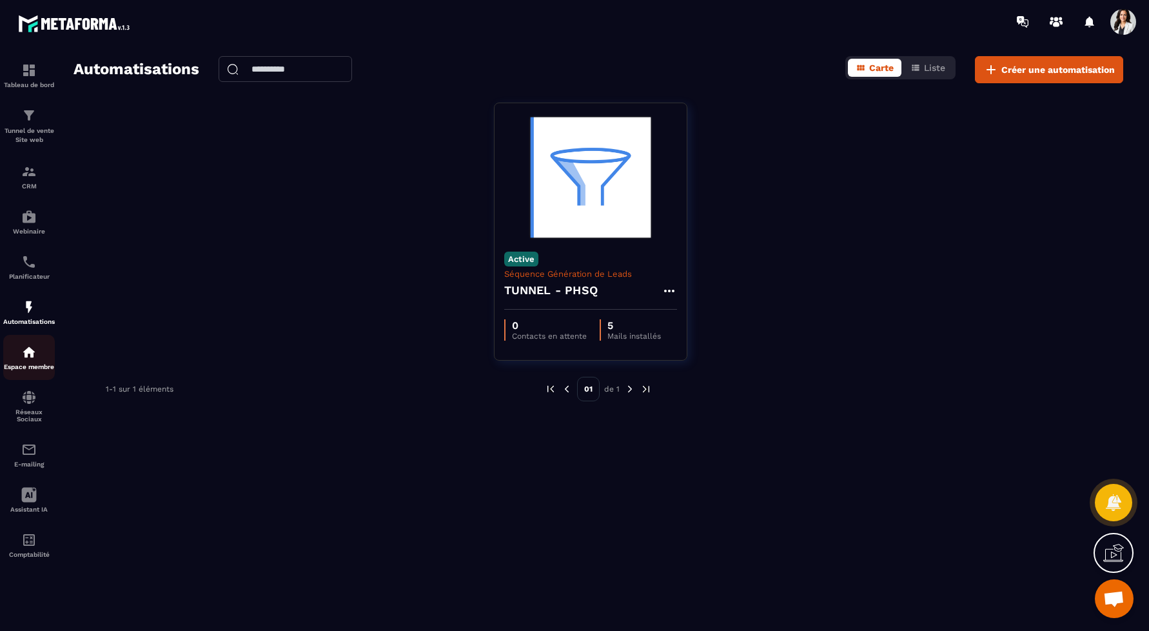
click at [26, 364] on p "Espace membre" at bounding box center [29, 366] width 52 height 7
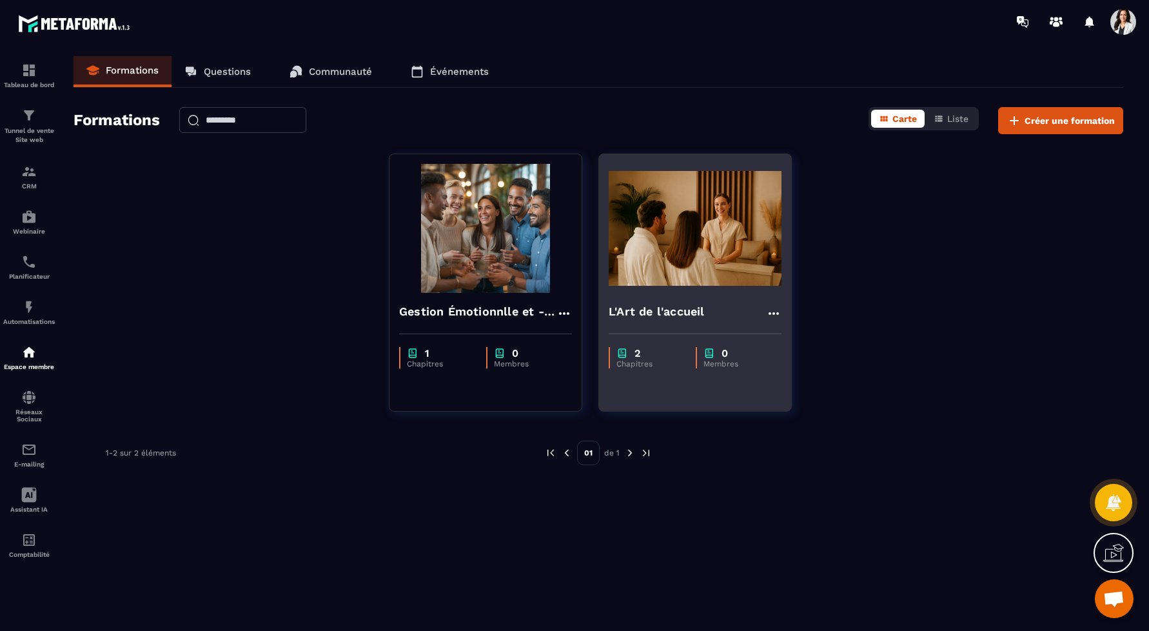
click at [713, 213] on img at bounding box center [695, 228] width 173 height 129
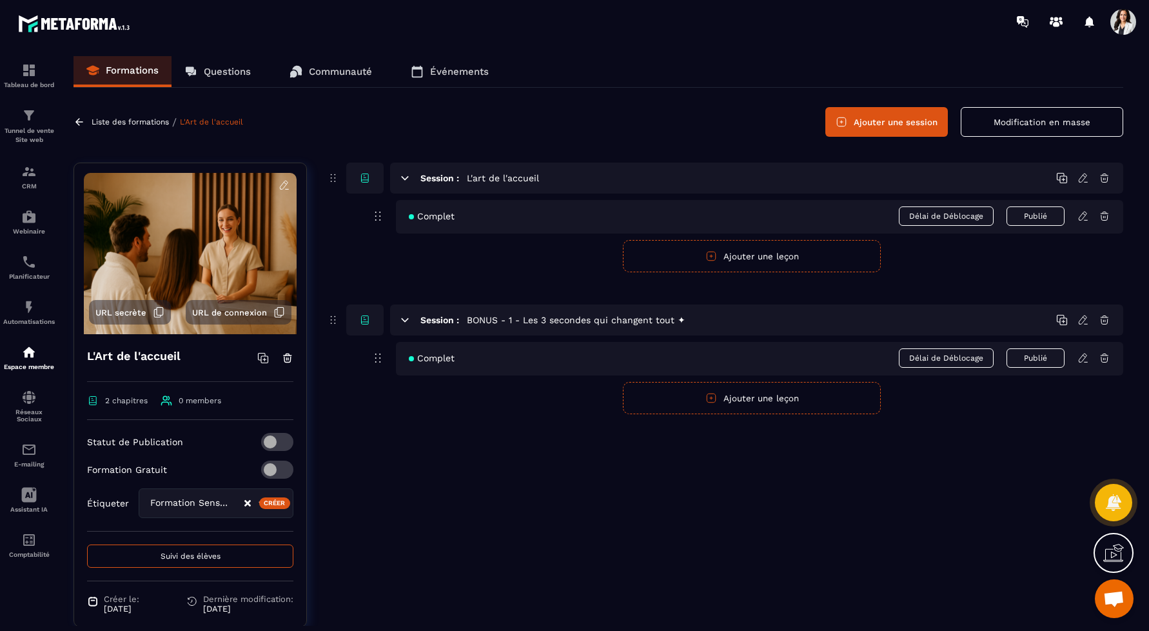
scroll to position [43, 0]
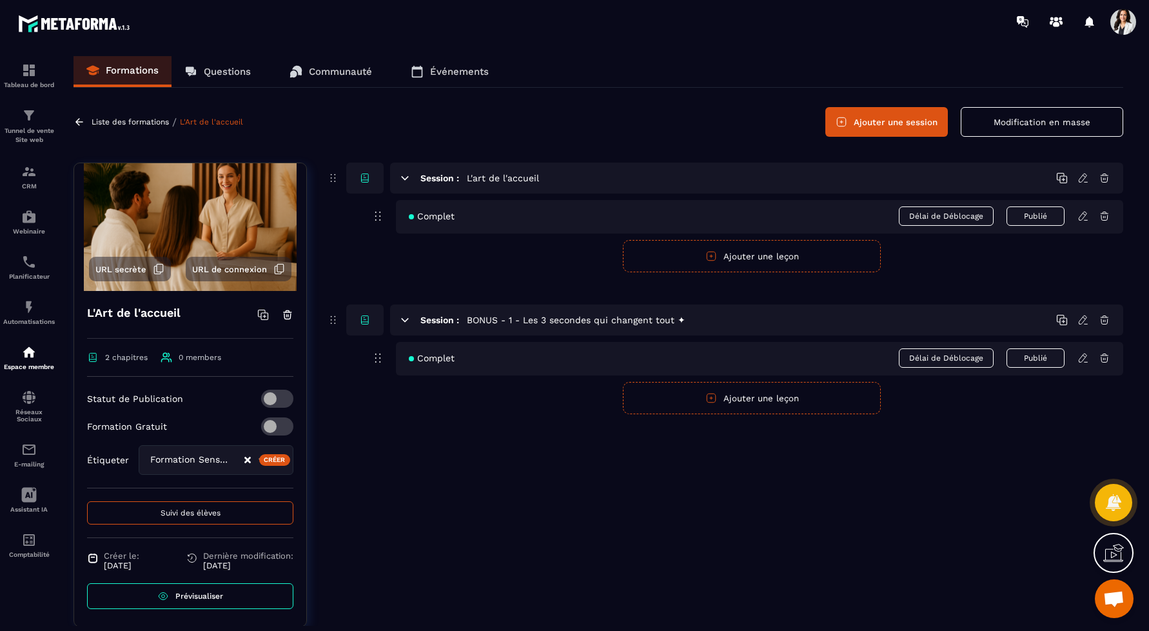
click at [231, 66] on p "Questions" at bounding box center [227, 72] width 47 height 12
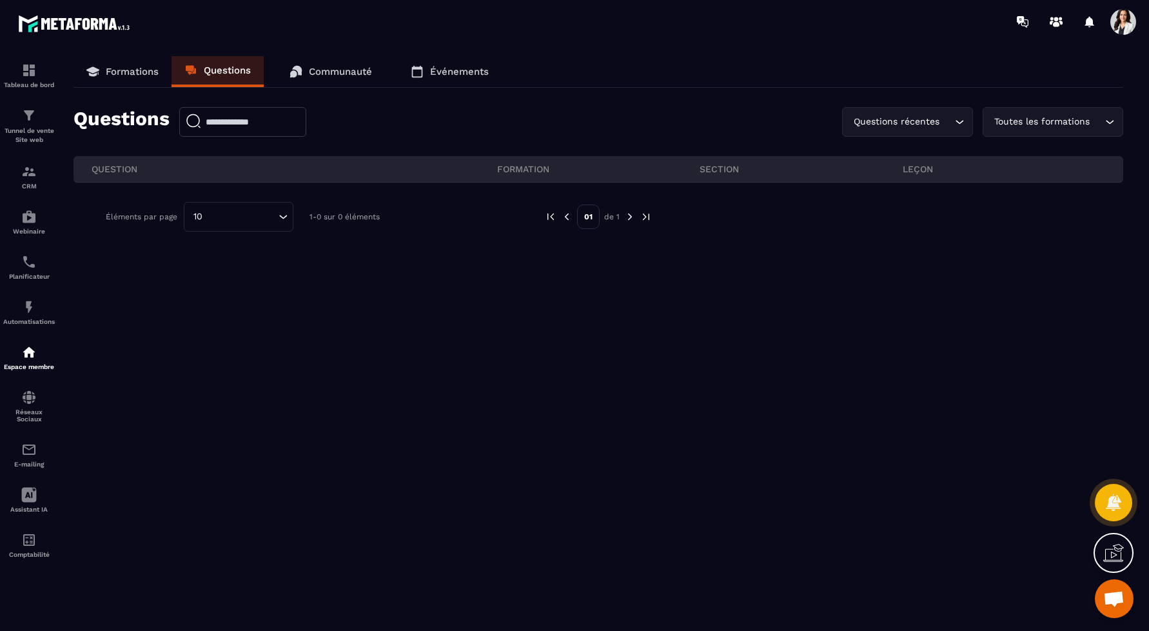
click at [324, 63] on link "Communauté" at bounding box center [331, 71] width 108 height 31
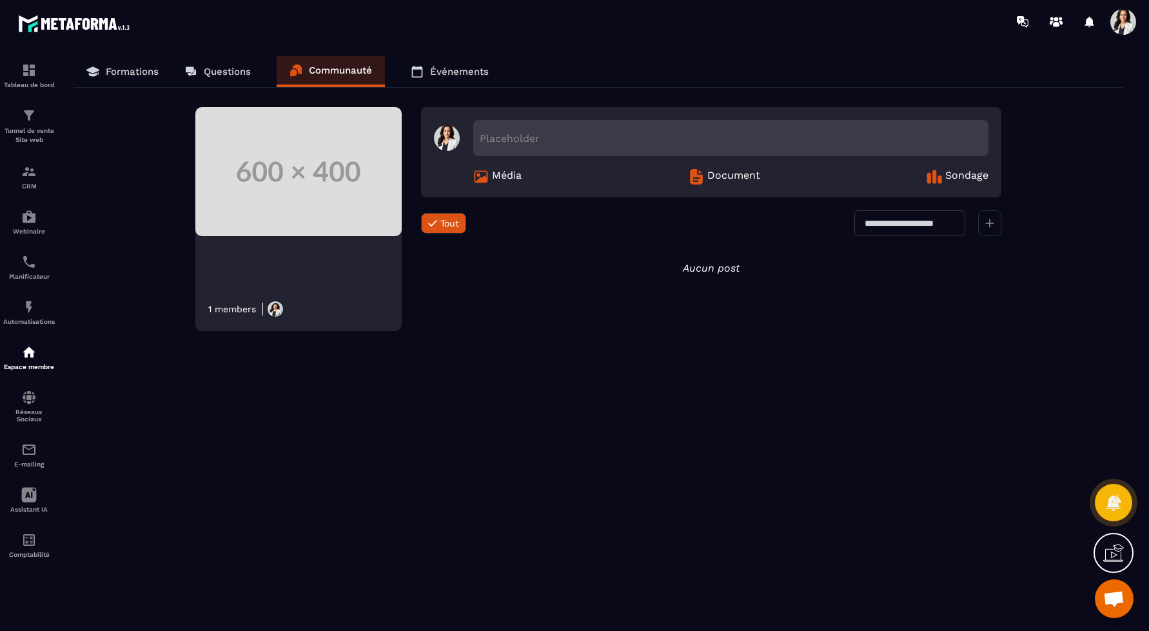
click at [218, 63] on link "Questions" at bounding box center [218, 71] width 92 height 31
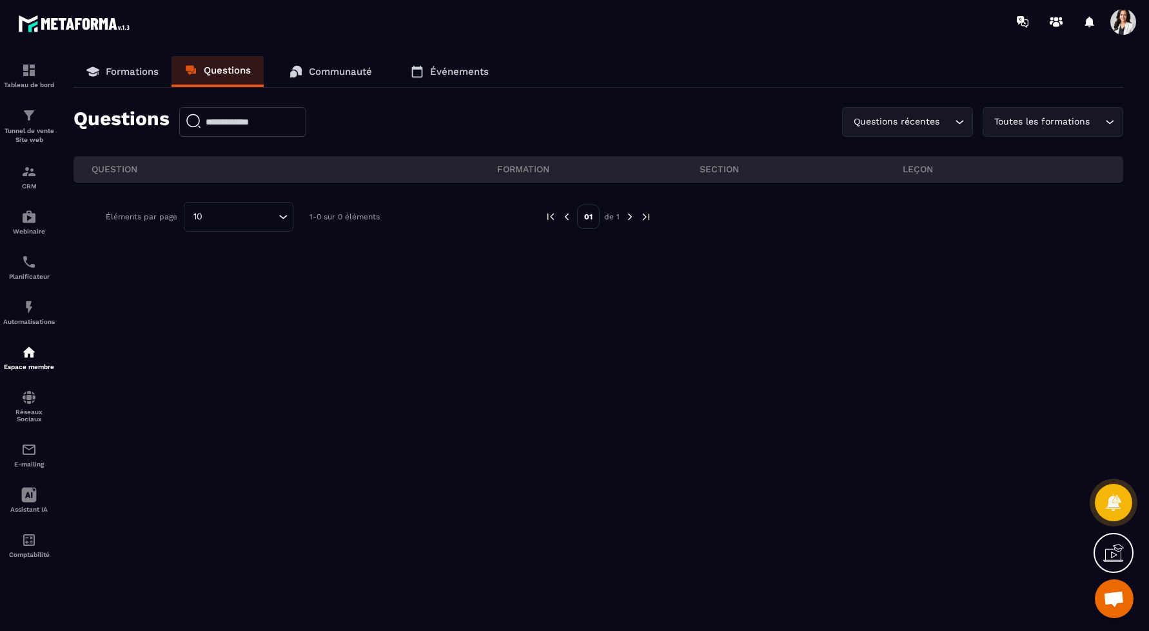
click at [119, 70] on p "Formations" at bounding box center [132, 72] width 53 height 12
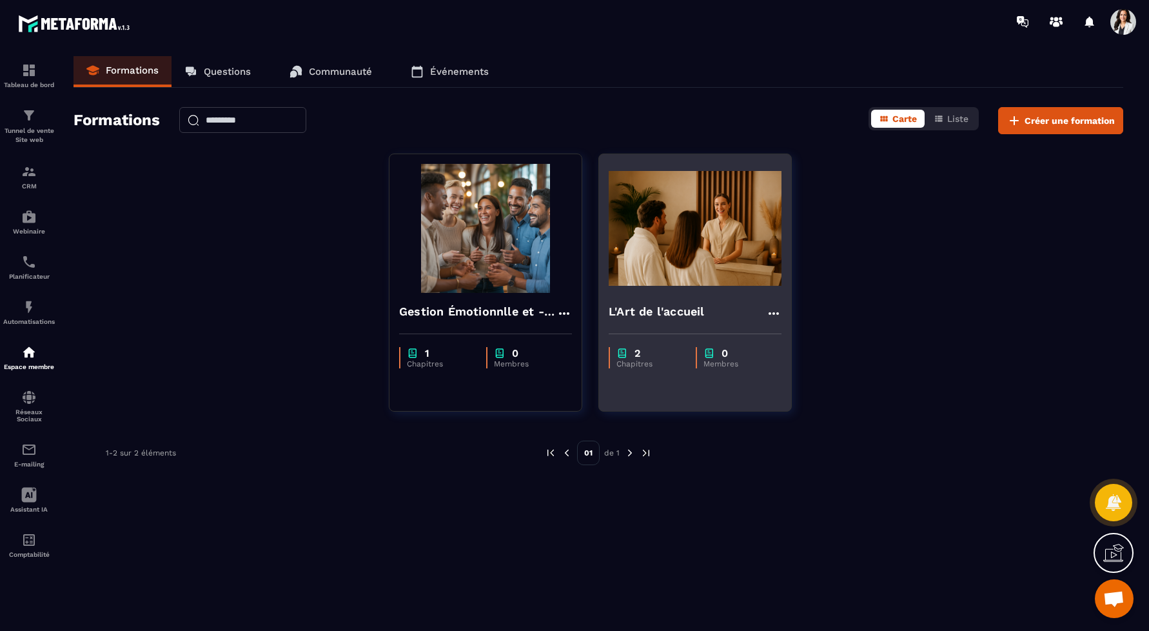
click at [731, 236] on img at bounding box center [695, 228] width 173 height 129
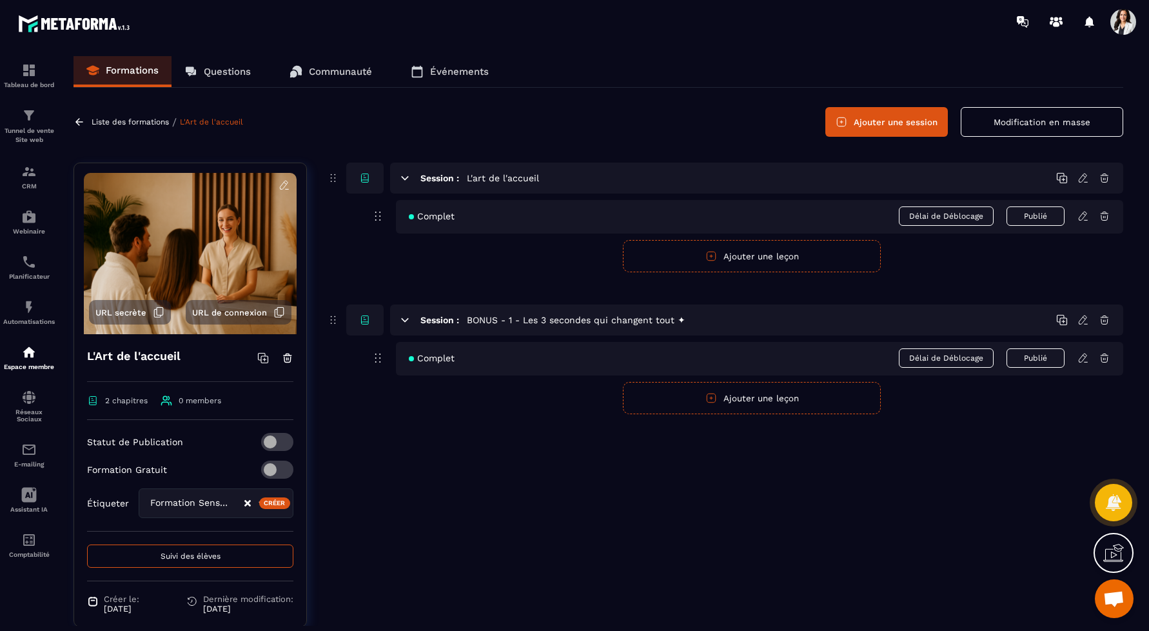
click at [238, 312] on span "URL de connexion" at bounding box center [229, 313] width 75 height 10
click at [130, 315] on span "URL secrète" at bounding box center [120, 313] width 51 height 10
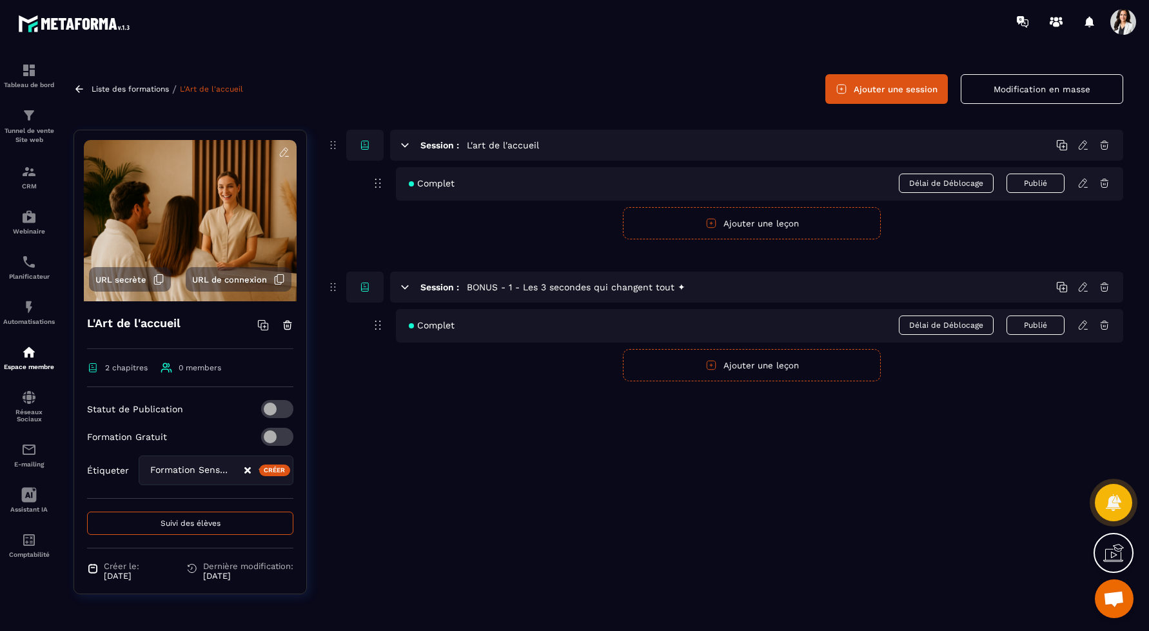
click at [244, 275] on span "URL de connexion" at bounding box center [229, 280] width 75 height 10
click at [197, 236] on img at bounding box center [190, 220] width 213 height 161
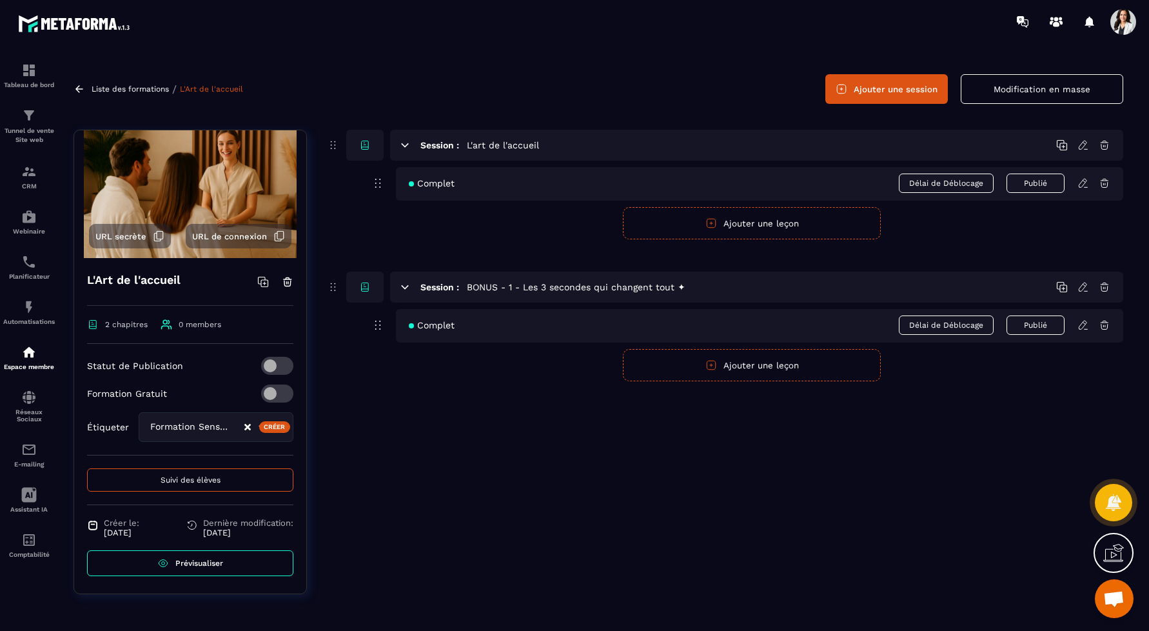
click at [227, 564] on link "Prévisualiser" at bounding box center [190, 563] width 206 height 26
click at [1036, 91] on button "Modification en masse" at bounding box center [1042, 89] width 162 height 30
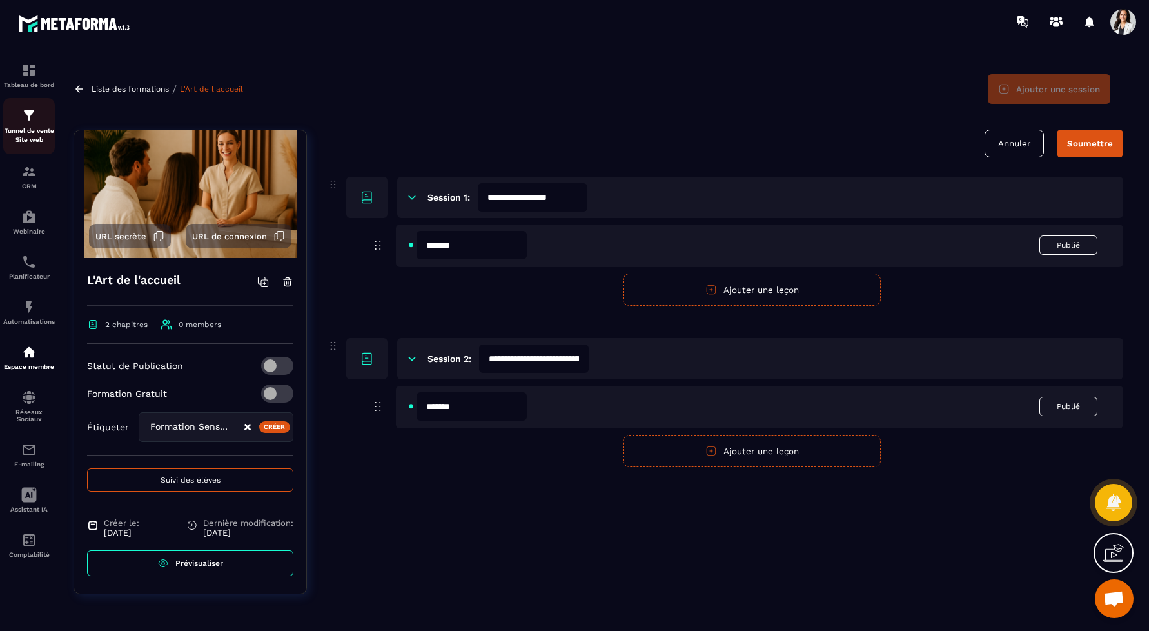
click at [32, 145] on link "Tunnel de vente Site web" at bounding box center [29, 126] width 52 height 56
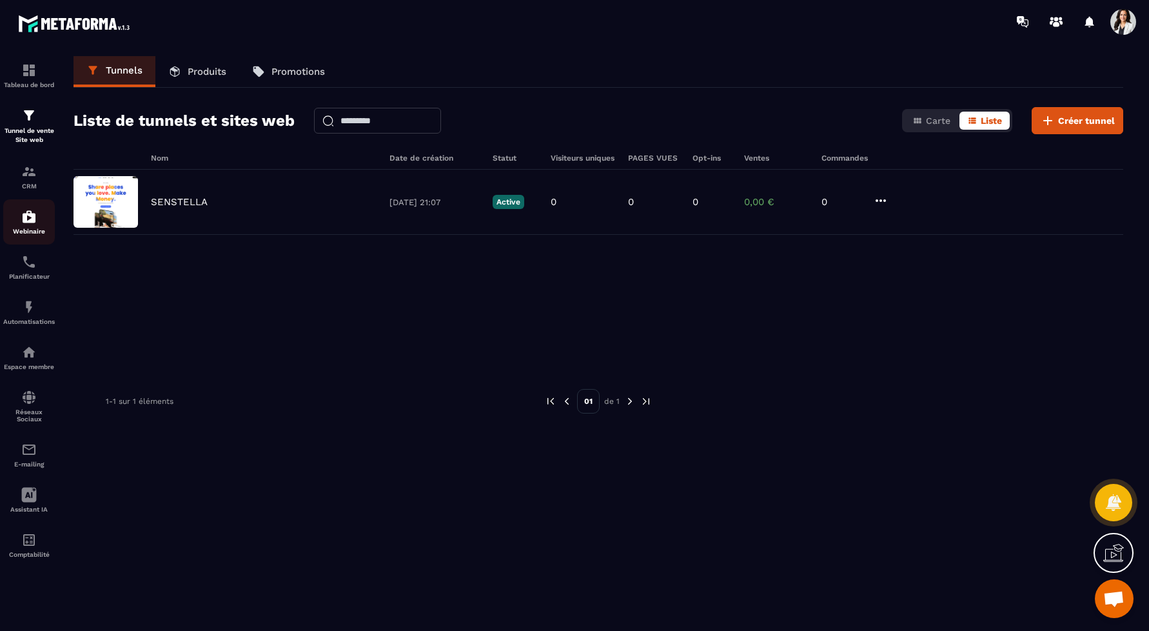
click at [37, 203] on link "Webinaire" at bounding box center [29, 221] width 52 height 45
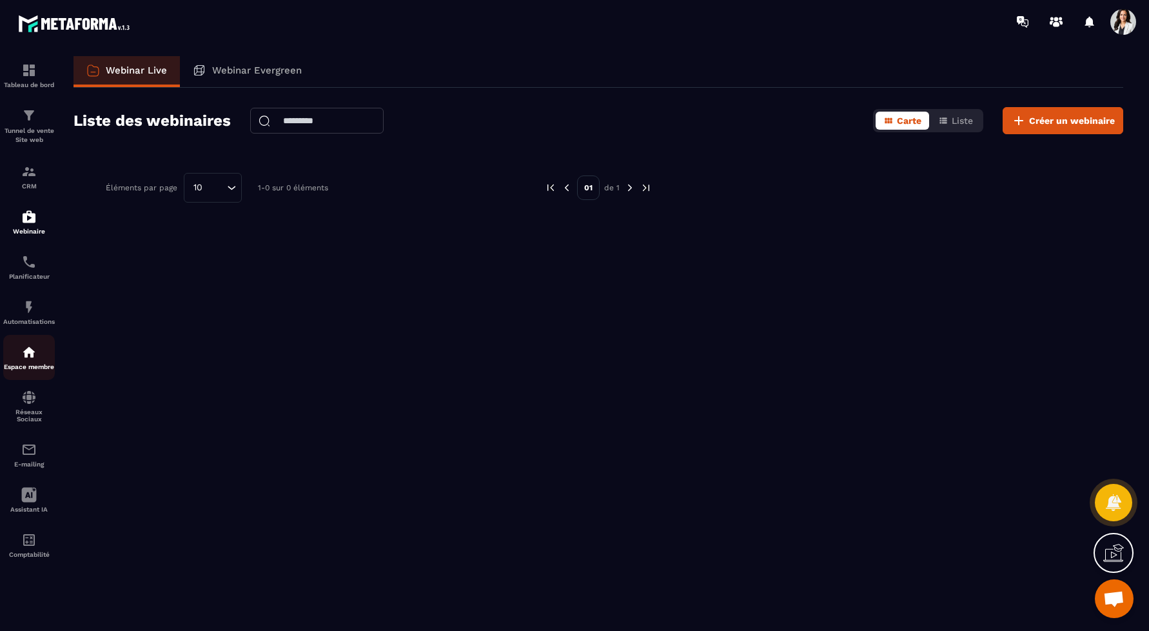
click at [29, 373] on link "Espace membre" at bounding box center [29, 357] width 52 height 45
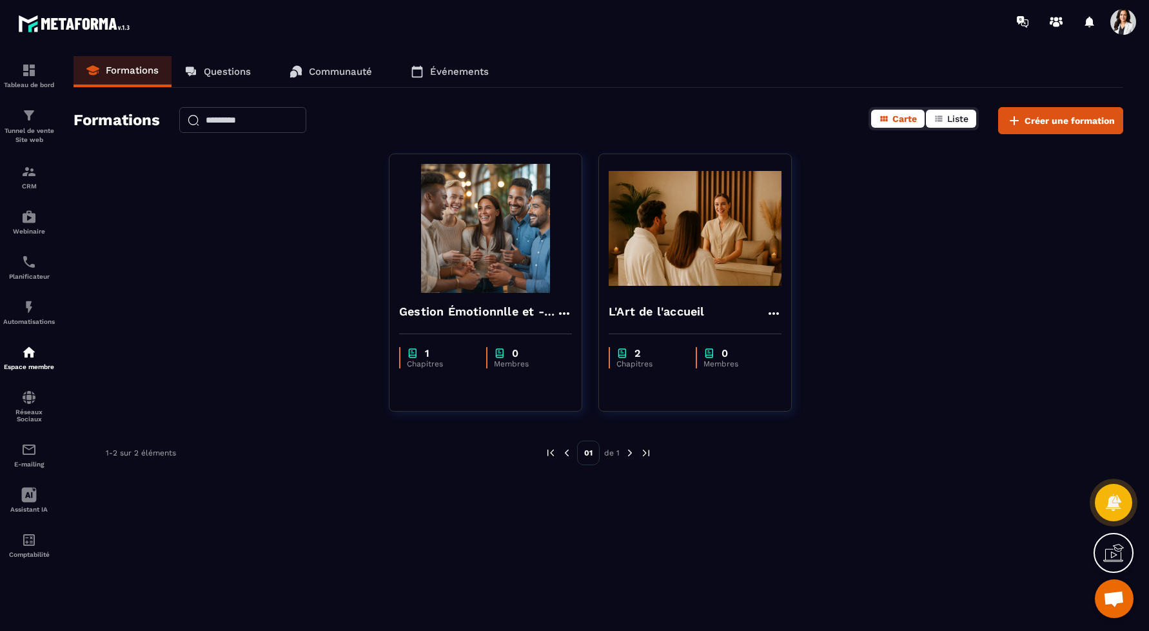
click at [951, 120] on span "Liste" at bounding box center [957, 118] width 21 height 10
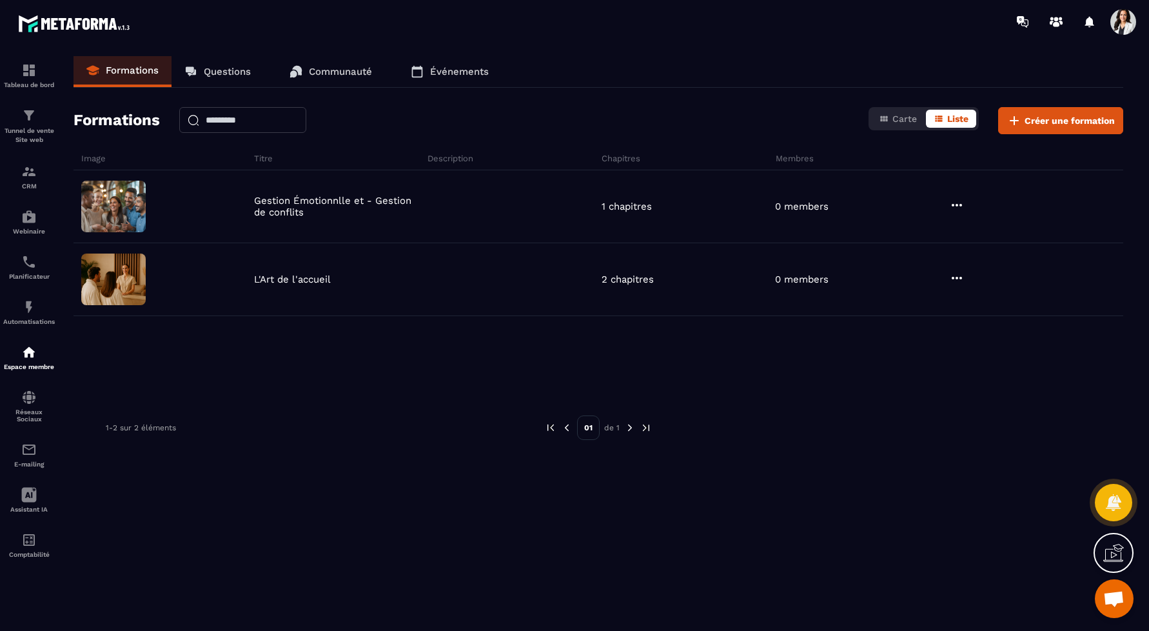
click at [209, 62] on link "Questions" at bounding box center [218, 71] width 92 height 31
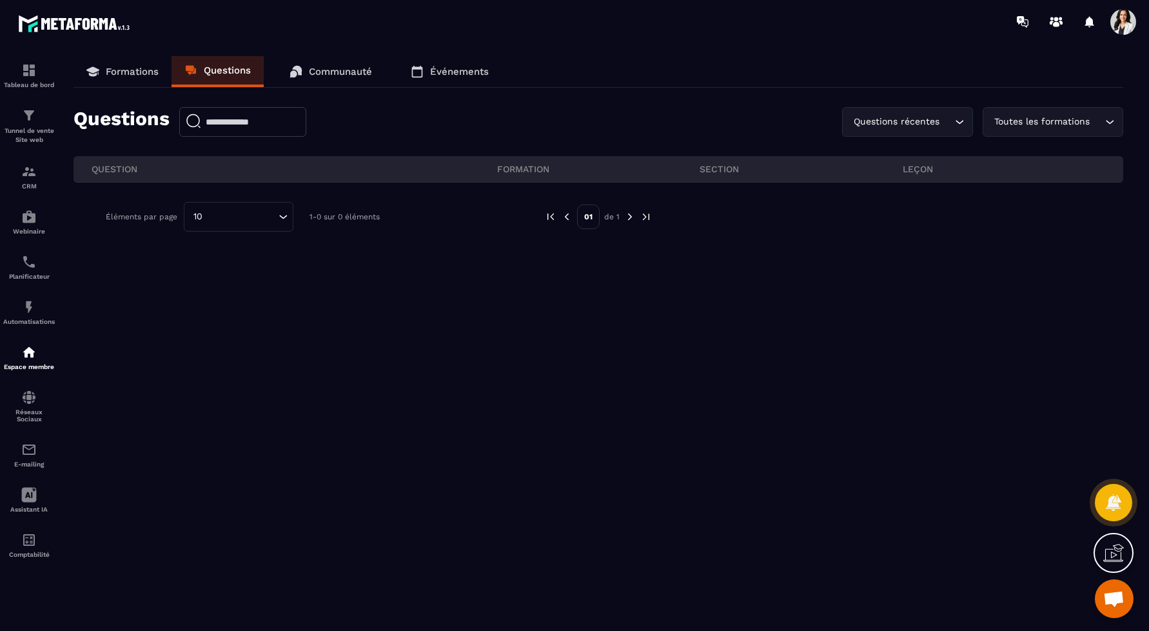
click at [325, 68] on p "Communauté" at bounding box center [340, 72] width 63 height 12
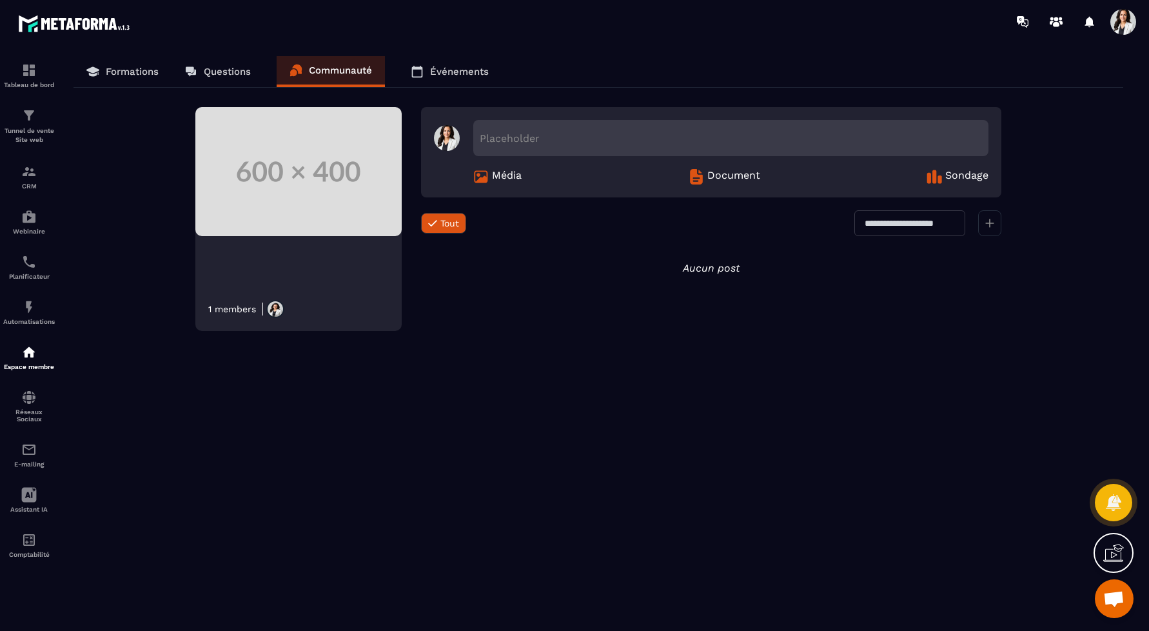
click at [440, 78] on link "Événements" at bounding box center [450, 71] width 104 height 31
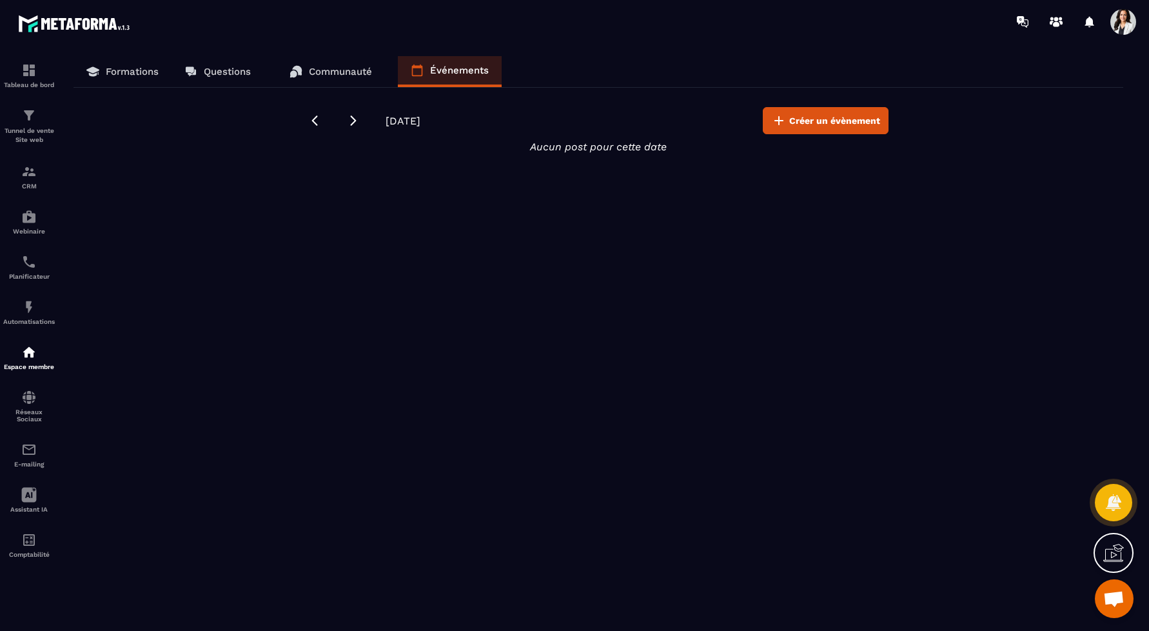
click at [106, 66] on p "Formations" at bounding box center [132, 72] width 53 height 12
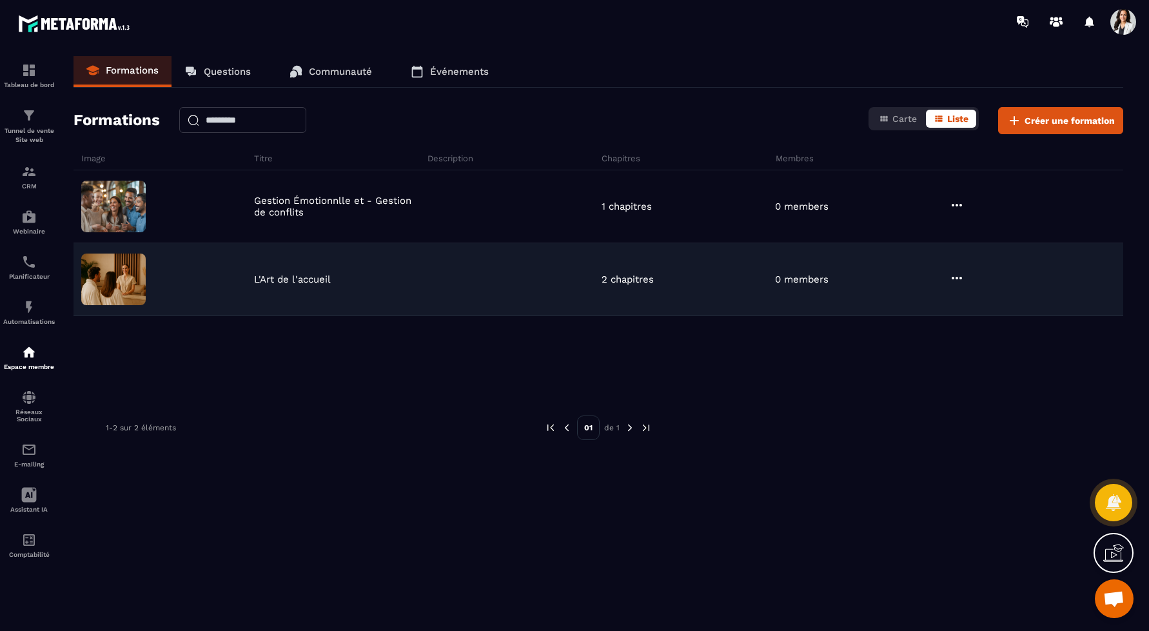
click at [957, 277] on icon at bounding box center [957, 278] width 10 height 3
click at [888, 279] on div "0 members" at bounding box center [858, 279] width 173 height 12
click at [869, 274] on div "0 members" at bounding box center [858, 279] width 173 height 12
click at [94, 279] on img at bounding box center [113, 279] width 64 height 52
click at [114, 275] on img at bounding box center [113, 279] width 64 height 52
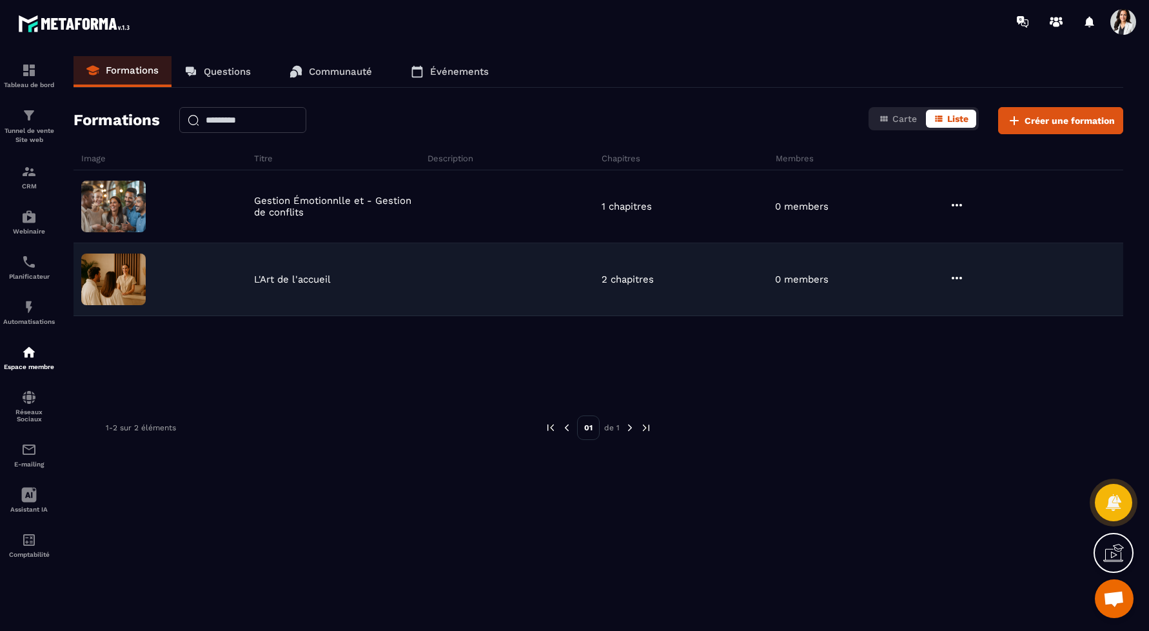
click at [123, 271] on img at bounding box center [113, 279] width 64 height 52
click at [293, 281] on p "L'Art de l'accueil" at bounding box center [292, 279] width 77 height 12
click at [631, 274] on p "2 chapitres" at bounding box center [628, 279] width 52 height 12
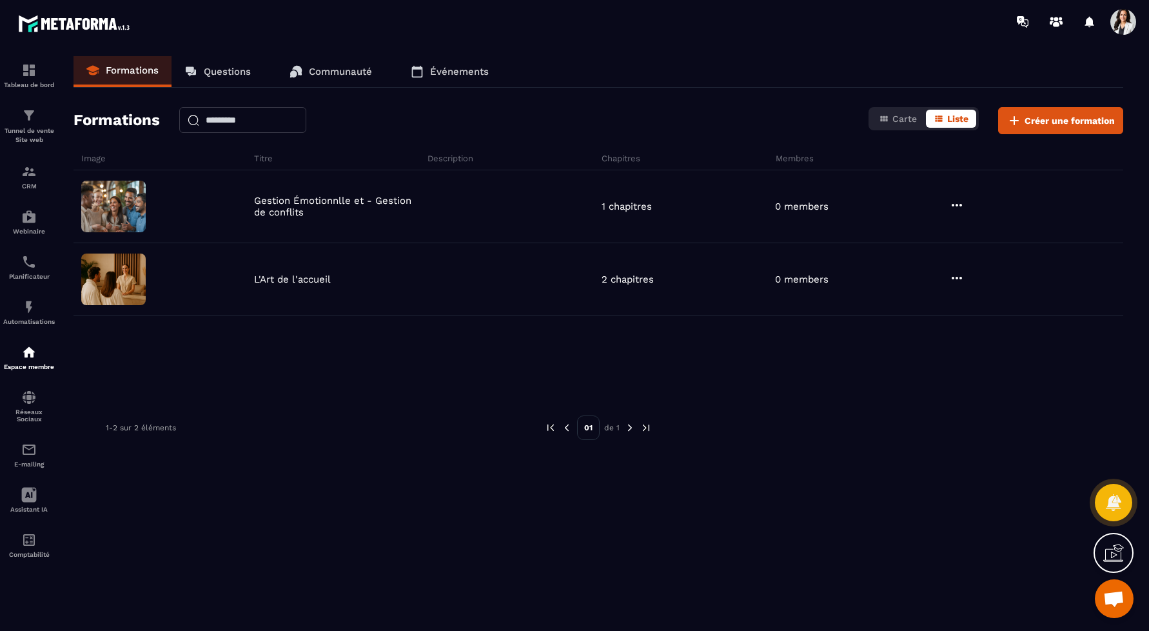
click at [897, 129] on div "Carte Liste" at bounding box center [924, 118] width 110 height 23
click at [897, 128] on div "Carte Liste" at bounding box center [924, 118] width 110 height 23
click at [897, 123] on span "Carte" at bounding box center [904, 118] width 25 height 10
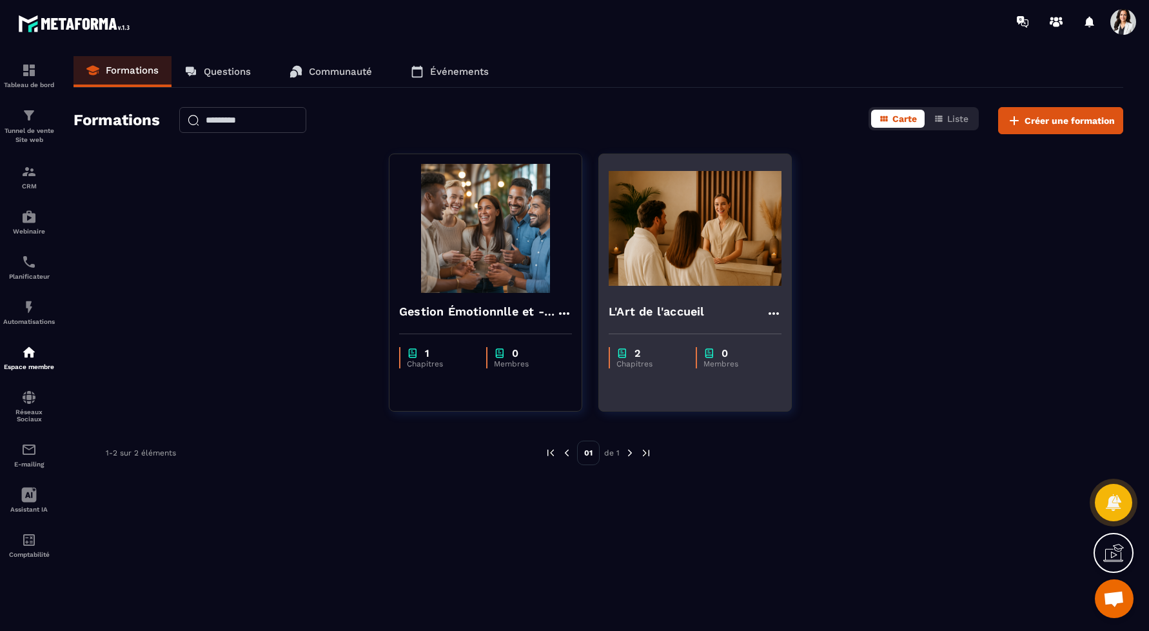
click at [638, 260] on img at bounding box center [695, 228] width 173 height 129
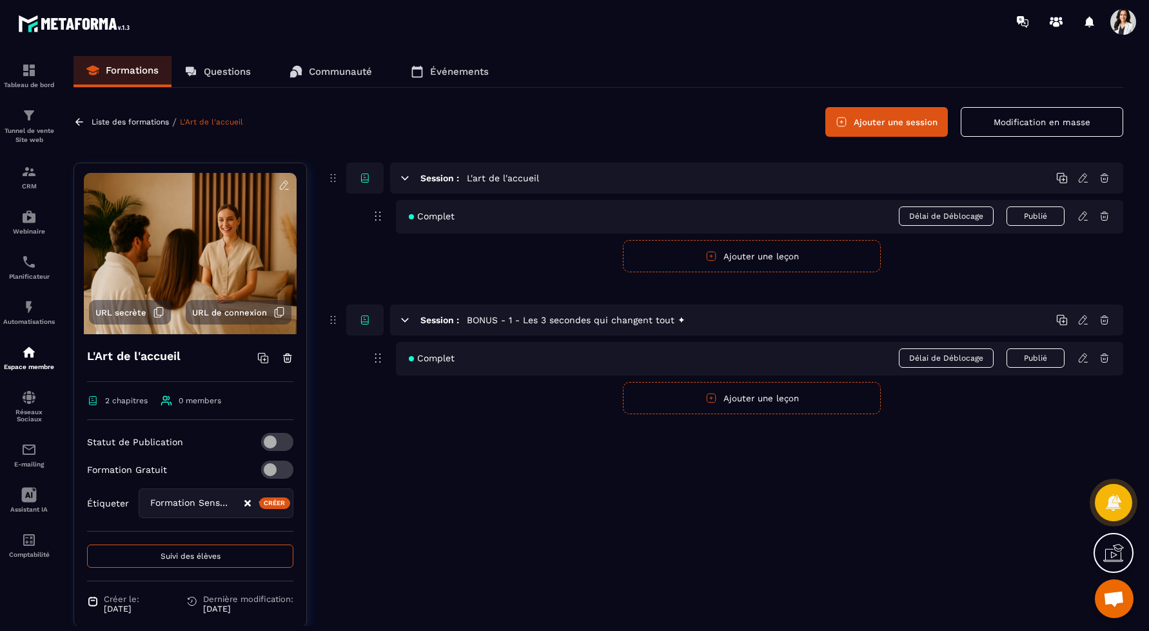
scroll to position [33, 0]
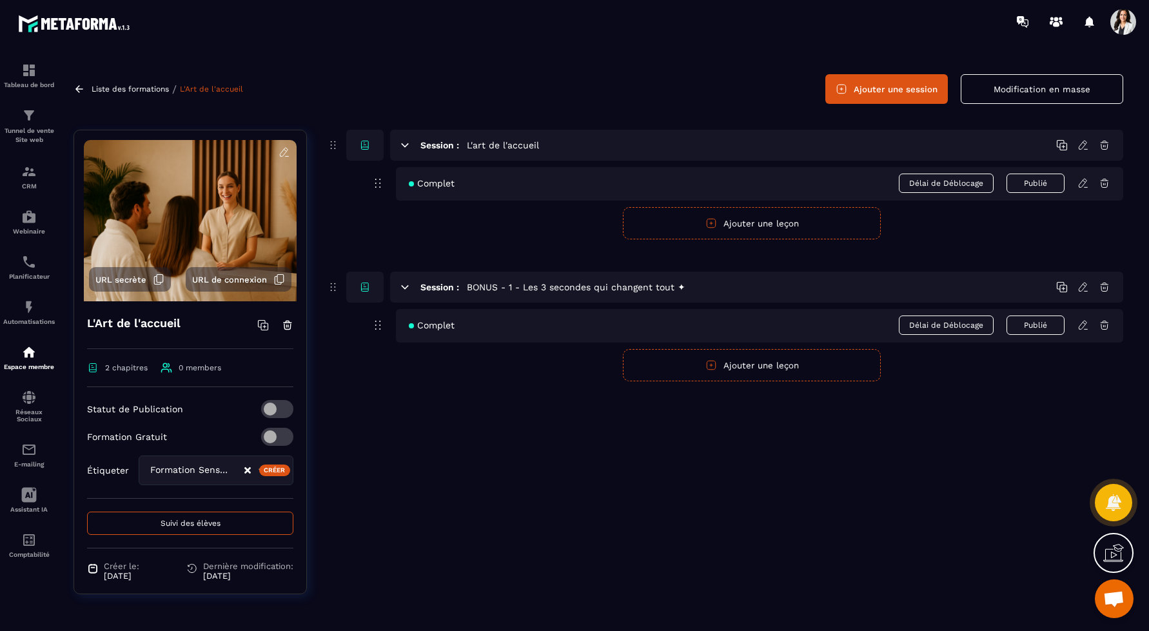
click at [226, 513] on button "Suivi des élèves" at bounding box center [190, 522] width 206 height 23
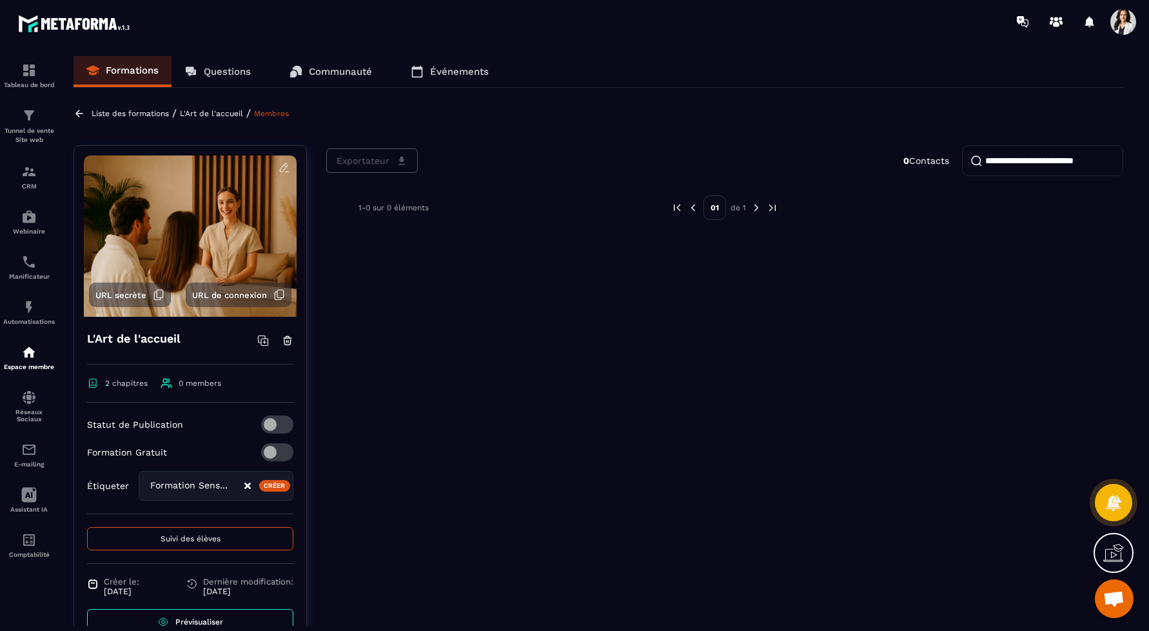
scroll to position [59, 0]
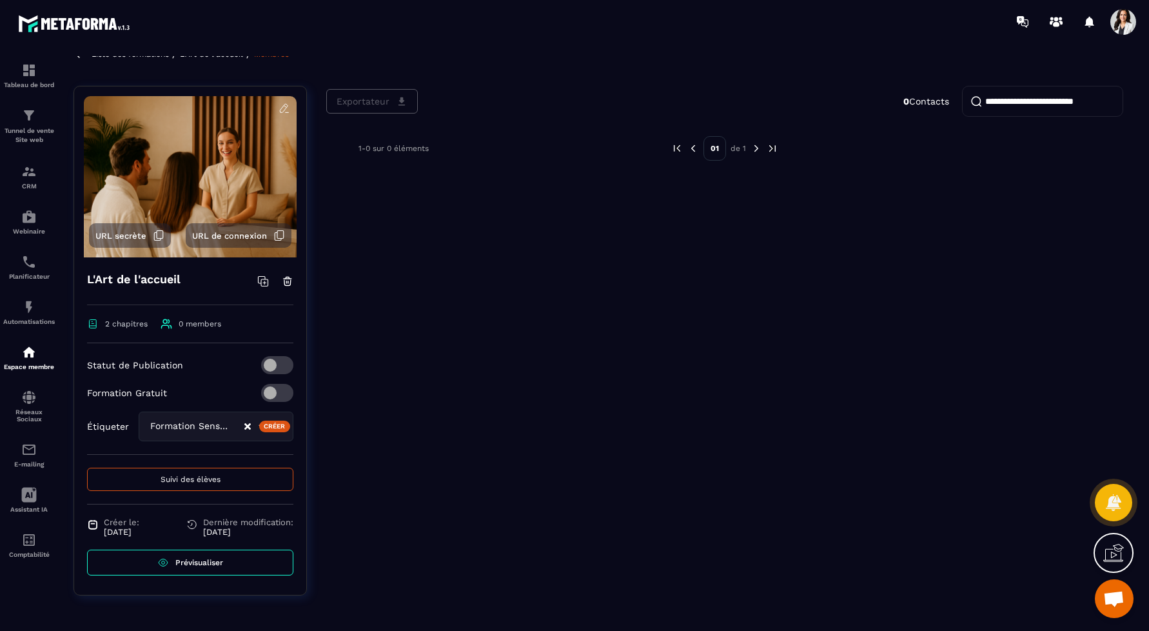
click at [386, 101] on div "Exportateur 0 Contacts" at bounding box center [724, 101] width 797 height 31
click at [934, 100] on p "0 Contacts" at bounding box center [926, 101] width 46 height 10
click at [1018, 95] on input "search" at bounding box center [1042, 101] width 161 height 31
click at [119, 331] on div "2 chapitres 0 members" at bounding box center [190, 330] width 206 height 25
click at [119, 328] on span "2 chapitres" at bounding box center [117, 324] width 61 height 12
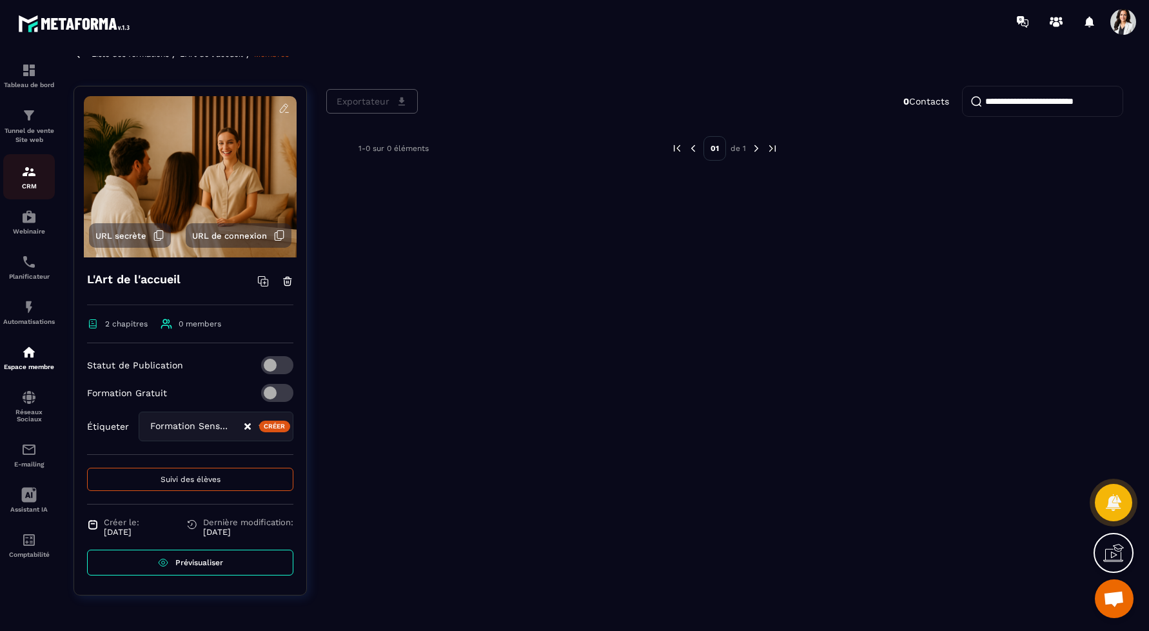
click at [34, 179] on img at bounding box center [28, 171] width 15 height 15
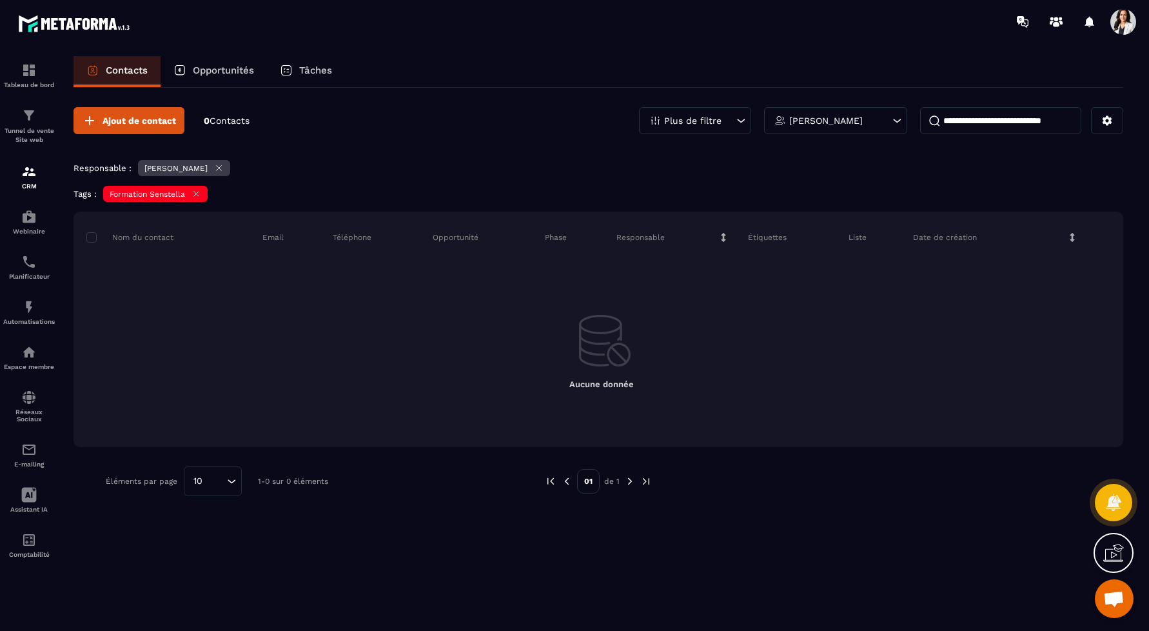
click at [126, 190] on p "Formation Senstella" at bounding box center [147, 194] width 75 height 9
click at [153, 112] on button "Ajout de contact" at bounding box center [129, 120] width 111 height 27
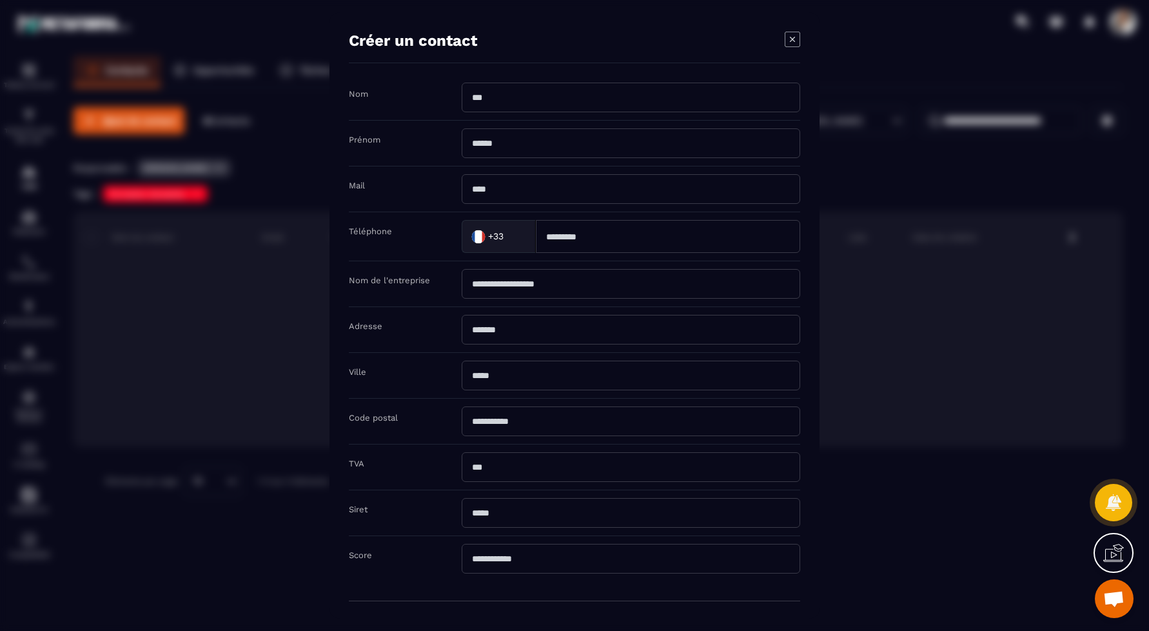
click at [495, 92] on input "Modal window" at bounding box center [631, 98] width 339 height 30
type input "**********"
type input "*******"
type input "**********"
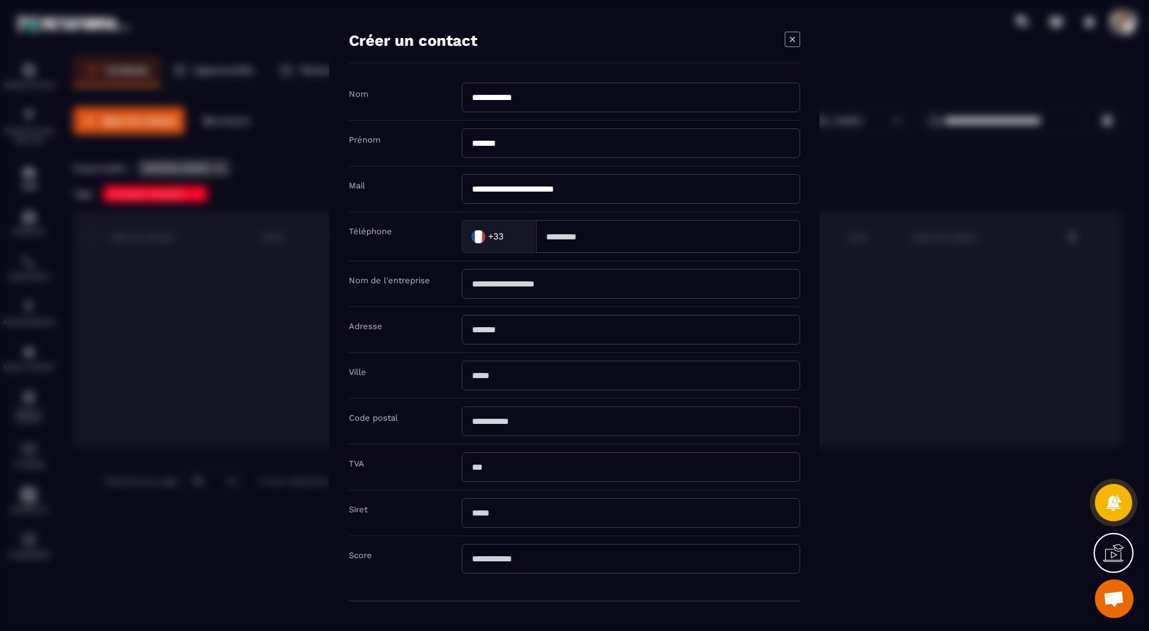
type input "**********"
type input "********"
type input "*****"
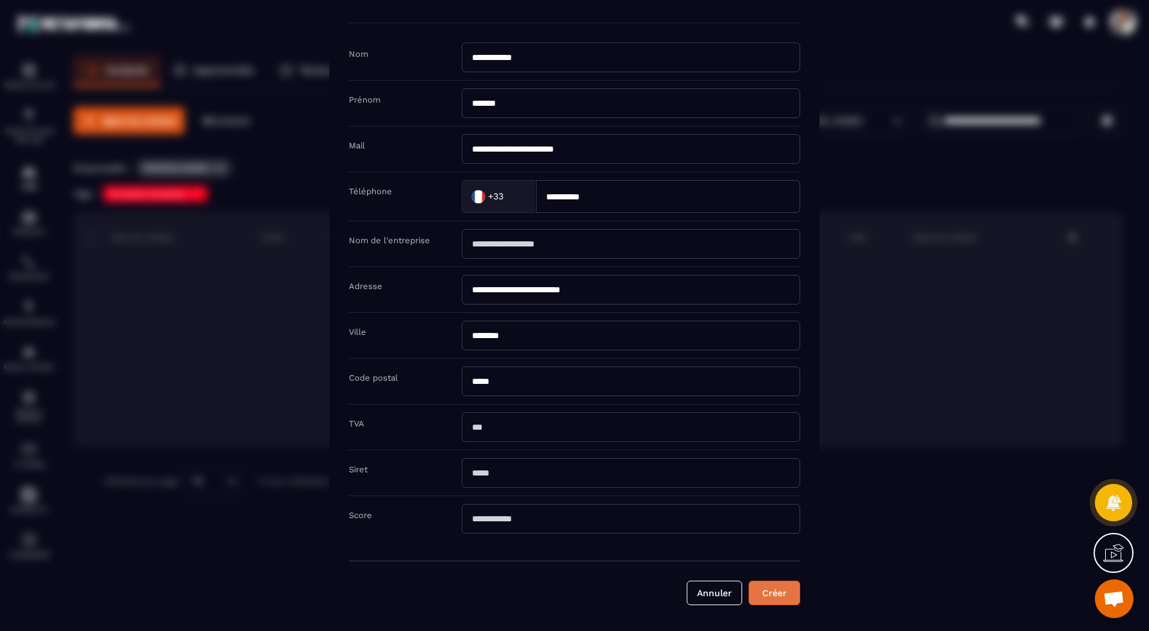
click at [760, 589] on button "Créer" at bounding box center [775, 592] width 52 height 25
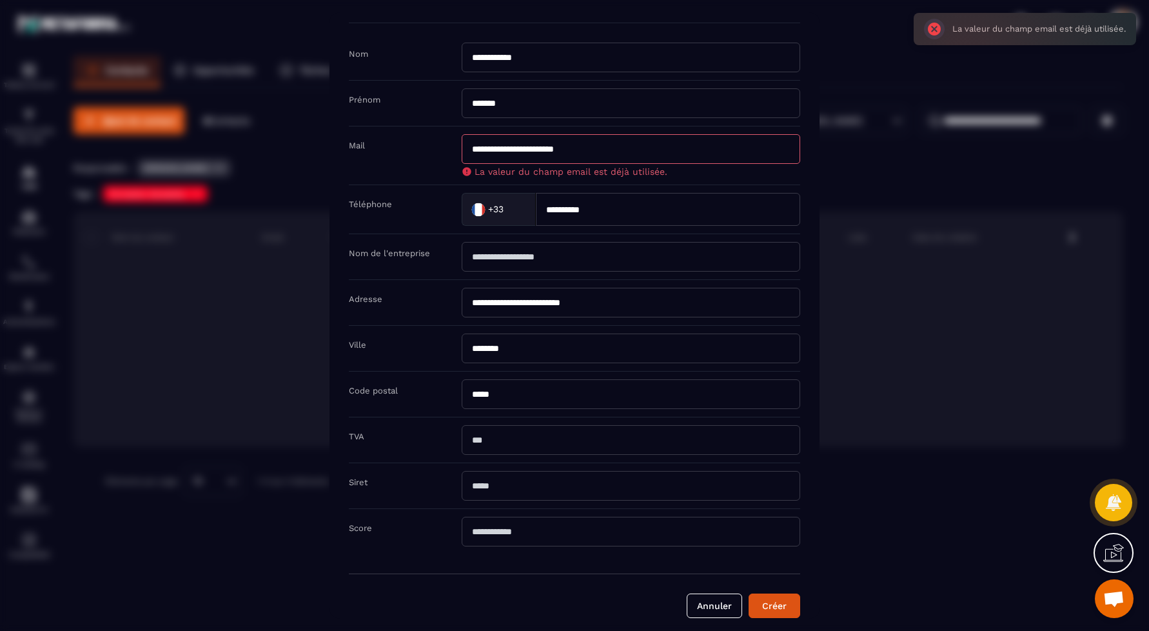
click at [616, 144] on input "**********" at bounding box center [631, 149] width 339 height 30
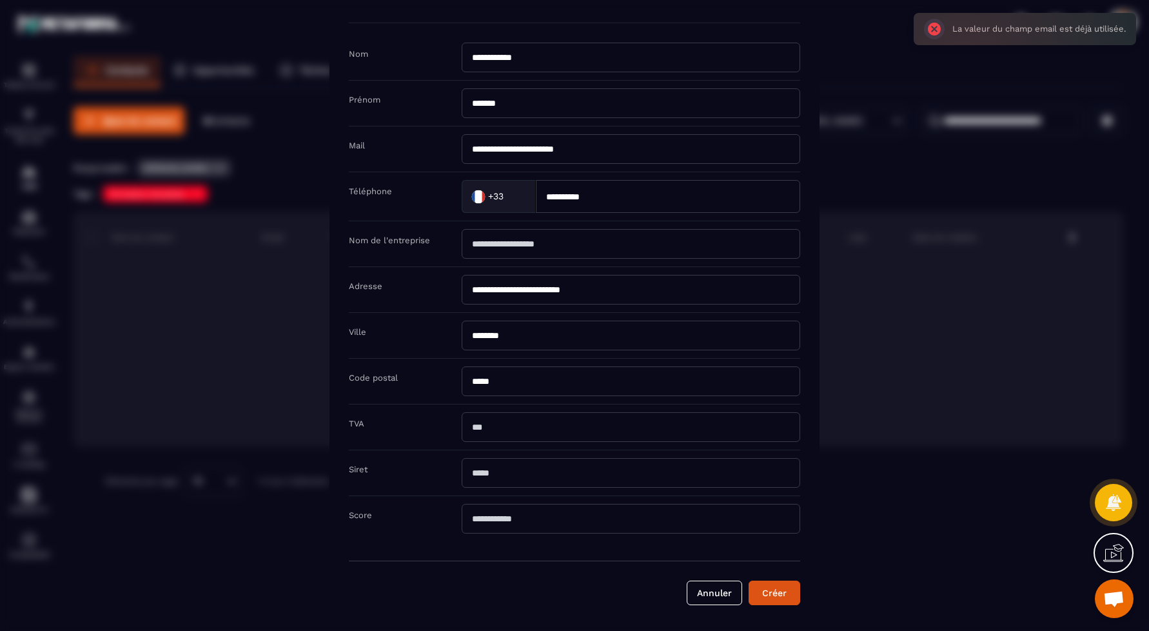
click at [856, 199] on div "Modal window" at bounding box center [574, 315] width 1149 height 631
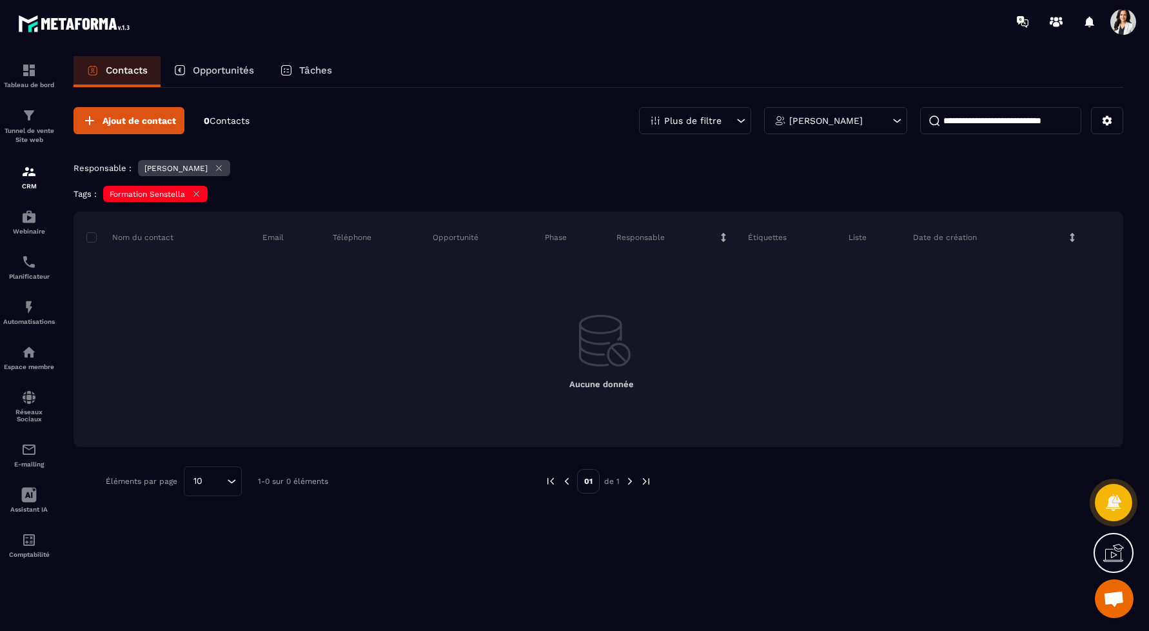
click at [220, 121] on span "Contacts" at bounding box center [230, 120] width 40 height 10
click at [859, 116] on p "[PERSON_NAME]" at bounding box center [826, 120] width 74 height 9
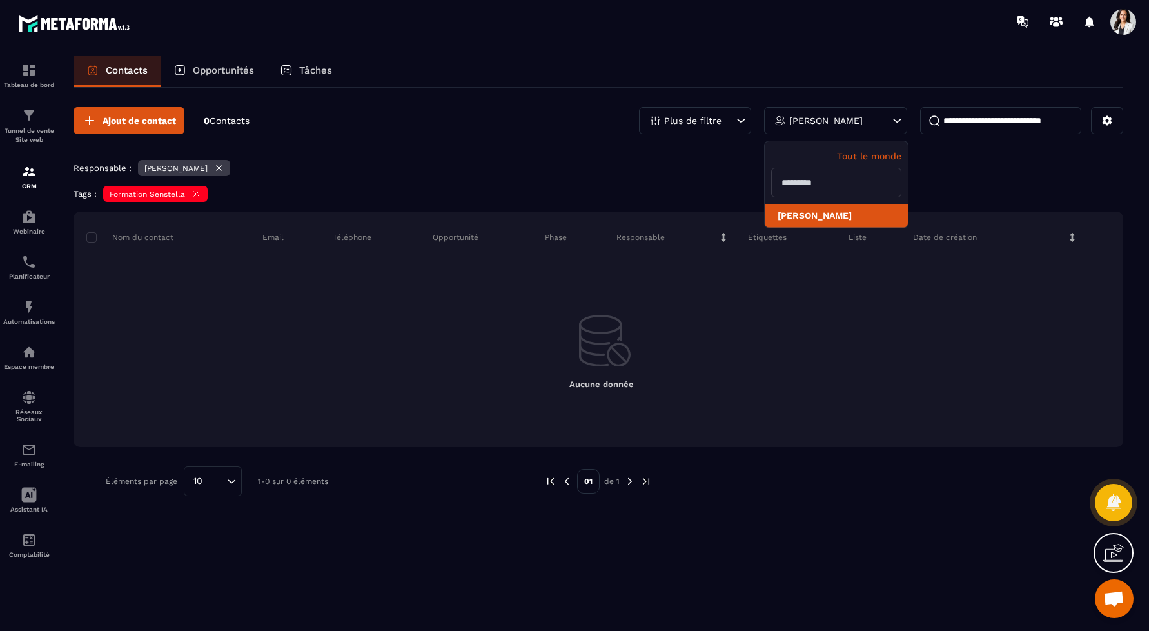
click at [814, 216] on li "[PERSON_NAME]" at bounding box center [836, 216] width 143 height 24
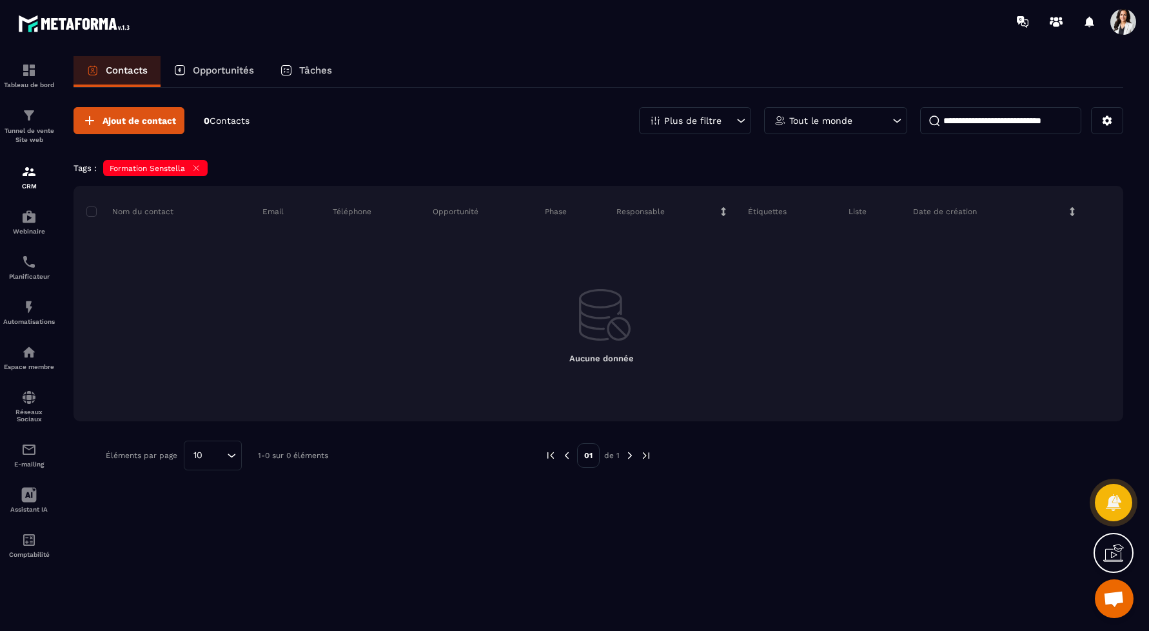
click at [139, 177] on div "Formation Senstella" at bounding box center [158, 169] width 111 height 19
click at [720, 112] on div "Plus de filtre" at bounding box center [695, 120] width 112 height 27
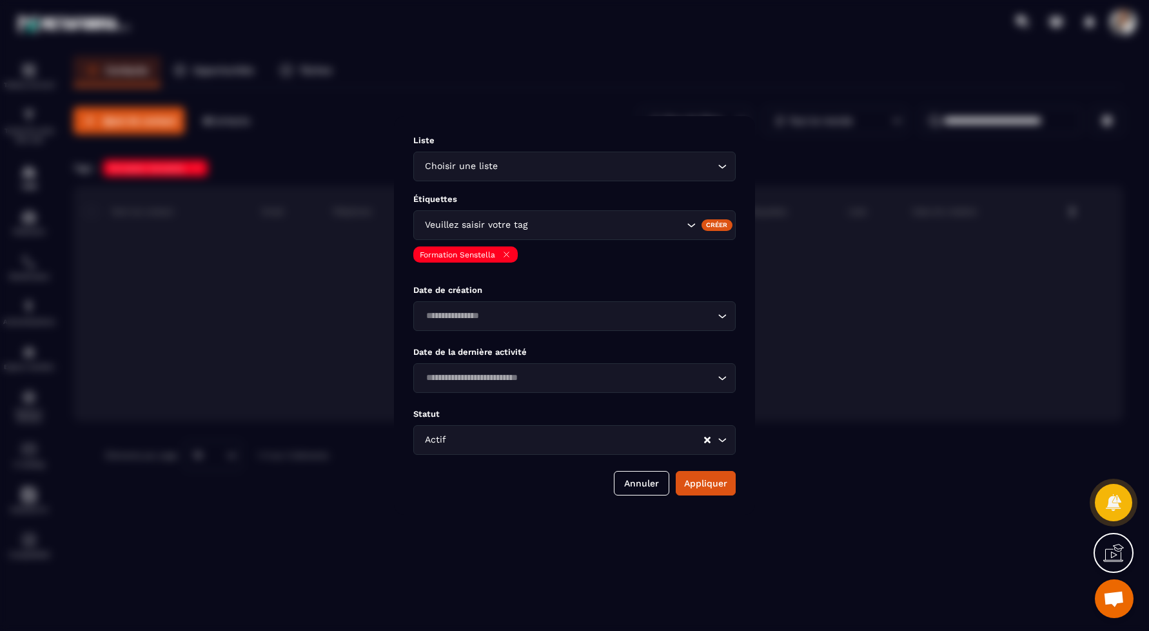
click at [642, 173] on div "Choisir une liste Loading..." at bounding box center [574, 167] width 322 height 30
click at [820, 132] on div "Modal window" at bounding box center [574, 315] width 1149 height 631
click at [820, 119] on div "Modal window" at bounding box center [574, 315] width 1149 height 631
click at [651, 482] on button "Annuler" at bounding box center [641, 483] width 55 height 25
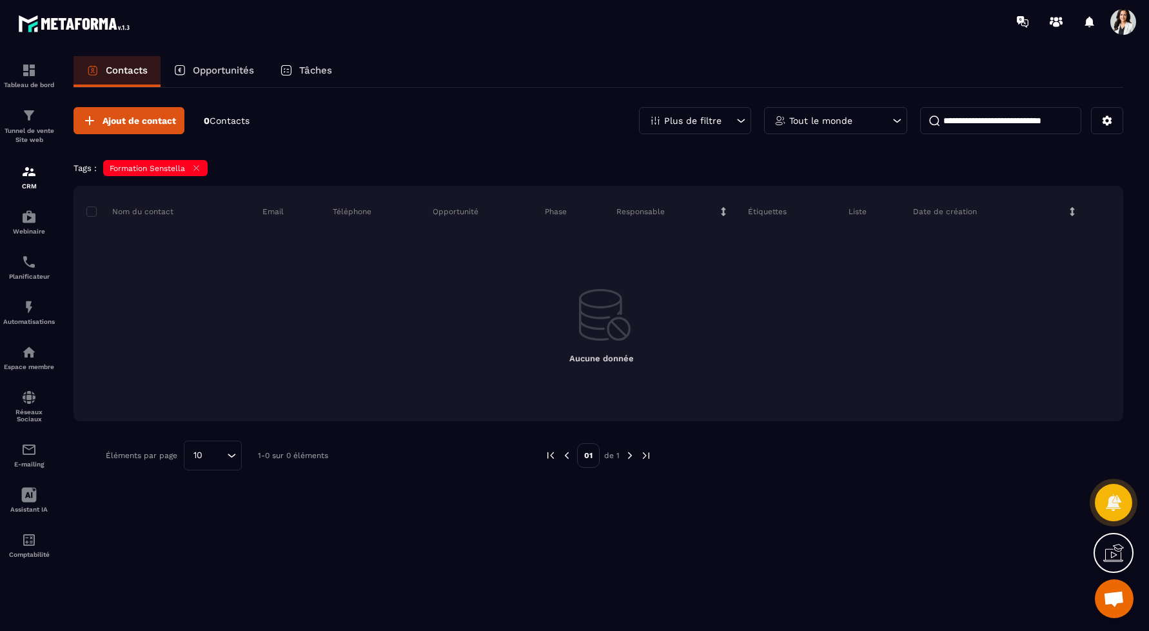
click at [838, 118] on p "Tout le monde" at bounding box center [820, 120] width 63 height 9
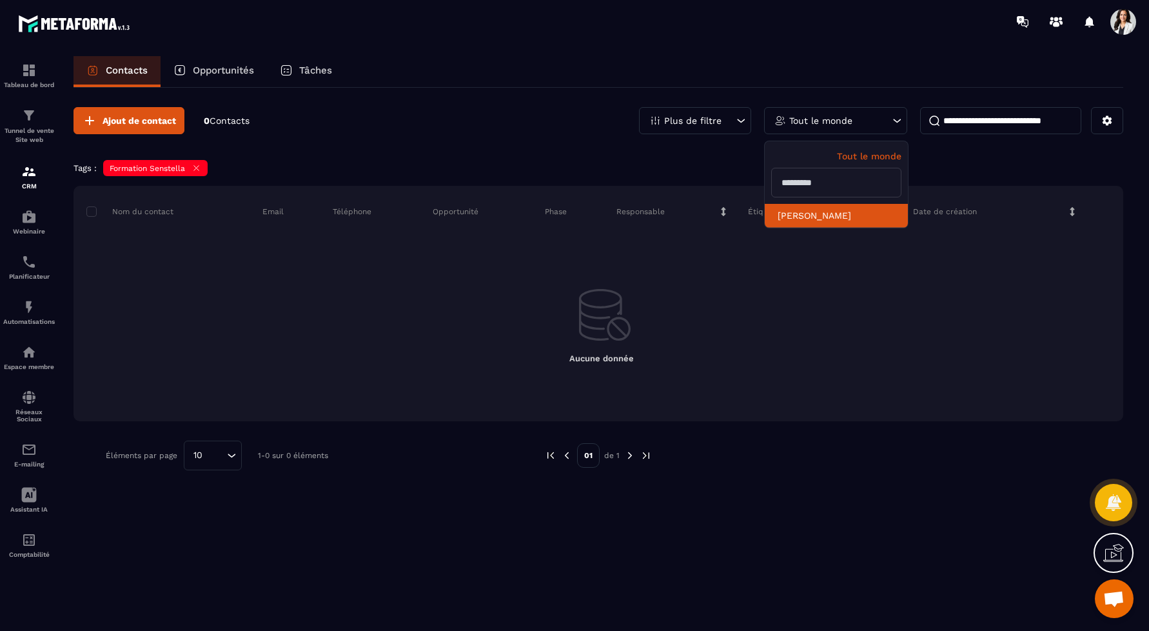
click at [807, 222] on li "[PERSON_NAME]" at bounding box center [836, 216] width 143 height 24
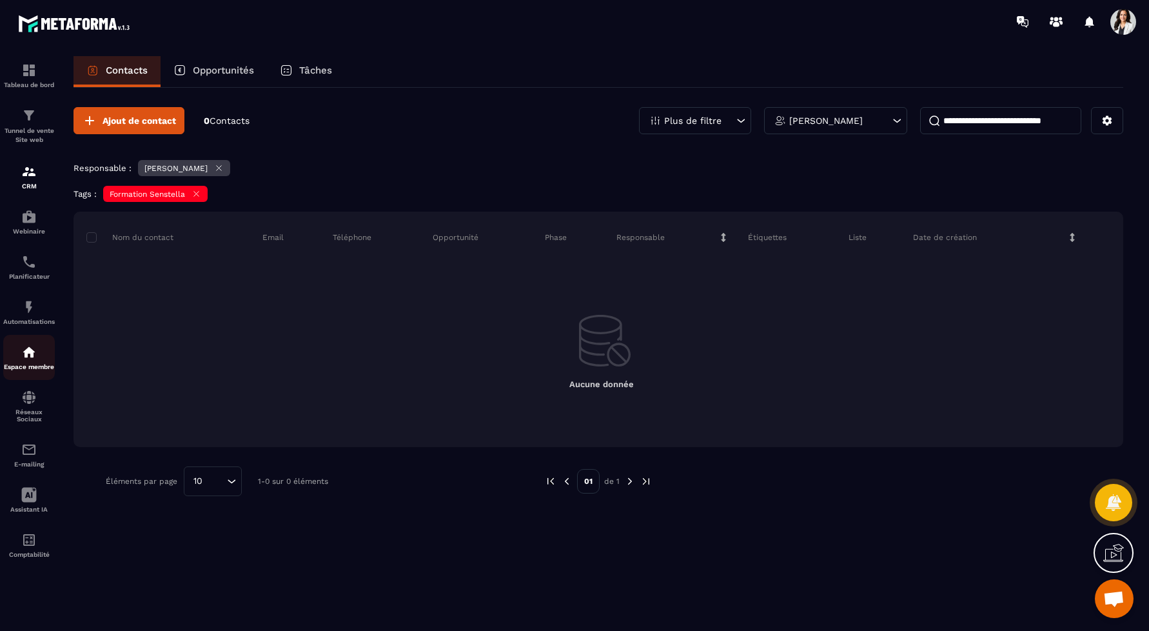
click at [30, 350] on img at bounding box center [28, 351] width 15 height 15
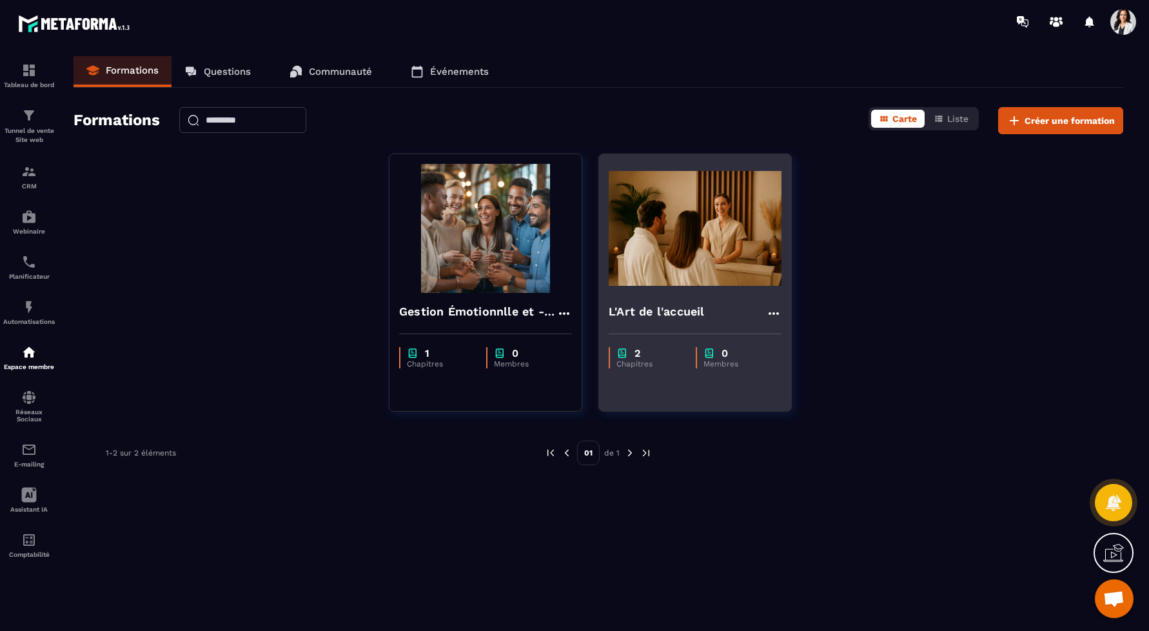
click at [769, 314] on icon at bounding box center [773, 313] width 15 height 15
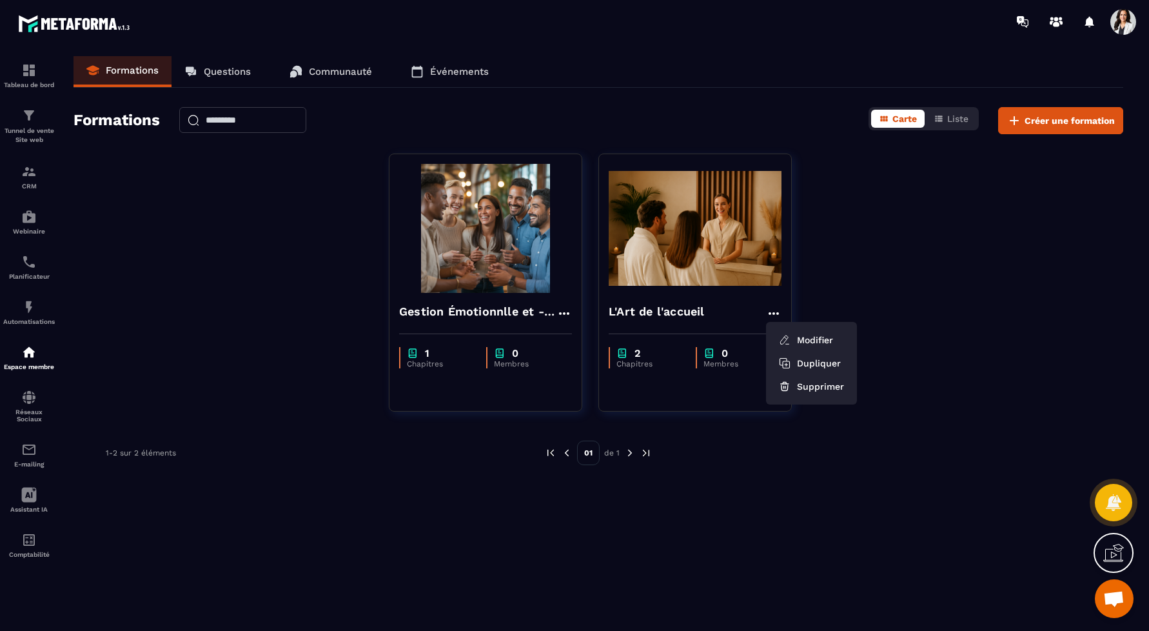
click at [849, 183] on div "Gestion Émotionnlle et - Gestion de conflits 1 Chapitres 0 Membres L'Art de l'a…" at bounding box center [599, 290] width 1050 height 274
click at [33, 352] on img at bounding box center [28, 351] width 15 height 15
